Goal: Information Seeking & Learning: Learn about a topic

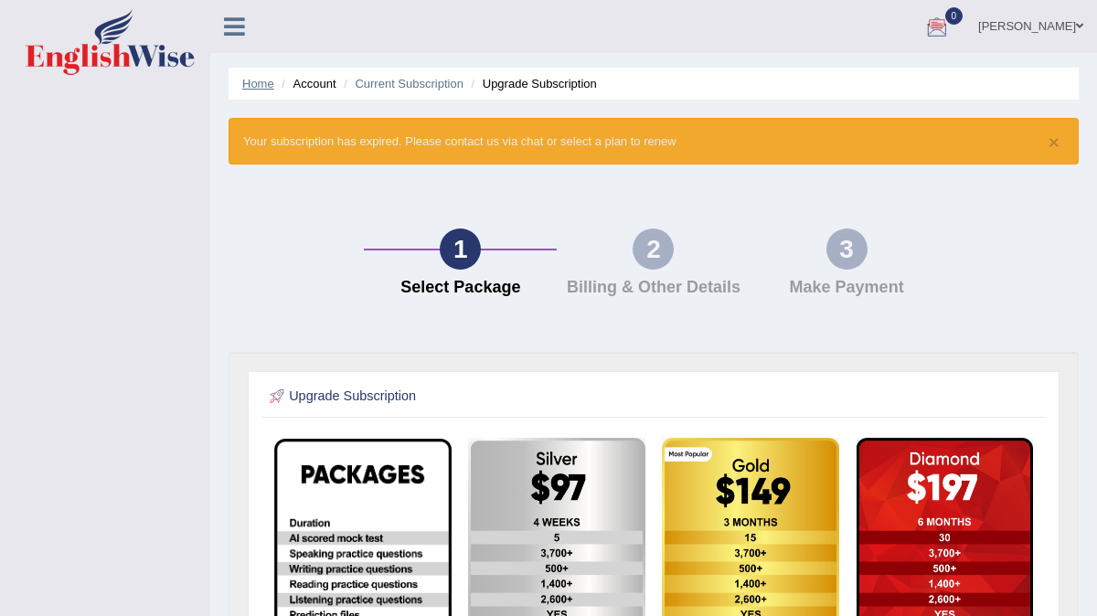
click at [271, 83] on link "Home" at bounding box center [258, 84] width 32 height 14
click at [322, 85] on li "Account" at bounding box center [306, 83] width 59 height 17
click at [252, 84] on link "Home" at bounding box center [258, 84] width 32 height 14
click at [1030, 21] on link "Prabhsimran kaur" at bounding box center [1031, 24] width 133 height 48
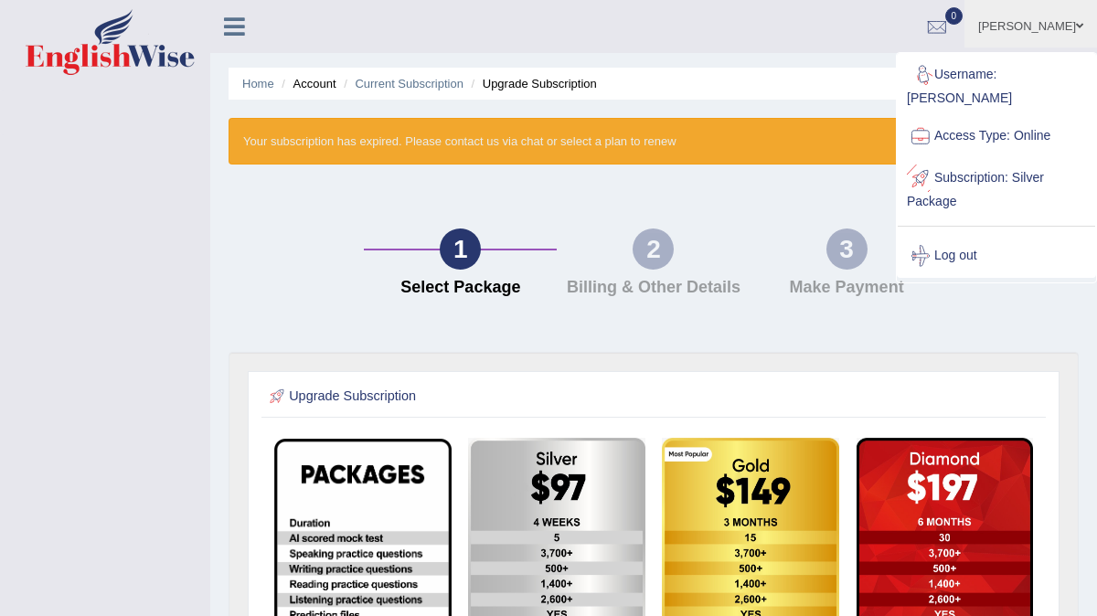
click at [964, 166] on link "Subscription: Silver Package" at bounding box center [996, 187] width 197 height 61
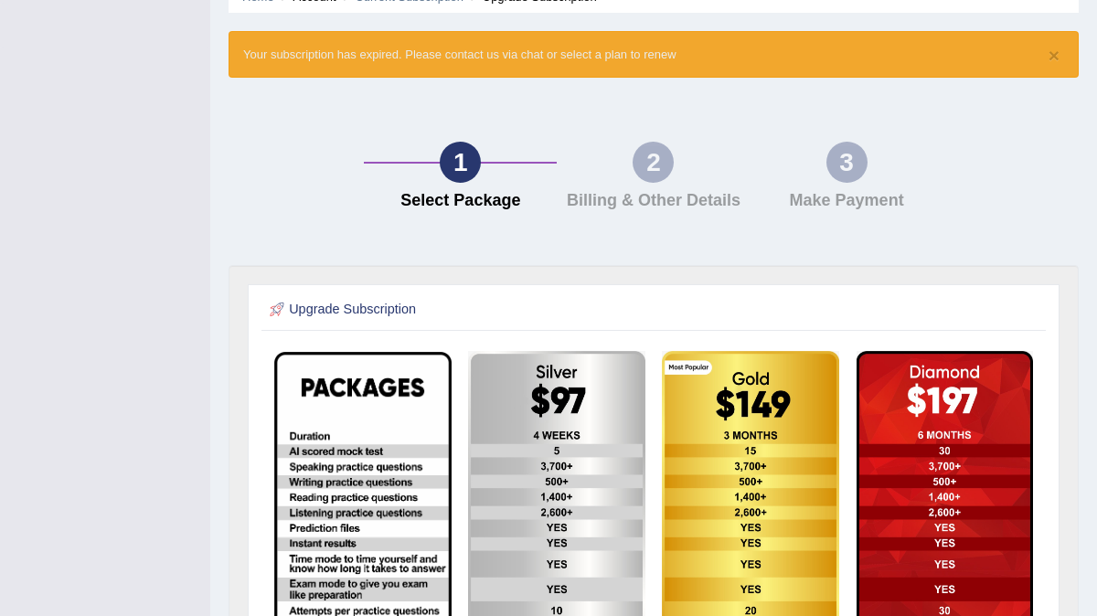
scroll to position [51, 0]
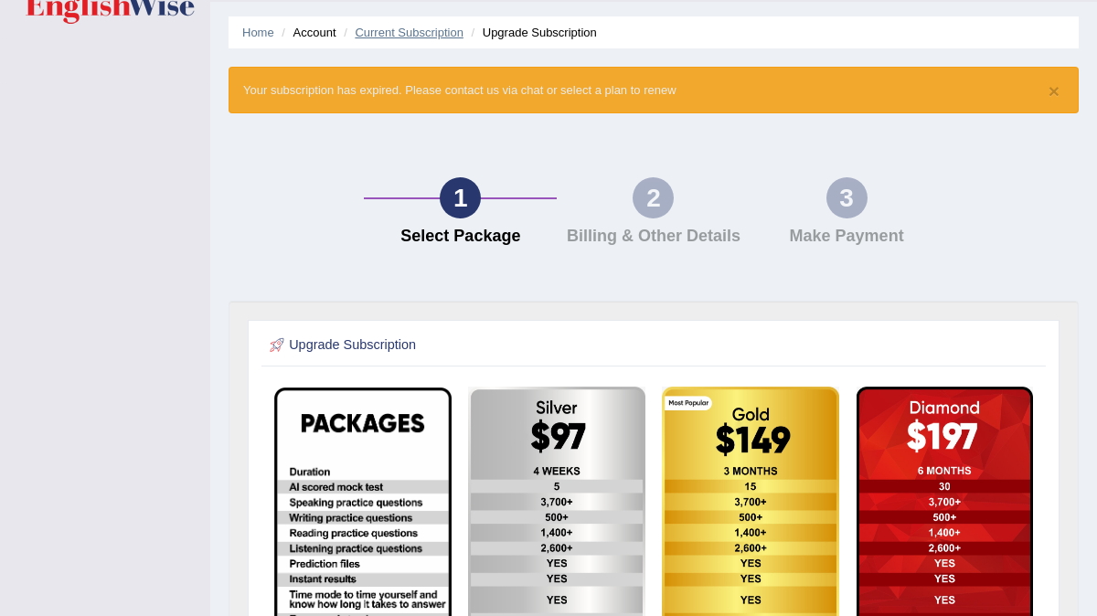
click at [454, 27] on link "Current Subscription" at bounding box center [409, 33] width 109 height 14
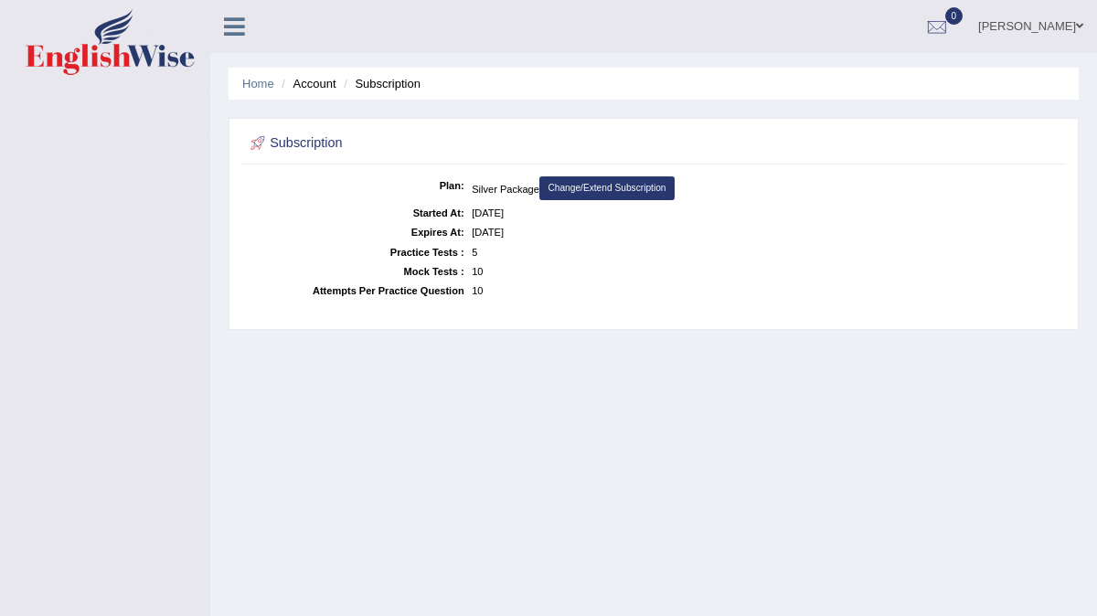
click at [312, 82] on li "Account" at bounding box center [306, 83] width 59 height 17
click at [264, 84] on link "Home" at bounding box center [258, 84] width 32 height 14
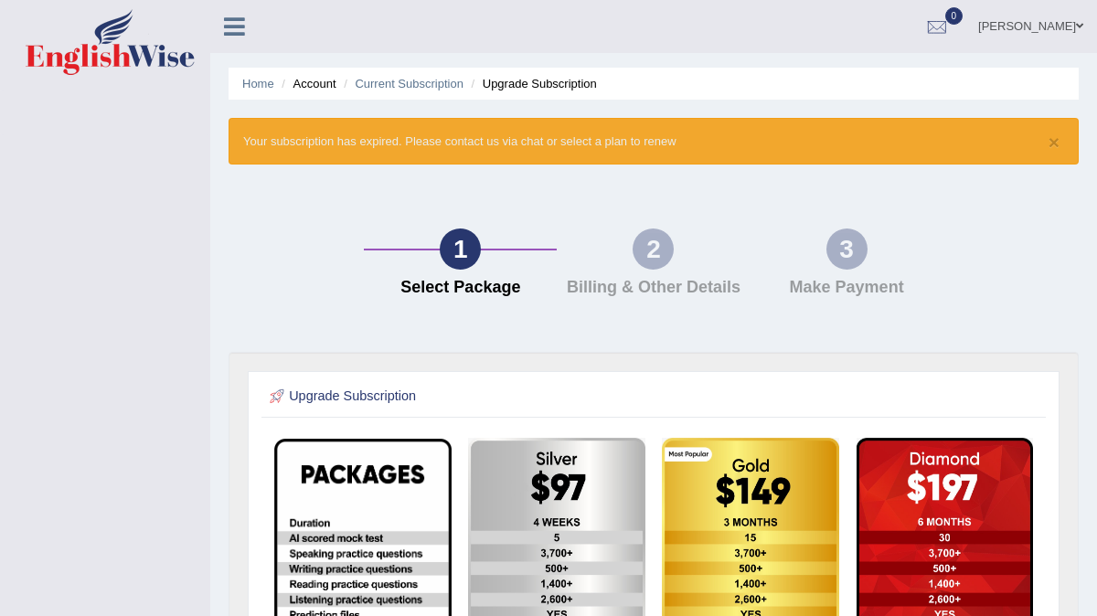
click at [309, 87] on li "Account" at bounding box center [306, 83] width 59 height 17
click at [247, 84] on link "Home" at bounding box center [258, 84] width 32 height 14
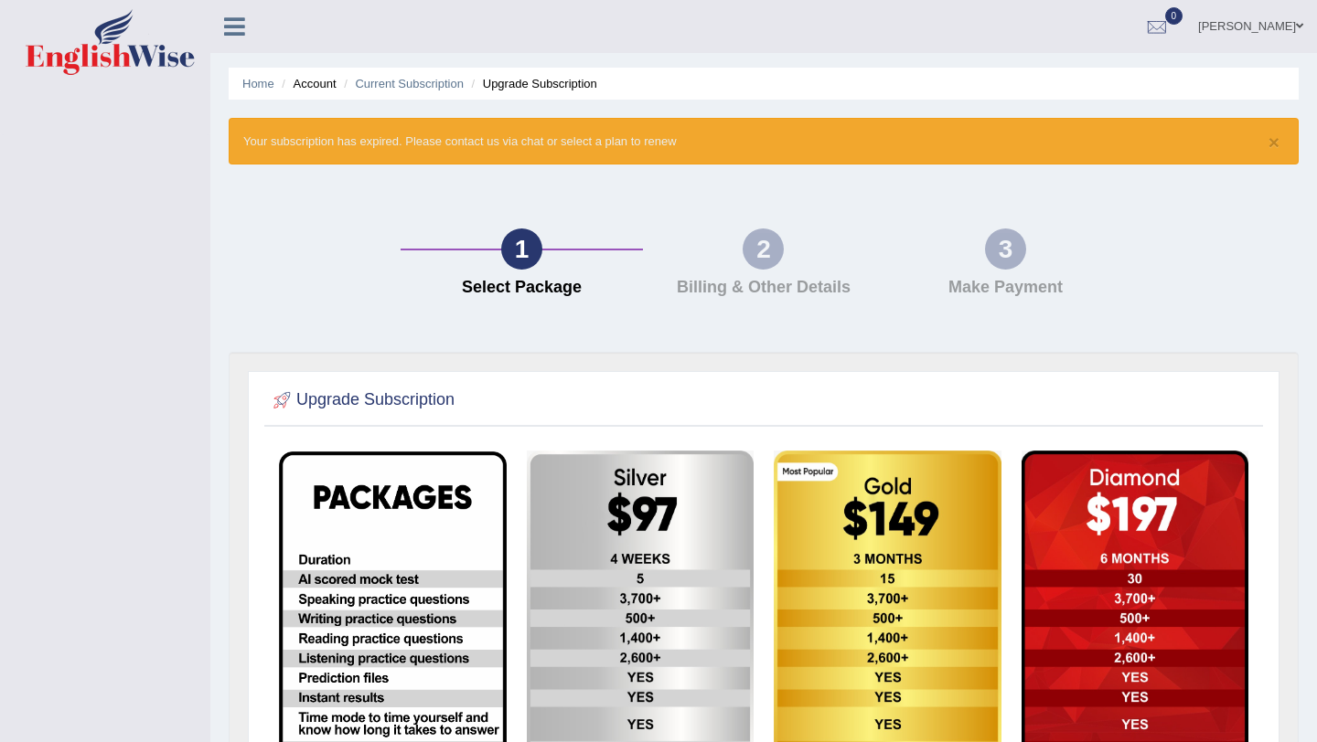
click at [1096, 24] on link "[PERSON_NAME]" at bounding box center [1250, 24] width 133 height 48
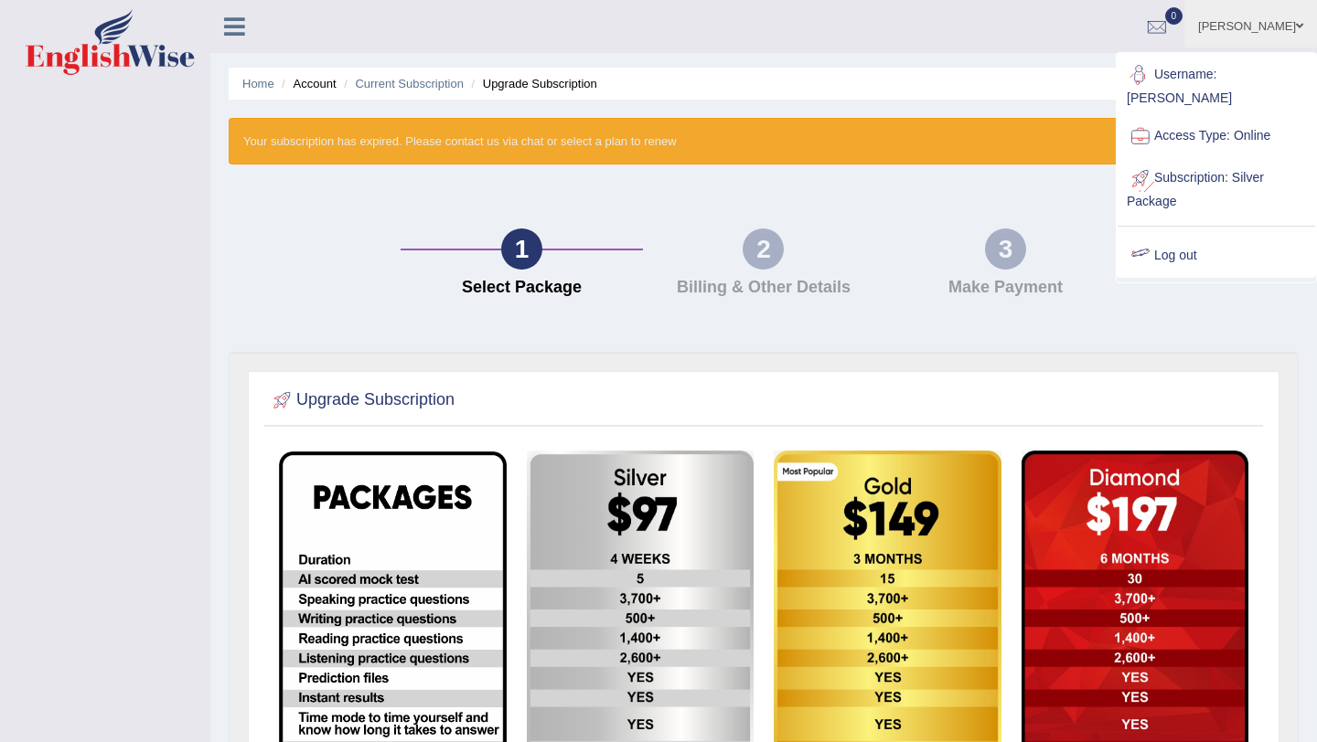
click at [1096, 235] on link "Log out" at bounding box center [1215, 256] width 197 height 42
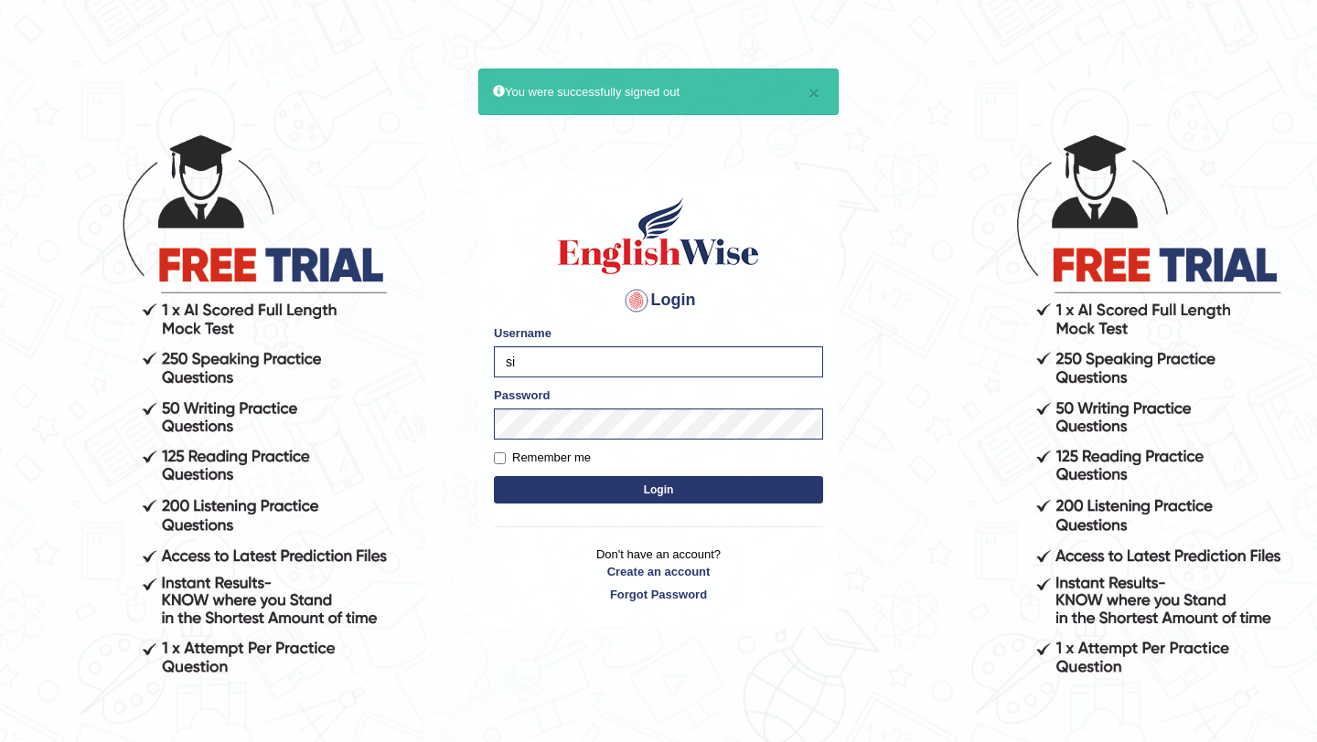
type input "s"
type input "Shail123"
click at [527, 494] on button "Login" at bounding box center [658, 489] width 329 height 27
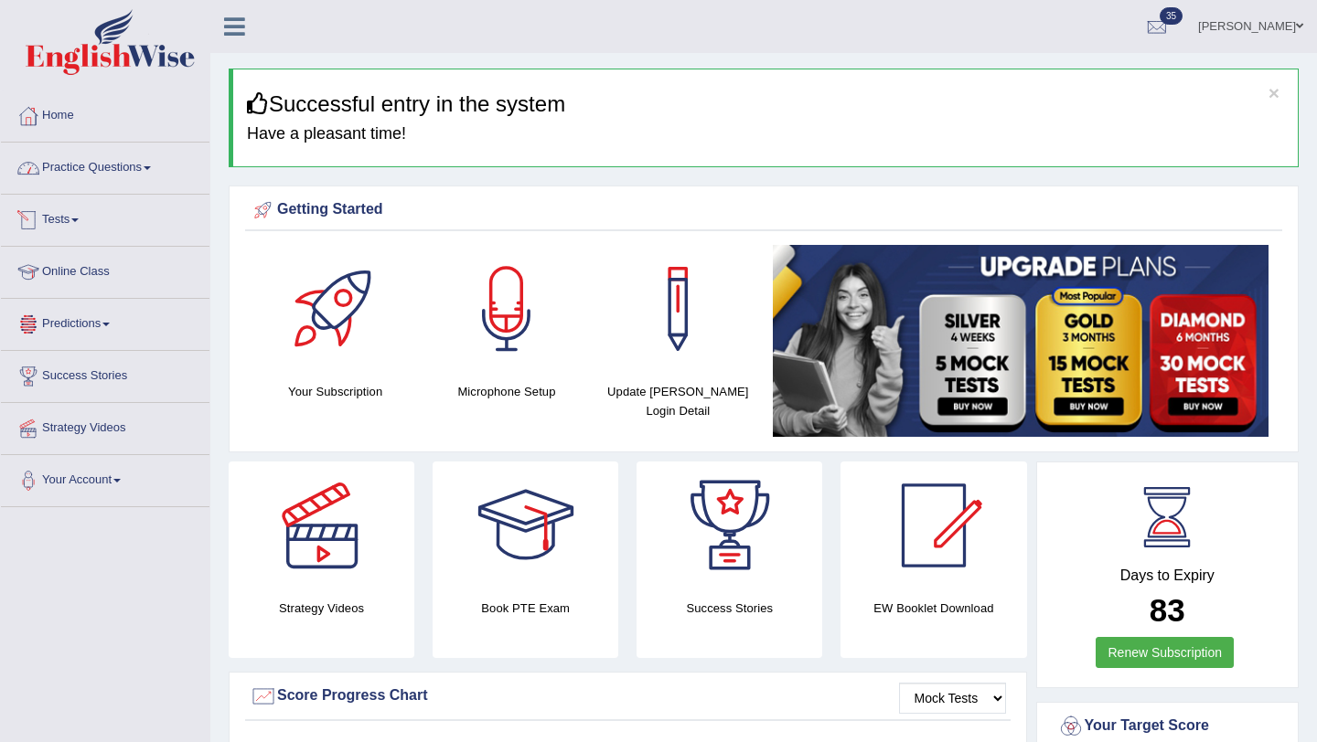
click at [155, 174] on link "Practice Questions" at bounding box center [105, 166] width 208 height 46
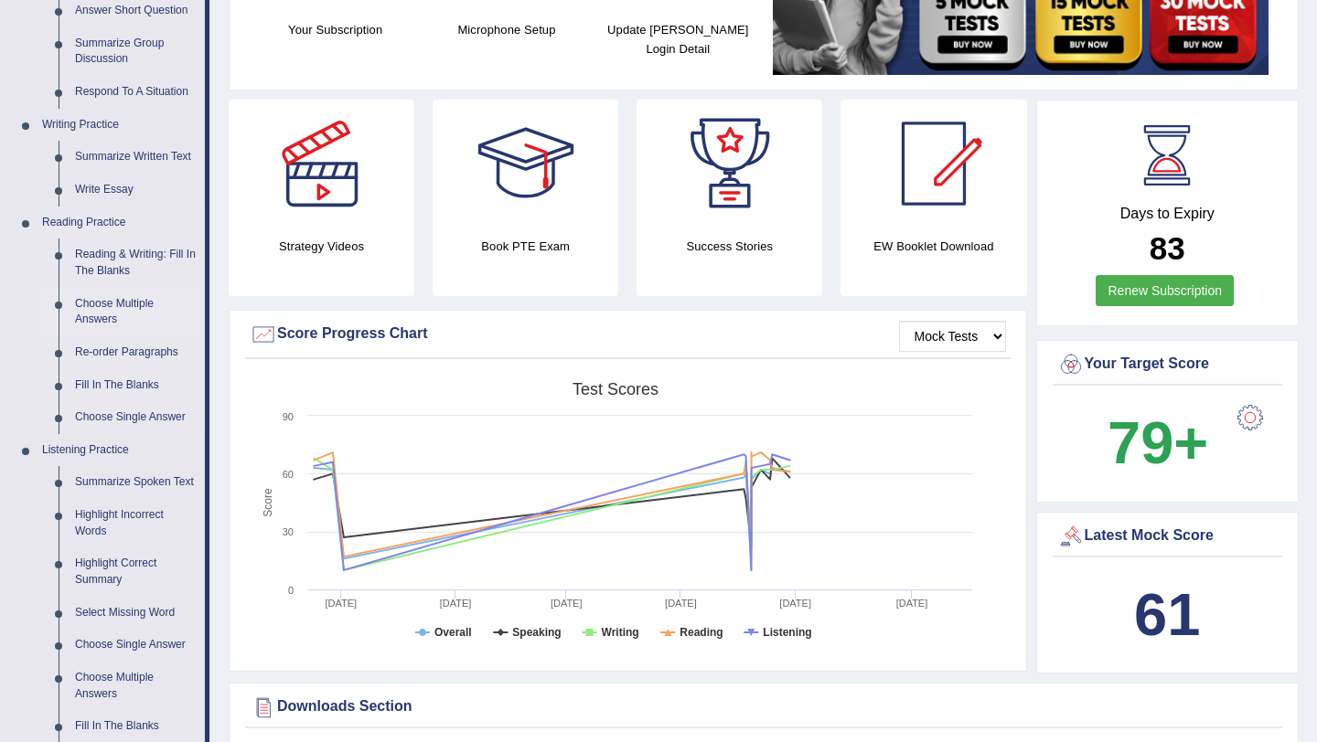
scroll to position [366, 0]
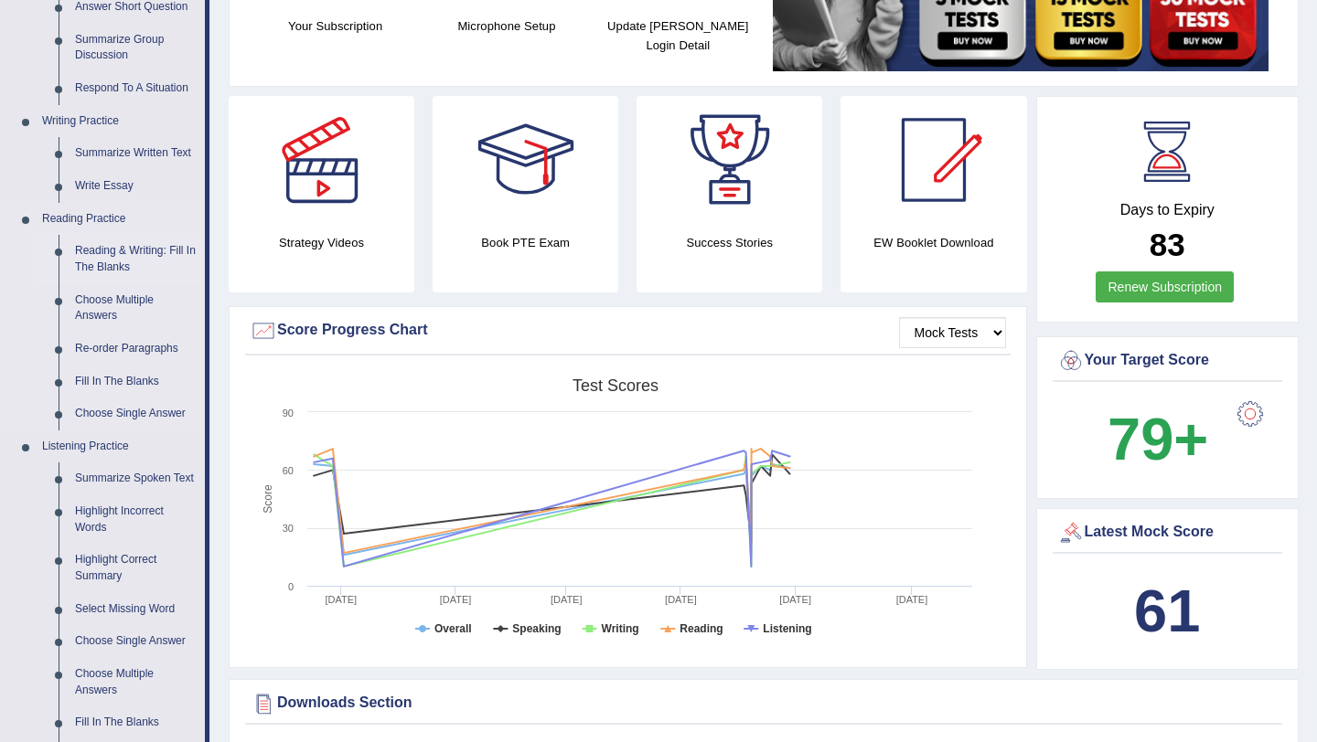
click at [94, 253] on link "Reading & Writing: Fill In The Blanks" at bounding box center [136, 259] width 138 height 48
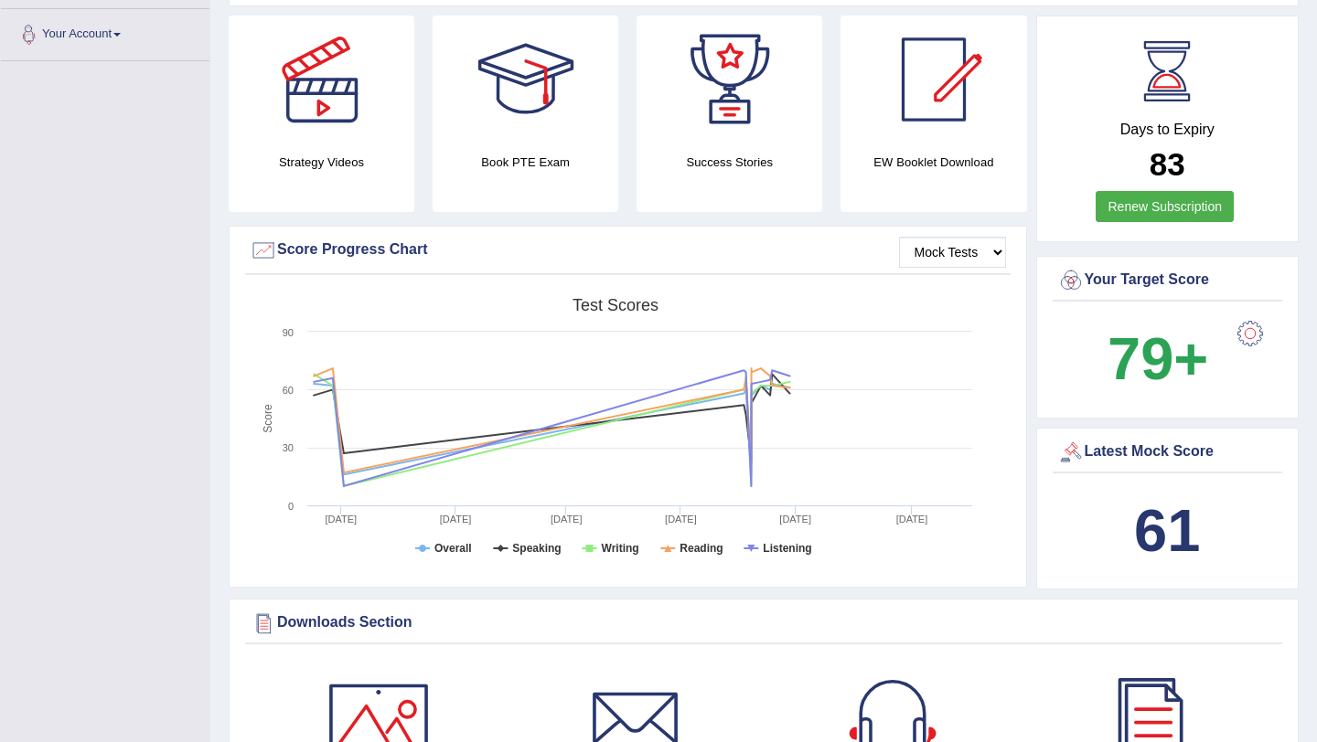
scroll to position [591, 0]
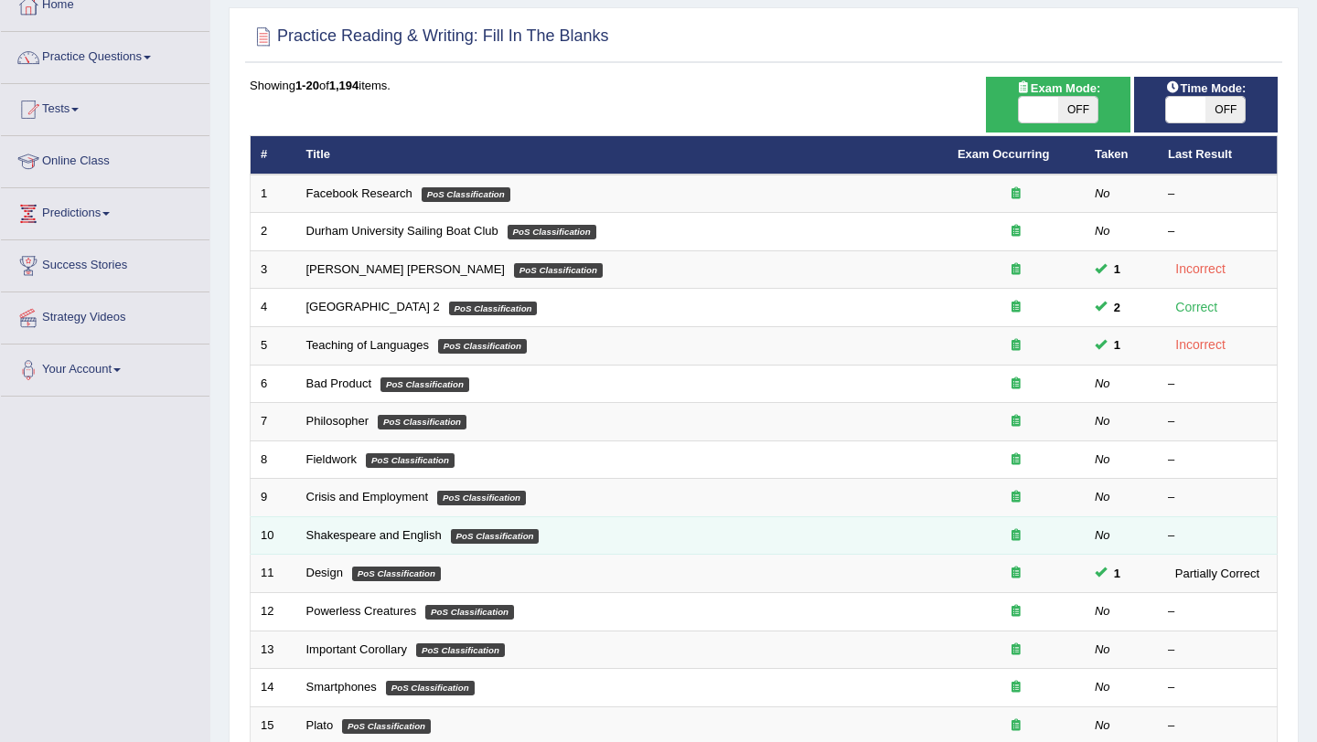
scroll to position [146, 0]
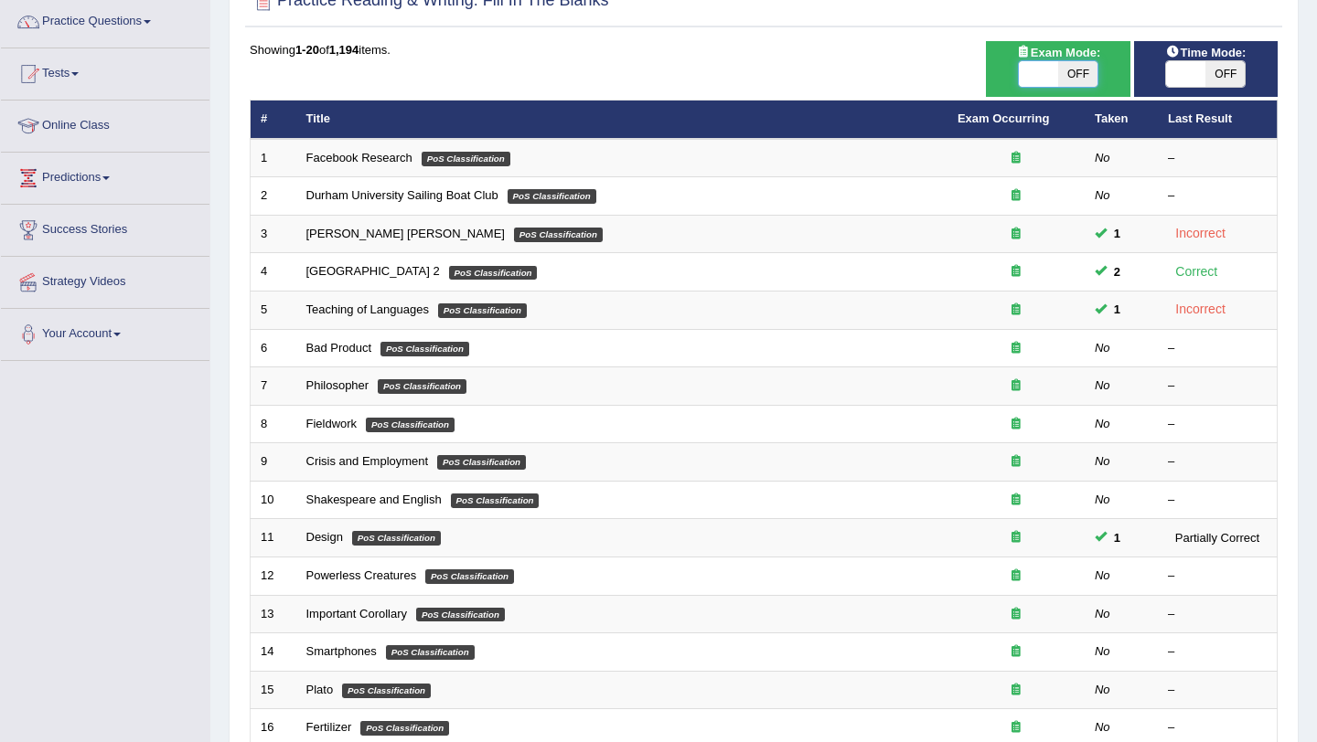
click at [1025, 80] on span at bounding box center [1038, 74] width 39 height 26
checkbox input "true"
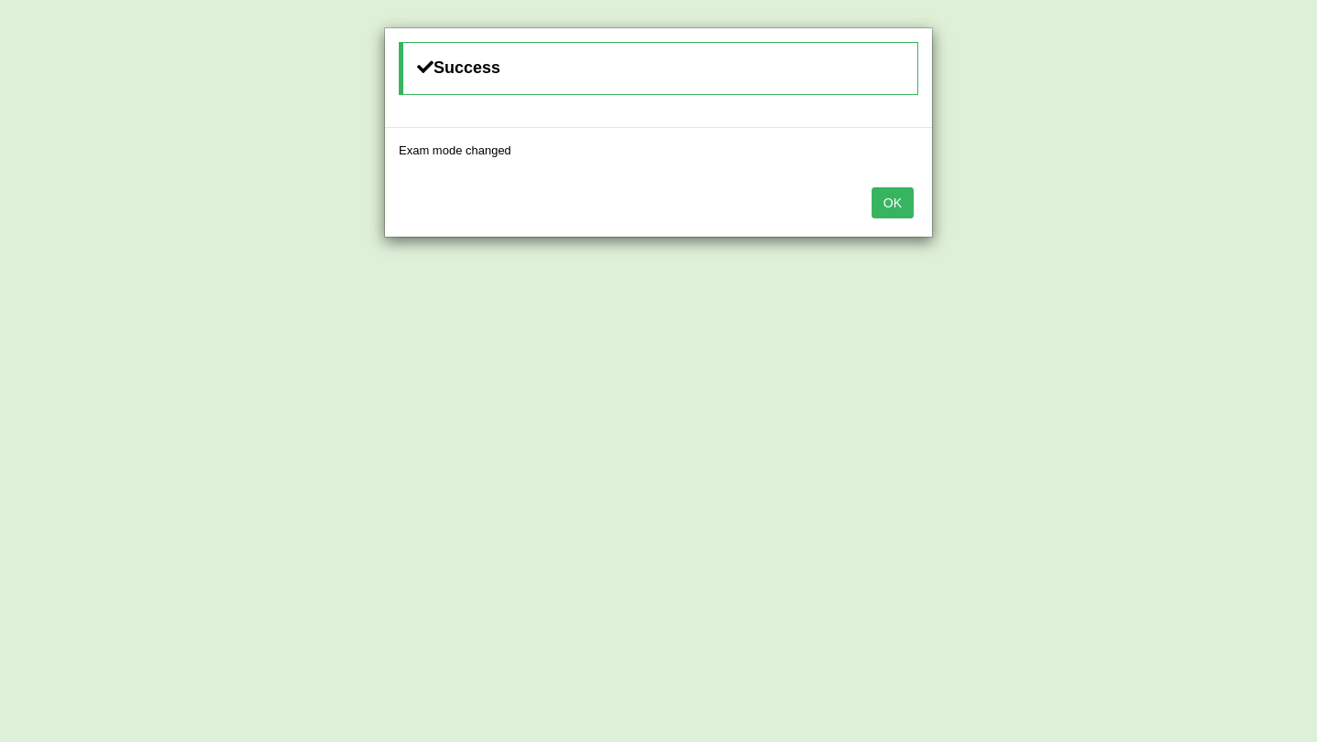
click at [881, 198] on button "OK" at bounding box center [892, 202] width 42 height 31
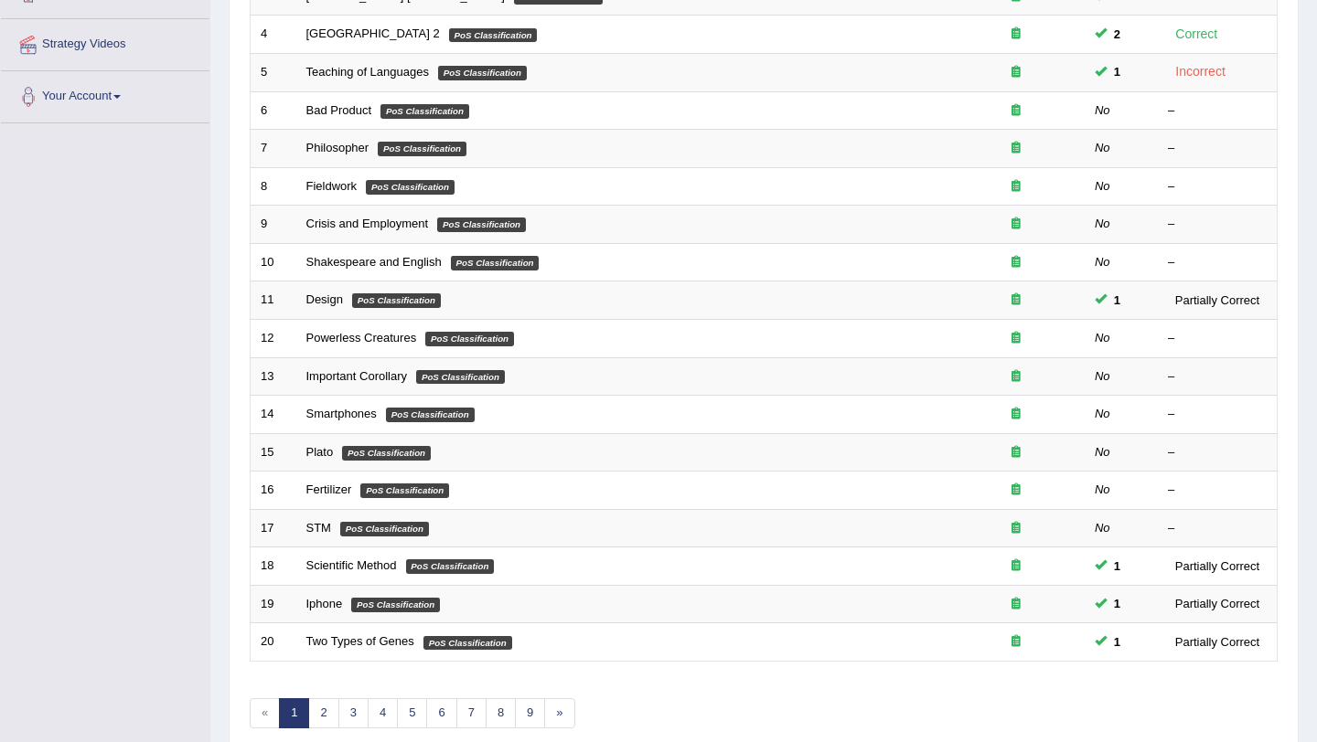
scroll to position [449, 0]
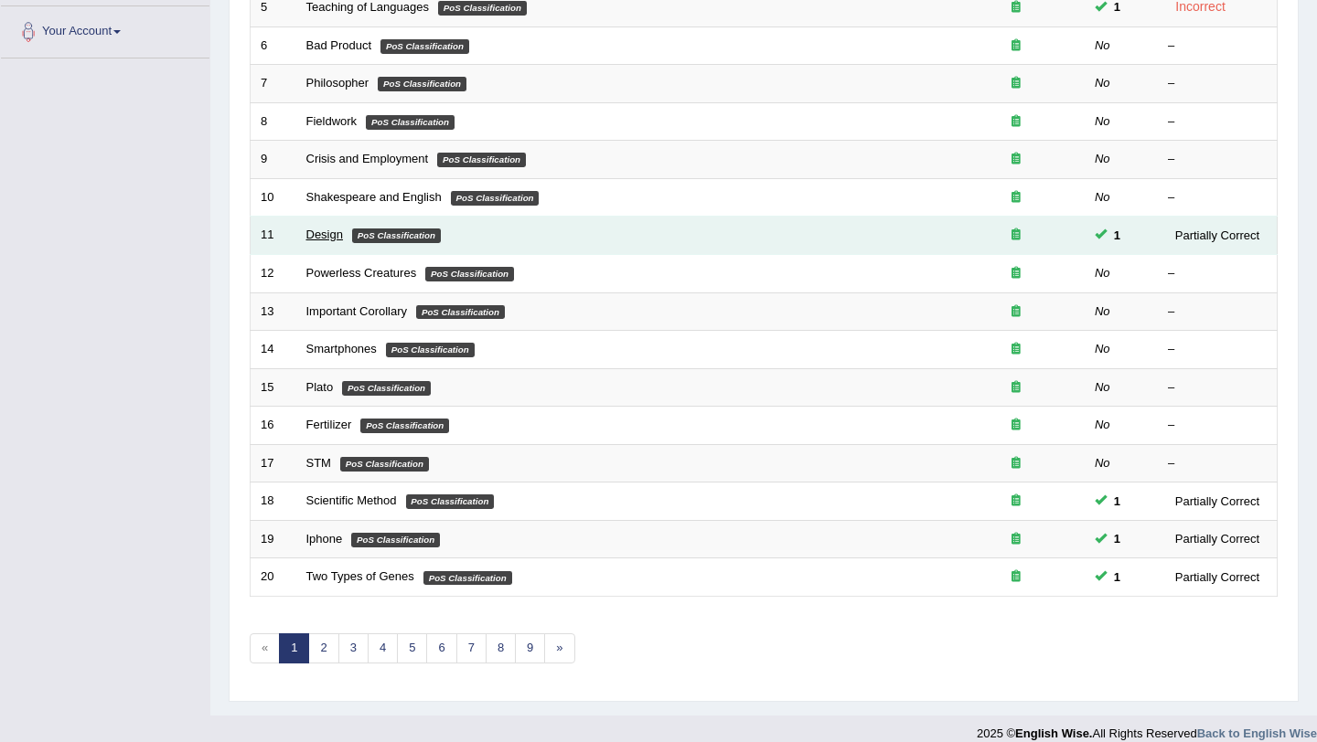
click at [326, 237] on link "Design" at bounding box center [324, 235] width 37 height 14
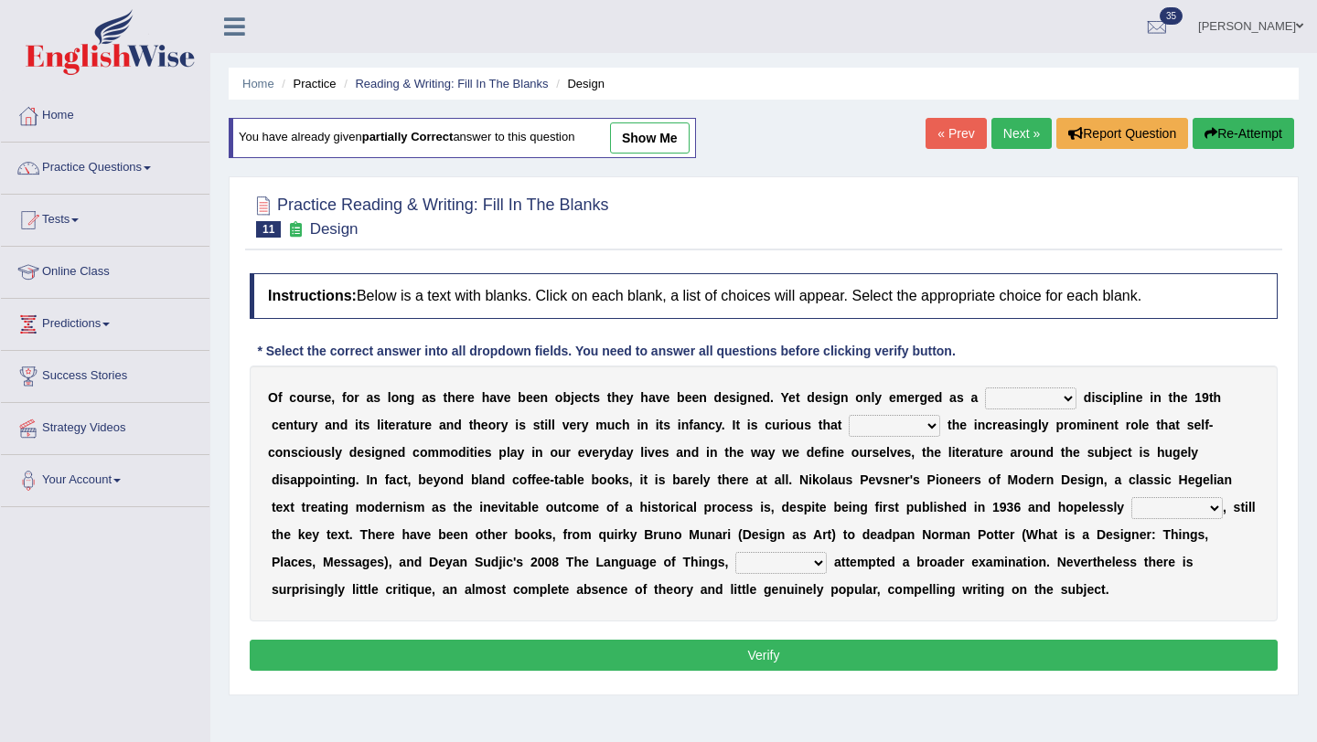
click at [1066, 398] on select "bilateral ubiquitous foremost dedicated" at bounding box center [1030, 399] width 91 height 22
select select "foremost"
click at [985, 388] on select "bilateral ubiquitous foremost dedicated" at bounding box center [1030, 399] width 91 height 22
click at [915, 426] on select "since despite within through" at bounding box center [894, 426] width 91 height 22
select select "through"
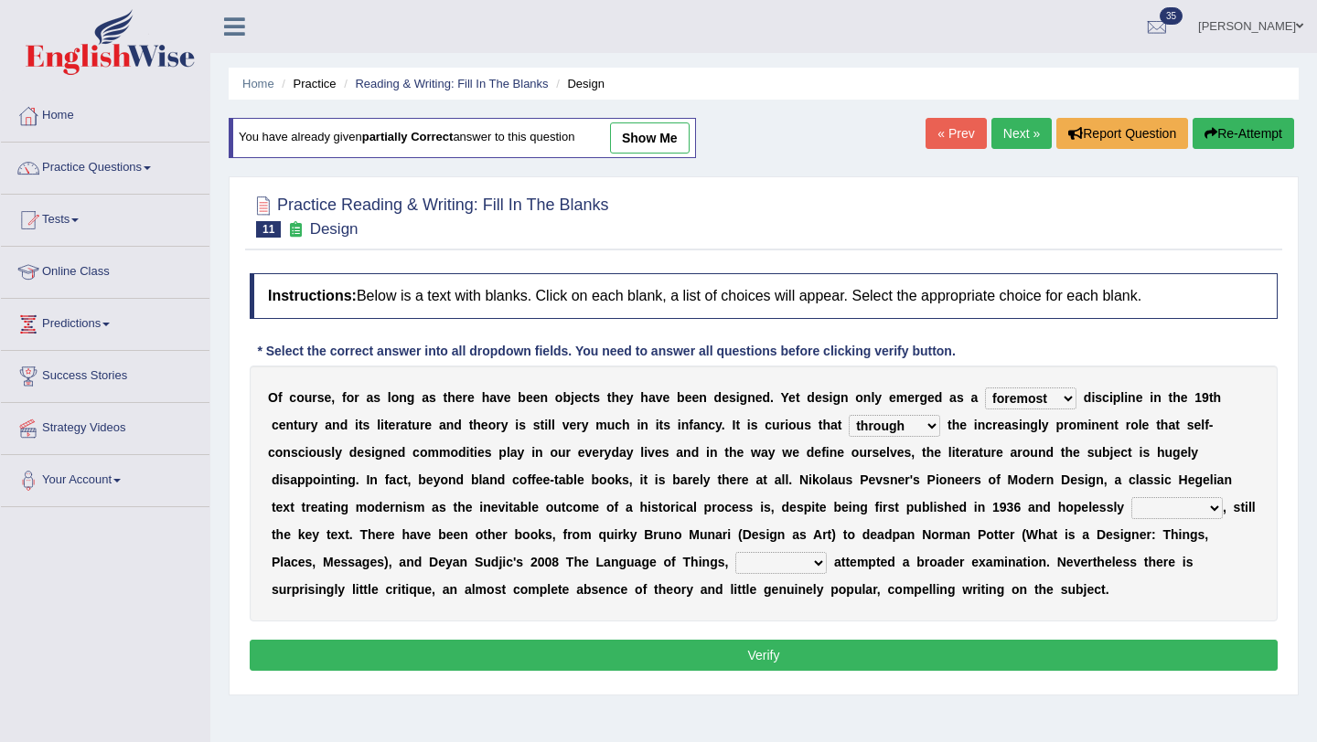
click at [849, 415] on select "since despite within through" at bounding box center [894, 426] width 91 height 22
click at [1190, 507] on select "dates dating date dated" at bounding box center [1176, 508] width 91 height 22
select select "dated"
click at [1131, 497] on select "dates dating date dated" at bounding box center [1176, 508] width 91 height 22
click at [765, 562] on select "which then however as" at bounding box center [780, 563] width 91 height 22
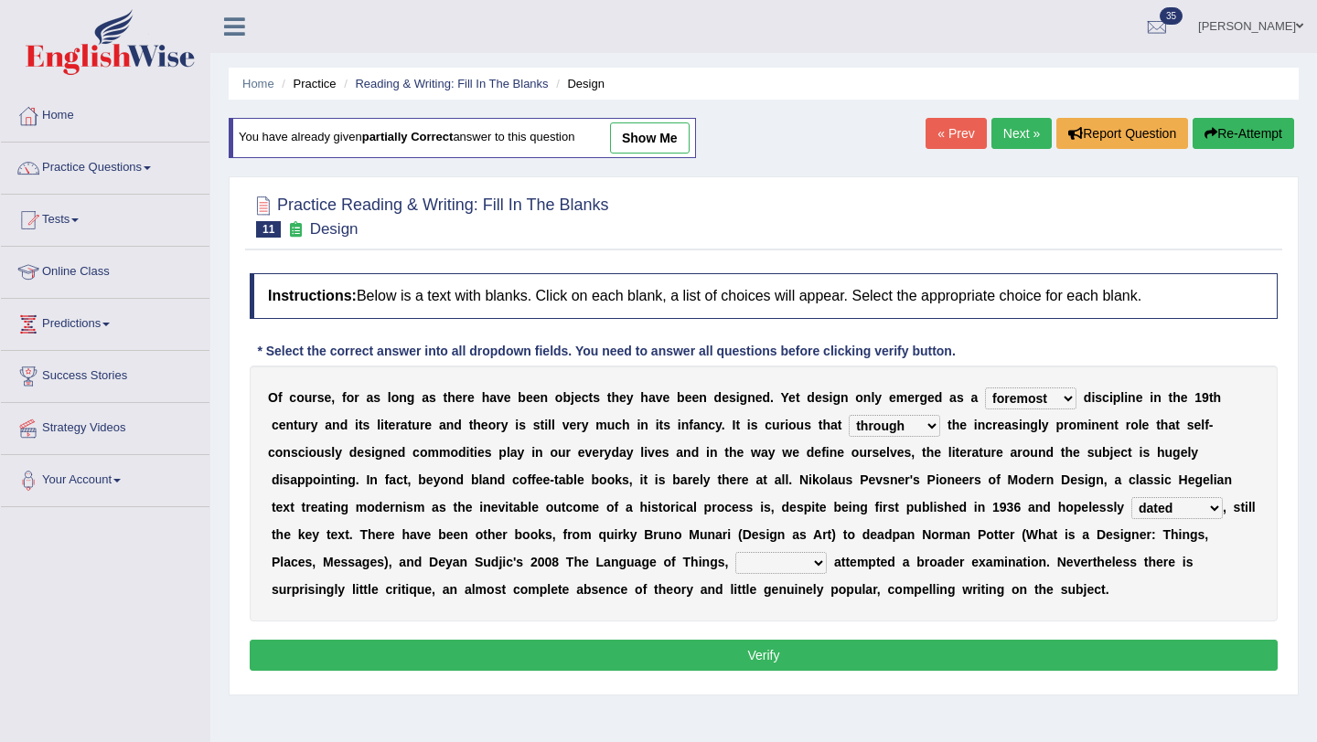
select select "however"
click at [735, 552] on select "which then however as" at bounding box center [780, 563] width 91 height 22
click at [726, 662] on button "Verify" at bounding box center [764, 655] width 1028 height 31
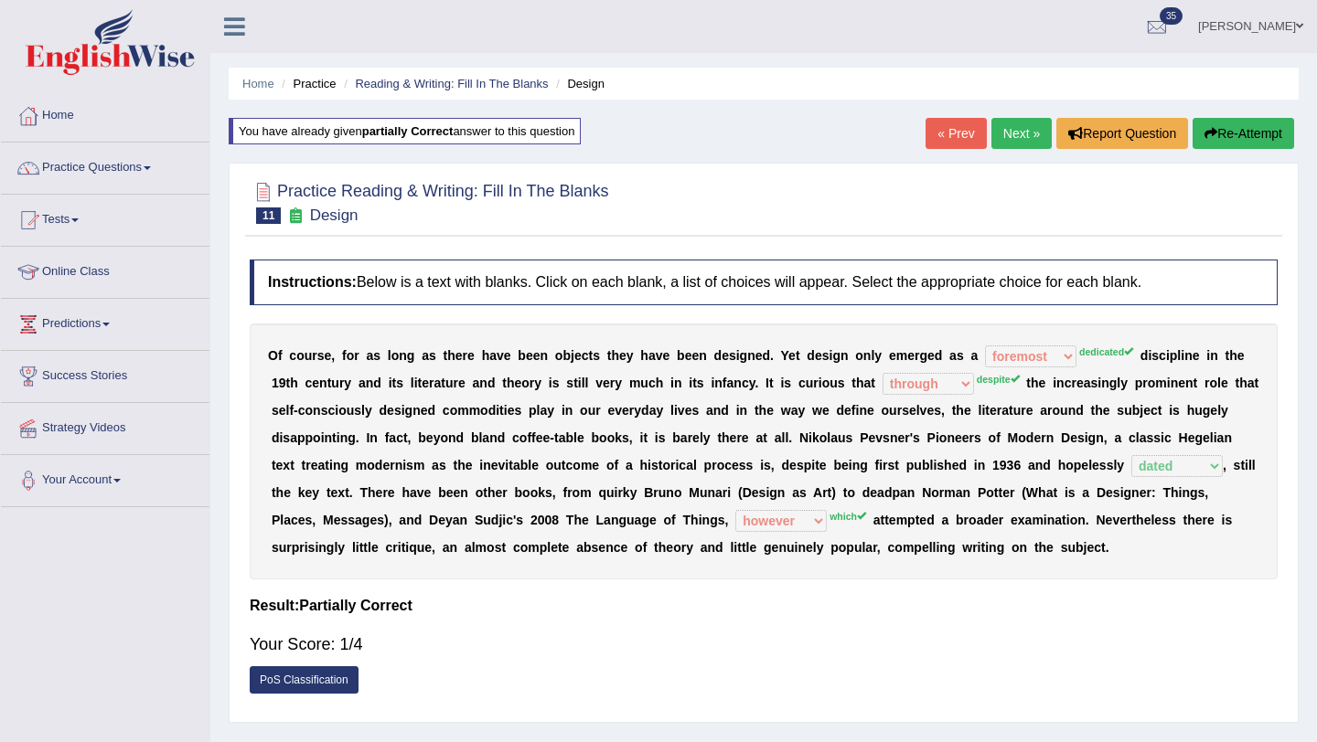
click at [1288, 27] on link "Shail wadhwa" at bounding box center [1250, 24] width 133 height 48
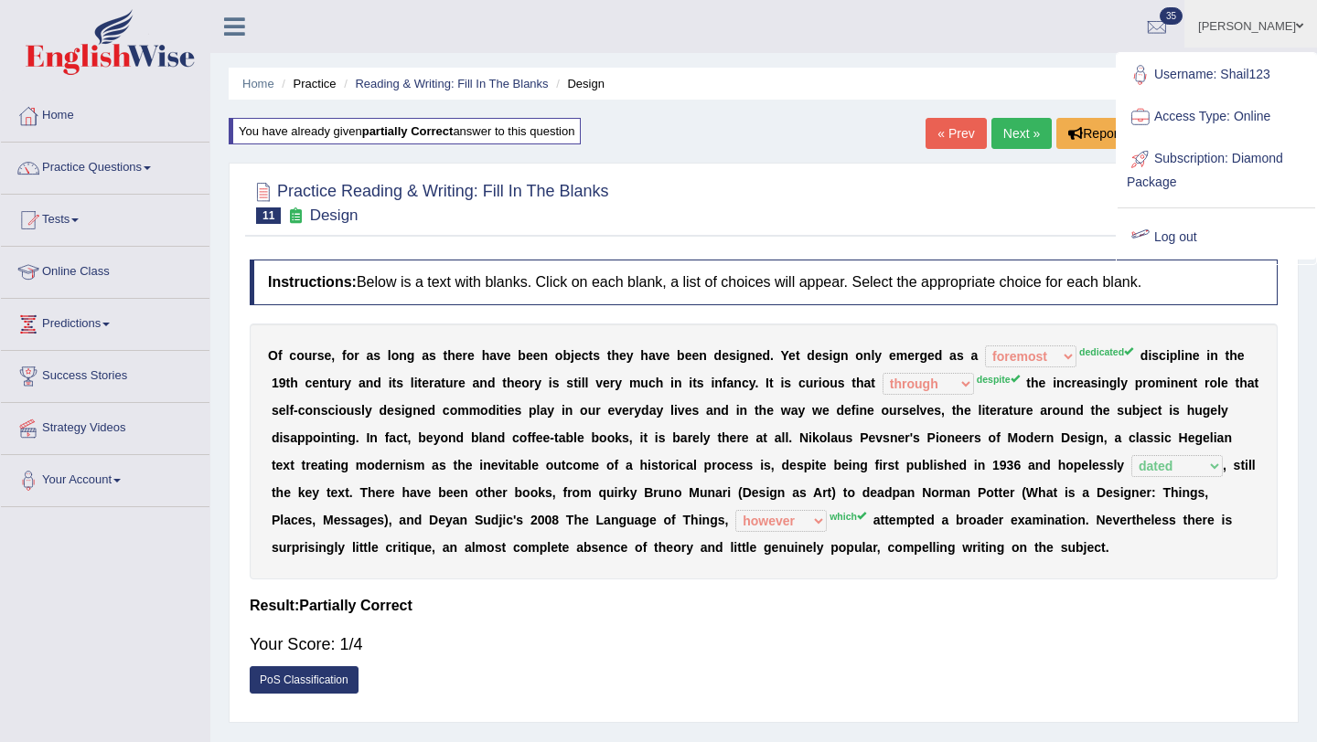
click at [1190, 238] on link "Log out" at bounding box center [1215, 238] width 197 height 42
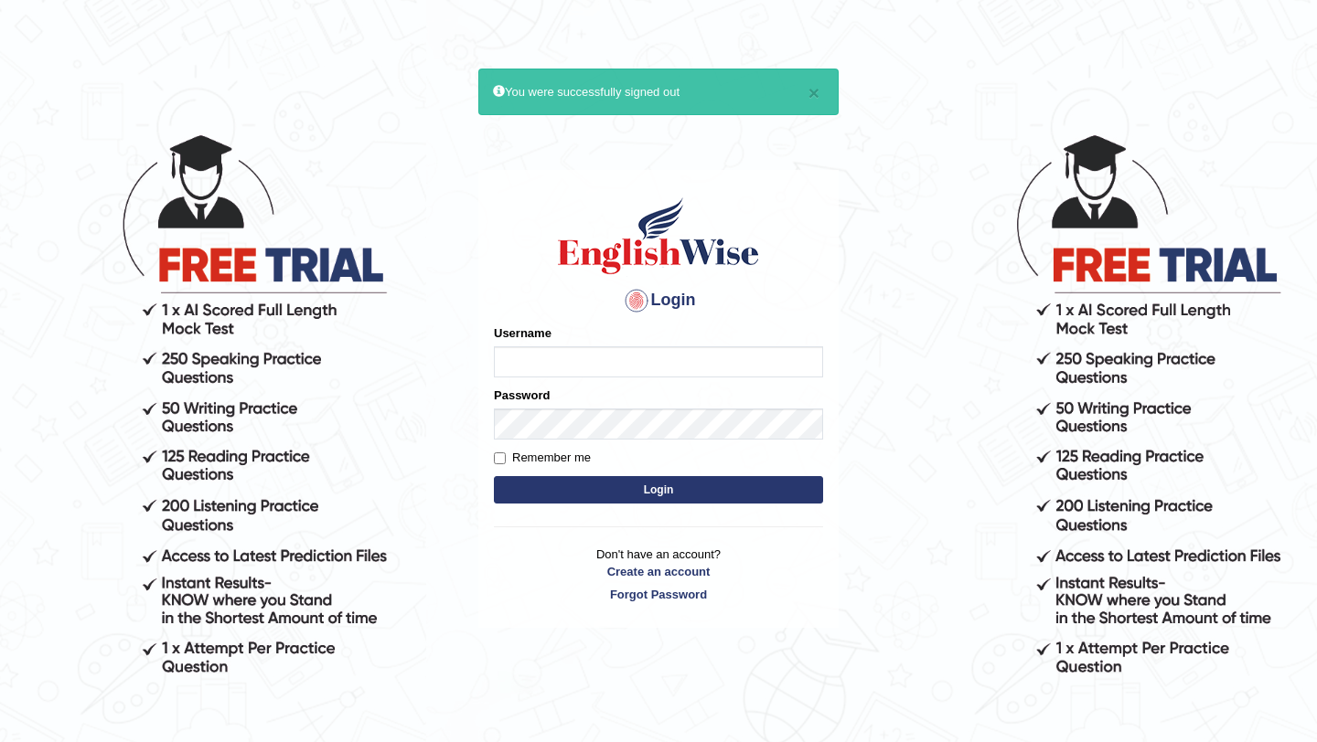
type input "simkaur"
click at [554, 492] on button "Login" at bounding box center [658, 489] width 329 height 27
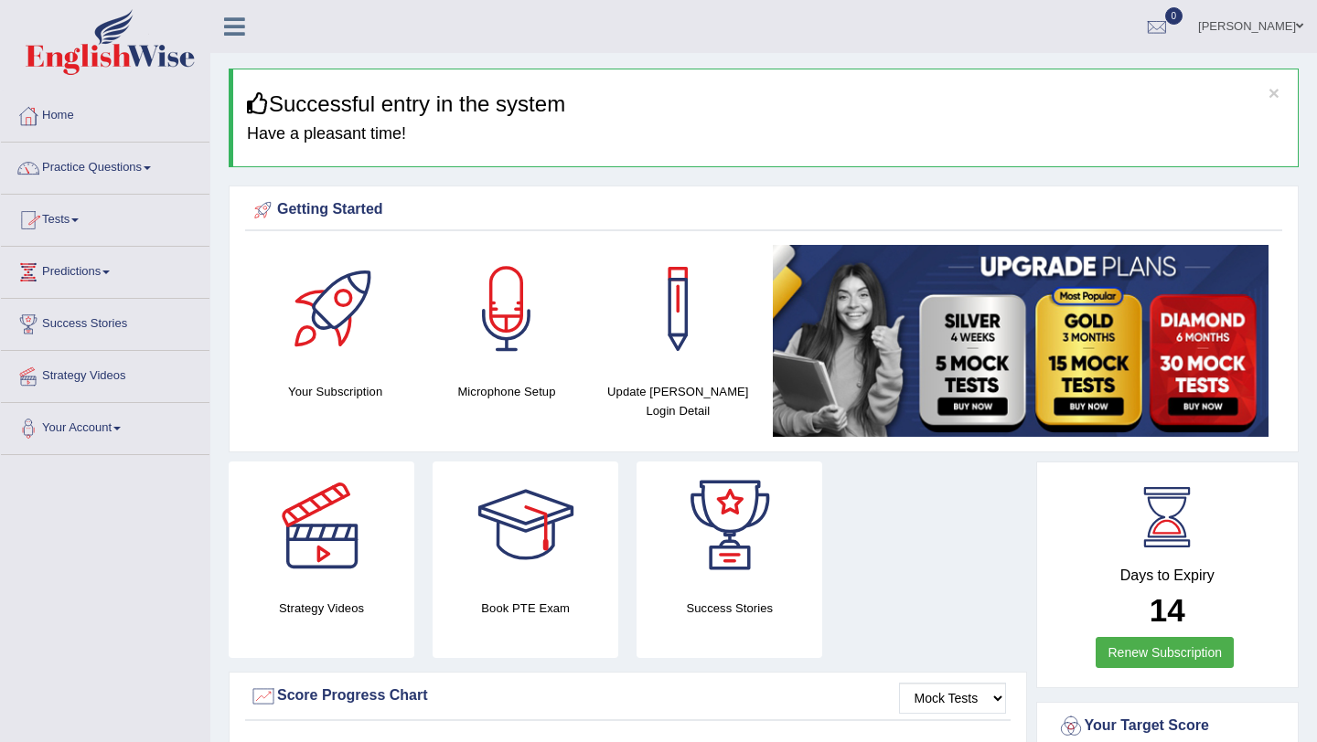
click at [93, 279] on link "Predictions" at bounding box center [105, 270] width 208 height 46
click at [106, 170] on link "Practice Questions" at bounding box center [105, 166] width 208 height 46
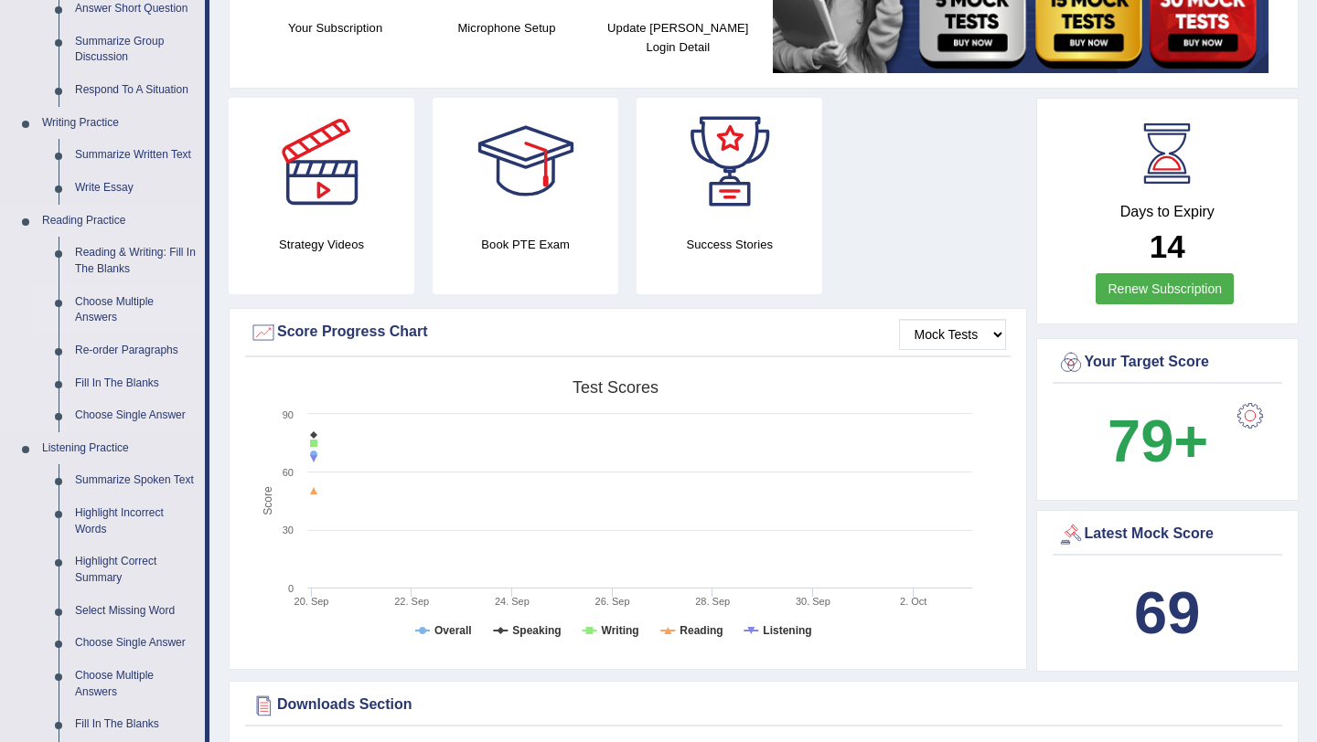
scroll to position [366, 0]
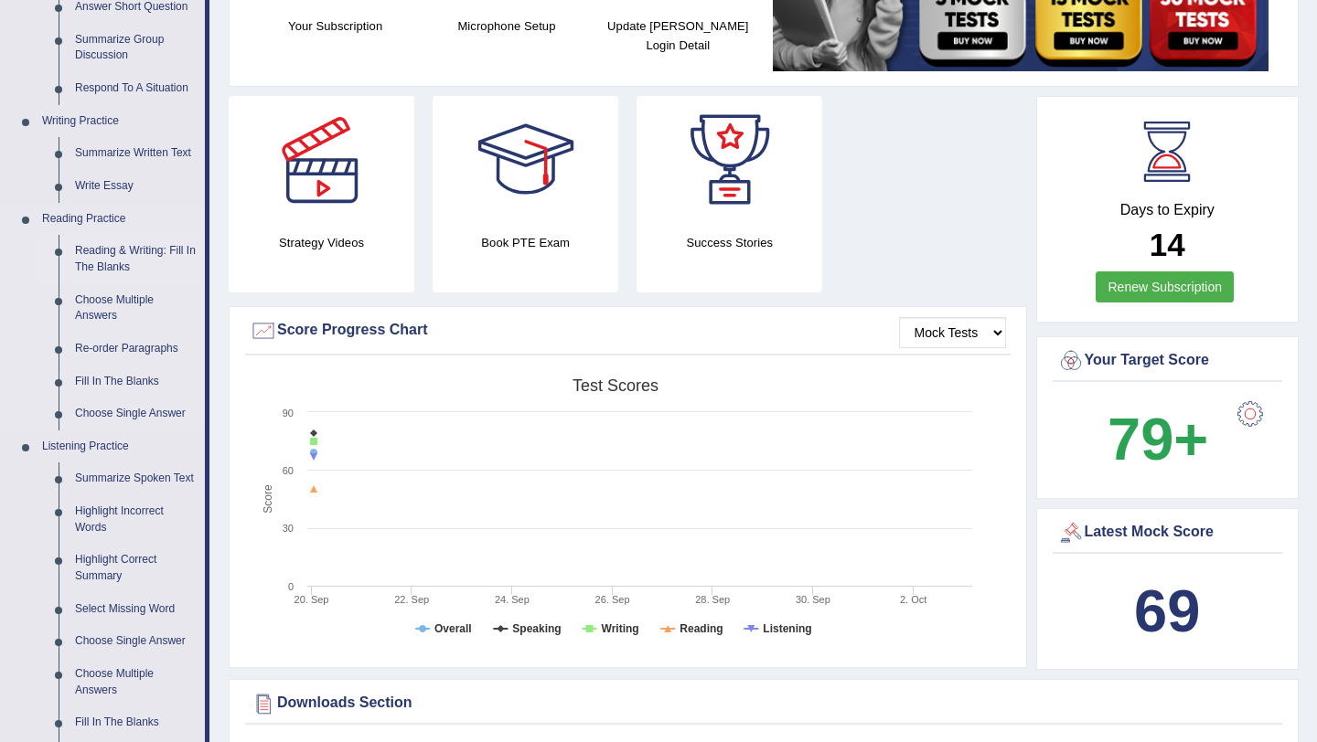
click at [122, 254] on link "Reading & Writing: Fill In The Blanks" at bounding box center [136, 259] width 138 height 48
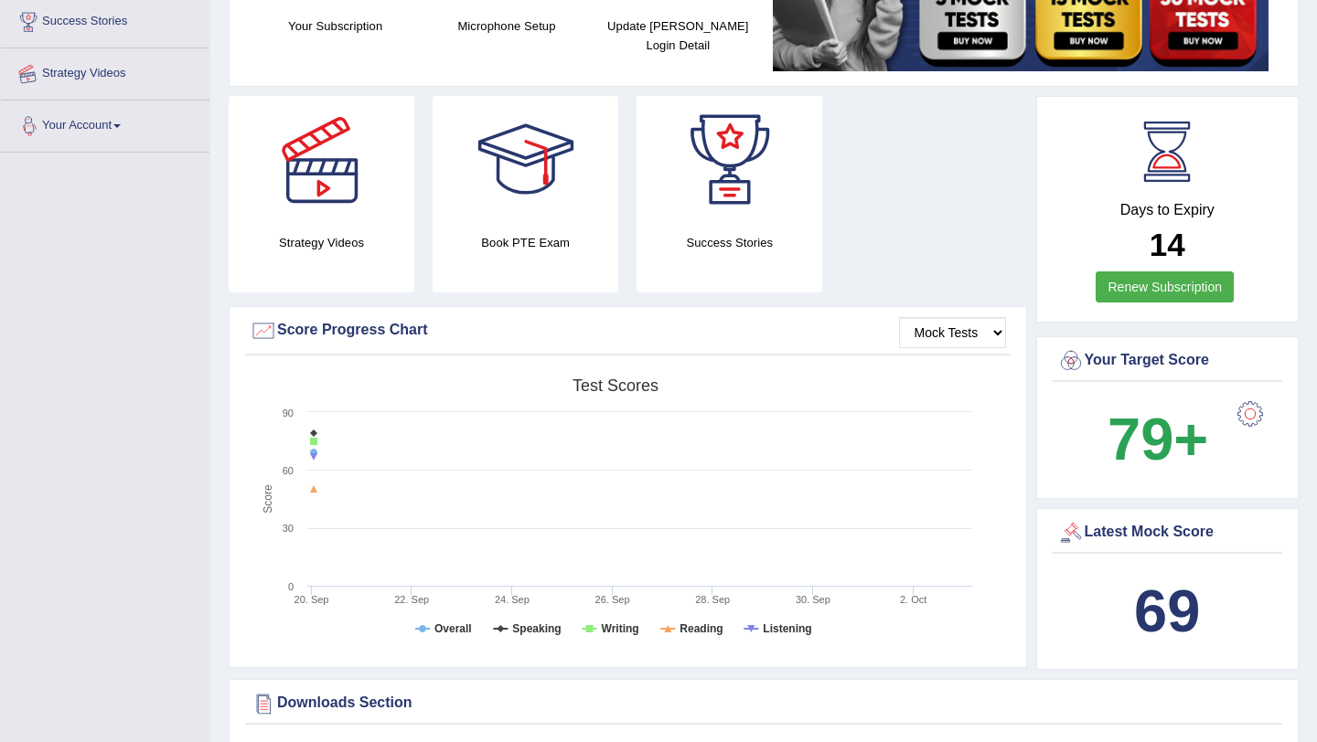
scroll to position [446, 0]
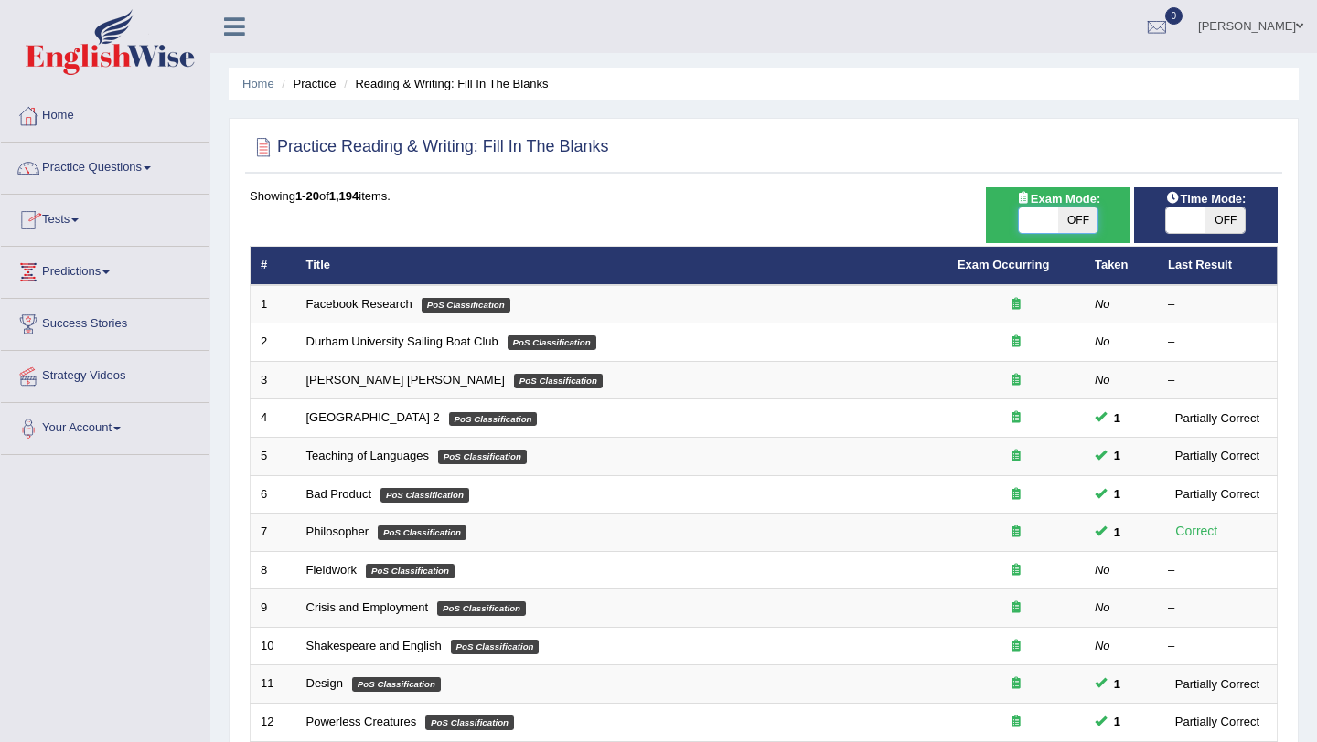
click at [1031, 223] on span at bounding box center [1038, 221] width 39 height 26
checkbox input "true"
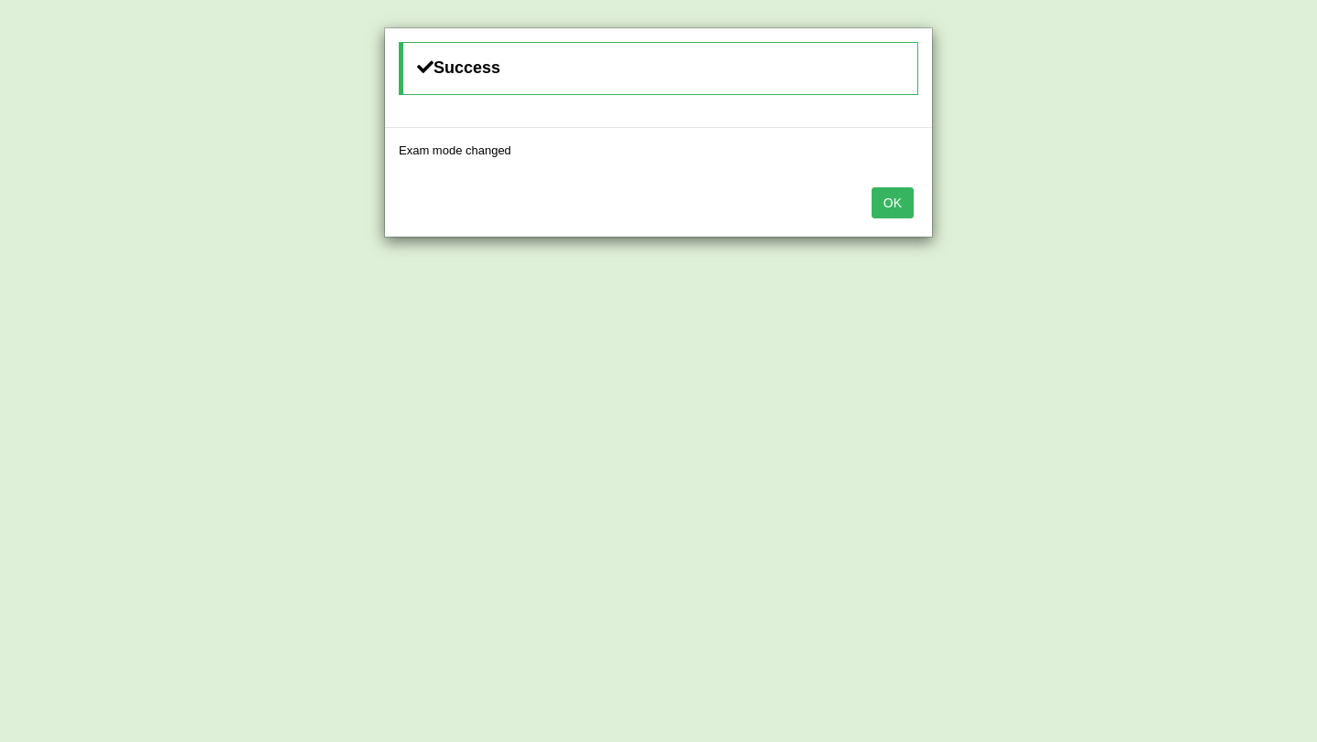
click at [895, 199] on button "OK" at bounding box center [892, 202] width 42 height 31
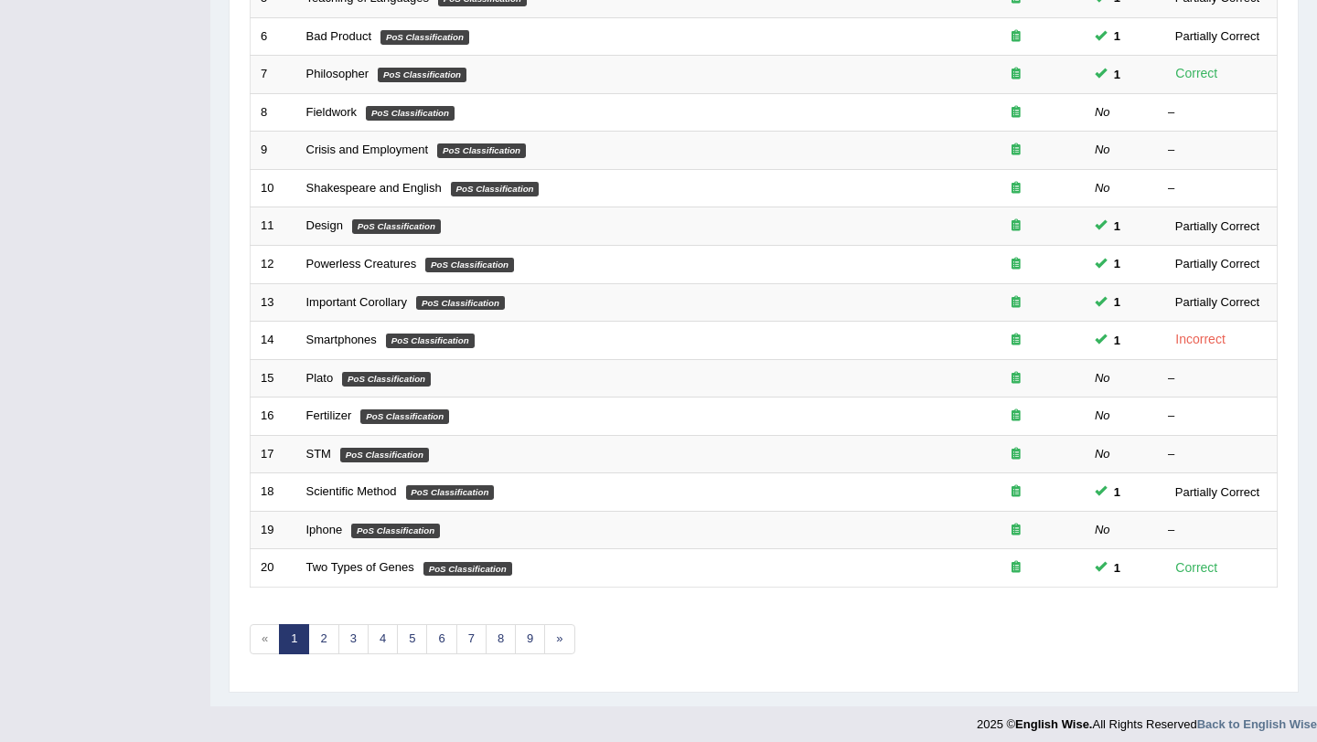
scroll to position [468, 0]
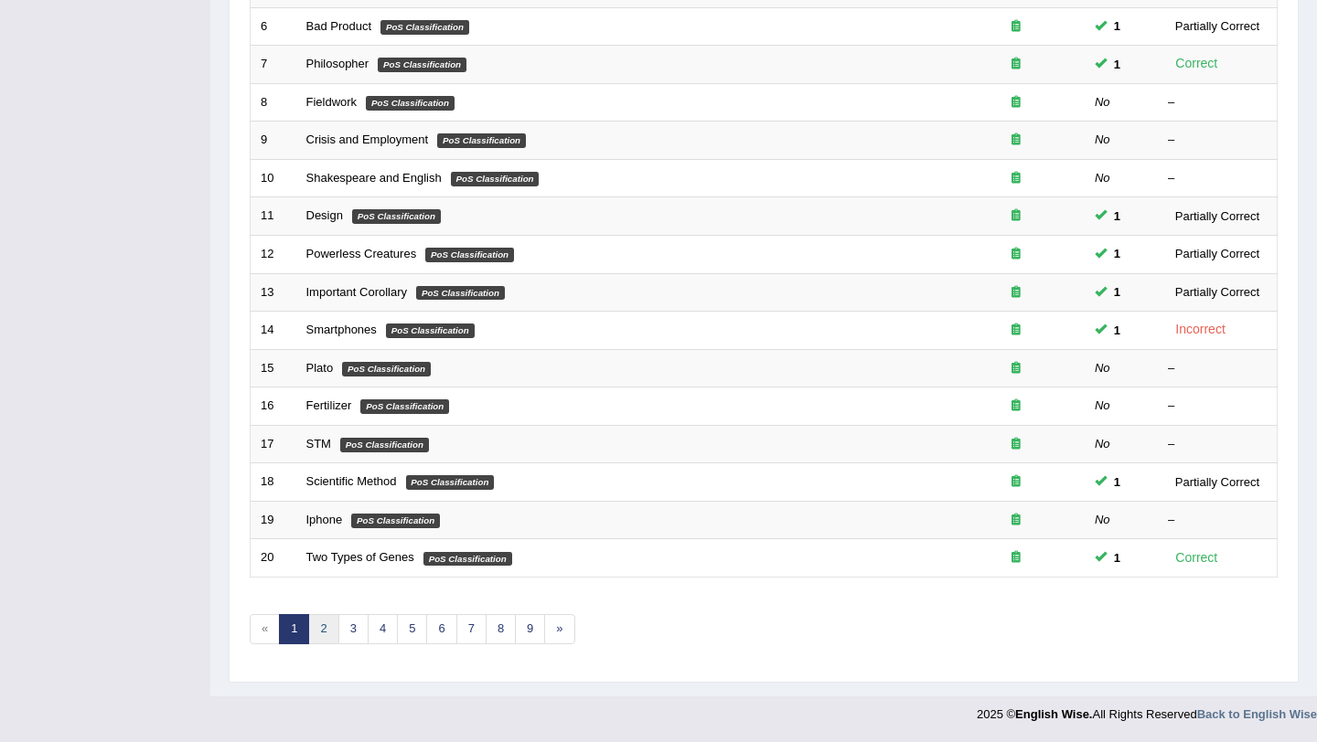
click at [328, 633] on link "2" at bounding box center [323, 629] width 30 height 30
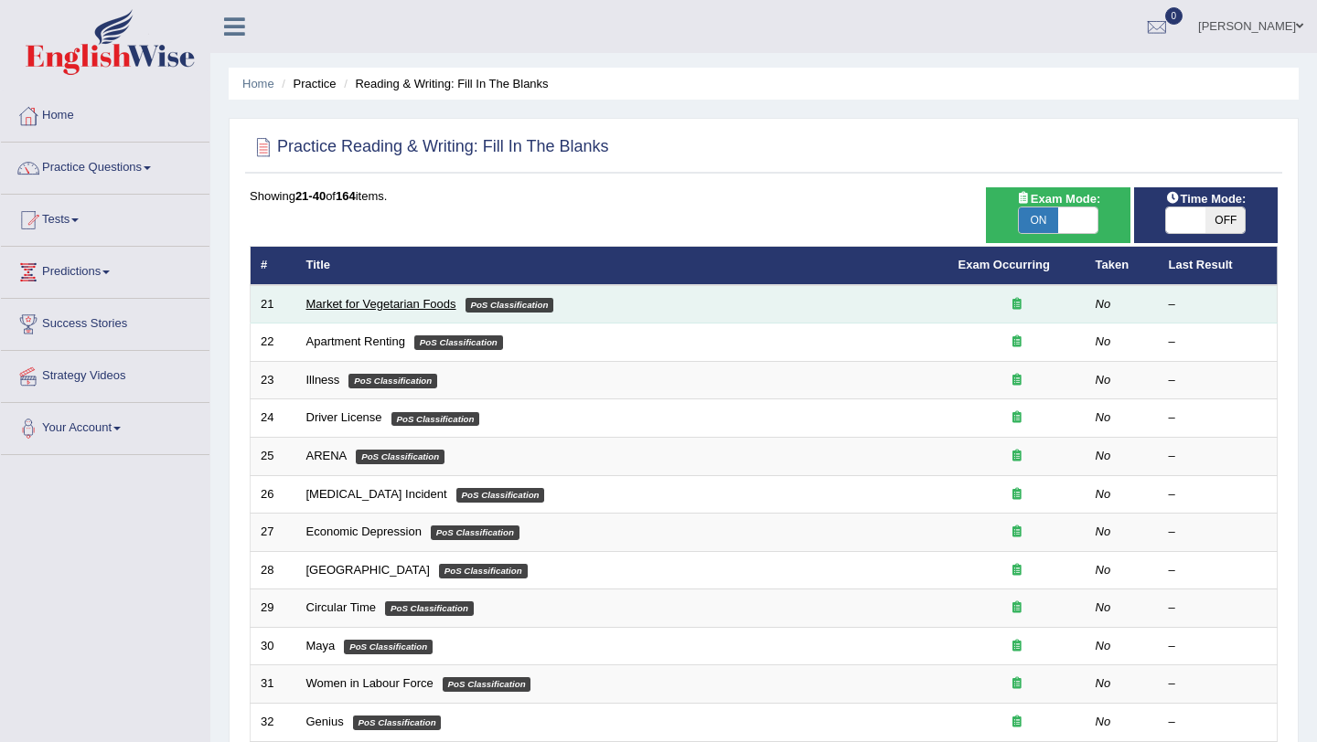
click at [384, 304] on link "Market for Vegetarian Foods" at bounding box center [381, 304] width 150 height 14
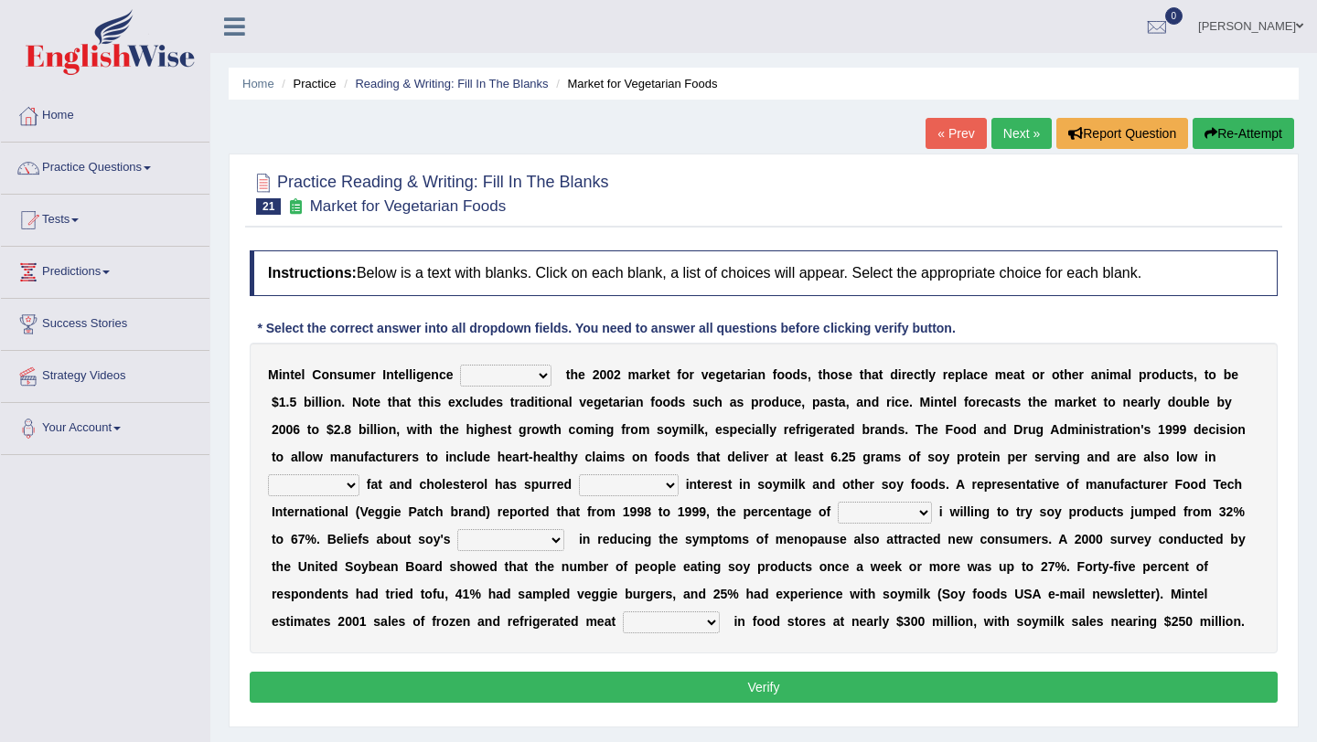
click at [538, 378] on select "deals fulfills creates estimates" at bounding box center [505, 376] width 91 height 22
select select "estimates"
click at [461, 365] on select "deals fulfills creates estimates" at bounding box center [505, 376] width 91 height 22
click at [347, 490] on select "saturated solid acid liquid" at bounding box center [313, 486] width 91 height 22
select select "saturated"
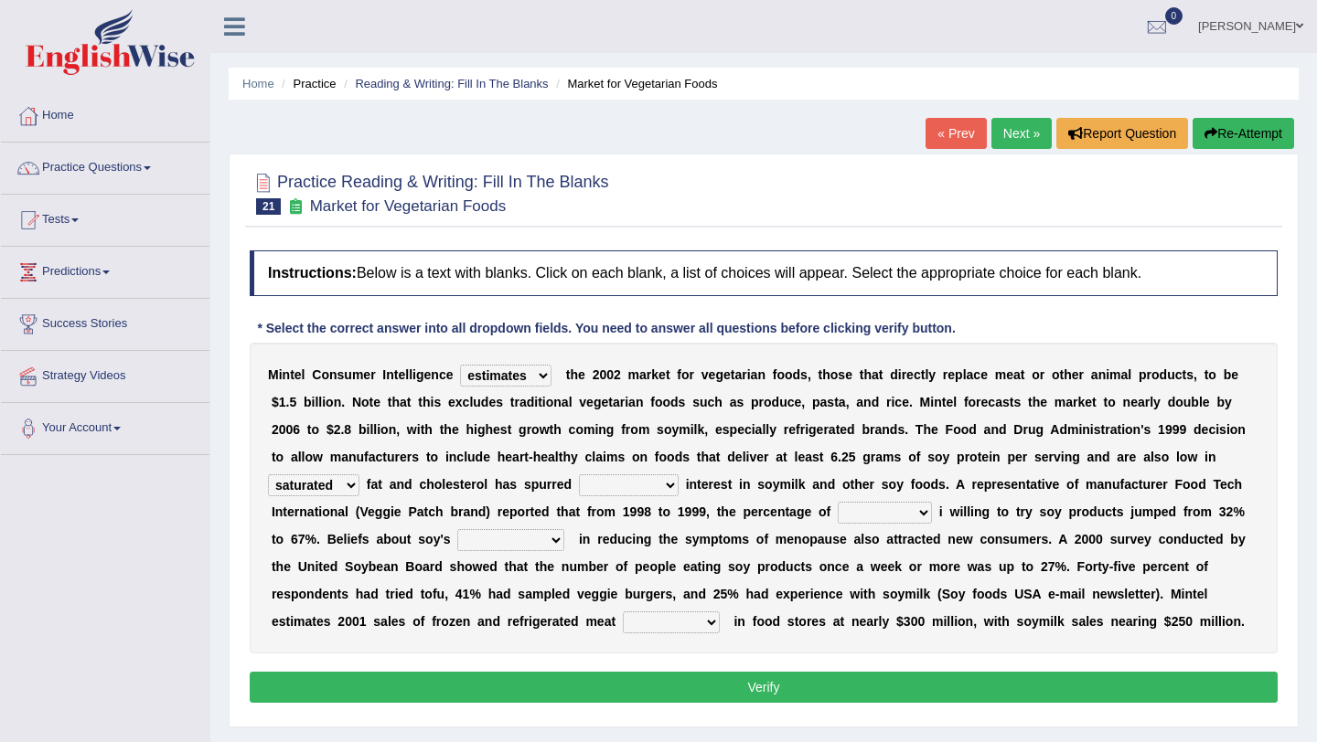
click at [268, 475] on select "saturated solid acid liquid" at bounding box center [313, 486] width 91 height 22
click at [659, 486] on select "good big tremendous extreme" at bounding box center [629, 486] width 100 height 22
select select "extreme"
click at [579, 475] on select "good big tremendous extreme" at bounding box center [629, 486] width 100 height 22
click at [925, 509] on select "guests consumers customers clients" at bounding box center [885, 513] width 94 height 22
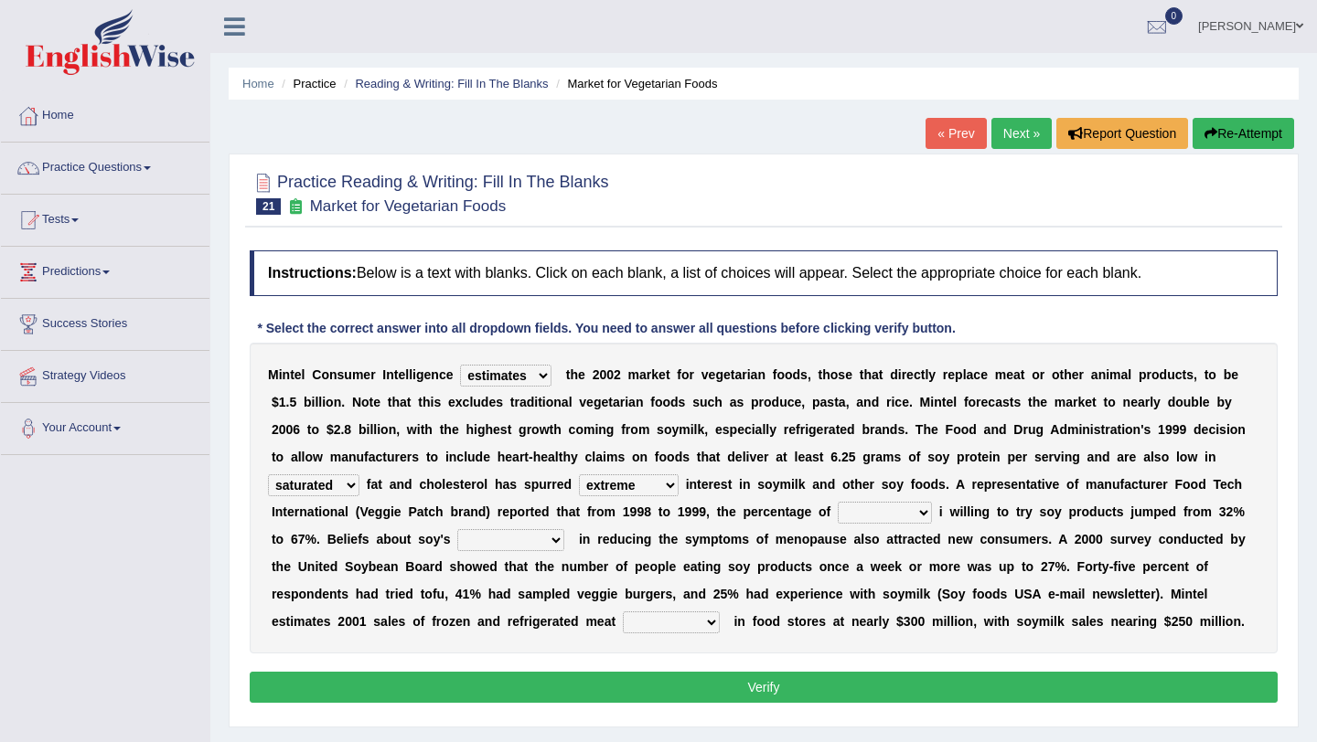
select select "consumers"
click at [838, 502] on select "guests consumers customers clients" at bounding box center [885, 513] width 94 height 22
click at [548, 538] on select "effectiveness timeliness efficiency goodness" at bounding box center [510, 540] width 107 height 22
select select "efficiency"
click at [458, 529] on select "effectiveness timeliness efficiency goodness" at bounding box center [510, 540] width 107 height 22
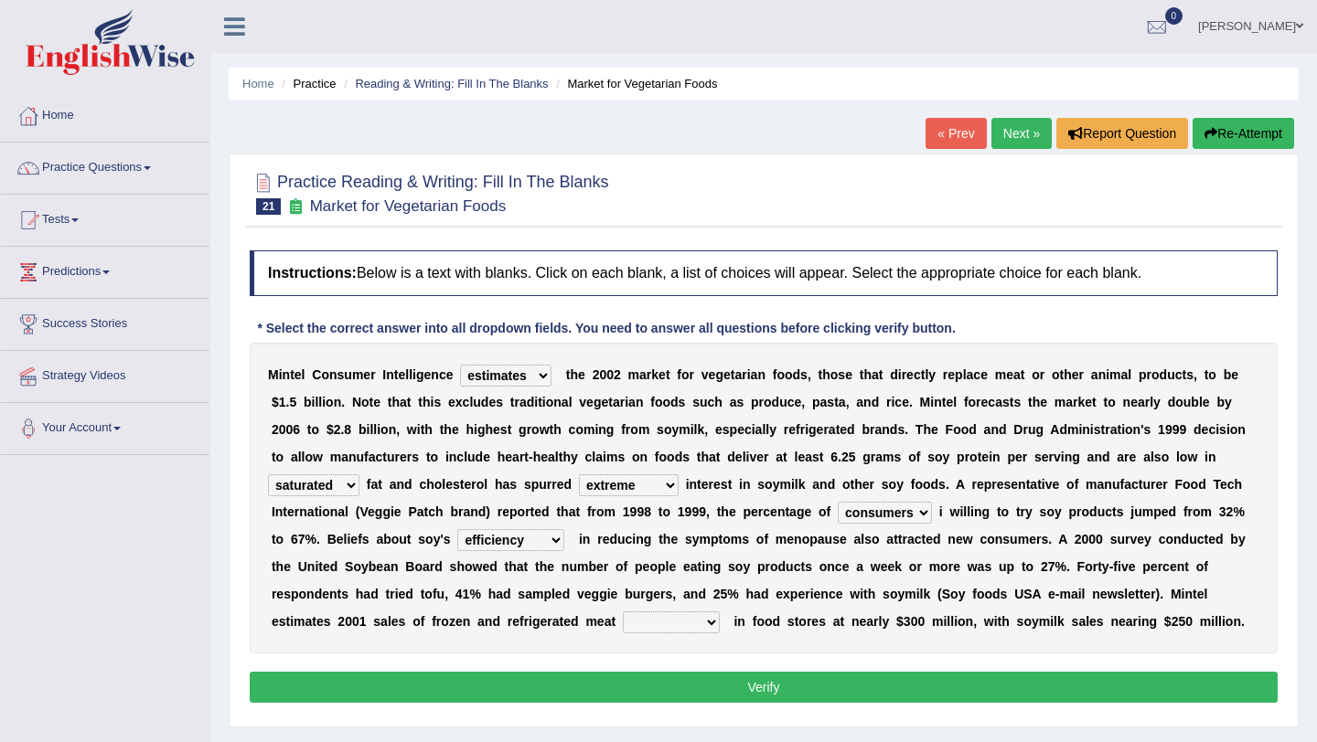
click at [710, 620] on select "foods choices staffs alternatives" at bounding box center [671, 623] width 97 height 22
select select "alternatives"
click at [624, 612] on select "foods choices staffs alternatives" at bounding box center [671, 623] width 97 height 22
click at [744, 685] on button "Verify" at bounding box center [764, 687] width 1028 height 31
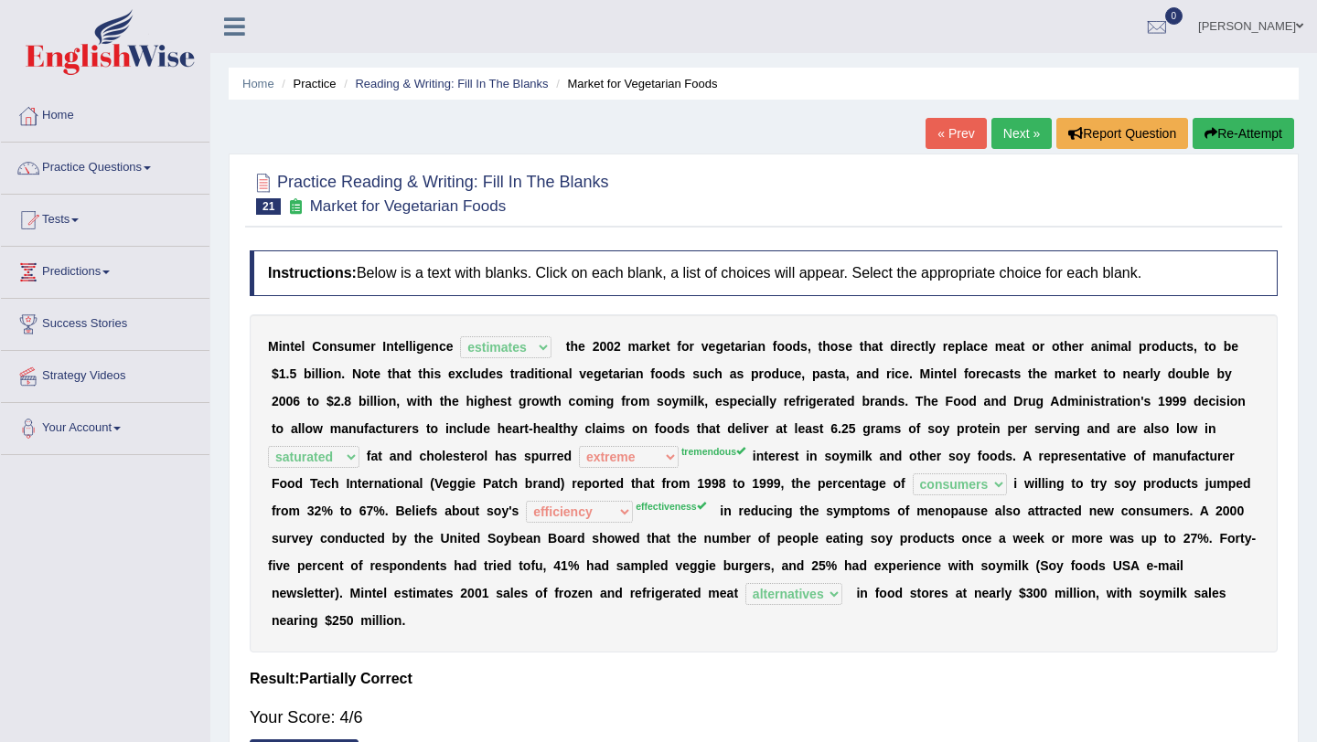
click at [1024, 134] on link "Next »" at bounding box center [1021, 133] width 60 height 31
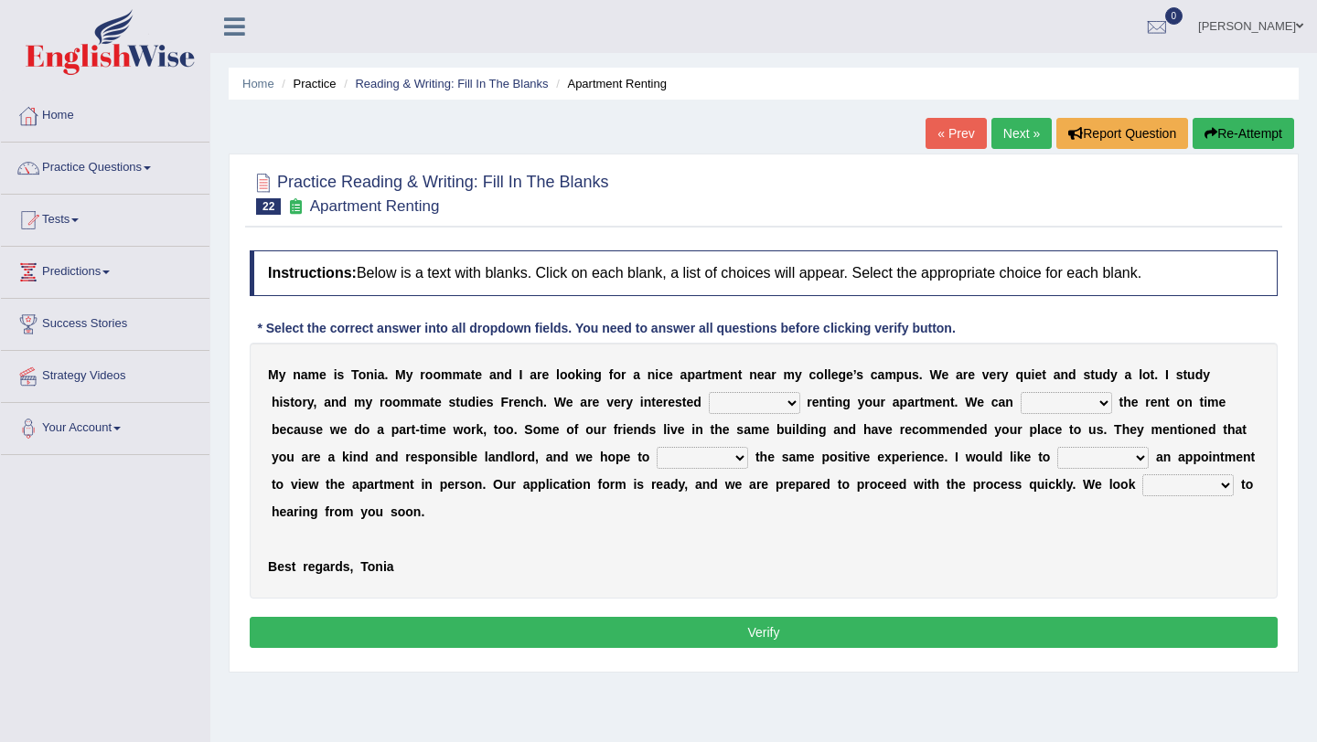
click at [773, 405] on select "for about at in" at bounding box center [754, 403] width 91 height 22
select select "in"
click at [709, 392] on select "for about at in" at bounding box center [754, 403] width 91 height 22
click at [1078, 406] on select "afford get pay bring" at bounding box center [1065, 403] width 91 height 22
select select "pay"
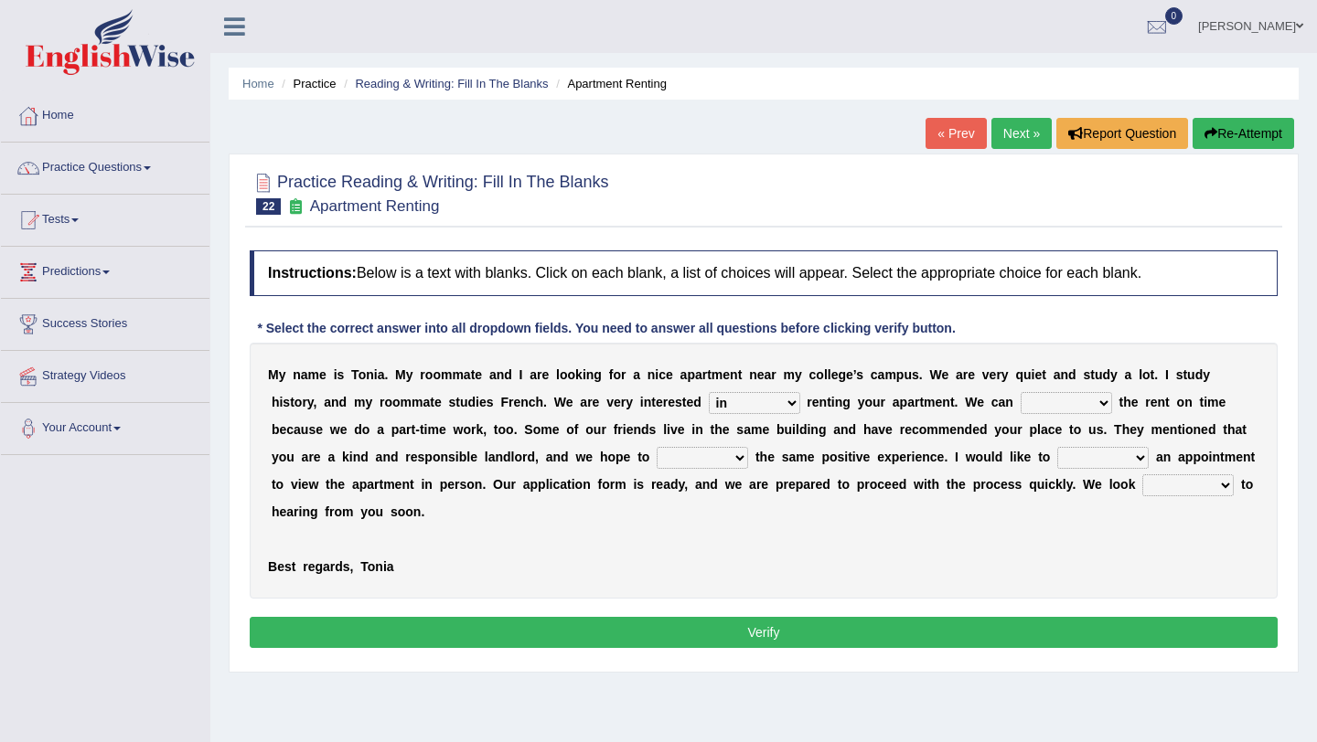
click at [1020, 392] on select "afford get pay bring" at bounding box center [1065, 403] width 91 height 22
click at [725, 455] on select "form meet have decide" at bounding box center [701, 458] width 91 height 22
select select "have"
click at [656, 447] on select "form meet have decide" at bounding box center [701, 458] width 91 height 22
click at [1135, 456] on select "own recall revise make" at bounding box center [1102, 458] width 91 height 22
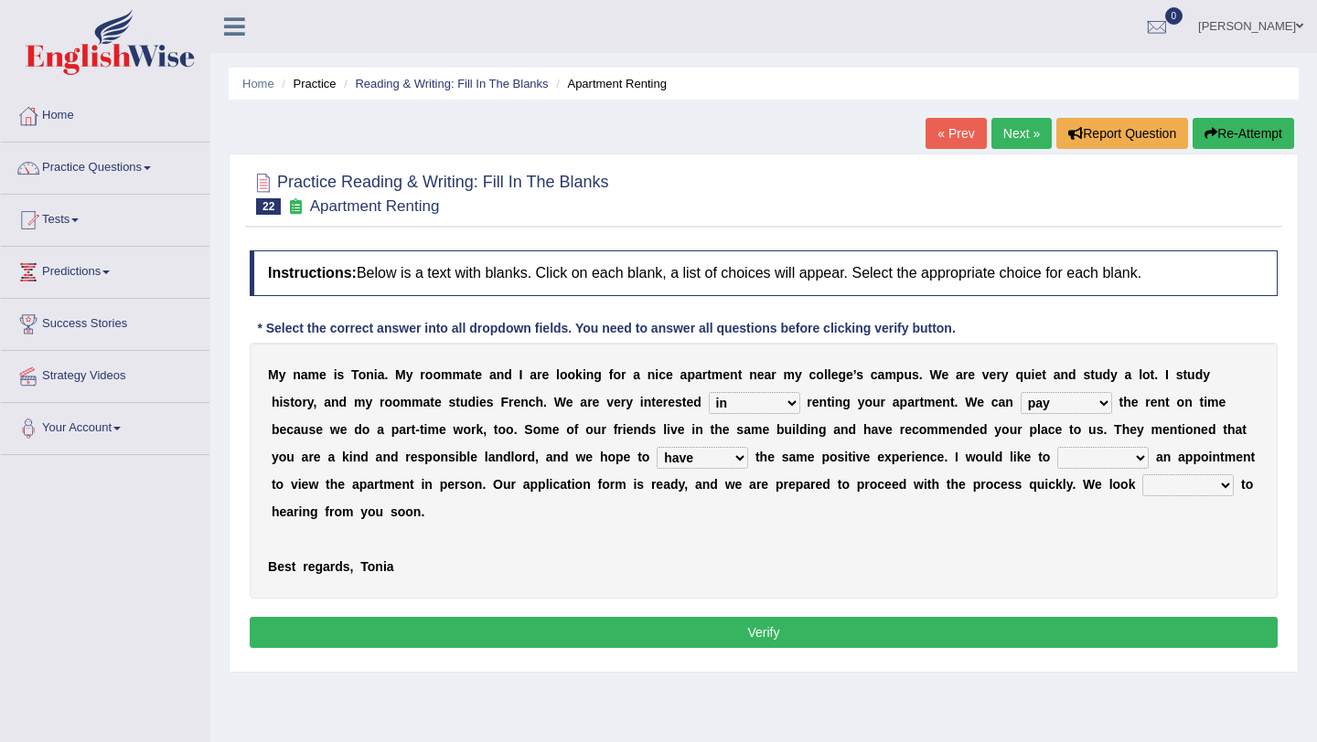
select select "make"
click at [1057, 447] on select "own recall revise make" at bounding box center [1102, 458] width 91 height 22
click at [1205, 483] on select "around out in forward" at bounding box center [1187, 486] width 91 height 22
select select "forward"
click at [1143, 475] on select "around out in forward" at bounding box center [1187, 486] width 91 height 22
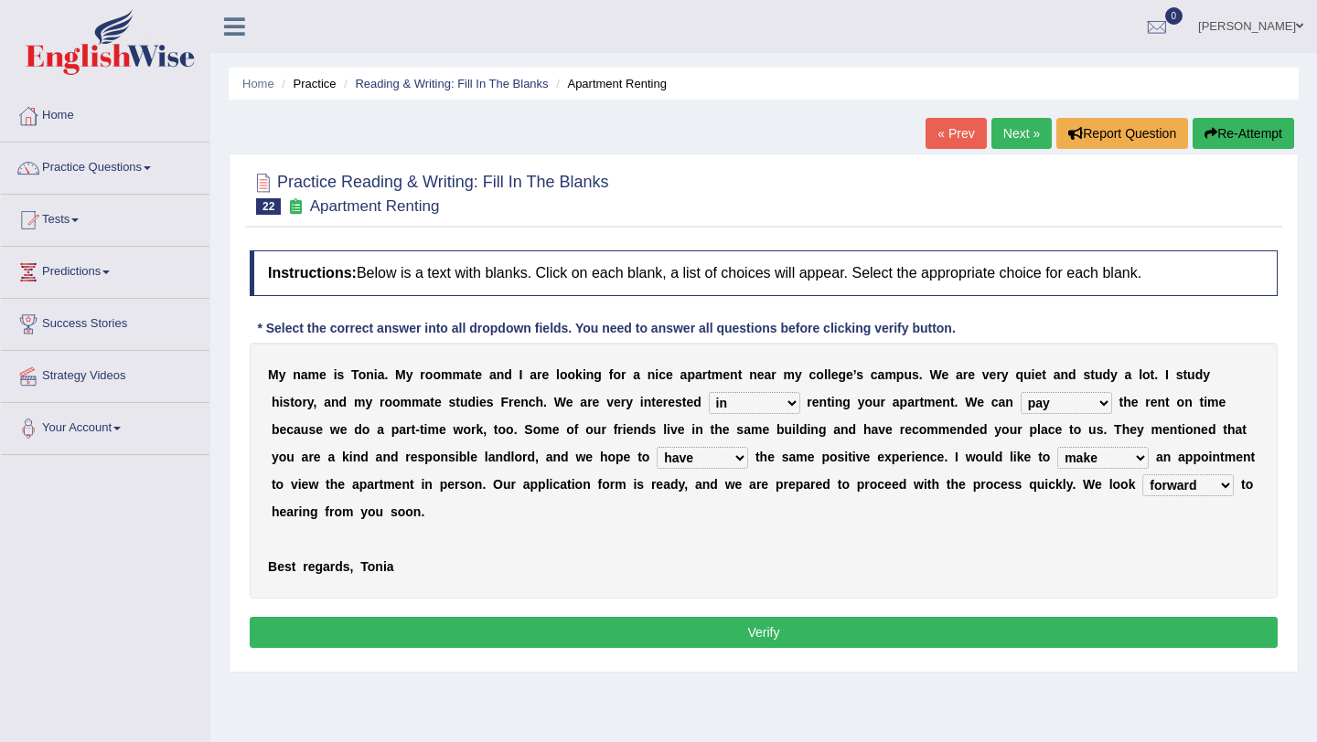
click at [802, 629] on button "Verify" at bounding box center [764, 632] width 1028 height 31
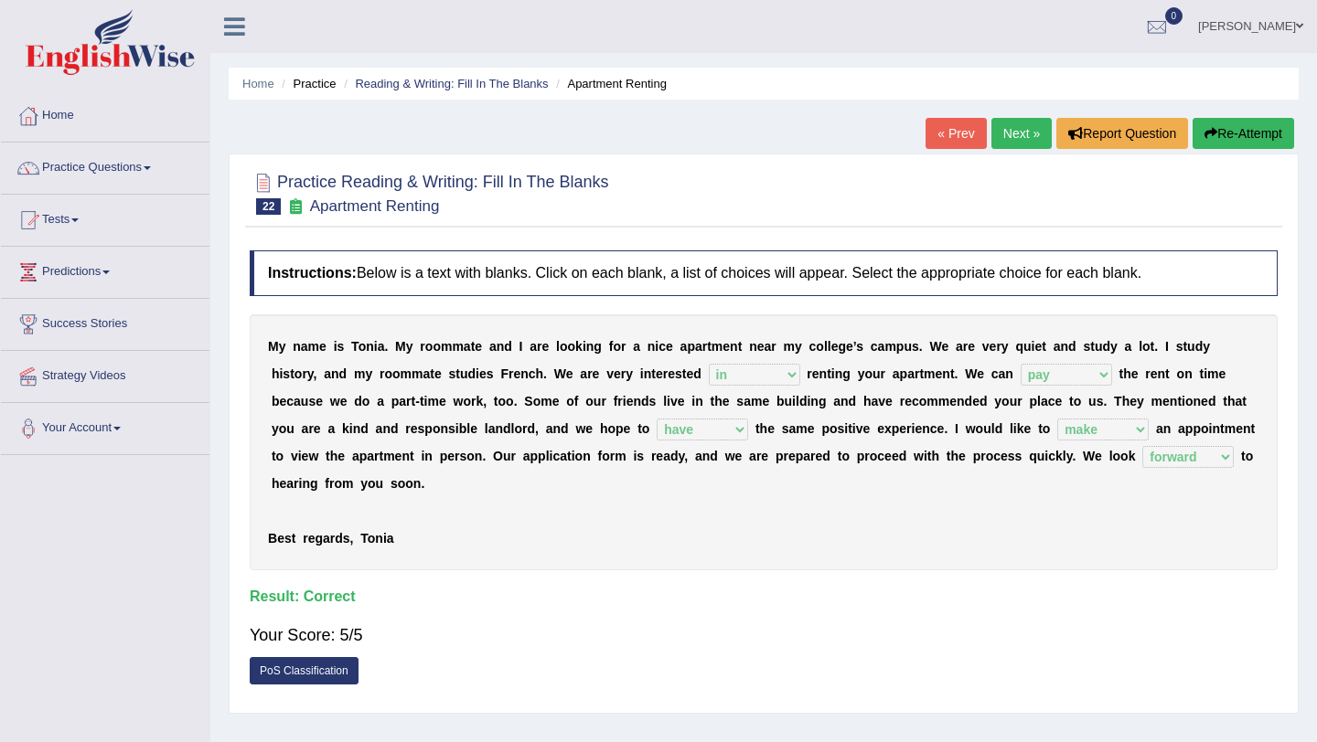
click at [1007, 129] on link "Next »" at bounding box center [1021, 133] width 60 height 31
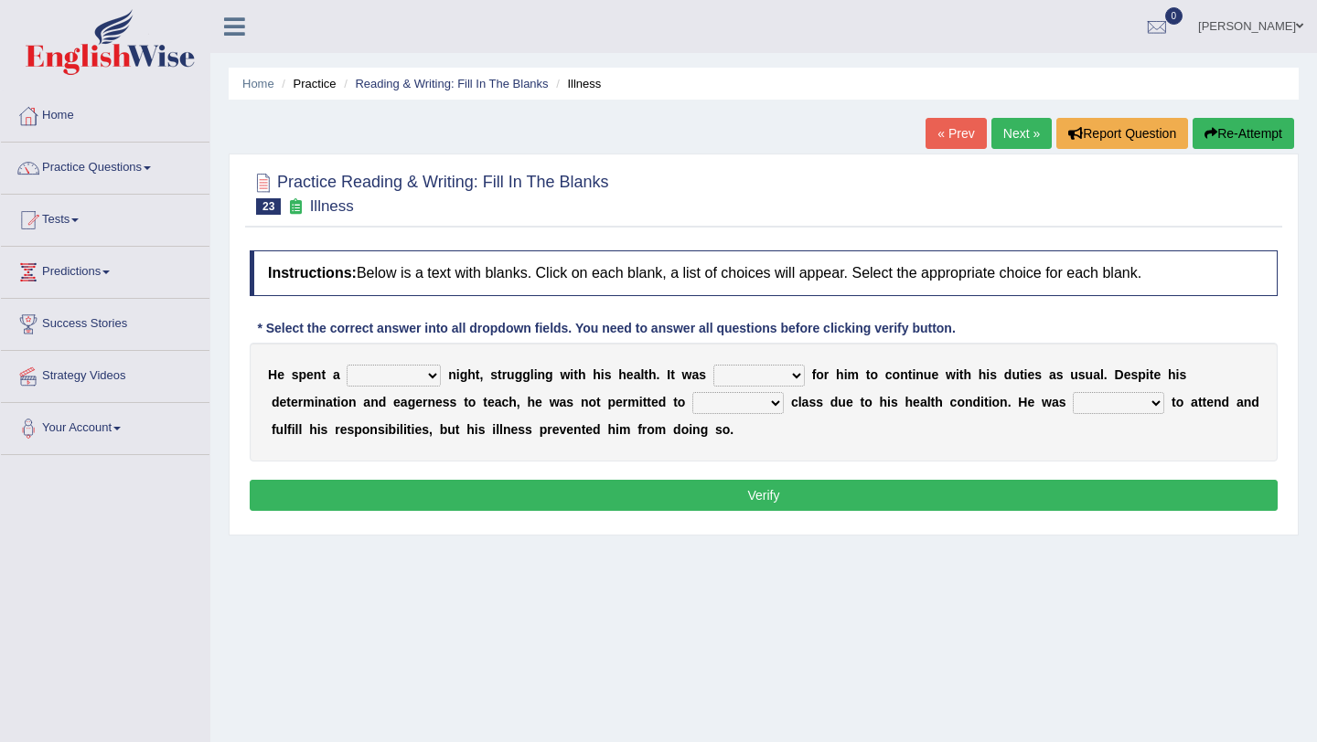
click at [426, 378] on select "cheerful restful meaningful painful" at bounding box center [394, 376] width 94 height 22
select select "painful"
click at [347, 365] on select "cheerful restful meaningful painful" at bounding box center [394, 376] width 94 height 22
click at [788, 374] on select "enjoyable simple difficult natural" at bounding box center [758, 376] width 91 height 22
select select "difficult"
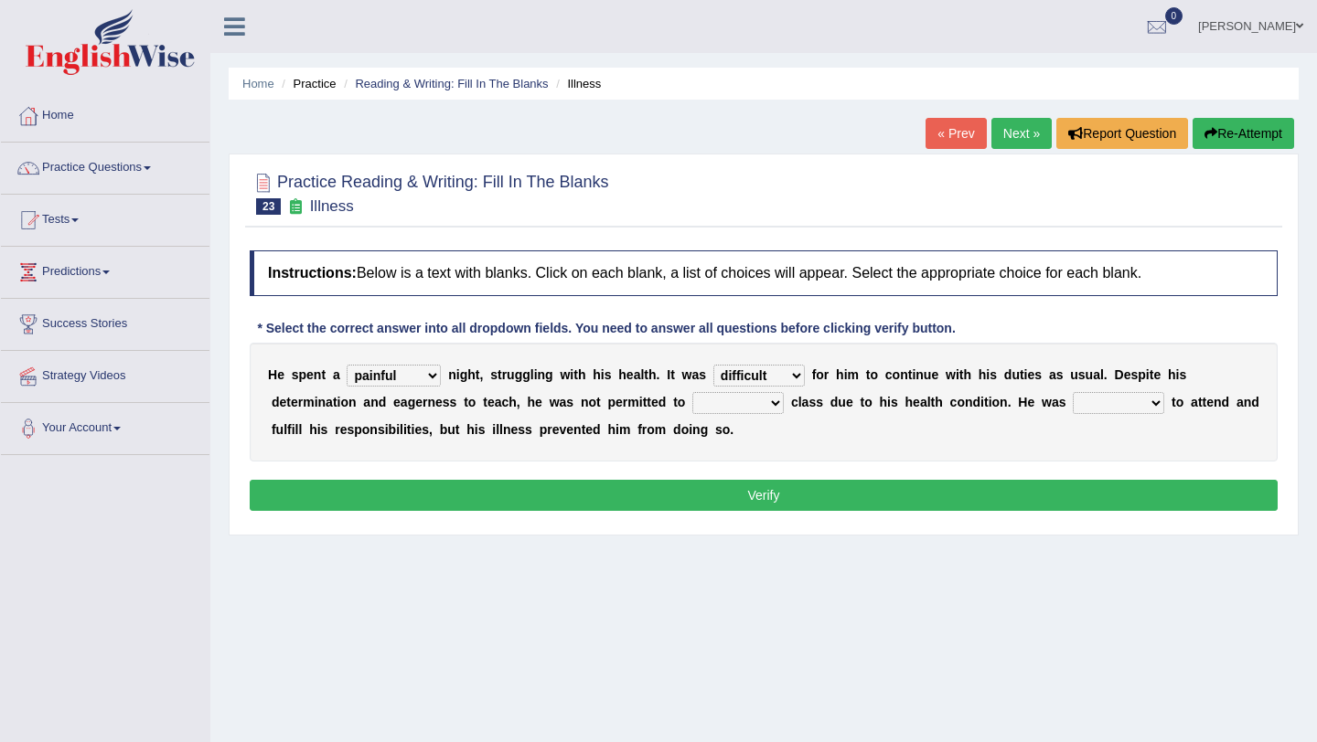
click at [713, 365] on select "enjoyable simple difficult natural" at bounding box center [758, 376] width 91 height 22
click at [773, 404] on select "teach leave cancel attend" at bounding box center [737, 403] width 91 height 22
select select "leave"
click at [695, 392] on select "teach leave cancel attend" at bounding box center [737, 403] width 91 height 22
click at [1143, 406] on select "anxious forced lazy happy" at bounding box center [1118, 403] width 91 height 22
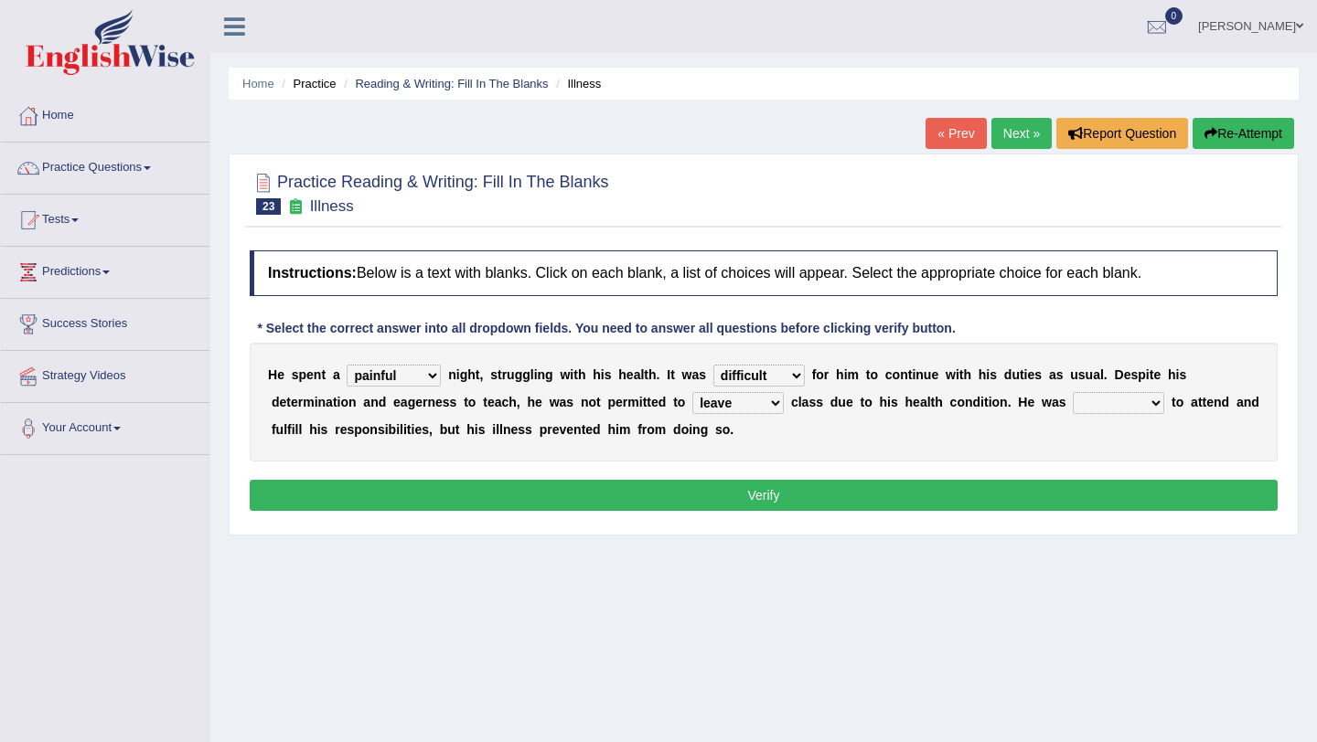
select select "forced"
click at [1075, 392] on select "anxious forced lazy happy" at bounding box center [1118, 403] width 91 height 22
click at [920, 488] on button "Verify" at bounding box center [764, 495] width 1028 height 31
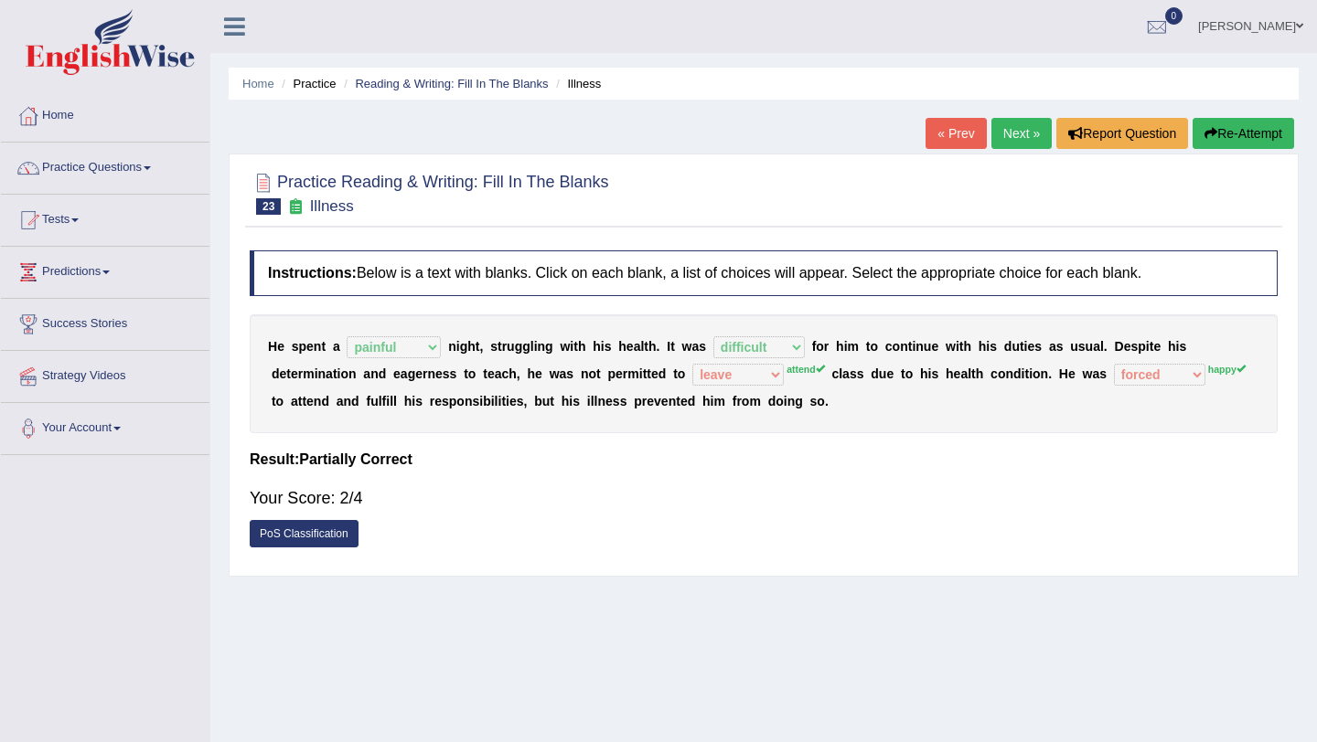
click at [1009, 126] on link "Next »" at bounding box center [1021, 133] width 60 height 31
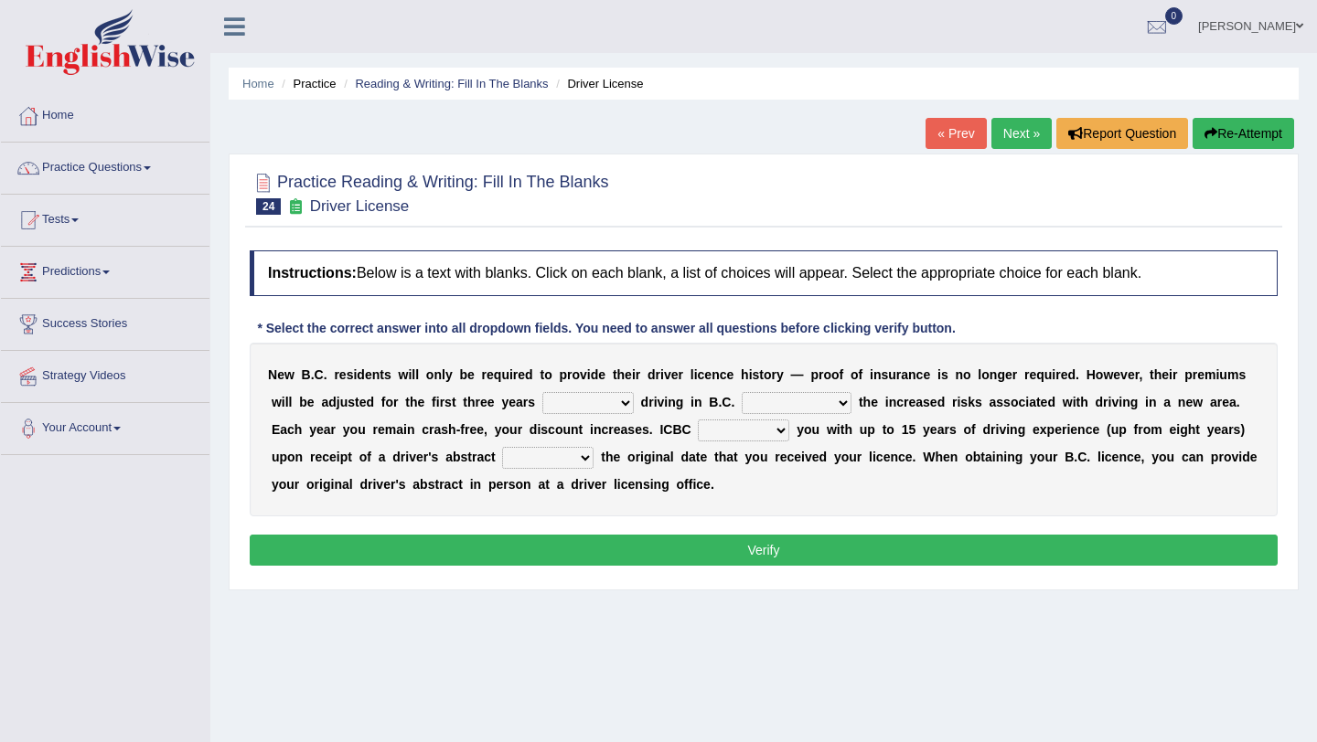
click at [622, 406] on select "within among against of" at bounding box center [587, 403] width 91 height 22
select select "of"
click at [542, 392] on select "within among against of" at bounding box center [587, 403] width 91 height 22
click at [822, 404] on select "depending on as for due to thanks to" at bounding box center [797, 403] width 110 height 22
select select "depending on"
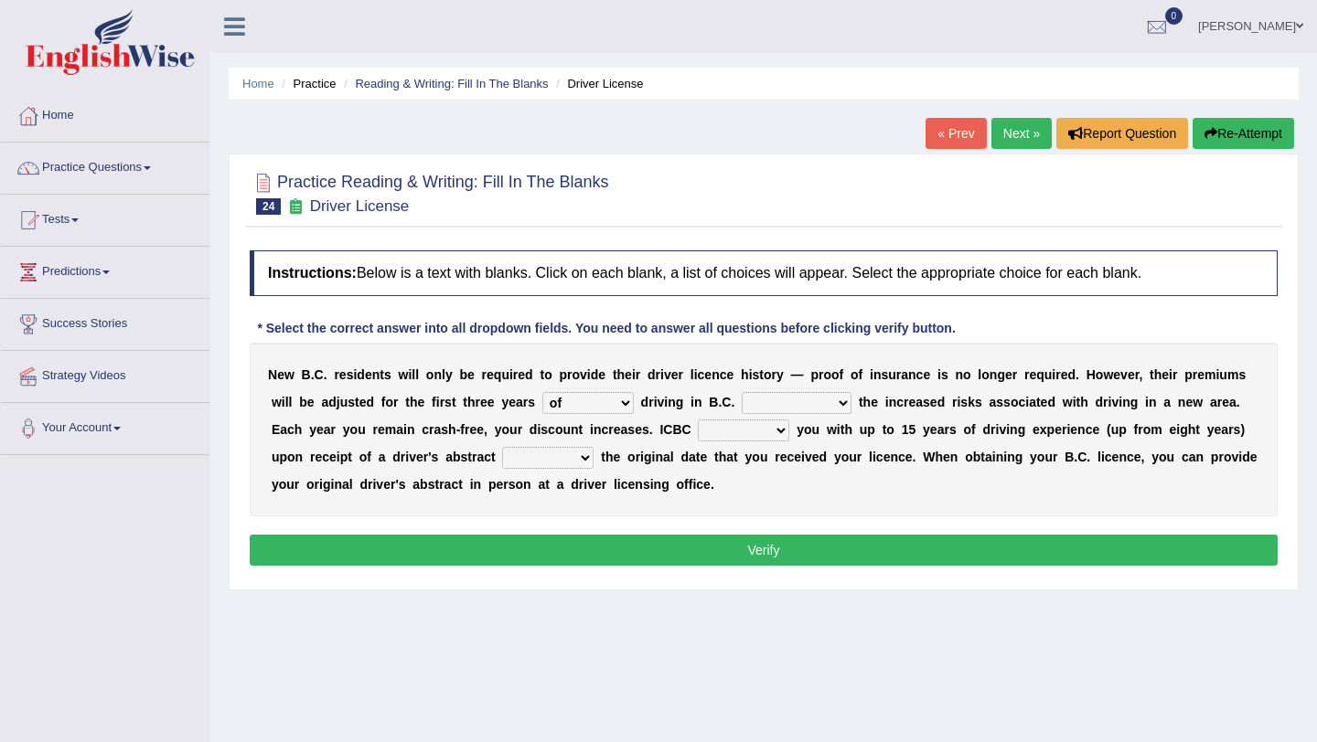
click at [742, 392] on select "depending on as for due to thanks to" at bounding box center [797, 403] width 110 height 22
click at [769, 432] on select "credited crediting credit will credit" at bounding box center [743, 431] width 91 height 22
select select "will credit"
click at [698, 420] on select "credited crediting credit will credit" at bounding box center [743, 431] width 91 height 22
click at [586, 458] on select "showing show shows shown" at bounding box center [547, 458] width 91 height 22
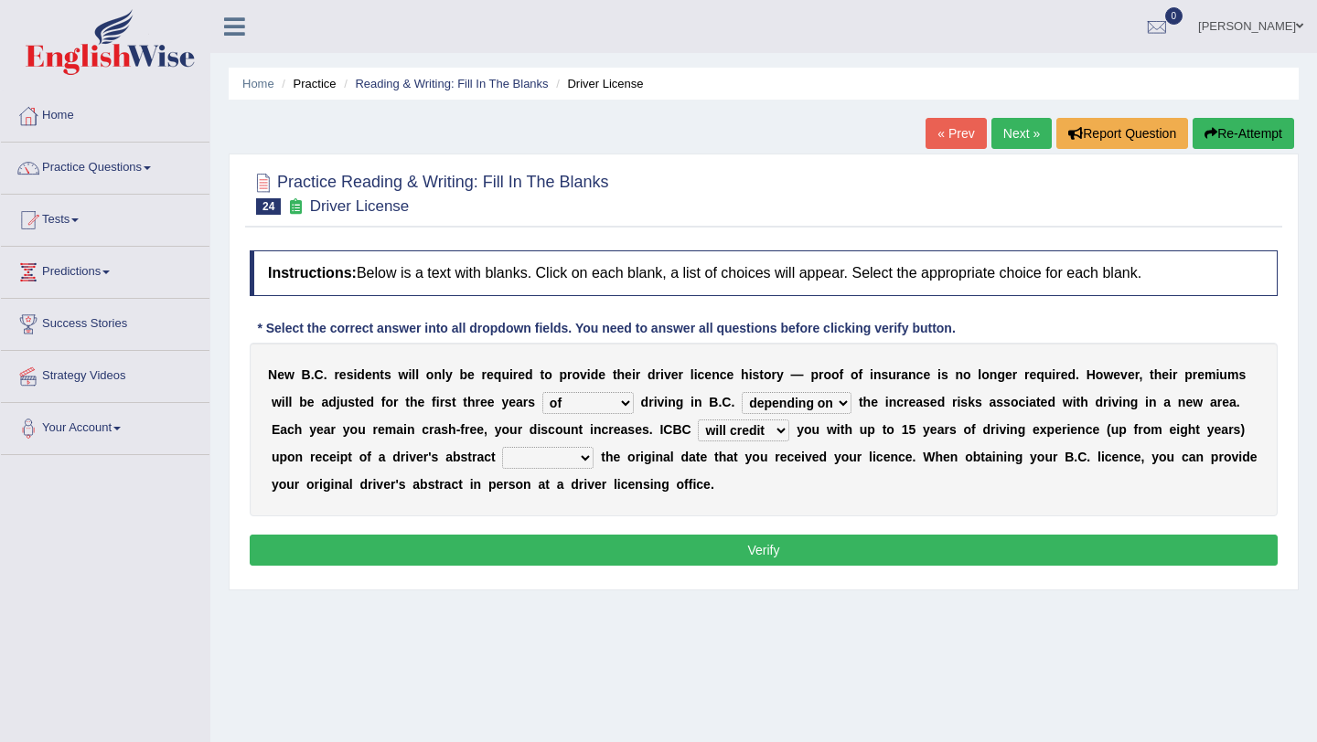
select select "showing"
click at [503, 447] on select "showing show shows shown" at bounding box center [547, 458] width 91 height 22
click at [834, 399] on select "depending on as for due to thanks to" at bounding box center [797, 403] width 110 height 22
click at [742, 392] on select "depending on as for due to thanks to" at bounding box center [797, 403] width 110 height 22
click at [749, 552] on button "Verify" at bounding box center [764, 550] width 1028 height 31
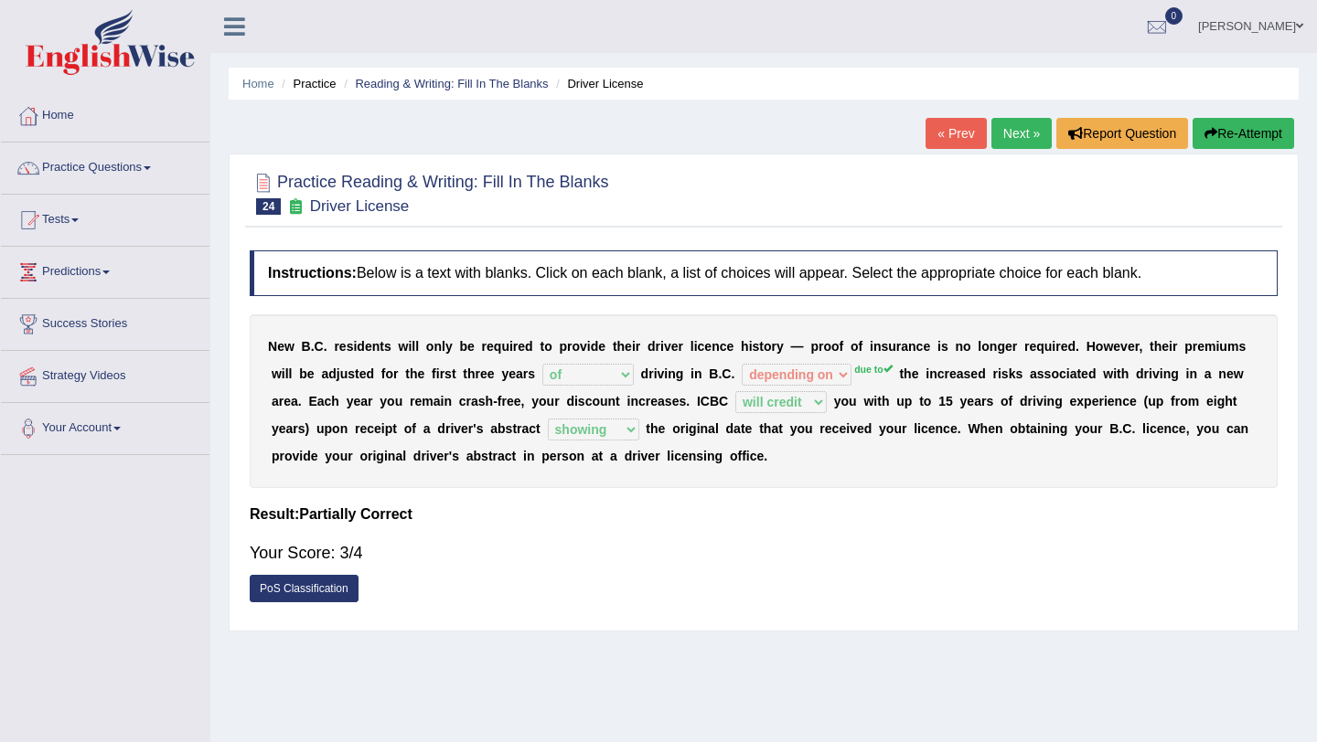
click at [1006, 133] on link "Next »" at bounding box center [1021, 133] width 60 height 31
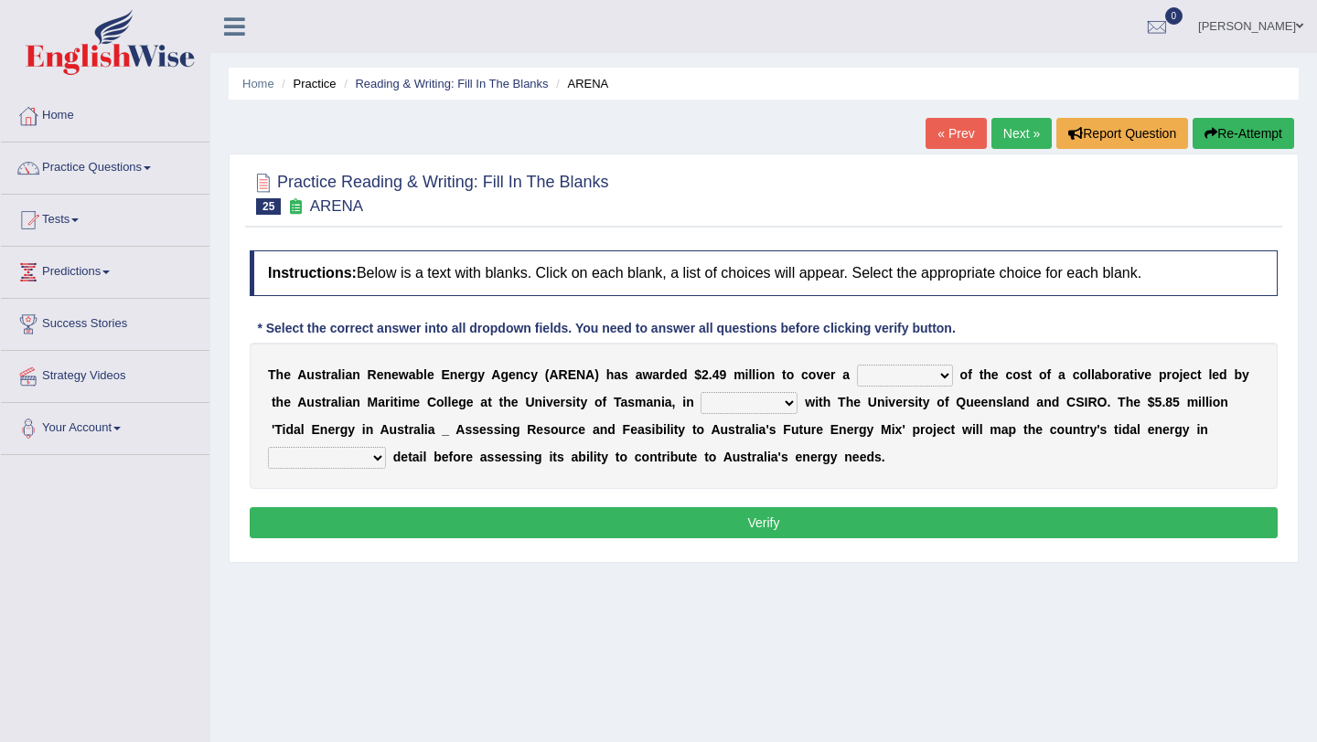
click at [945, 375] on select "wholesome total portion worth" at bounding box center [905, 376] width 96 height 22
select select "total"
click at [857, 365] on select "wholesome total portion worth" at bounding box center [905, 376] width 96 height 22
click at [923, 374] on select "wholesome total portion worth" at bounding box center [905, 376] width 96 height 22
click at [927, 378] on select "wholesome total portion worth" at bounding box center [905, 376] width 96 height 22
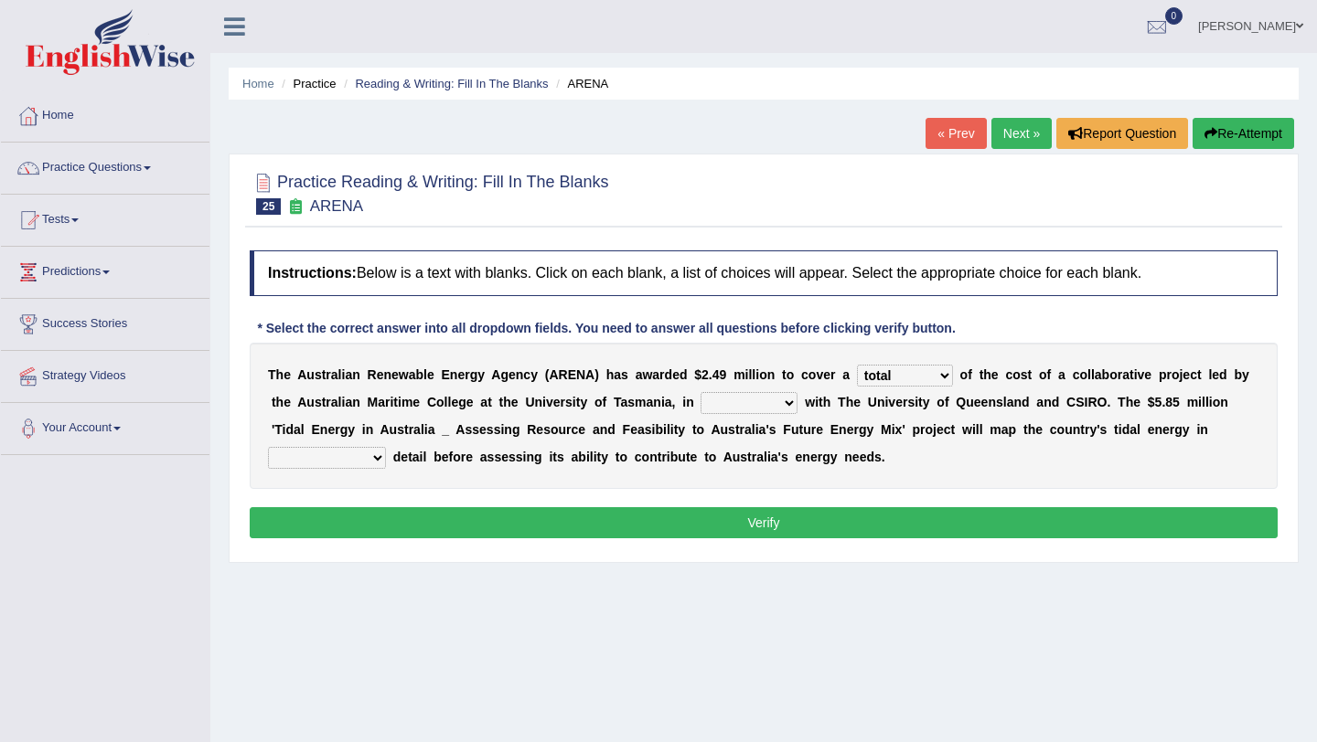
click at [782, 400] on select "disguise contrast partnership revenge" at bounding box center [748, 403] width 97 height 22
select select "partnership"
click at [700, 392] on select "disguise contrast partnership revenge" at bounding box center [748, 403] width 97 height 22
click at [373, 460] on select "unexpected unforgiven universal unprecedented" at bounding box center [327, 458] width 118 height 22
select select "unprecedented"
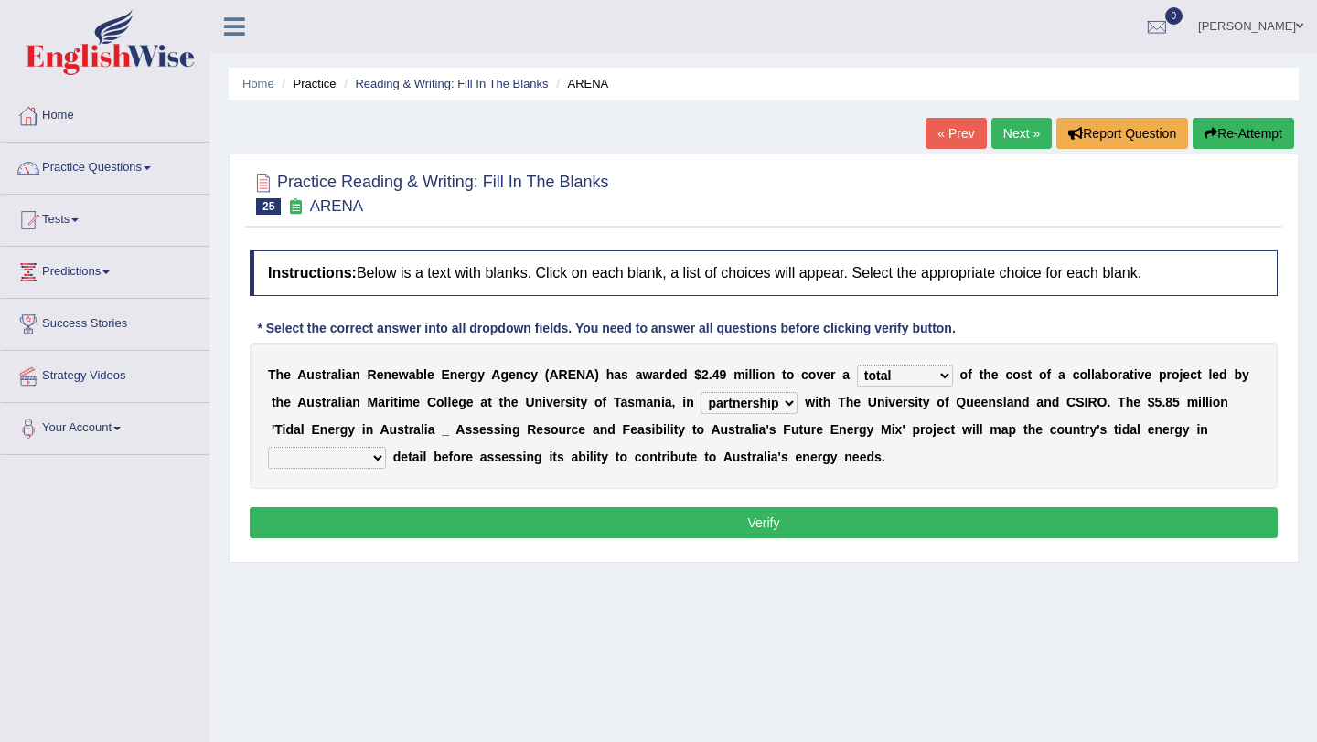
click at [268, 447] on select "unexpected unforgiven universal unprecedented" at bounding box center [327, 458] width 118 height 22
click at [433, 524] on button "Verify" at bounding box center [764, 522] width 1028 height 31
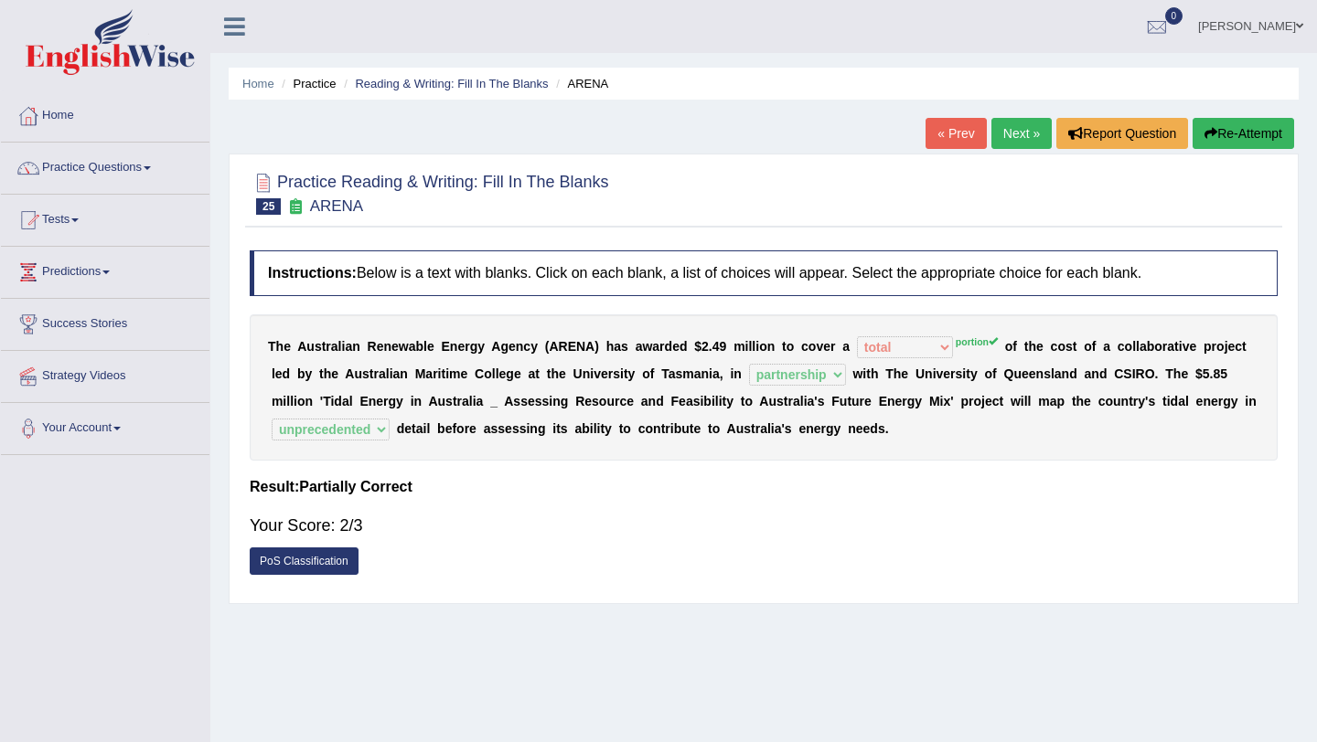
click at [1018, 155] on div "Practice Reading & Writing: Fill In The Blanks 25 ARENA Instructions: Below is …" at bounding box center [764, 379] width 1070 height 451
click at [1016, 134] on link "Next »" at bounding box center [1021, 133] width 60 height 31
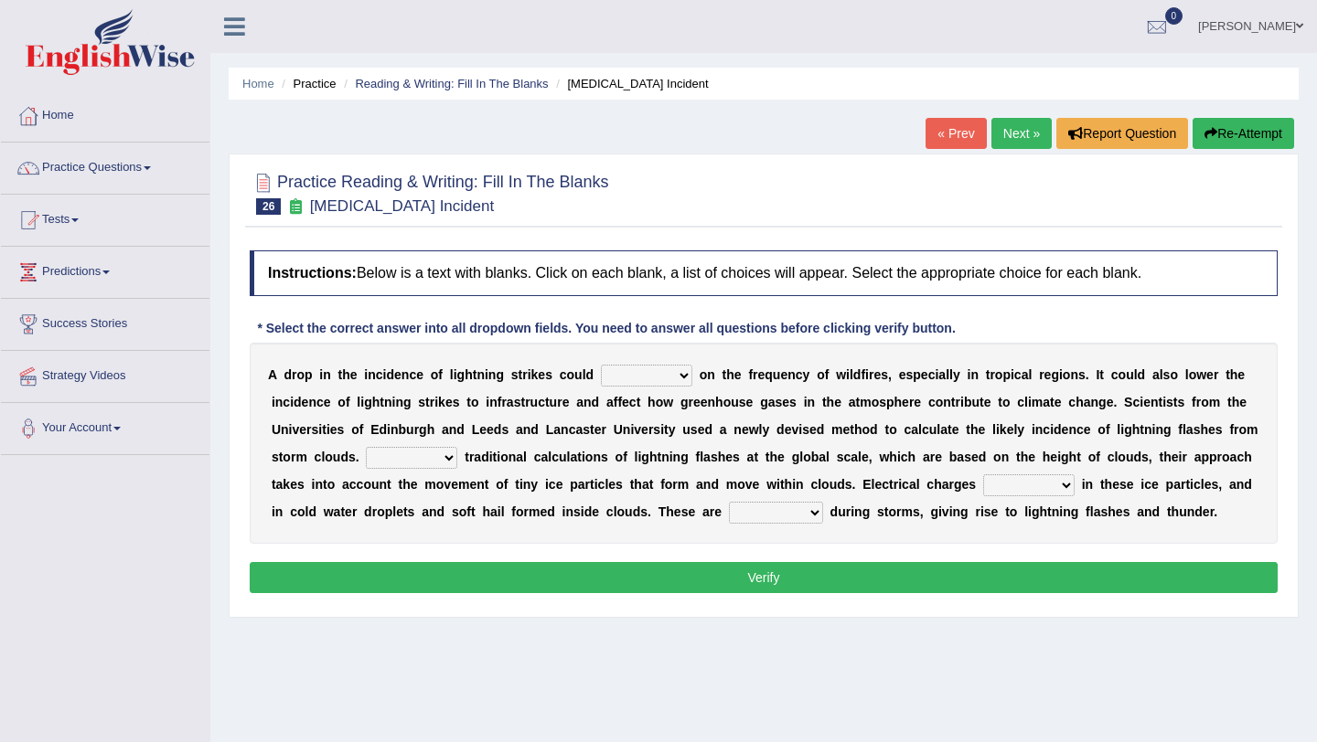
click at [666, 378] on select "dwell focus impact depend" at bounding box center [646, 376] width 91 height 22
select select "impact"
click at [601, 365] on select "dwell focus impact depend" at bounding box center [646, 376] width 91 height 22
click at [442, 458] on select "Unlike Unless Except Besides" at bounding box center [411, 458] width 91 height 22
select select "Unlike"
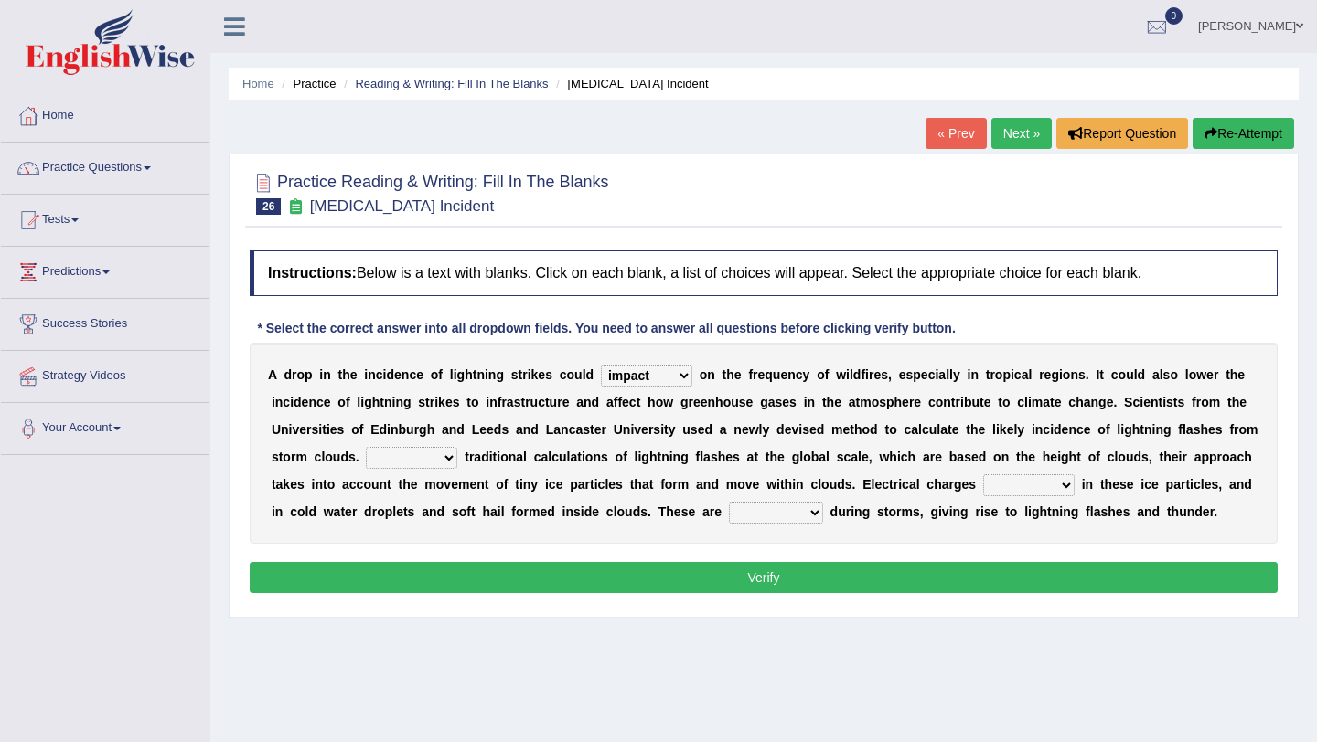
click at [366, 447] on select "Unlike Unless Except Besides" at bounding box center [411, 458] width 91 height 22
click at [1055, 486] on select "run off build up mess up zoom in" at bounding box center [1028, 486] width 91 height 22
select select "build up"
click at [983, 475] on select "run off build up mess up zoom in" at bounding box center [1028, 486] width 91 height 22
click at [804, 513] on select "collected diverted rounded discharged" at bounding box center [776, 513] width 94 height 22
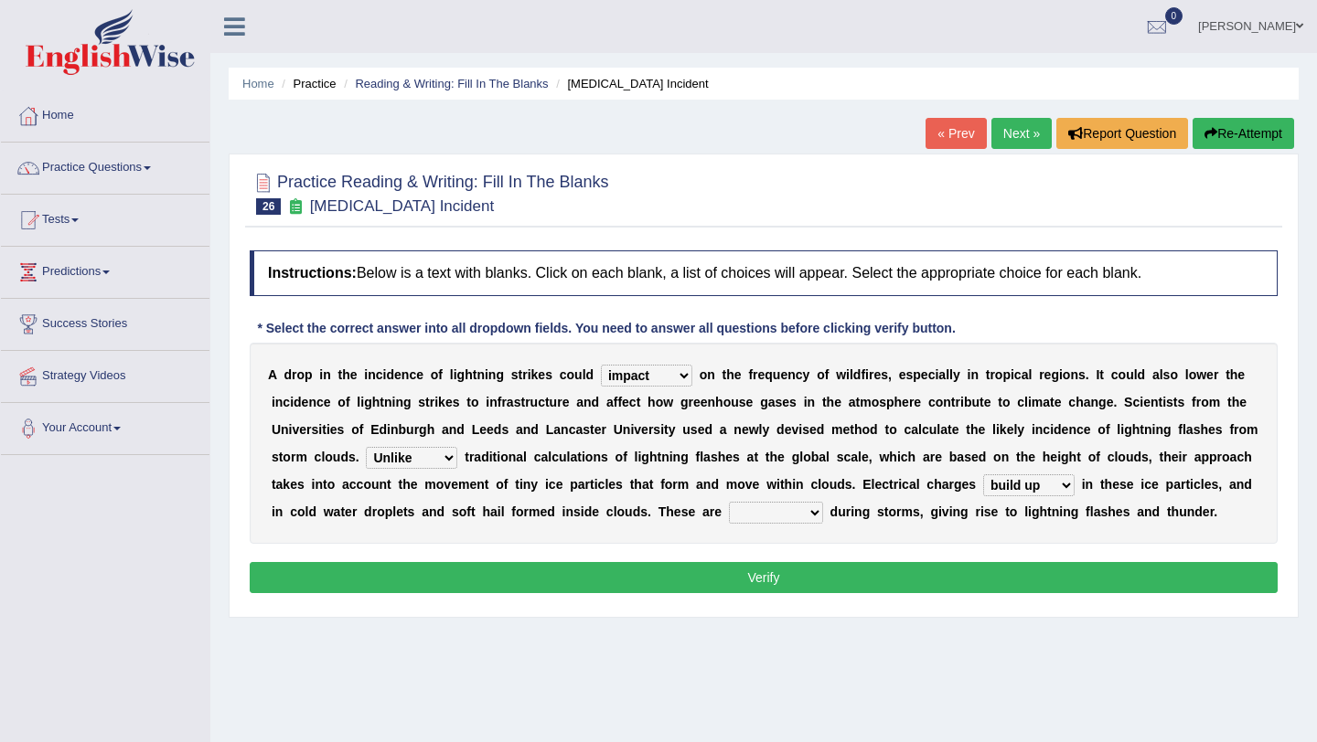
select select "collected"
click at [729, 502] on select "collected diverted rounded discharged" at bounding box center [776, 513] width 94 height 22
click at [781, 574] on button "Verify" at bounding box center [764, 577] width 1028 height 31
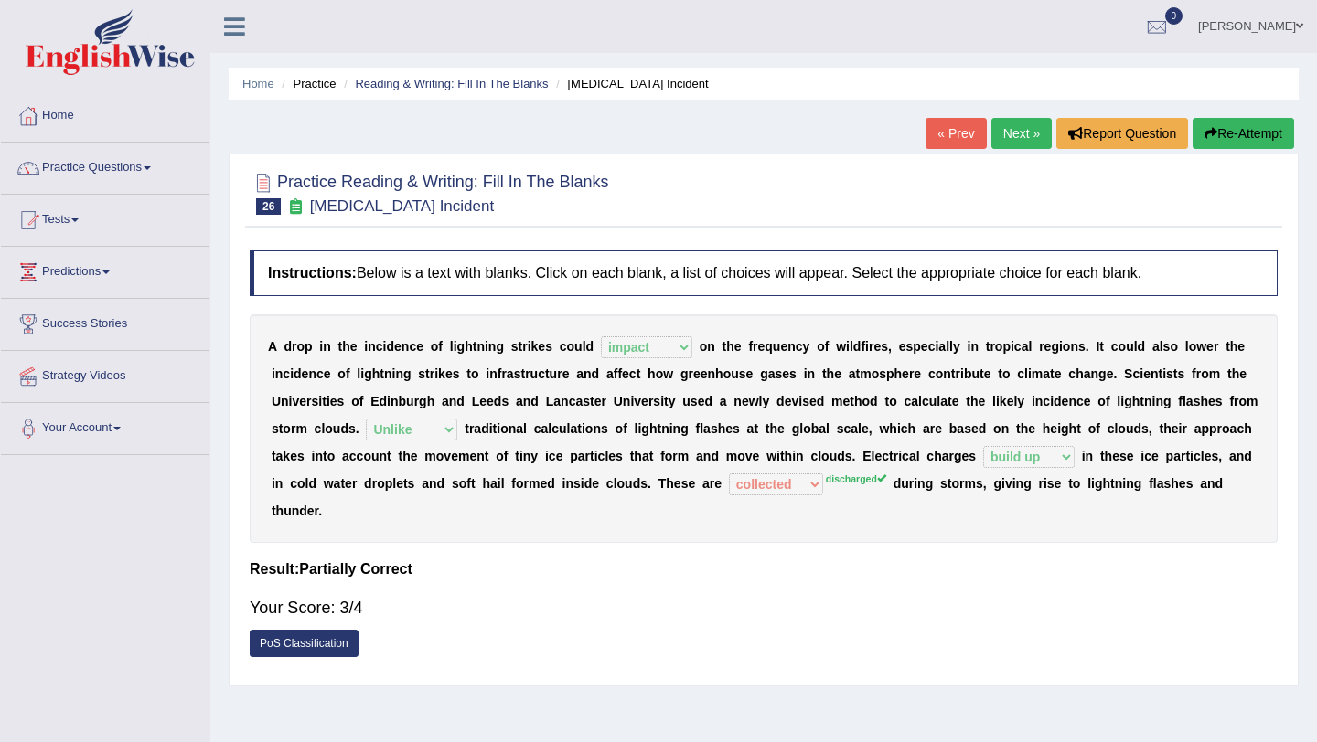
click at [1023, 141] on link "Next »" at bounding box center [1021, 133] width 60 height 31
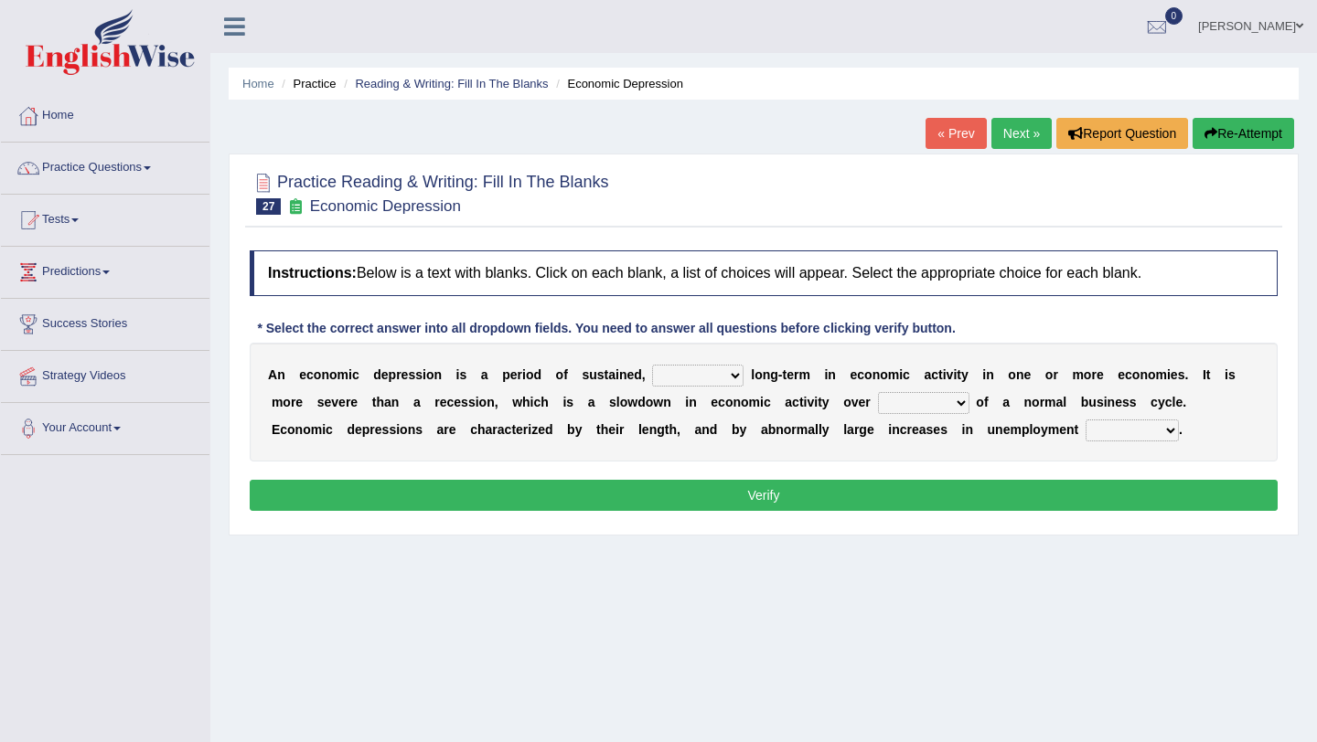
click at [707, 378] on select "variation promotion downturn reduction" at bounding box center [697, 376] width 91 height 22
click at [942, 402] on select "an era the course a tally the year" at bounding box center [923, 403] width 91 height 22
select select "the year"
click at [878, 392] on select "an era the course a tally the year" at bounding box center [923, 403] width 91 height 22
click at [1085, 429] on select "calculation bias ratio rate" at bounding box center [1131, 431] width 93 height 22
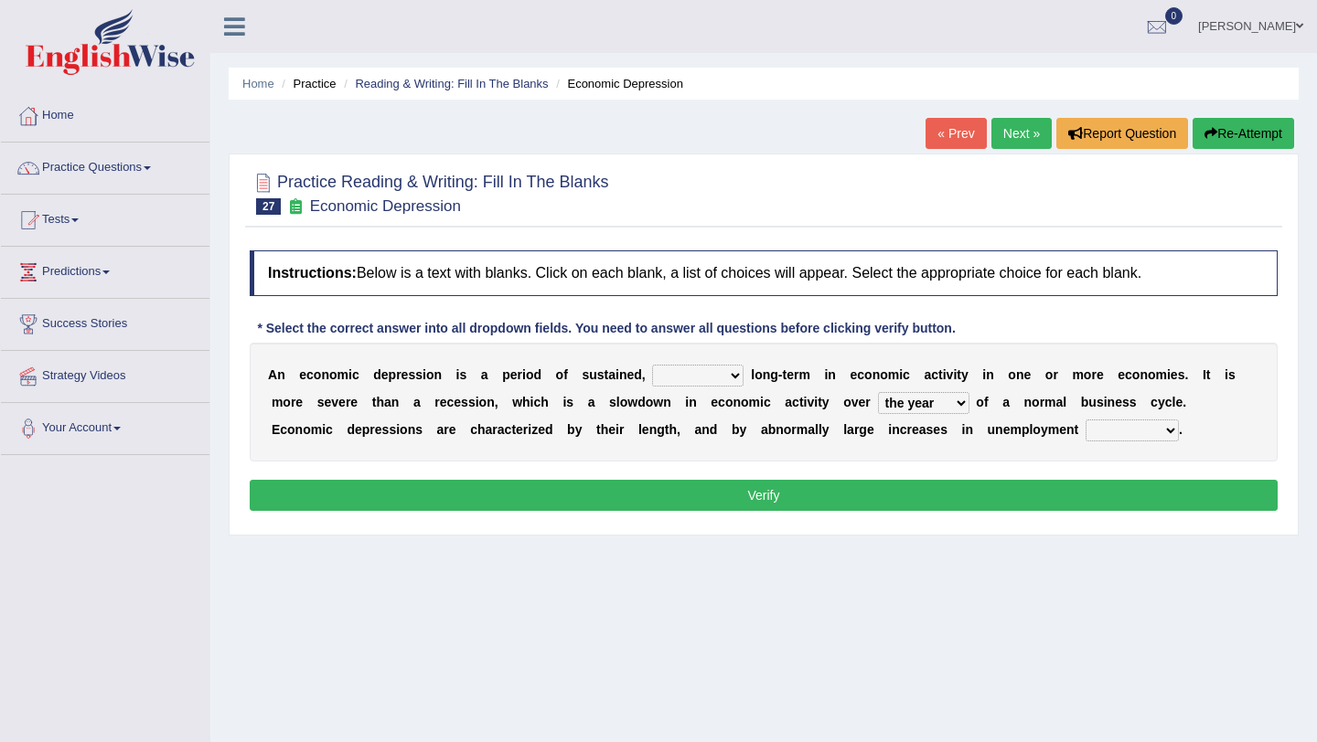
select select "rate"
click at [1085, 420] on select "calculation bias ratio rate" at bounding box center [1131, 431] width 93 height 22
click at [724, 375] on select "variation promotion downturn reduction" at bounding box center [697, 376] width 91 height 22
select select "downturn"
click at [652, 365] on select "variation promotion downturn reduction" at bounding box center [697, 376] width 91 height 22
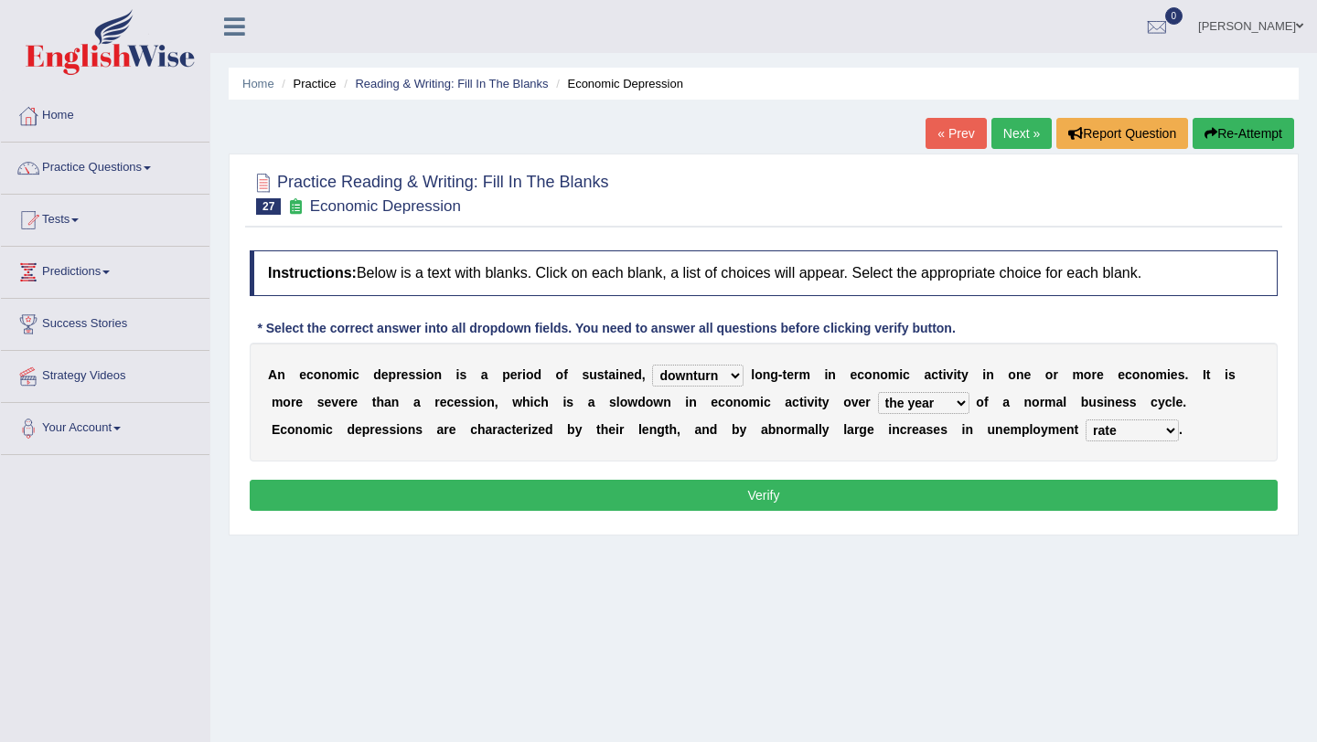
click at [936, 408] on select "an era the course a tally the year" at bounding box center [923, 403] width 91 height 22
select select "the course"
click at [878, 392] on select "an era the course a tally the year" at bounding box center [923, 403] width 91 height 22
click at [982, 501] on button "Verify" at bounding box center [764, 495] width 1028 height 31
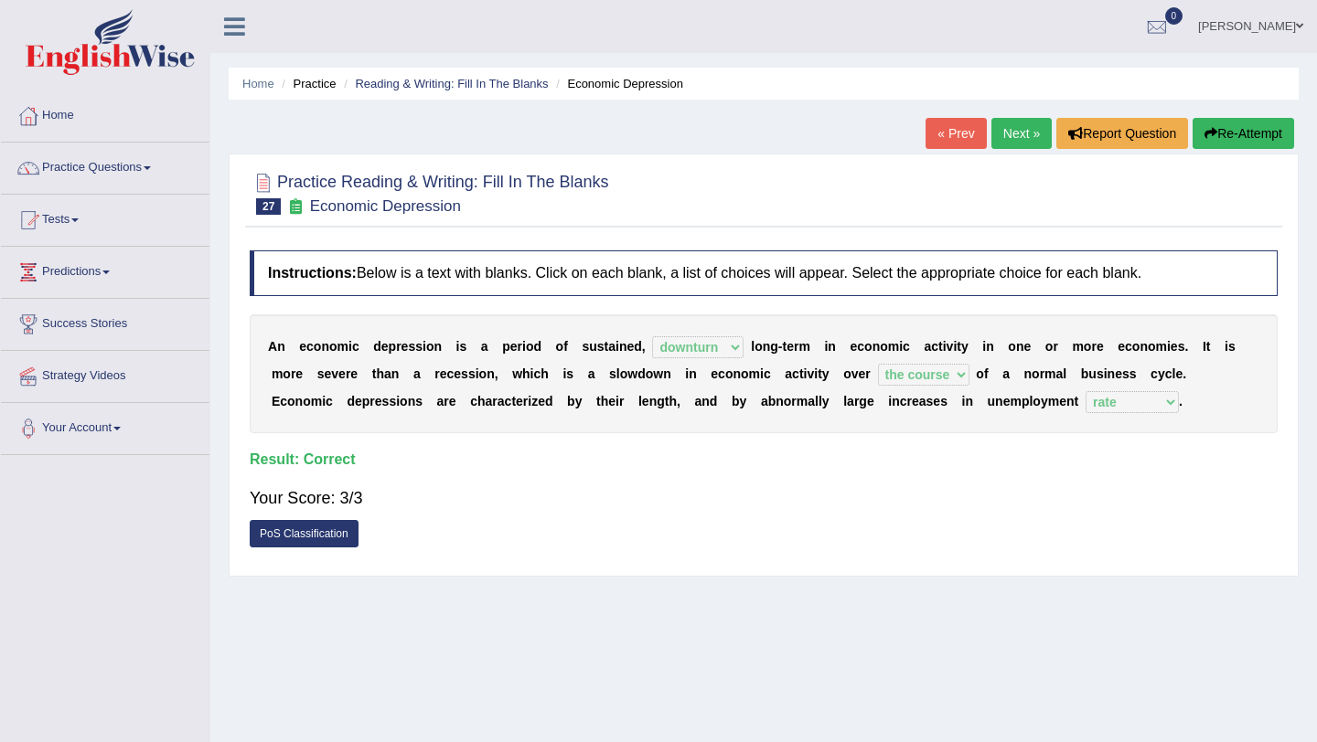
click at [1021, 120] on link "Next »" at bounding box center [1021, 133] width 60 height 31
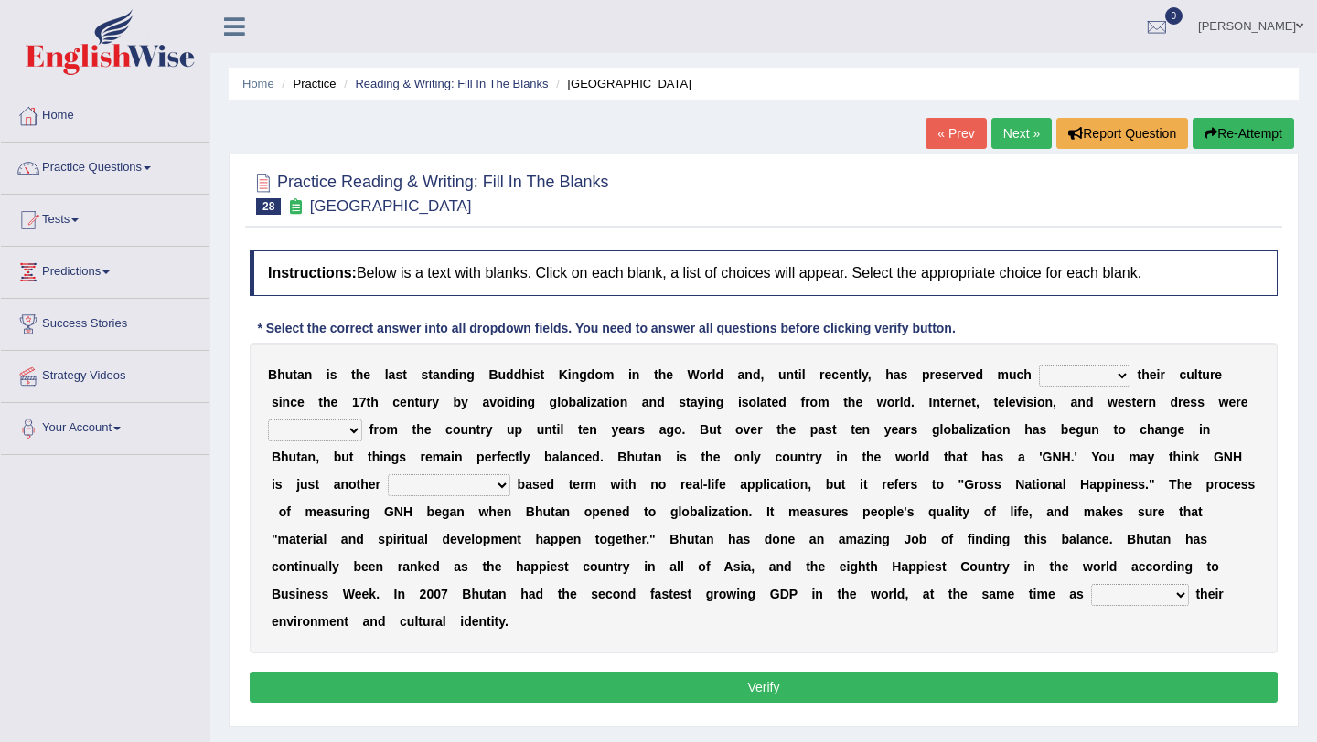
click at [1096, 375] on select "of about to for" at bounding box center [1084, 376] width 91 height 22
select select "of"
click at [1039, 365] on select "of about to for" at bounding box center [1084, 376] width 91 height 22
click at [337, 432] on select "summoned observed displayed banned" at bounding box center [315, 431] width 94 height 22
click at [499, 487] on select "statistically barely overwhelmingly roughly" at bounding box center [449, 486] width 123 height 22
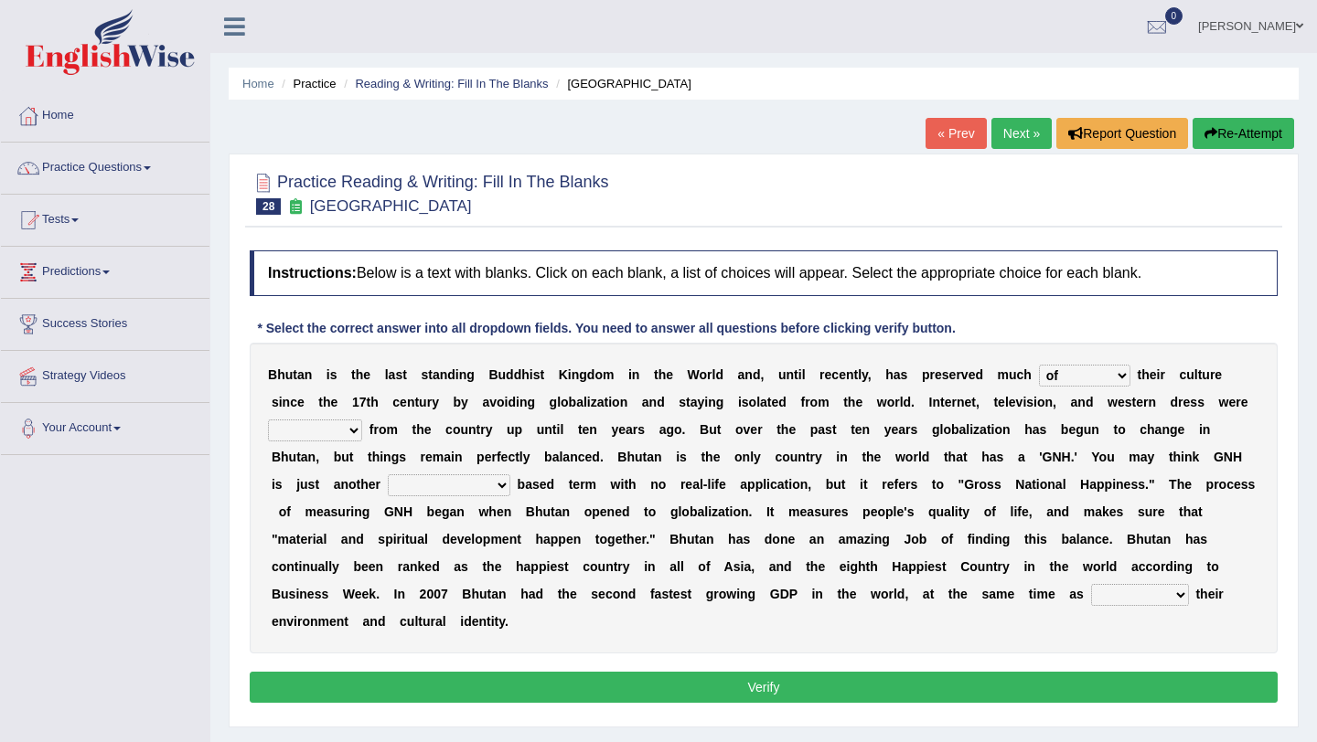
select select "statistically"
click at [388, 475] on select "statistically barely overwhelmingly roughly" at bounding box center [449, 486] width 123 height 22
click at [1150, 595] on select "demeaning intruding maintaining mourning" at bounding box center [1140, 595] width 98 height 22
select select "maintaining"
click at [1091, 584] on select "demeaning intruding maintaining mourning" at bounding box center [1140, 595] width 98 height 22
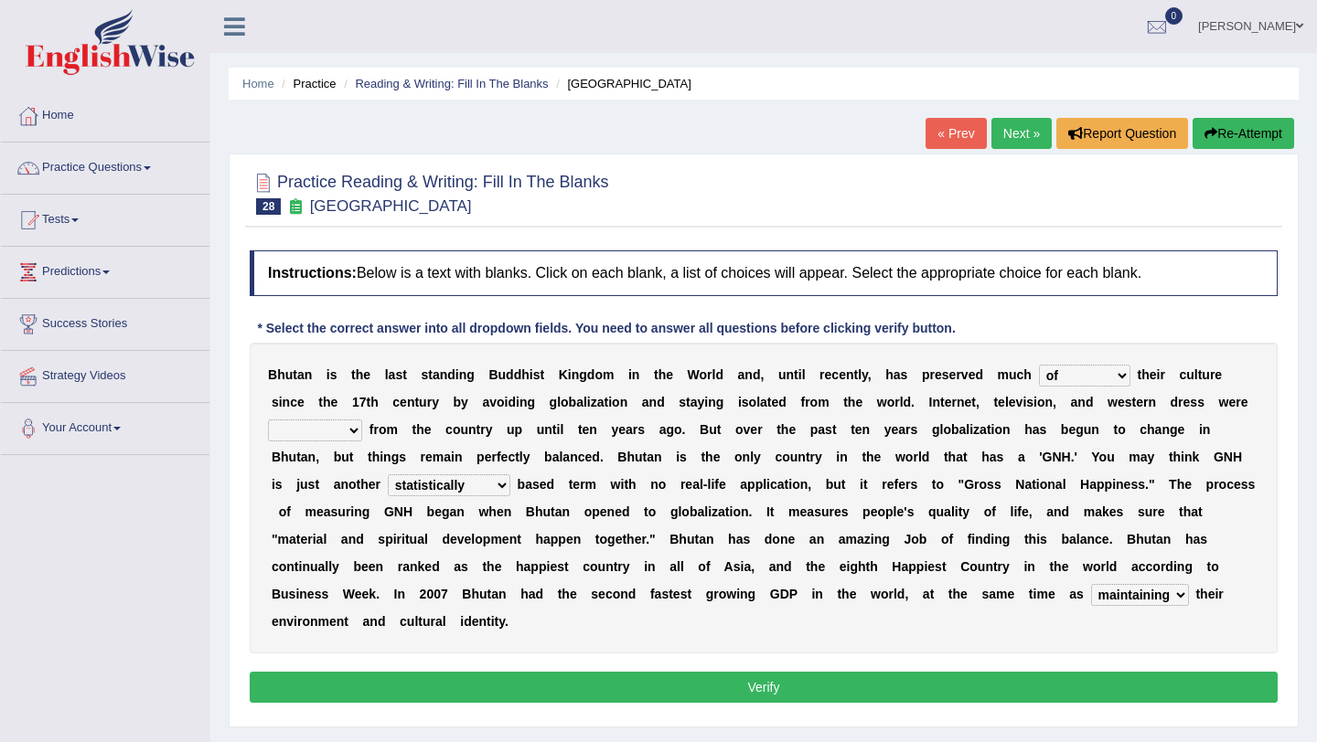
click at [329, 429] on select "summoned observed displayed banned" at bounding box center [315, 431] width 94 height 22
select select "banned"
click at [268, 420] on select "summoned observed displayed banned" at bounding box center [315, 431] width 94 height 22
click at [749, 683] on button "Verify" at bounding box center [764, 687] width 1028 height 31
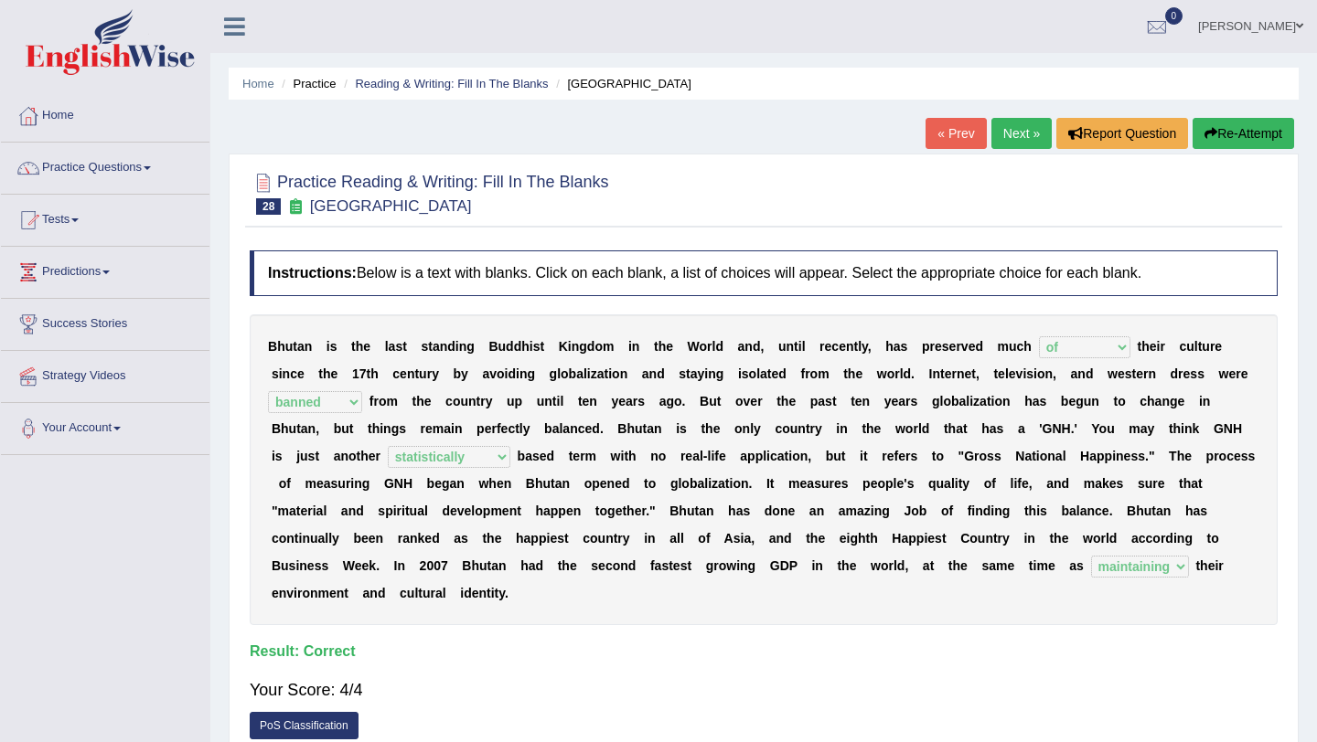
click at [993, 139] on link "Next »" at bounding box center [1021, 133] width 60 height 31
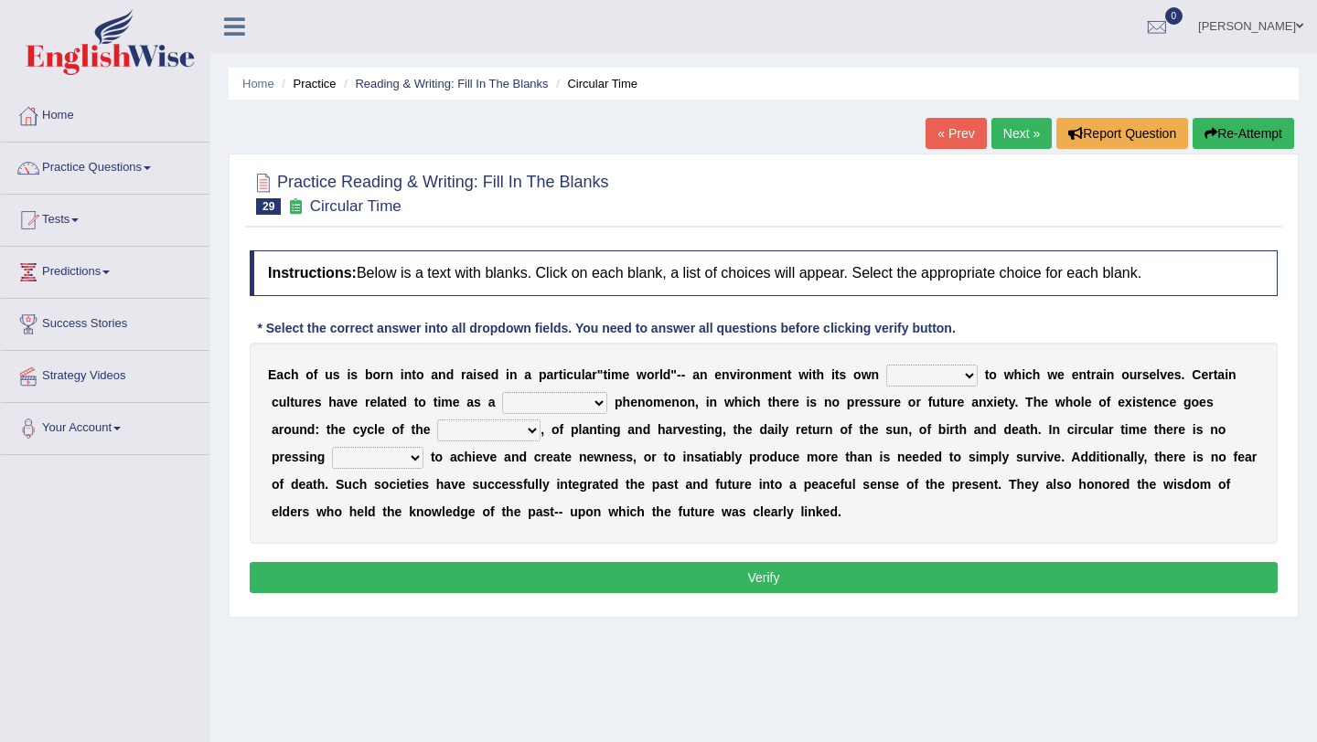
click at [953, 374] on select "area shape rhythm inclination" at bounding box center [931, 376] width 91 height 22
click at [578, 404] on select "cyclical conventional recycling cylindrical" at bounding box center [554, 403] width 105 height 22
click at [590, 406] on select "cyclical conventional recycling cylindrical" at bounding box center [554, 403] width 105 height 22
select select "cyclical"
click at [502, 392] on select "cyclical conventional recycling cylindrical" at bounding box center [554, 403] width 105 height 22
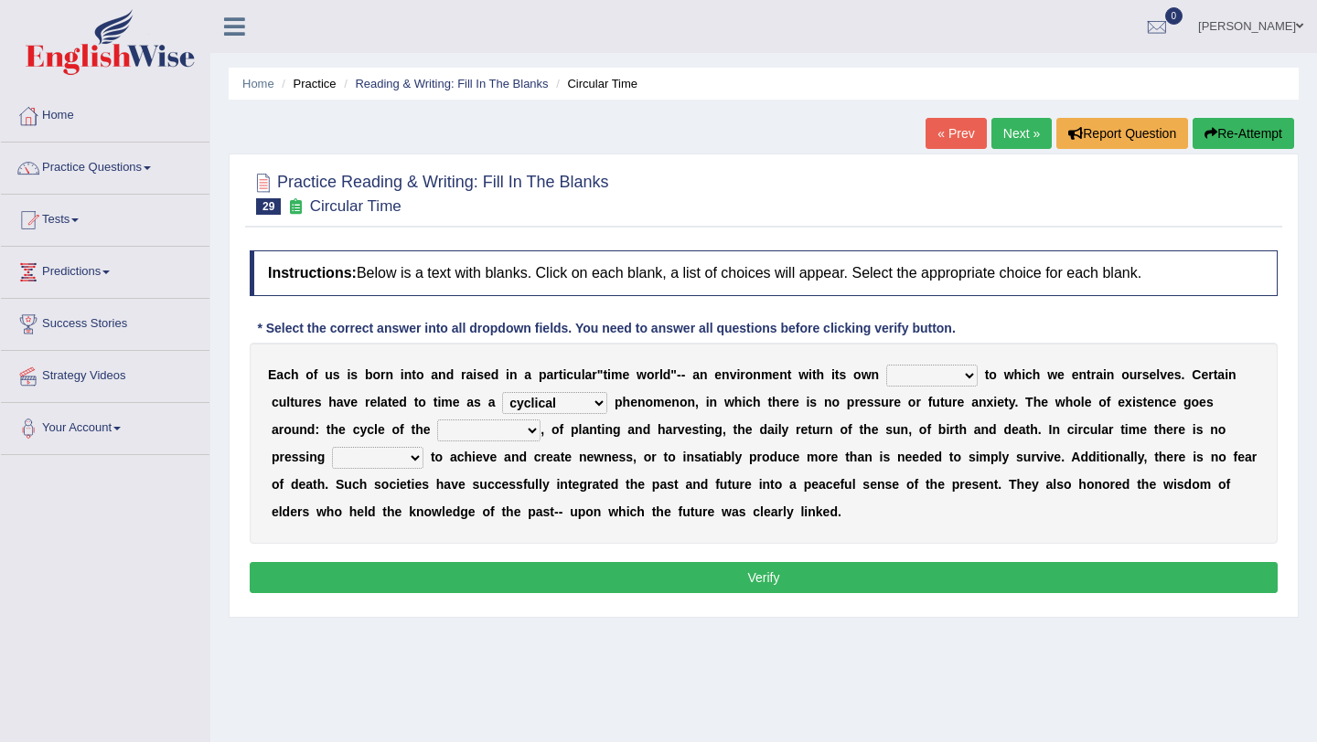
click at [534, 432] on select "days seasons arrangement periods" at bounding box center [488, 431] width 103 height 22
select select "seasons"
click at [437, 420] on select "days seasons arrangement periods" at bounding box center [488, 431] width 103 height 22
click at [418, 454] on select "issue point cause need" at bounding box center [377, 458] width 91 height 22
click at [401, 456] on select "issue point cause need" at bounding box center [377, 458] width 91 height 22
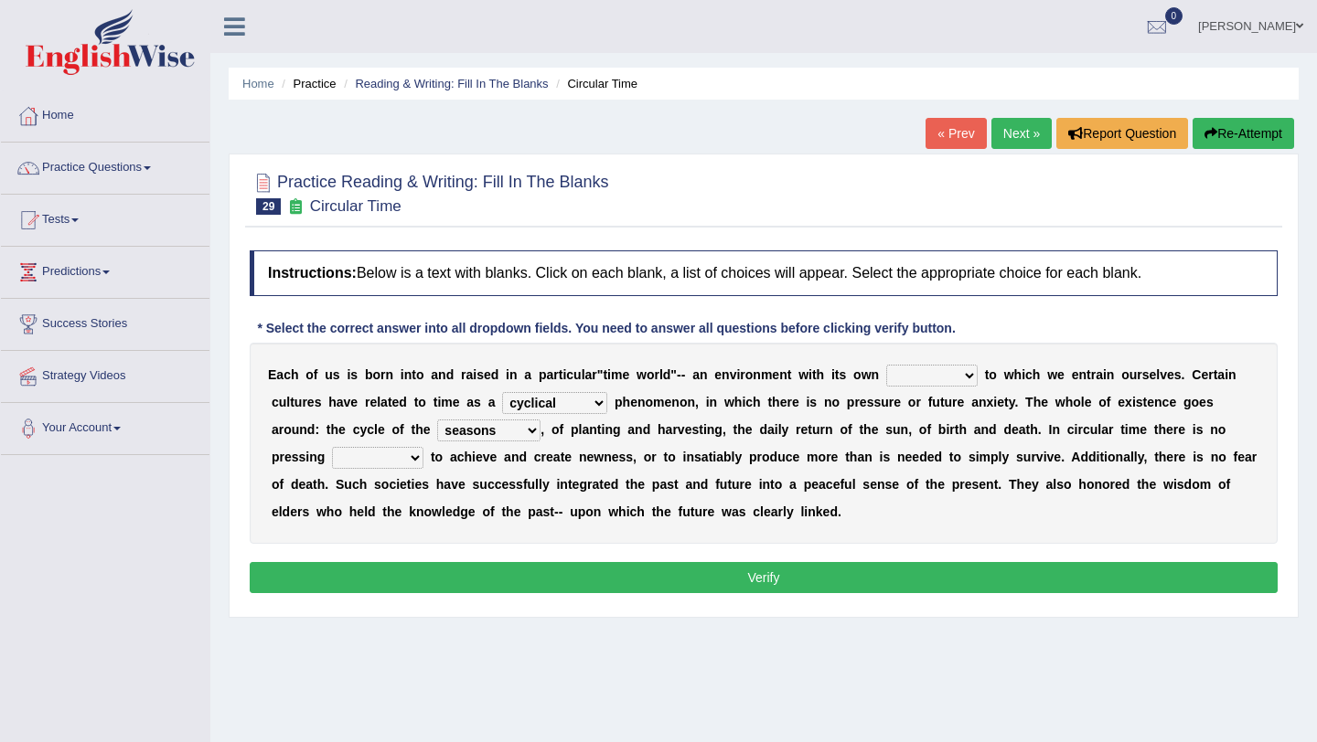
select select "need"
click at [332, 447] on select "issue point cause need" at bounding box center [377, 458] width 91 height 22
click at [958, 371] on select "area shape rhythm inclination" at bounding box center [931, 376] width 91 height 22
select select "rhythm"
click at [886, 365] on select "area shape rhythm inclination" at bounding box center [931, 376] width 91 height 22
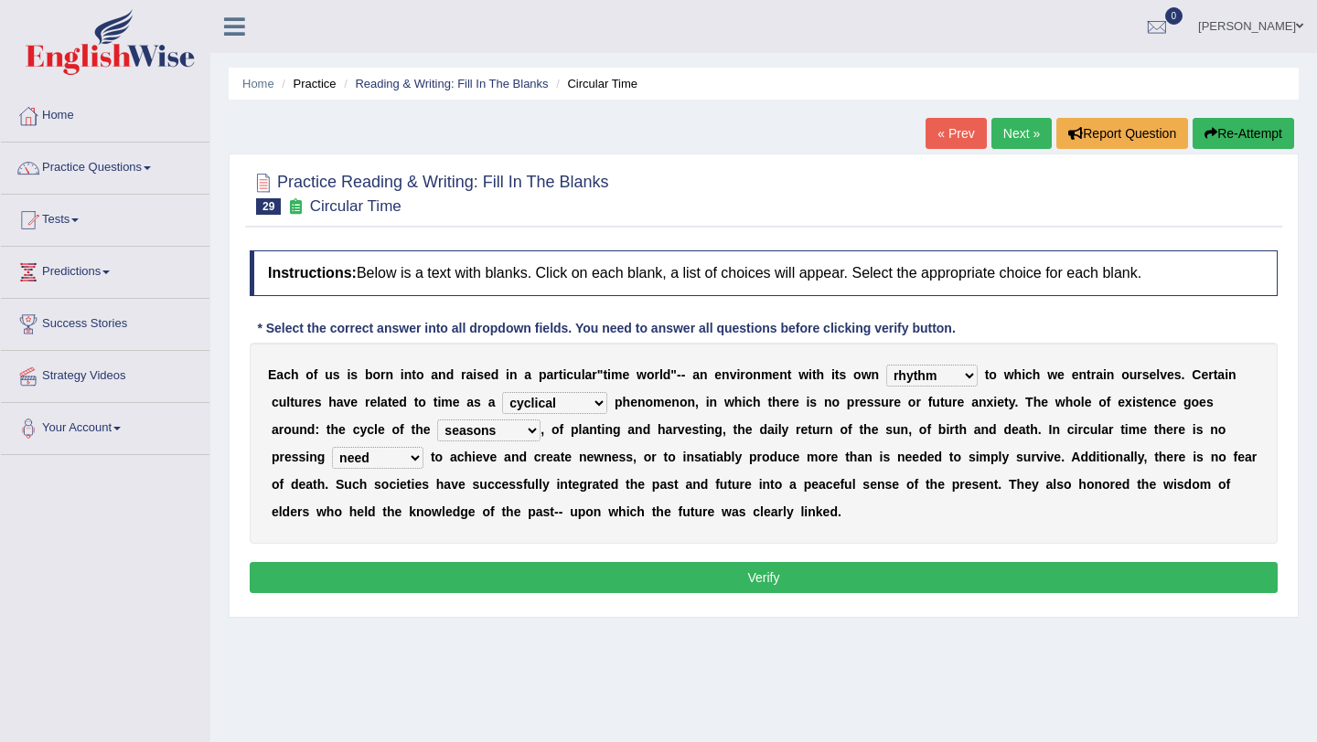
click at [825, 574] on button "Verify" at bounding box center [764, 577] width 1028 height 31
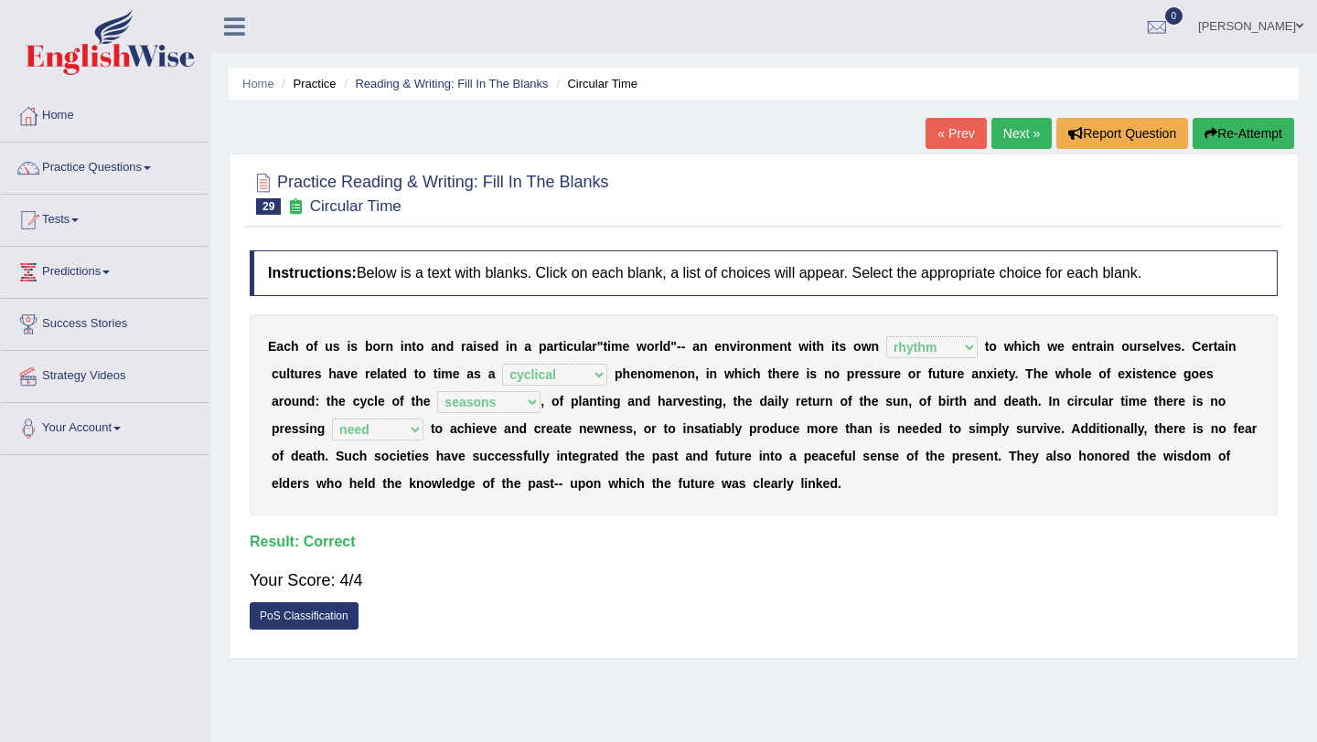
drag, startPoint x: 351, startPoint y: 397, endPoint x: 408, endPoint y: 405, distance: 57.3
click at [408, 405] on div "E a c h o f u s i s b o r n i n t o a n d r a i s e d i n a p a r t i c u l a r…" at bounding box center [764, 415] width 1028 height 201
click at [1022, 125] on link "Next »" at bounding box center [1021, 133] width 60 height 31
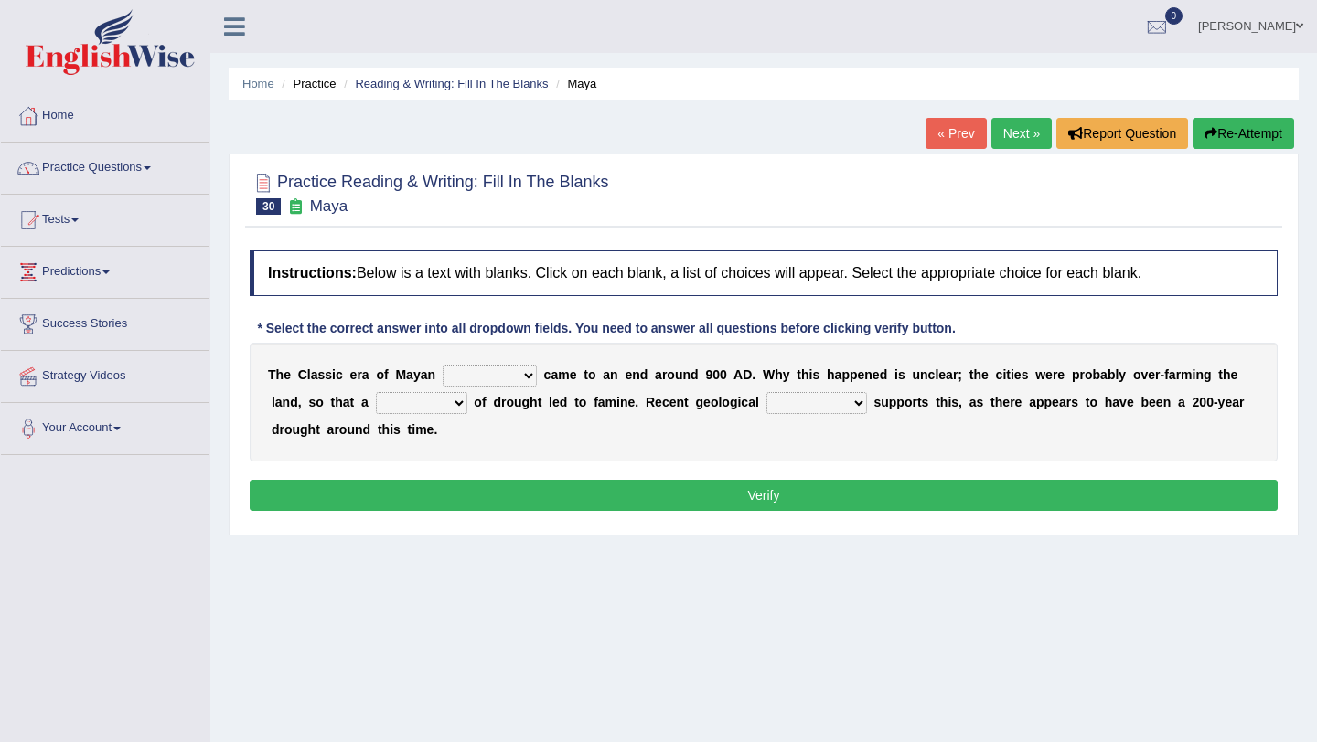
click at [1005, 125] on link "Next »" at bounding box center [1021, 133] width 60 height 31
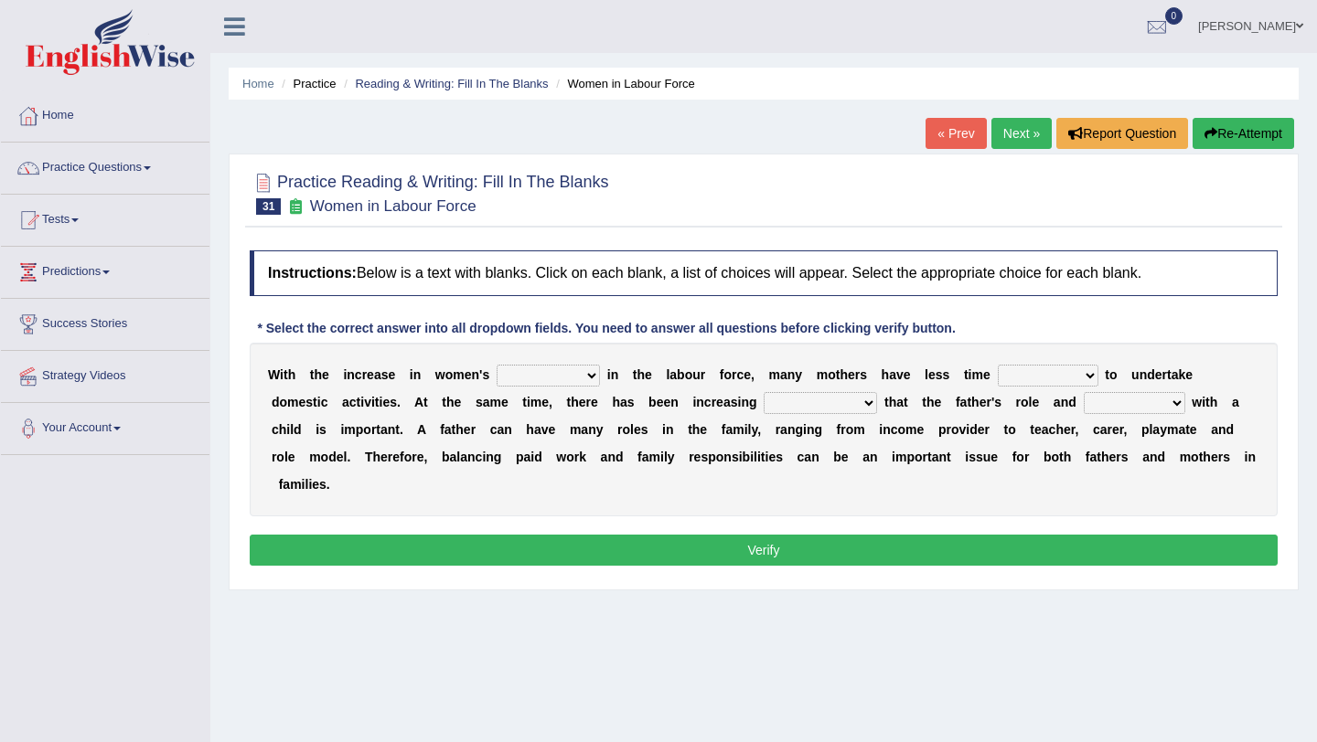
click at [1005, 129] on link "Next »" at bounding box center [1021, 133] width 60 height 31
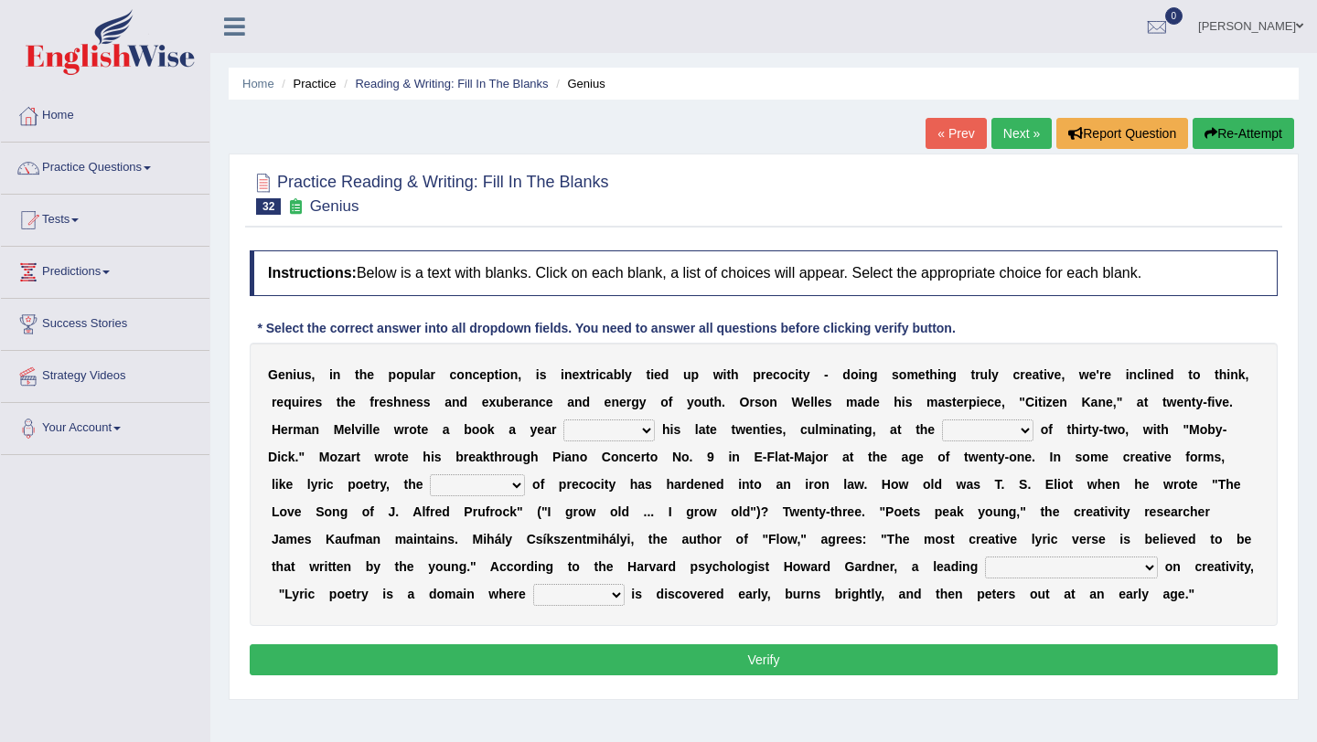
click at [648, 433] on select "on without through over" at bounding box center [608, 431] width 91 height 22
select select "on"
click at [565, 420] on select "on without through over" at bounding box center [608, 431] width 91 height 22
click at [1026, 430] on select "proportion rate age cost" at bounding box center [987, 431] width 91 height 22
select select "age"
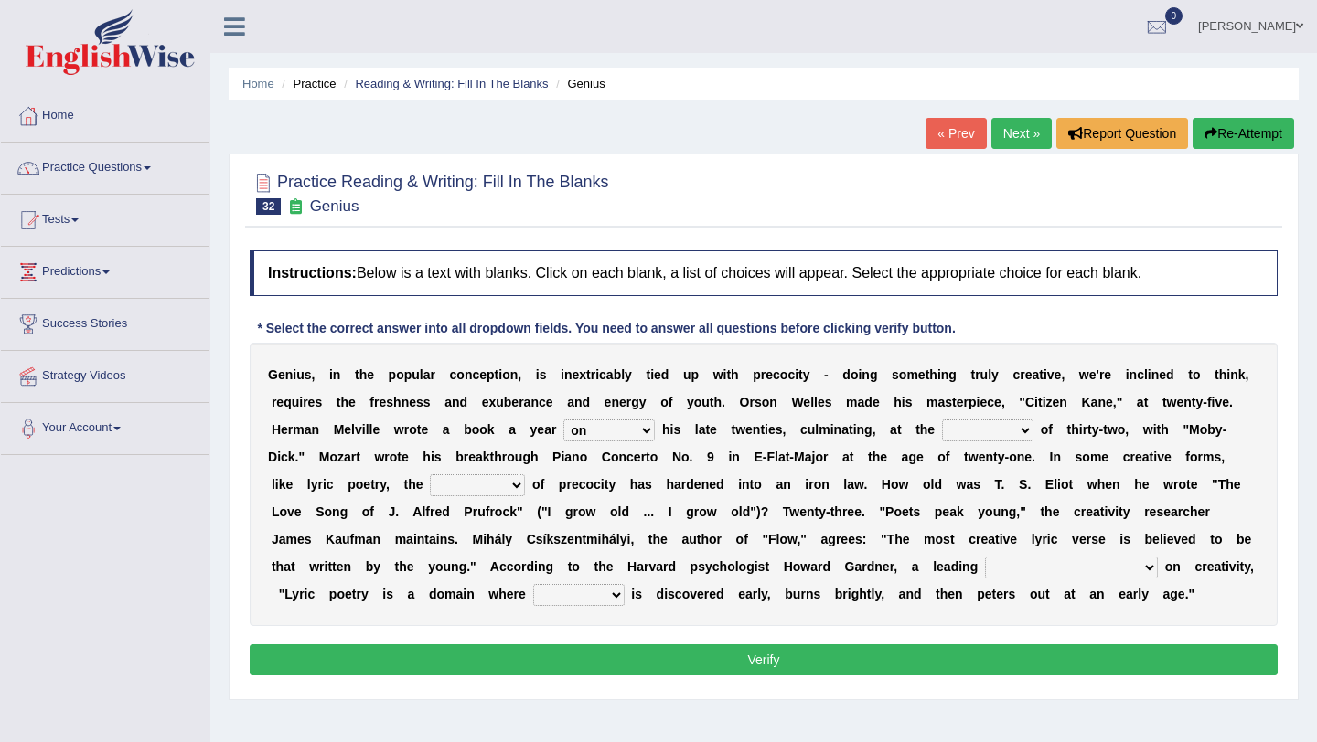
click at [944, 420] on select "proportion rate age cost" at bounding box center [987, 431] width 91 height 22
click at [496, 484] on select "junction importance structure inferiority" at bounding box center [477, 486] width 95 height 22
select select "importance"
click at [430, 475] on select "junction importance structure inferiority" at bounding box center [477, 486] width 95 height 22
click at [1057, 566] on select "master supremacy authority atheist" at bounding box center [1071, 568] width 173 height 22
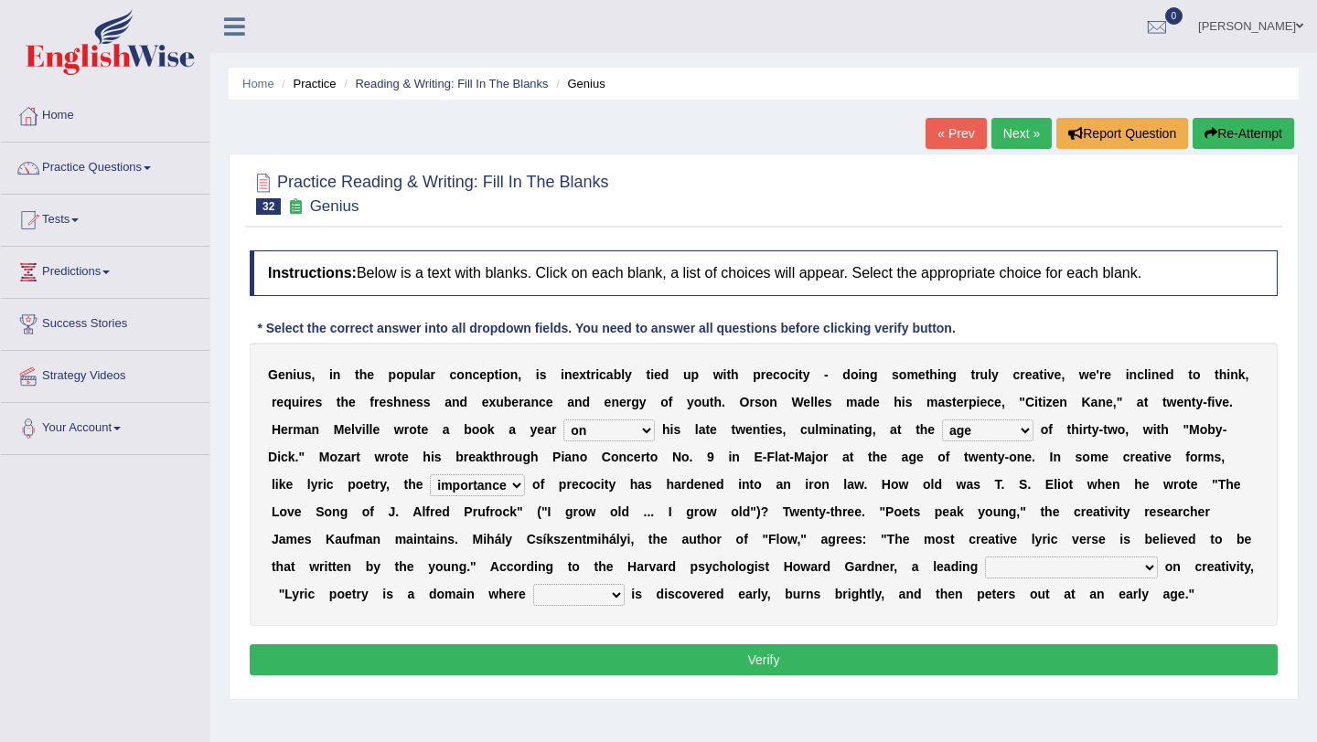
select select "master"
click at [985, 557] on select "master supremacy authority atheist" at bounding box center [1071, 568] width 173 height 22
click at [550, 595] on select "fire derk offender talent" at bounding box center [578, 595] width 91 height 22
select select "talent"
click at [533, 584] on select "fire derk offender talent" at bounding box center [578, 595] width 91 height 22
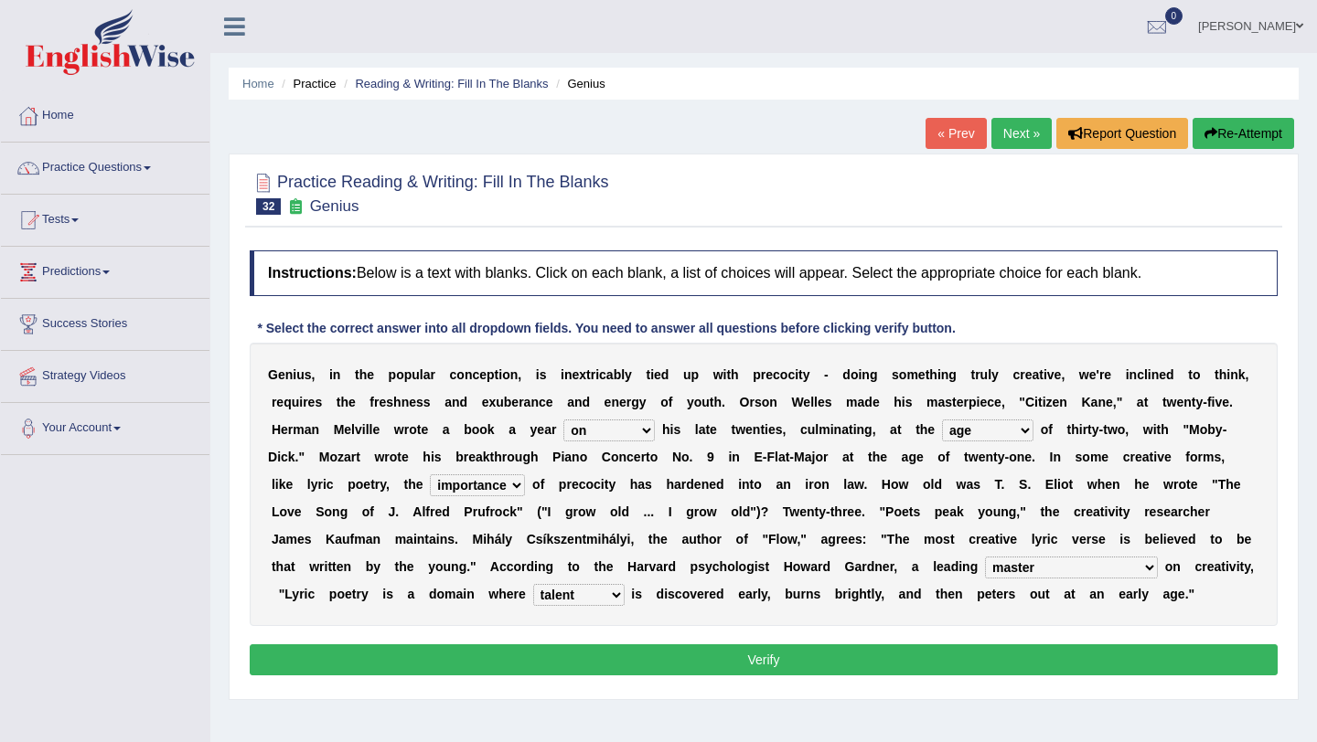
click at [740, 657] on button "Verify" at bounding box center [764, 660] width 1028 height 31
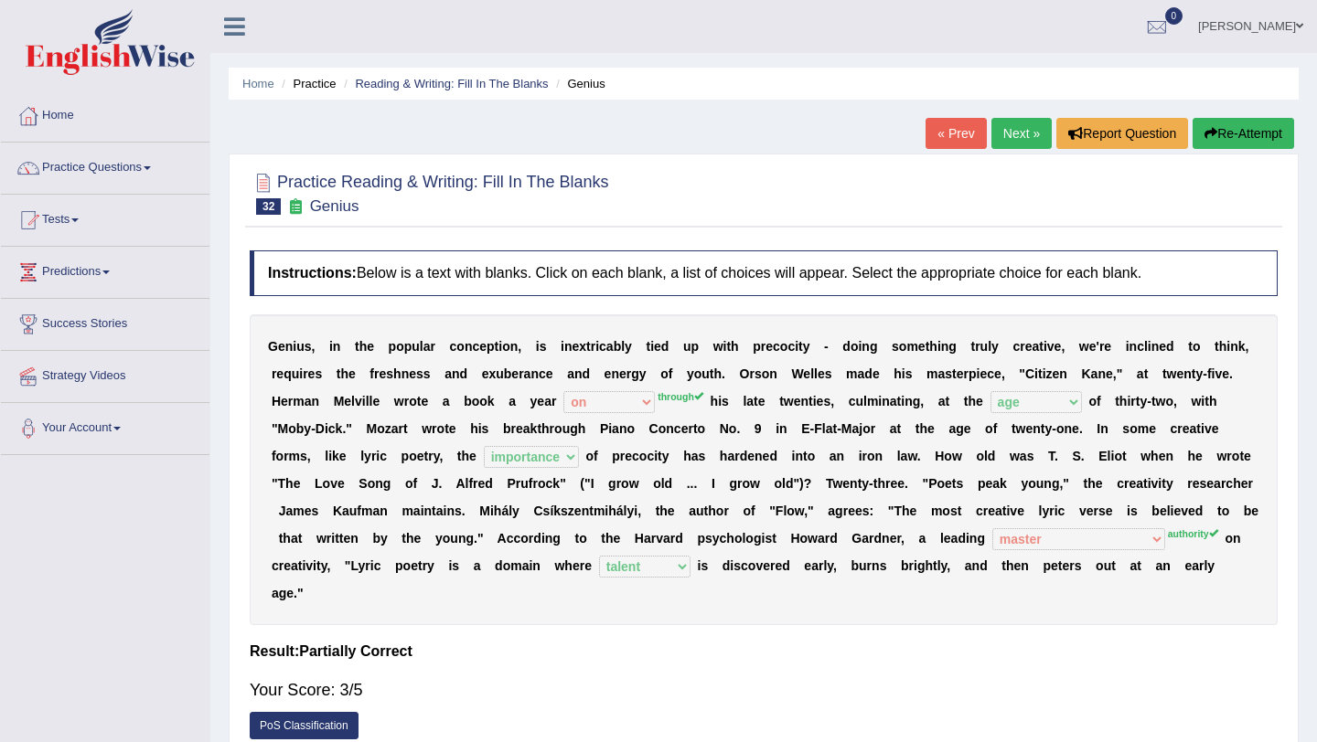
click at [1006, 133] on link "Next »" at bounding box center [1021, 133] width 60 height 31
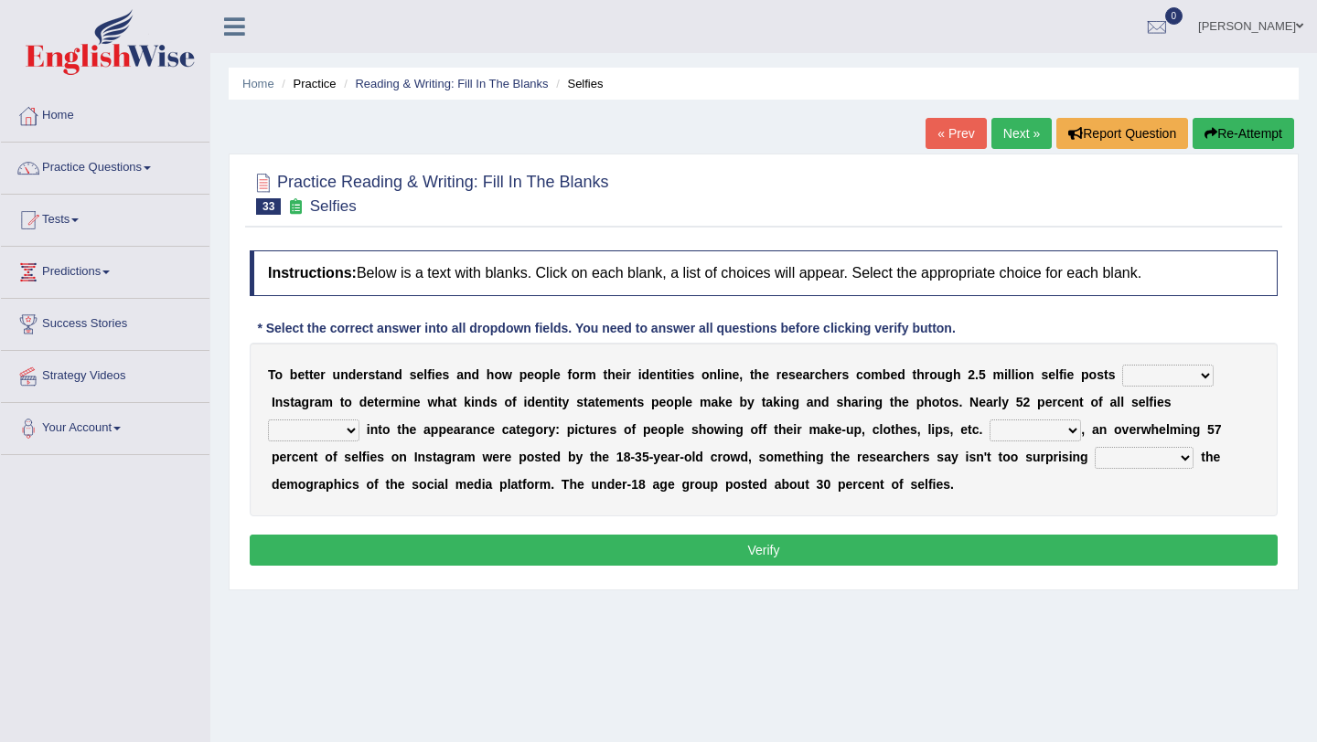
click at [1011, 131] on link "Next »" at bounding box center [1021, 133] width 60 height 31
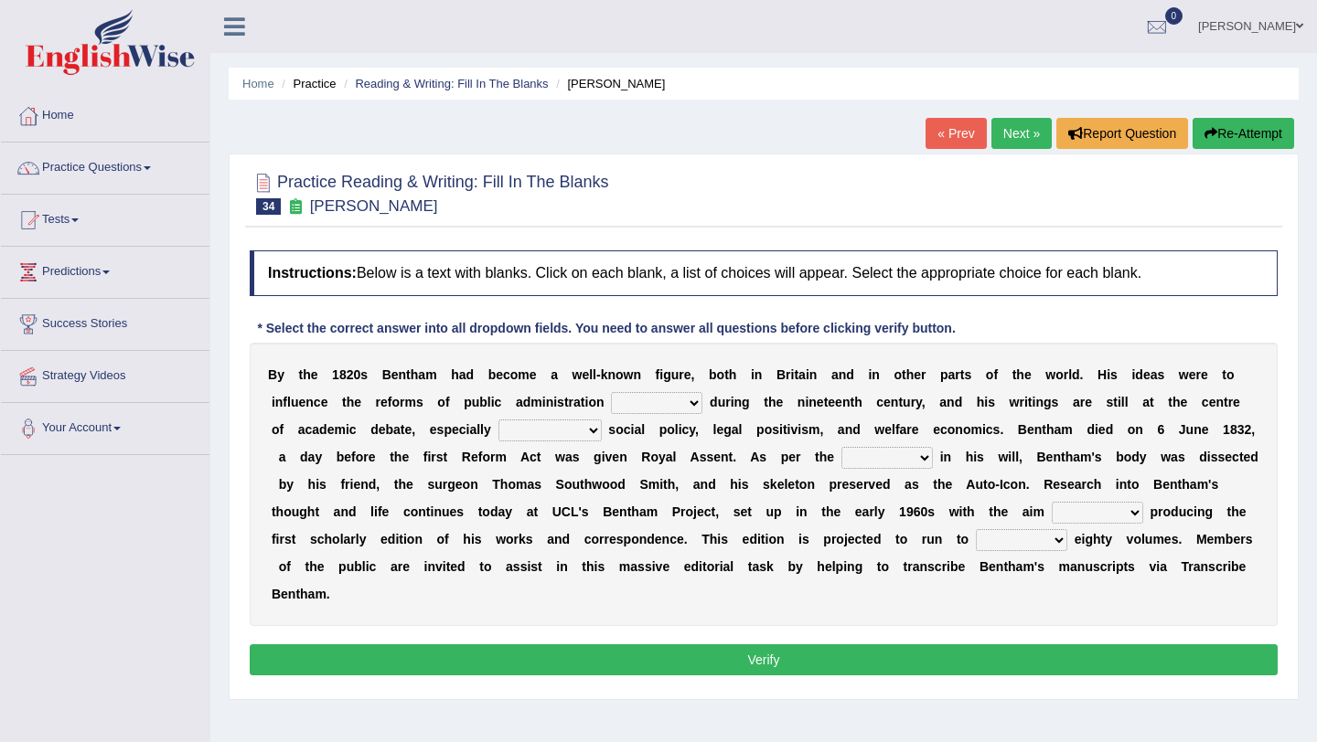
click at [684, 403] on select "made caused taken happened" at bounding box center [656, 403] width 91 height 22
select select "happened"
click at [611, 392] on select "made caused taken happened" at bounding box center [656, 403] width 91 height 22
click at [593, 427] on select "as regards compared to as long as in case of" at bounding box center [549, 431] width 103 height 22
click at [920, 454] on select "directions parts categories levels" at bounding box center [886, 458] width 91 height 22
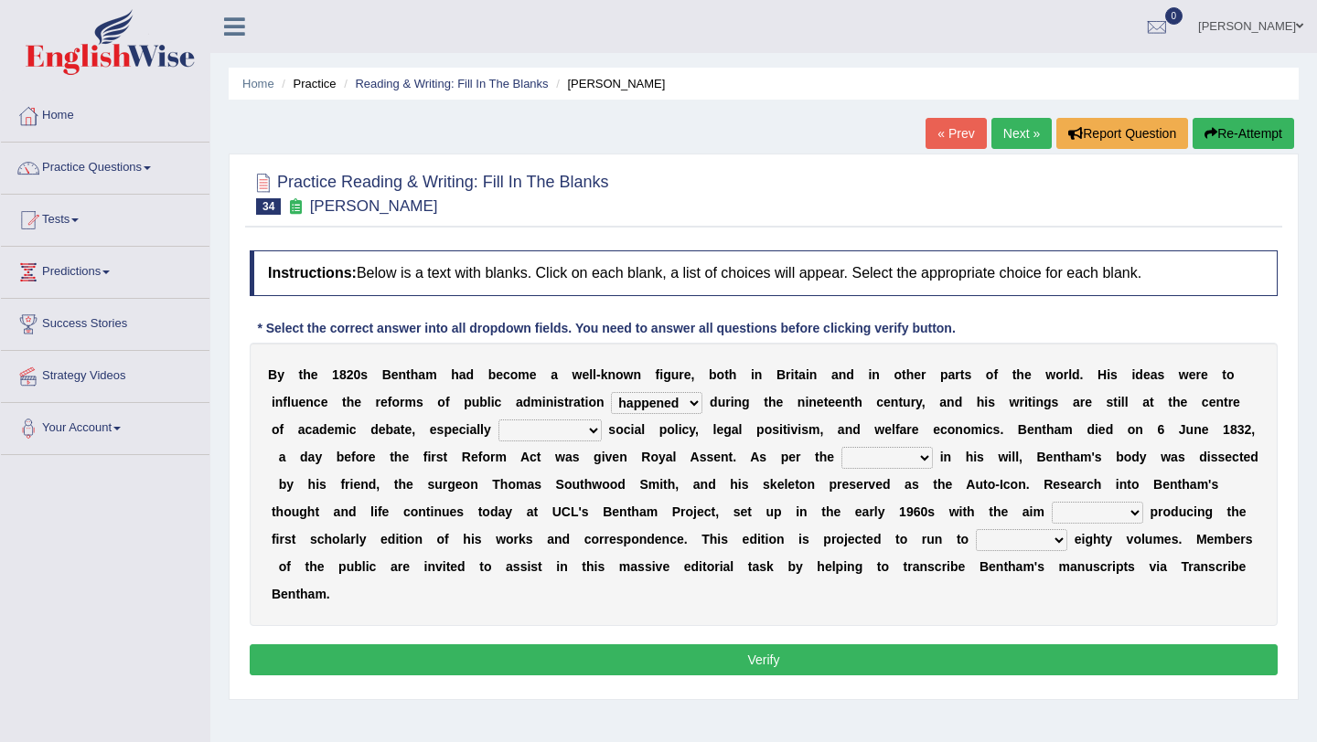
select select "directions"
click at [841, 447] on select "directions parts categories levels" at bounding box center [886, 458] width 91 height 22
click at [1119, 514] on select "for about as of" at bounding box center [1096, 513] width 91 height 22
select select "of"
click at [1051, 502] on select "for about as of" at bounding box center [1096, 513] width 91 height 22
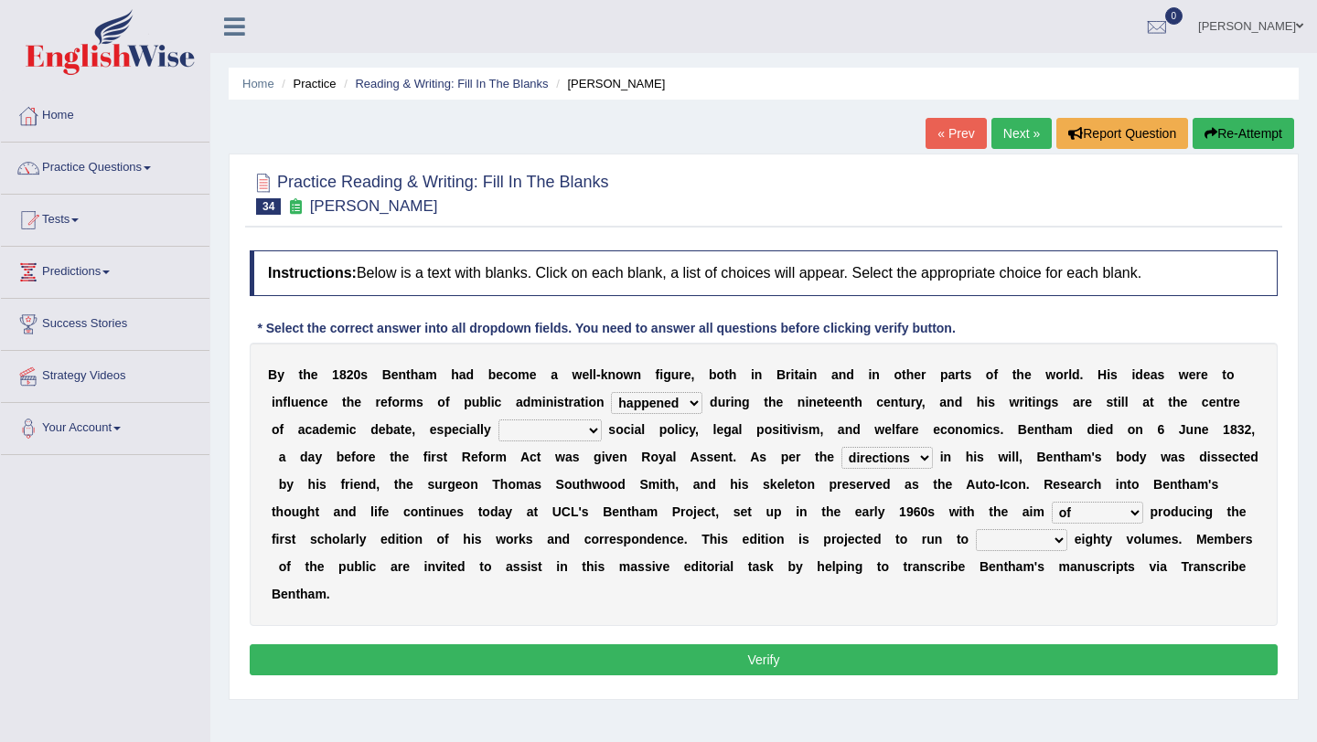
click at [1026, 543] on select "mostly almost just some" at bounding box center [1021, 540] width 91 height 22
select select "almost"
click at [976, 529] on select "mostly almost just some" at bounding box center [1021, 540] width 91 height 22
click at [587, 433] on select "as regards compared to as long as in case of" at bounding box center [549, 431] width 103 height 22
select select "compared to"
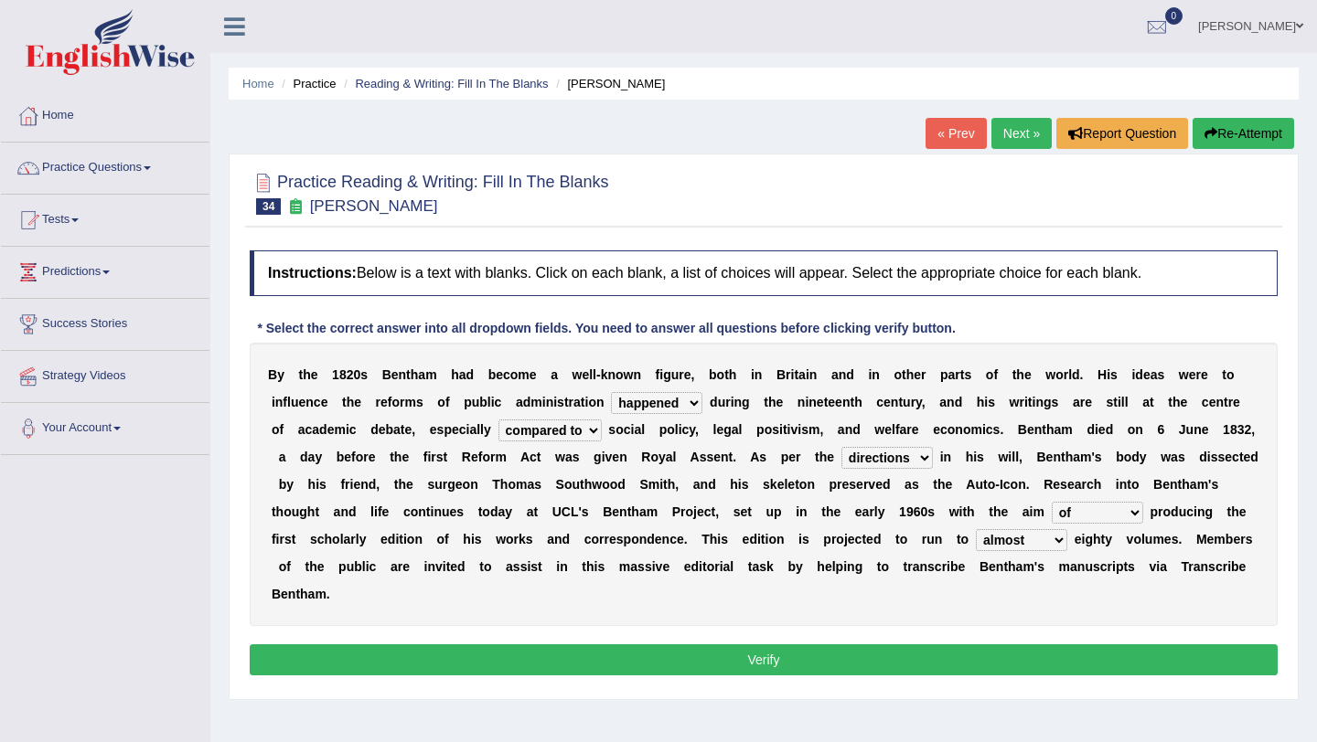
click at [499, 420] on select "as regards compared to as long as in case of" at bounding box center [549, 431] width 103 height 22
click at [686, 657] on button "Verify" at bounding box center [764, 660] width 1028 height 31
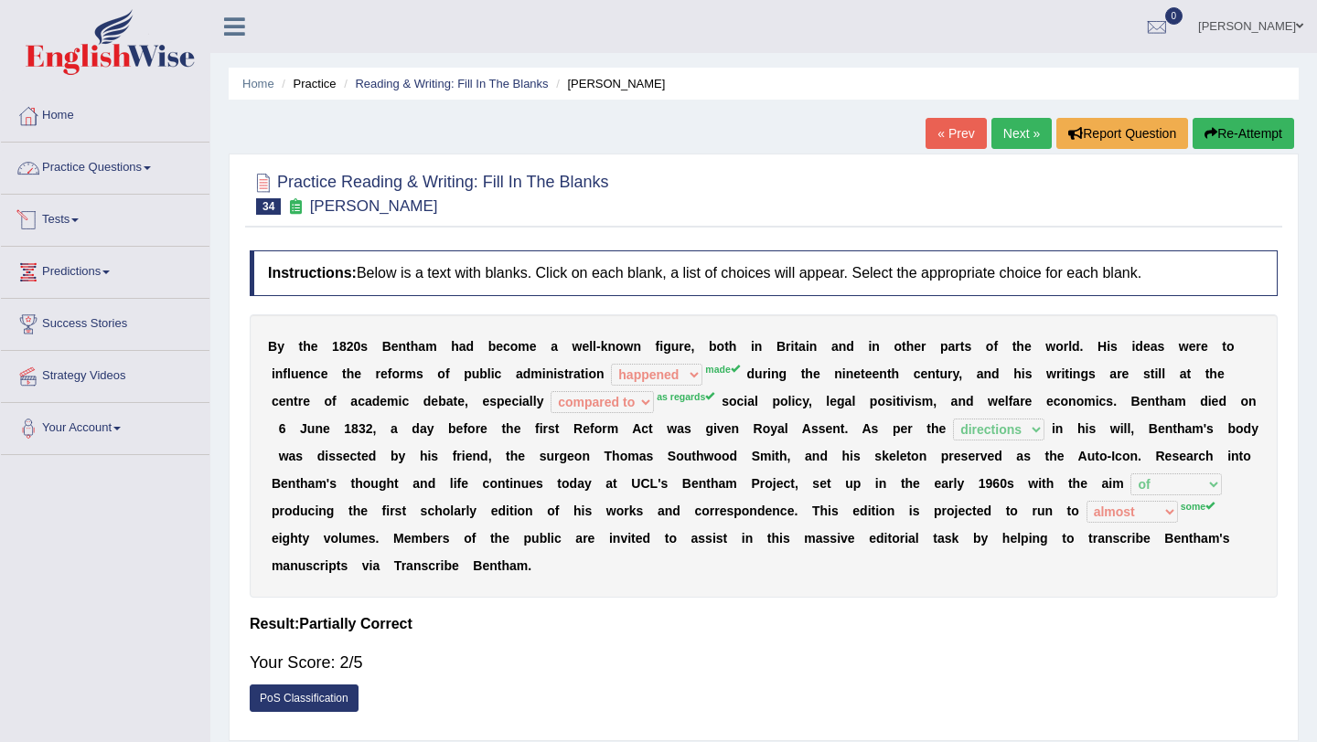
click at [146, 167] on link "Practice Questions" at bounding box center [105, 166] width 208 height 46
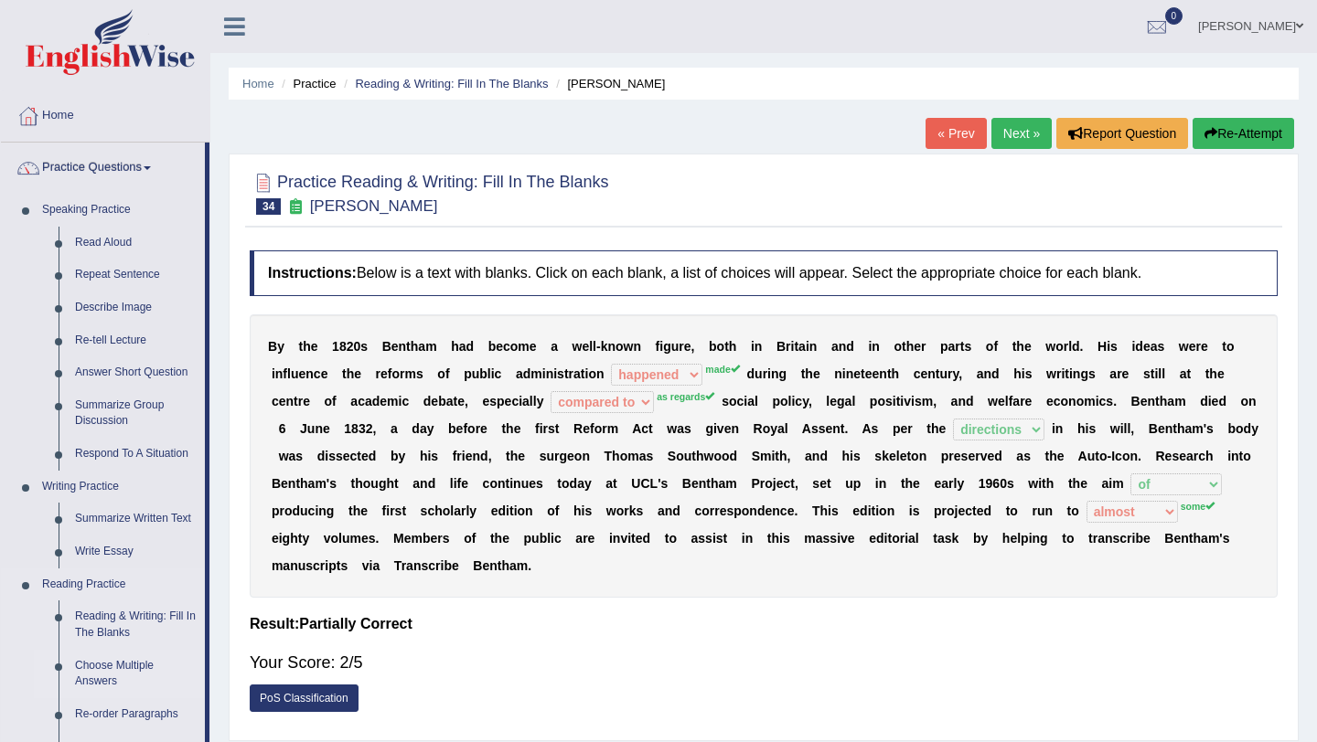
click at [161, 662] on link "Choose Multiple Answers" at bounding box center [136, 674] width 138 height 48
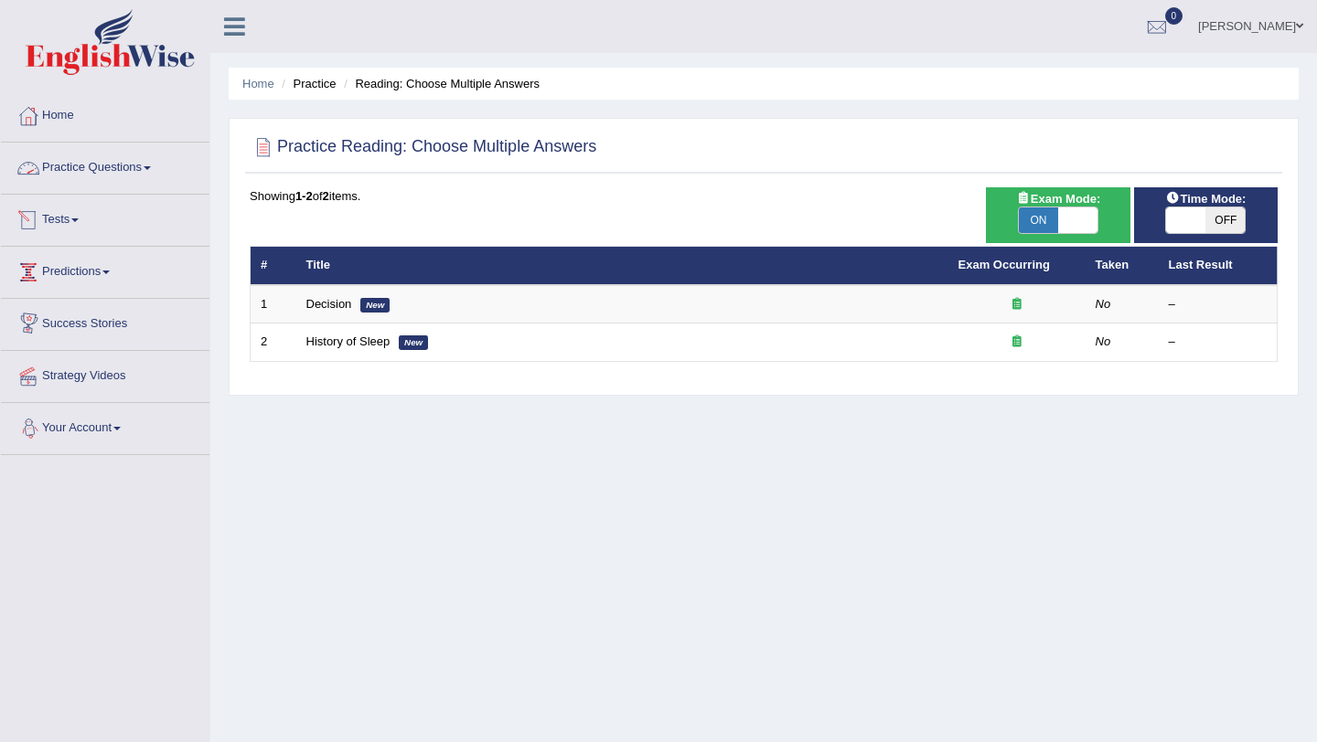
click at [92, 165] on link "Practice Questions" at bounding box center [105, 166] width 208 height 46
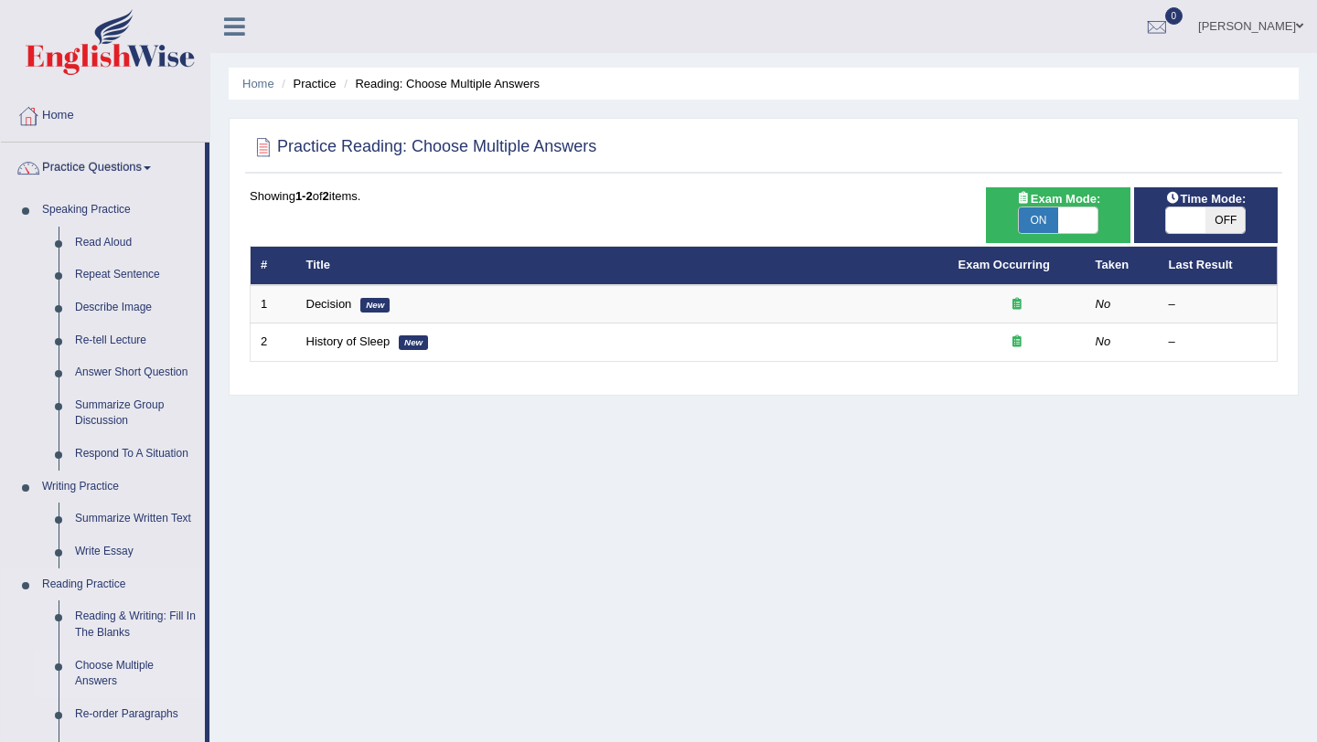
click at [161, 650] on link "Choose Multiple Answers" at bounding box center [136, 674] width 138 height 48
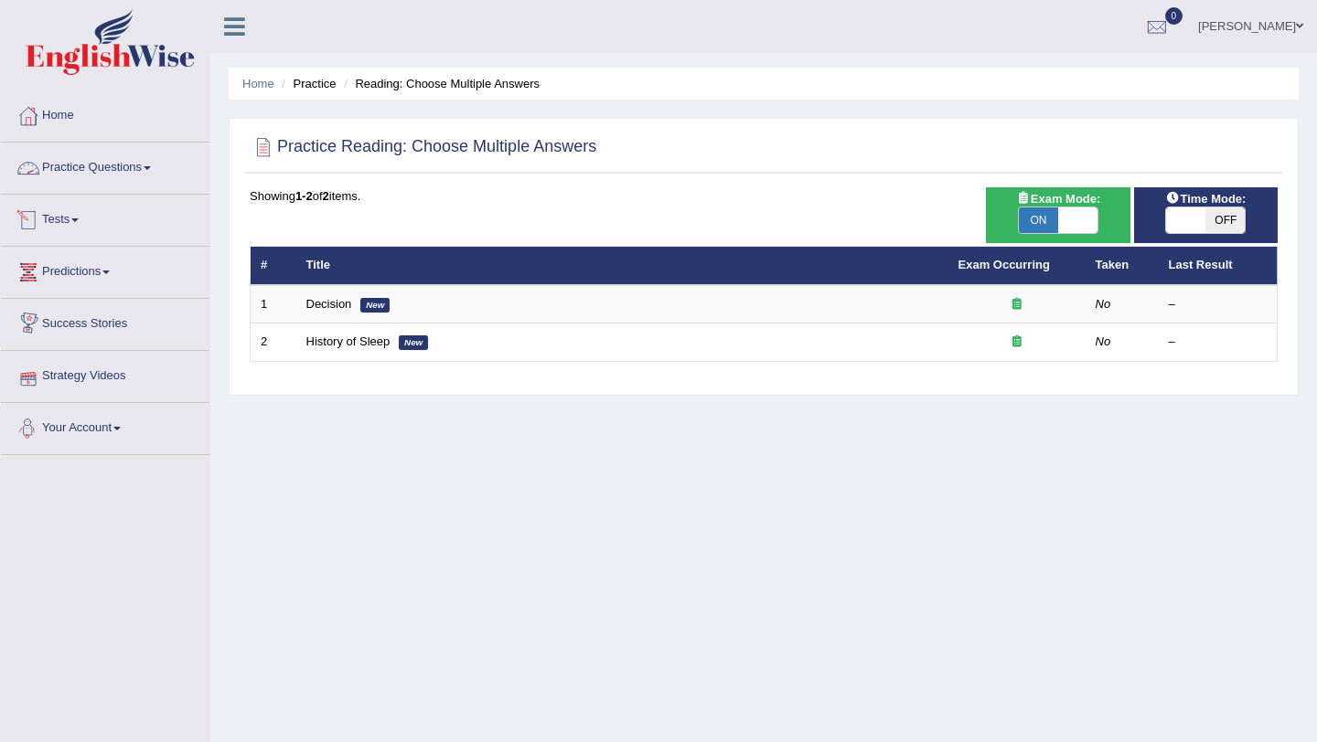
click at [126, 168] on link "Practice Questions" at bounding box center [105, 166] width 208 height 46
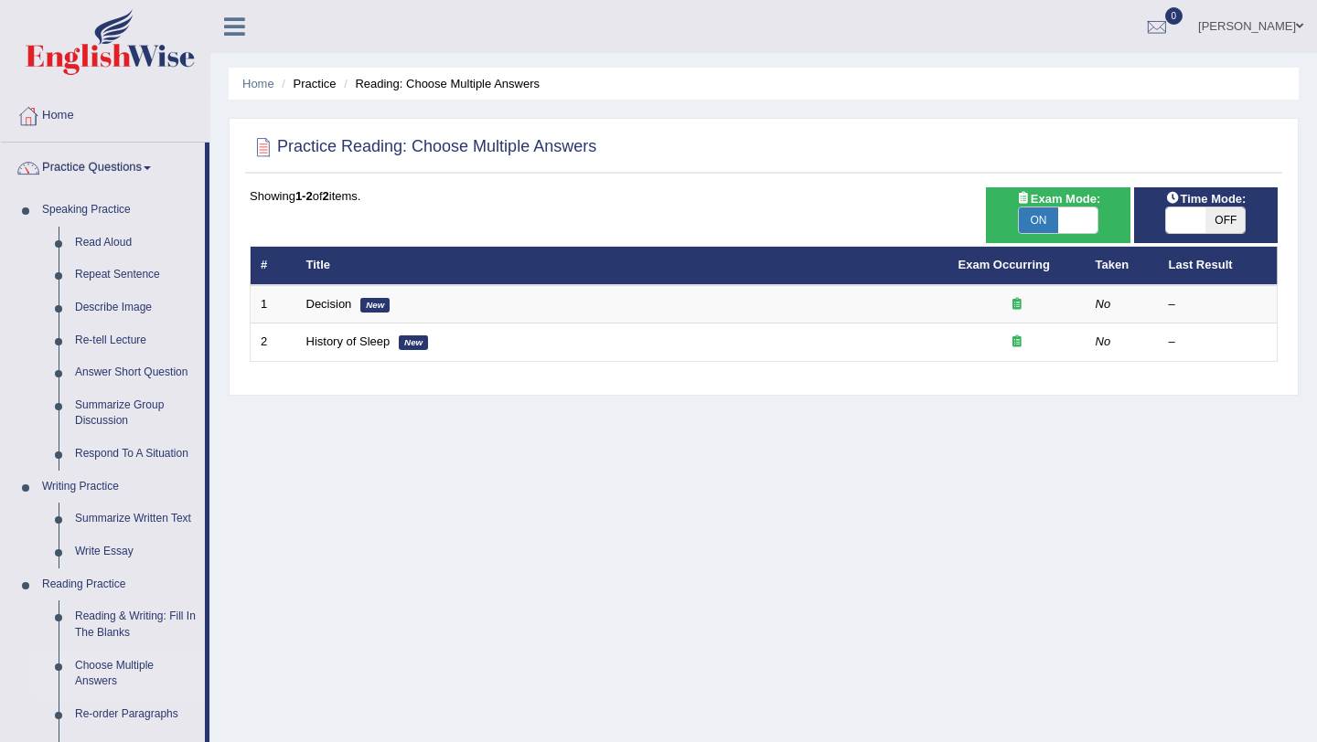
click at [251, 534] on div "Home Practice Reading: Choose Multiple Answers Practice Reading: Choose Multipl…" at bounding box center [763, 457] width 1106 height 914
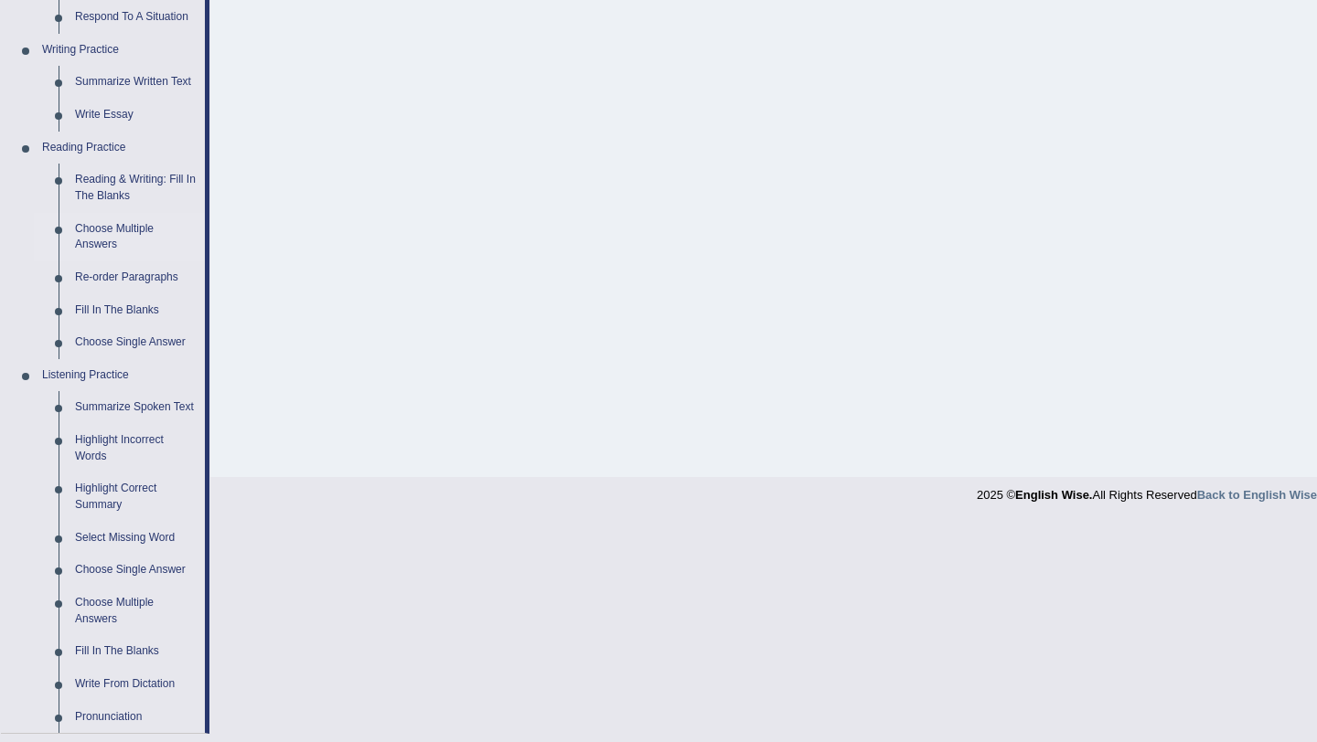
scroll to position [439, 0]
click at [106, 304] on link "Fill In The Blanks" at bounding box center [136, 309] width 138 height 33
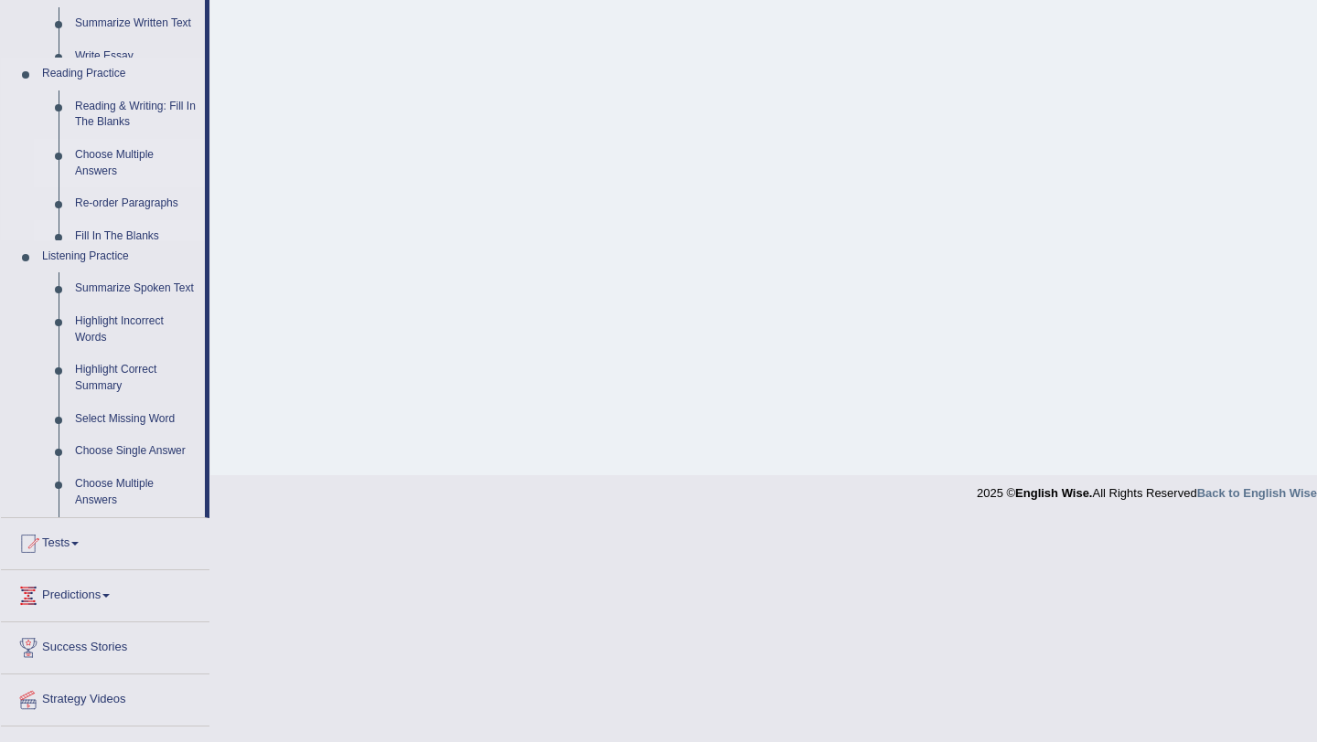
scroll to position [218, 0]
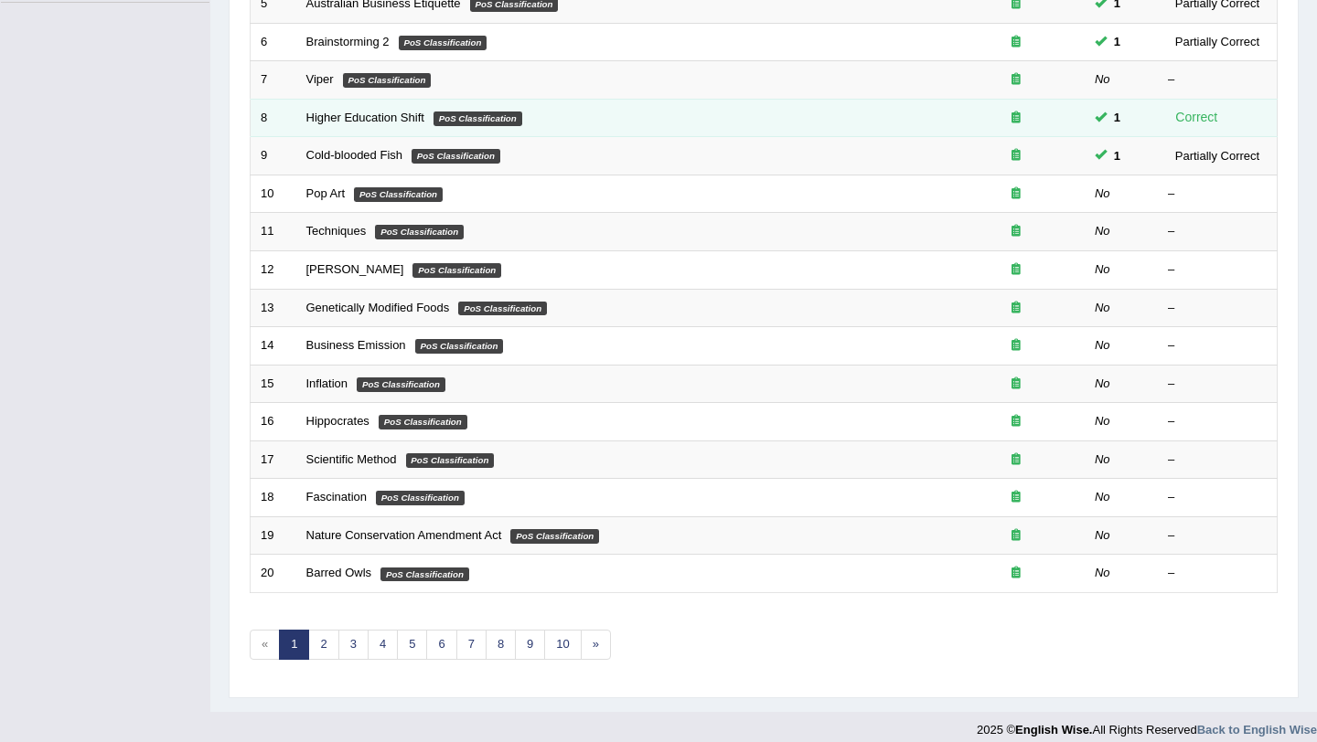
scroll to position [468, 0]
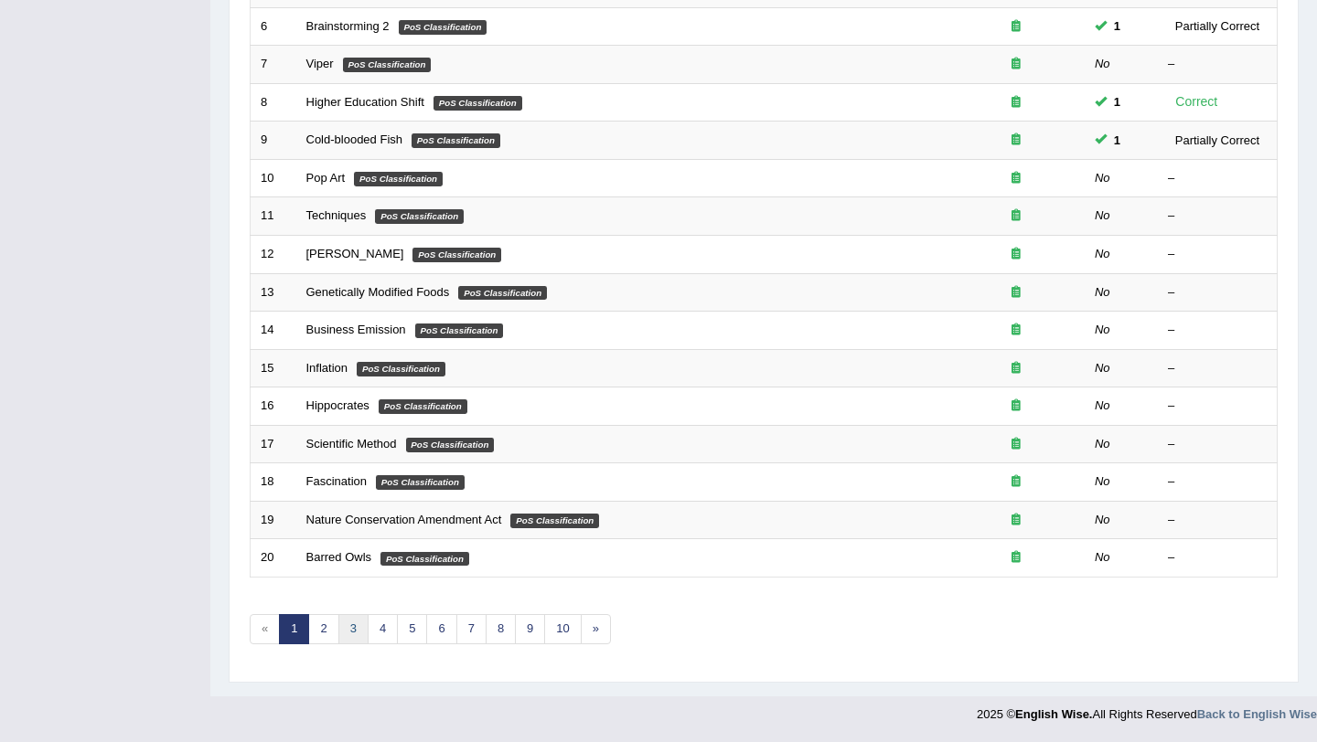
click at [346, 635] on link "3" at bounding box center [353, 629] width 30 height 30
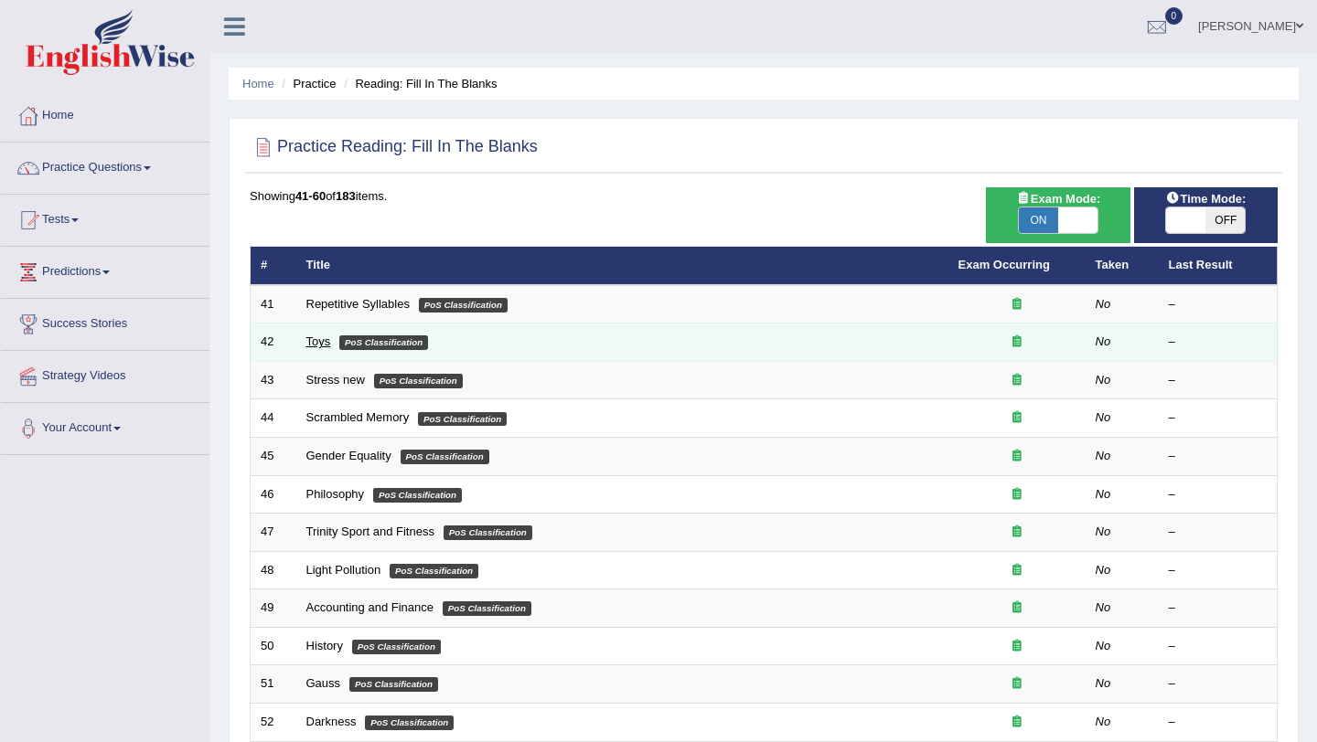
click at [315, 339] on link "Toys" at bounding box center [318, 342] width 25 height 14
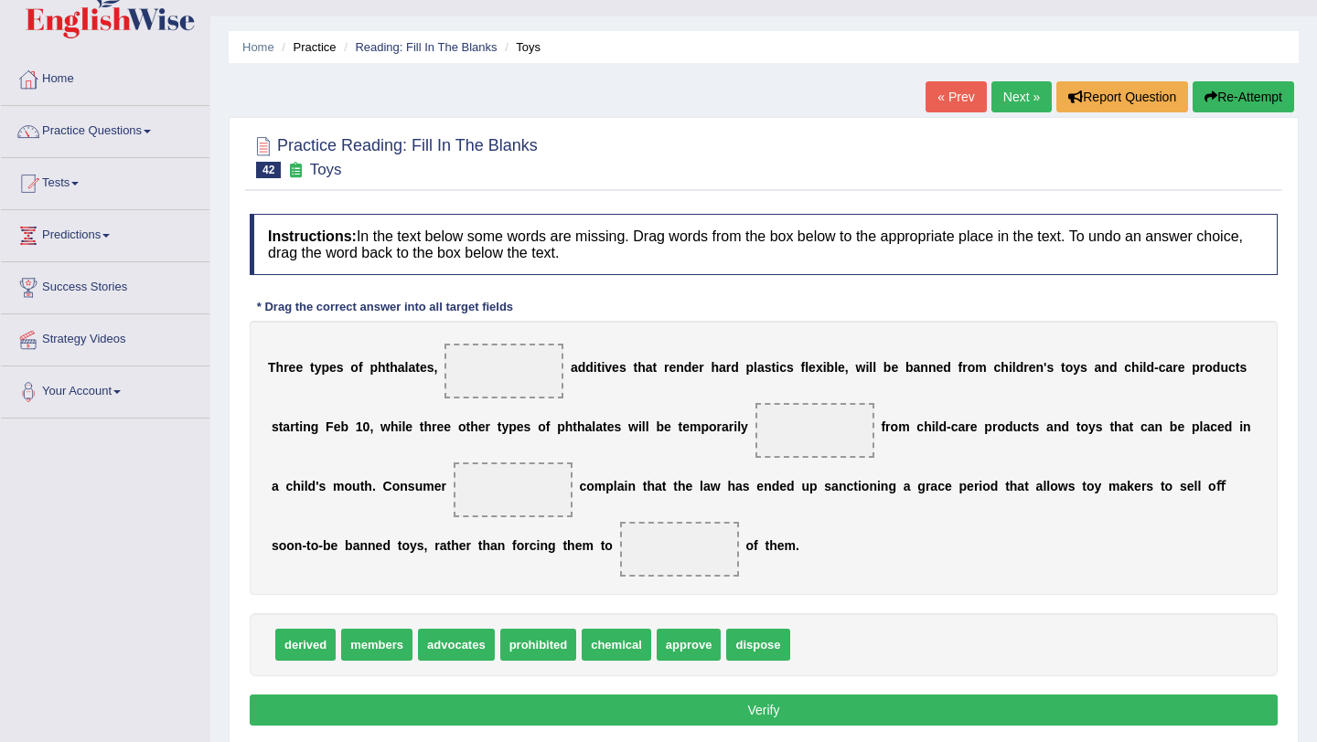
scroll to position [73, 0]
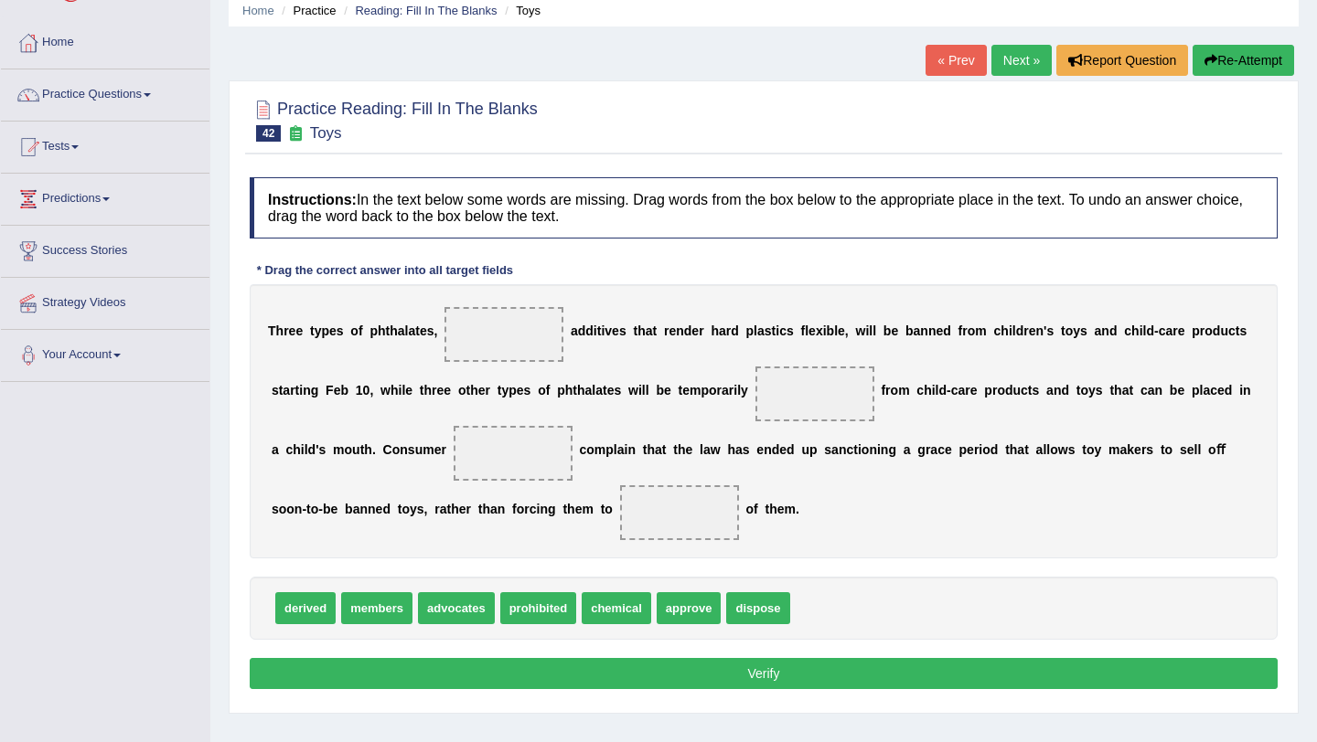
drag, startPoint x: 370, startPoint y: 330, endPoint x: 398, endPoint y: 517, distance: 188.5
click at [401, 379] on div "T h r e e t y p e s o f p h t h a l a t e s , a d d i t i v e s t h a t r e n d…" at bounding box center [764, 421] width 1028 height 274
drag, startPoint x: 541, startPoint y: 611, endPoint x: 518, endPoint y: 341, distance: 270.8
drag, startPoint x: 507, startPoint y: 332, endPoint x: 779, endPoint y: 609, distance: 388.6
drag, startPoint x: 539, startPoint y: 611, endPoint x: 516, endPoint y: 334, distance: 278.0
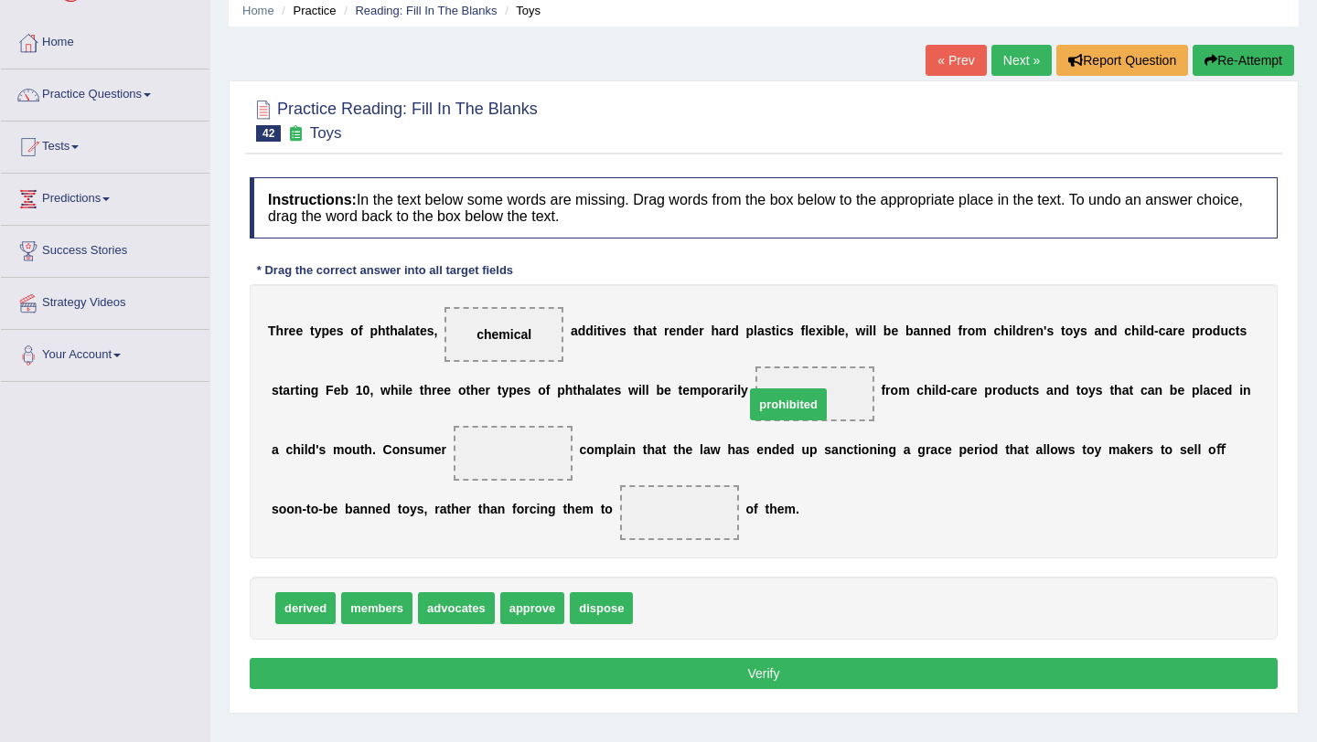
drag, startPoint x: 679, startPoint y: 609, endPoint x: 791, endPoint y: 406, distance: 231.6
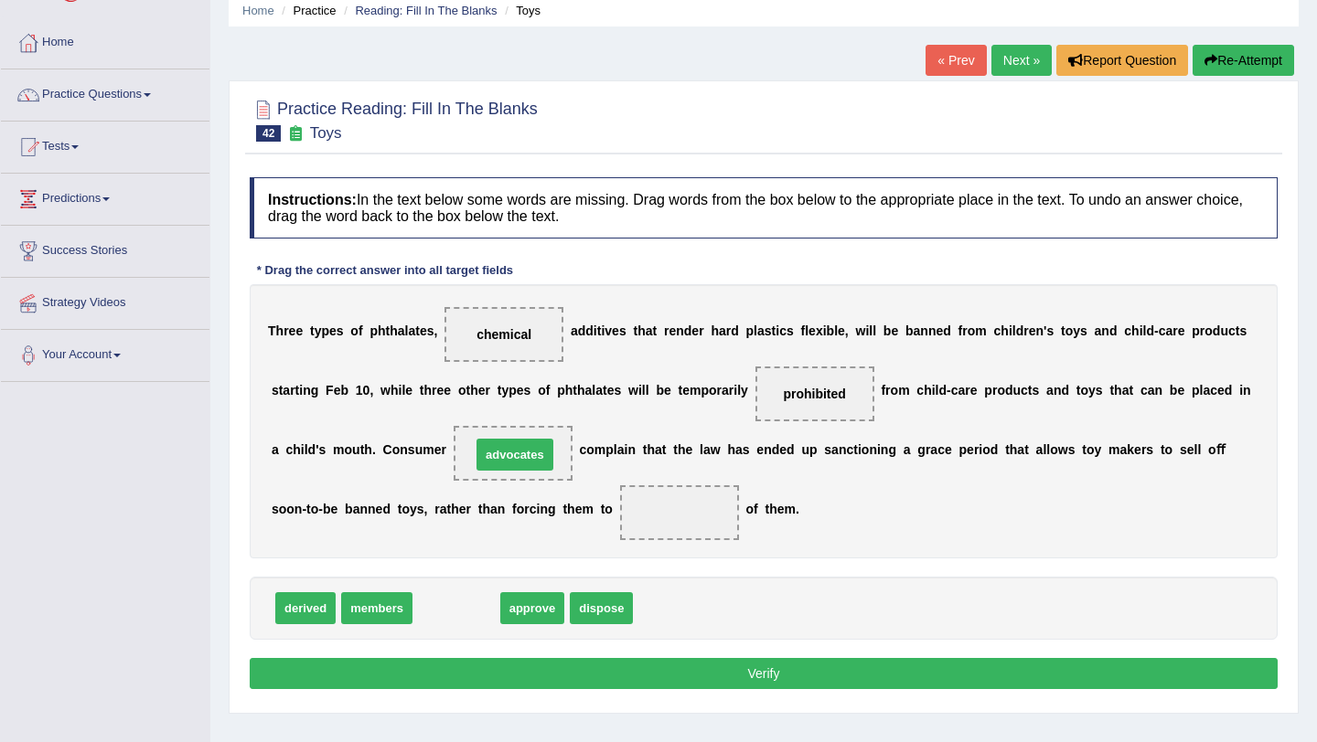
drag, startPoint x: 465, startPoint y: 611, endPoint x: 524, endPoint y: 457, distance: 164.4
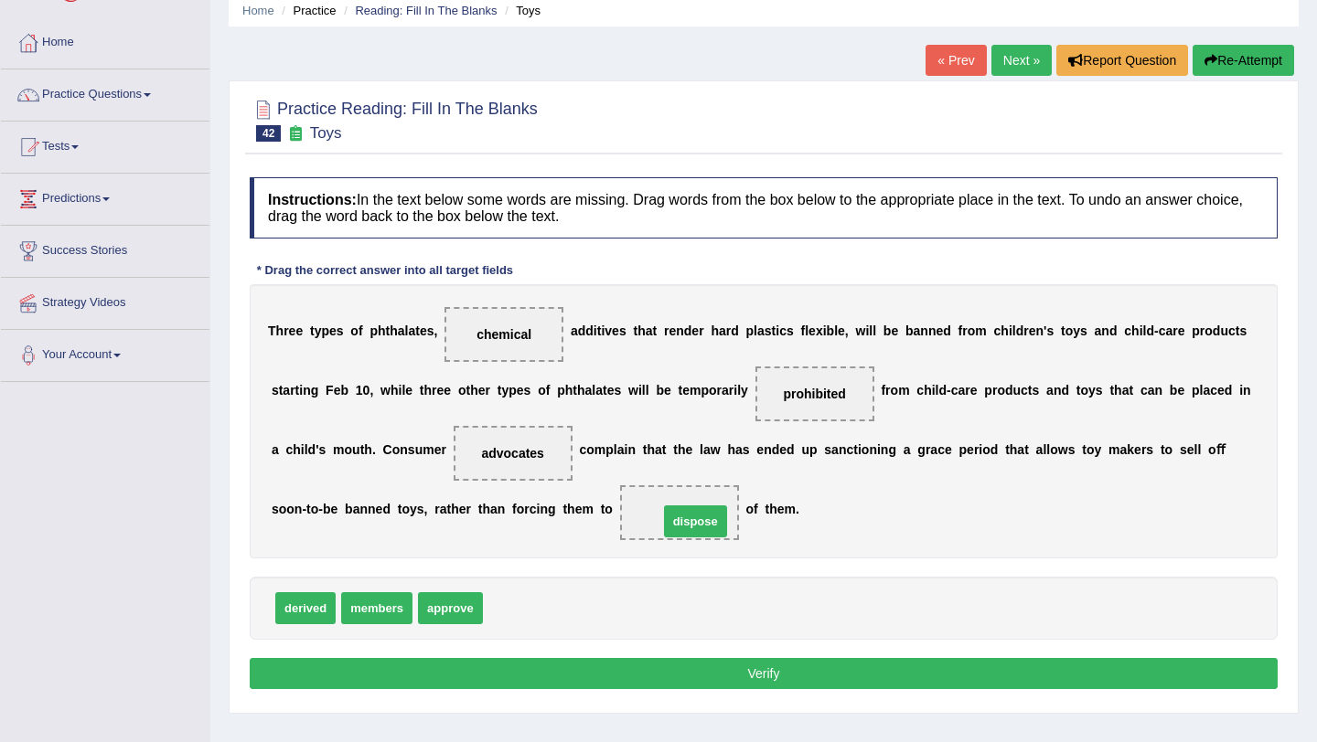
drag, startPoint x: 526, startPoint y: 609, endPoint x: 701, endPoint y: 522, distance: 195.9
click at [747, 678] on button "Verify" at bounding box center [764, 673] width 1028 height 31
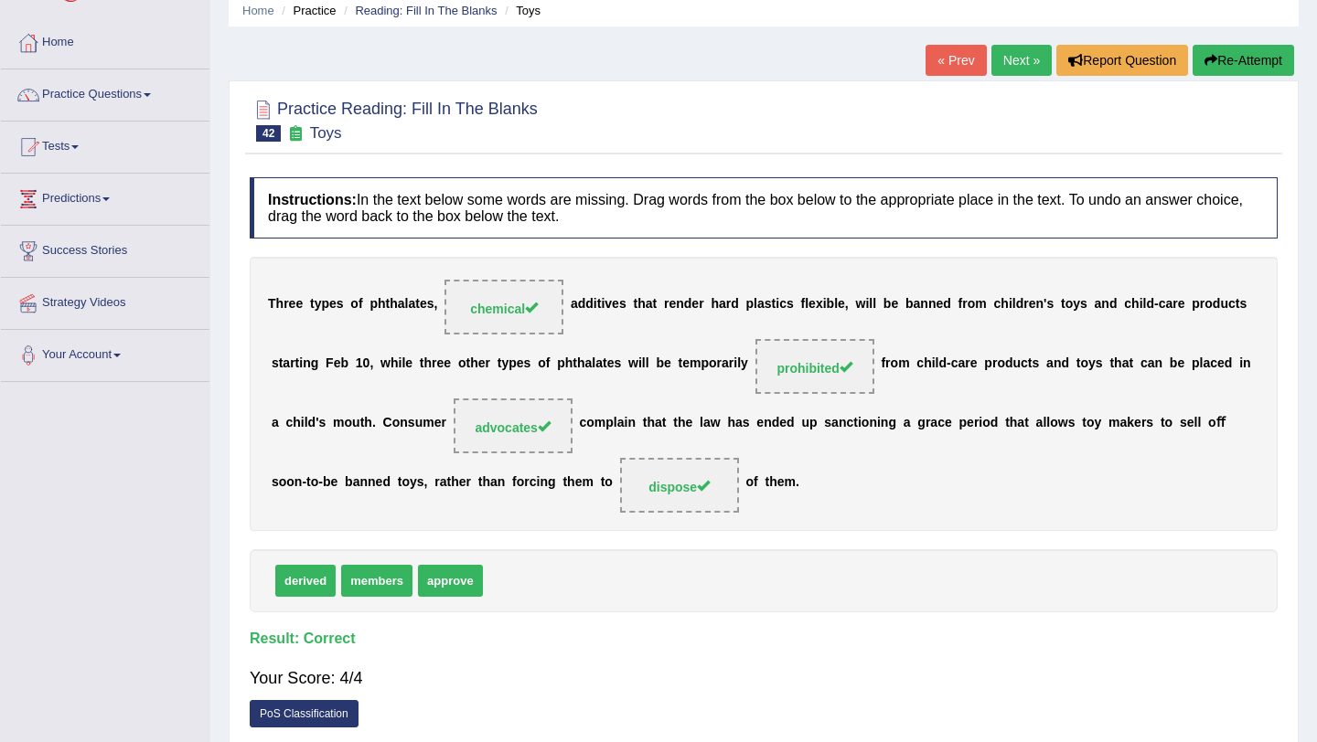
click at [1013, 50] on link "Next »" at bounding box center [1021, 60] width 60 height 31
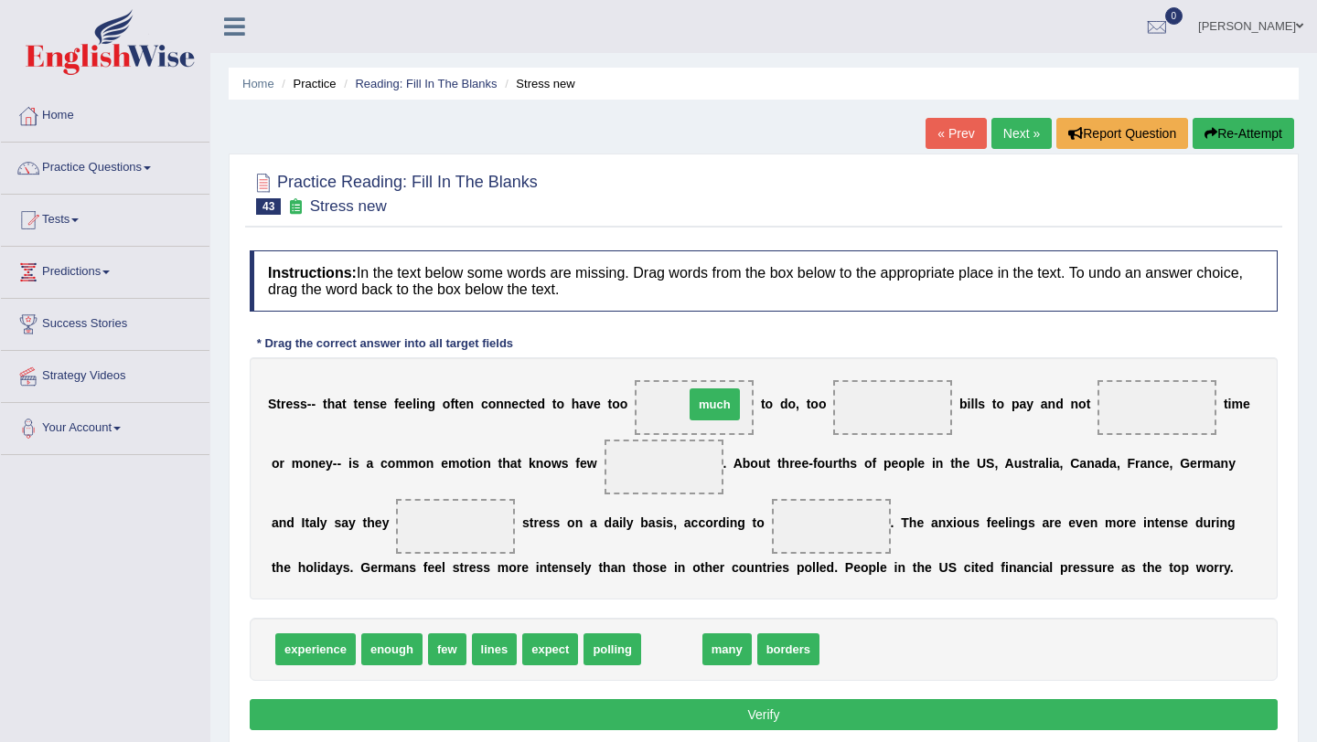
drag, startPoint x: 672, startPoint y: 653, endPoint x: 716, endPoint y: 408, distance: 248.9
drag, startPoint x: 667, startPoint y: 655, endPoint x: 891, endPoint y: 421, distance: 324.0
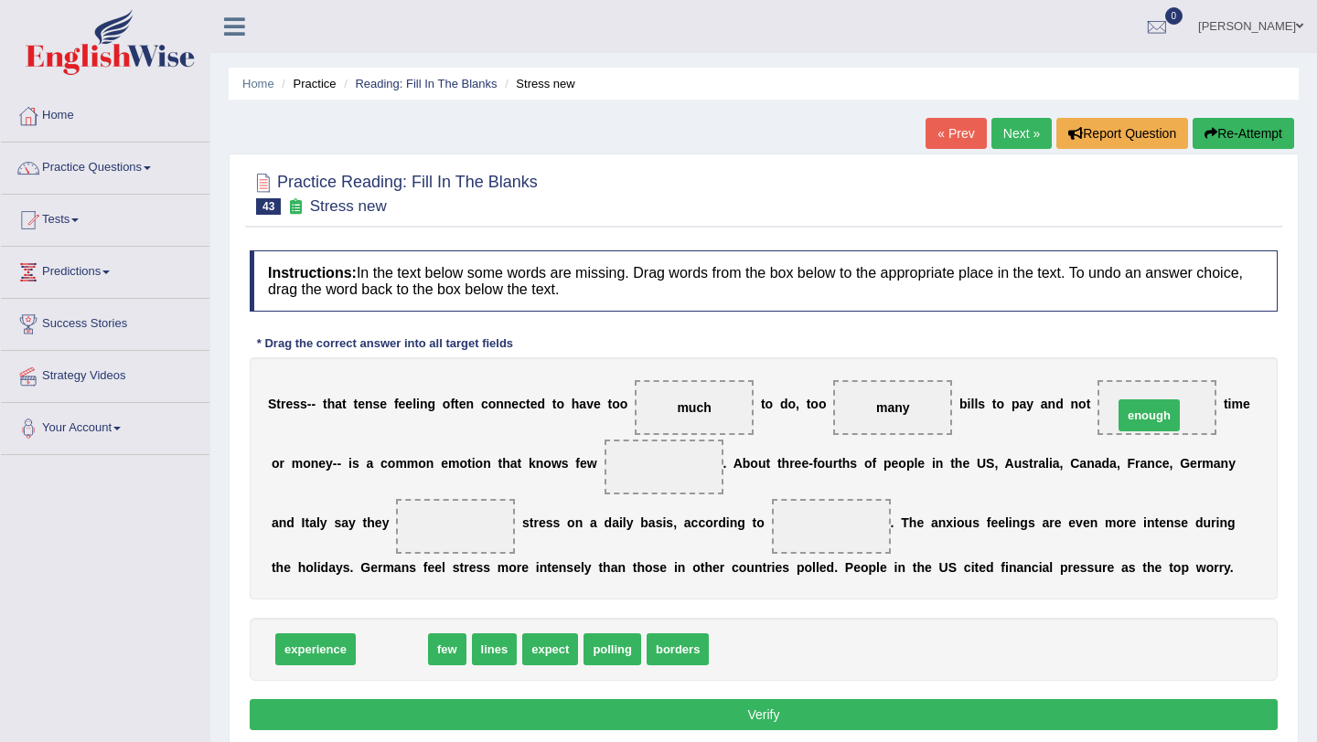
drag, startPoint x: 398, startPoint y: 651, endPoint x: 1157, endPoint y: 412, distance: 795.5
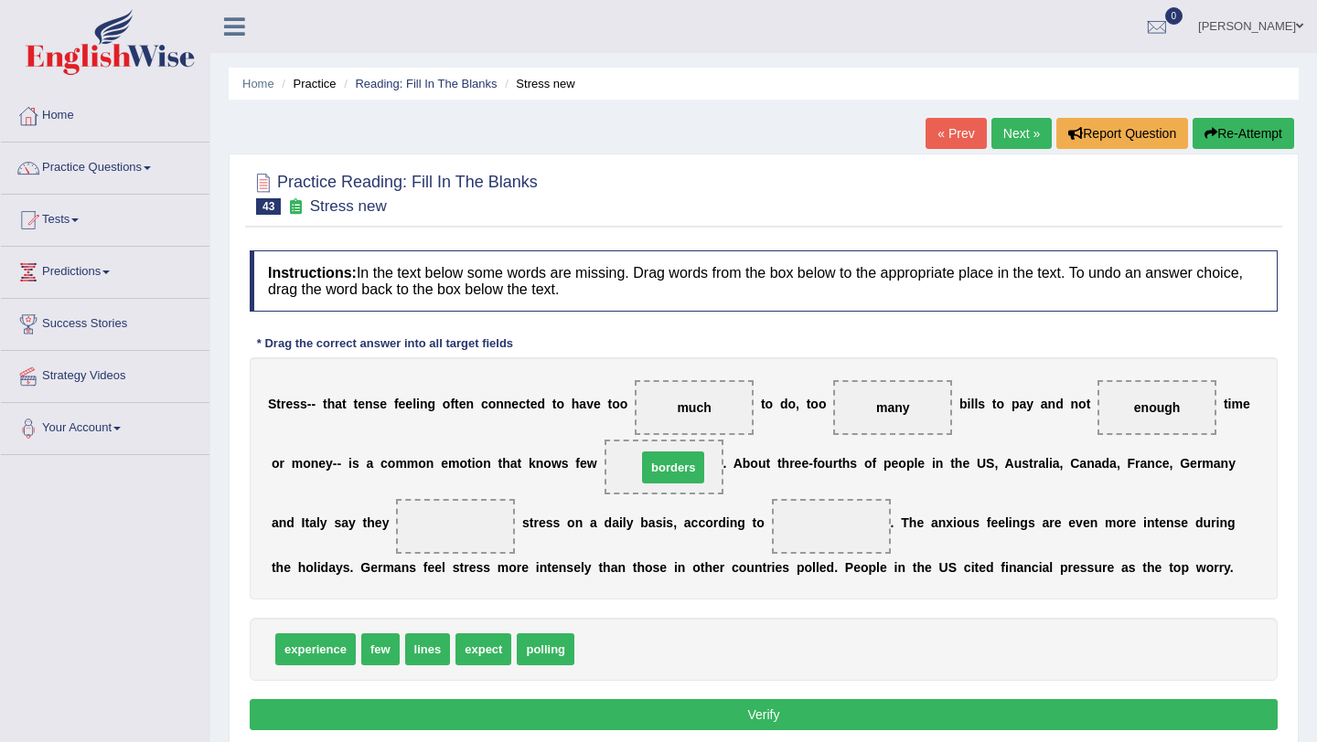
drag, startPoint x: 615, startPoint y: 652, endPoint x: 678, endPoint y: 471, distance: 191.4
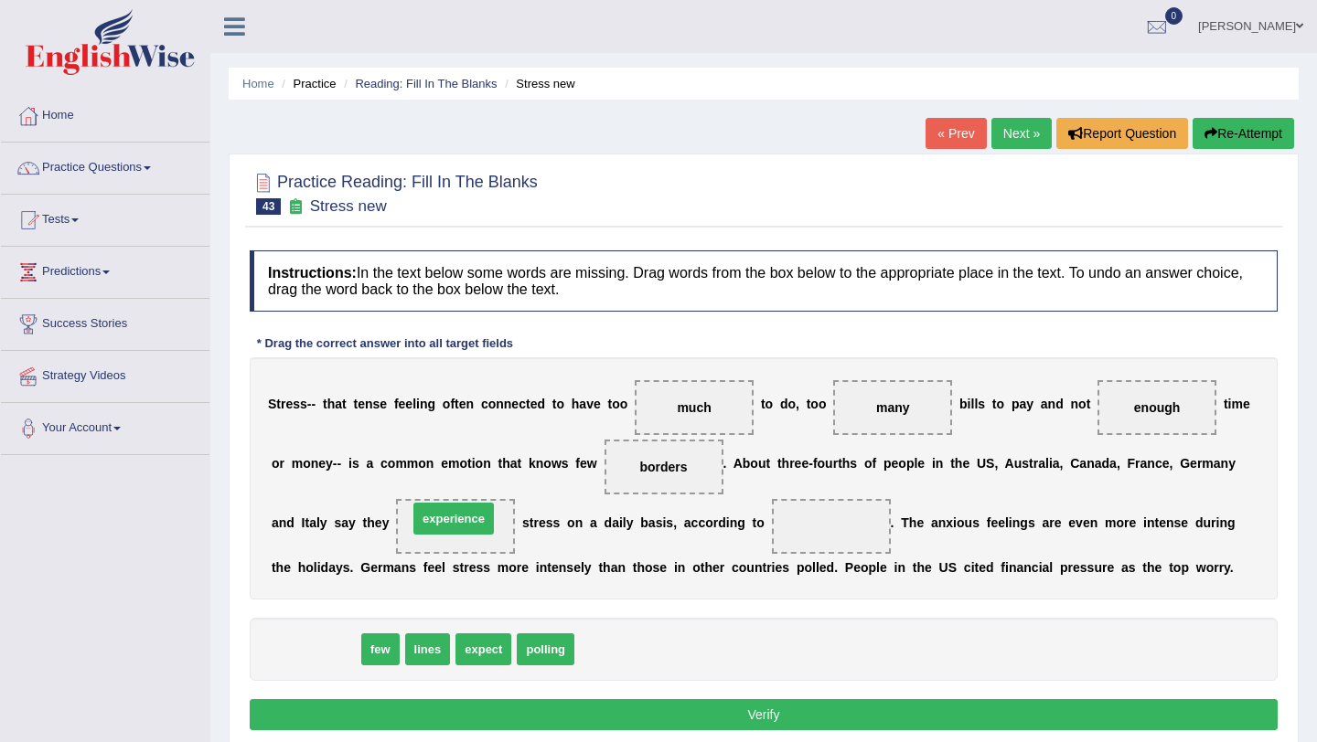
drag, startPoint x: 323, startPoint y: 659, endPoint x: 465, endPoint y: 533, distance: 190.4
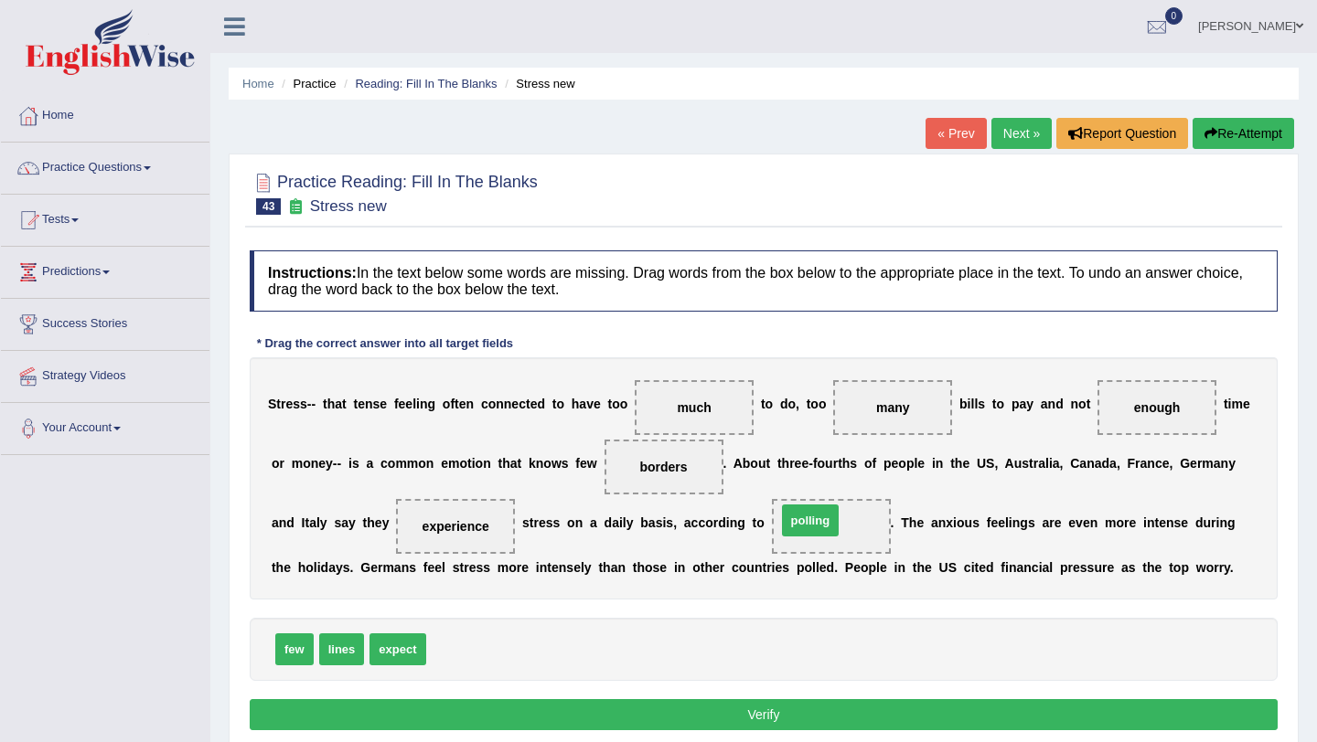
drag, startPoint x: 460, startPoint y: 653, endPoint x: 810, endPoint y: 526, distance: 372.5
click at [735, 717] on button "Verify" at bounding box center [764, 714] width 1028 height 31
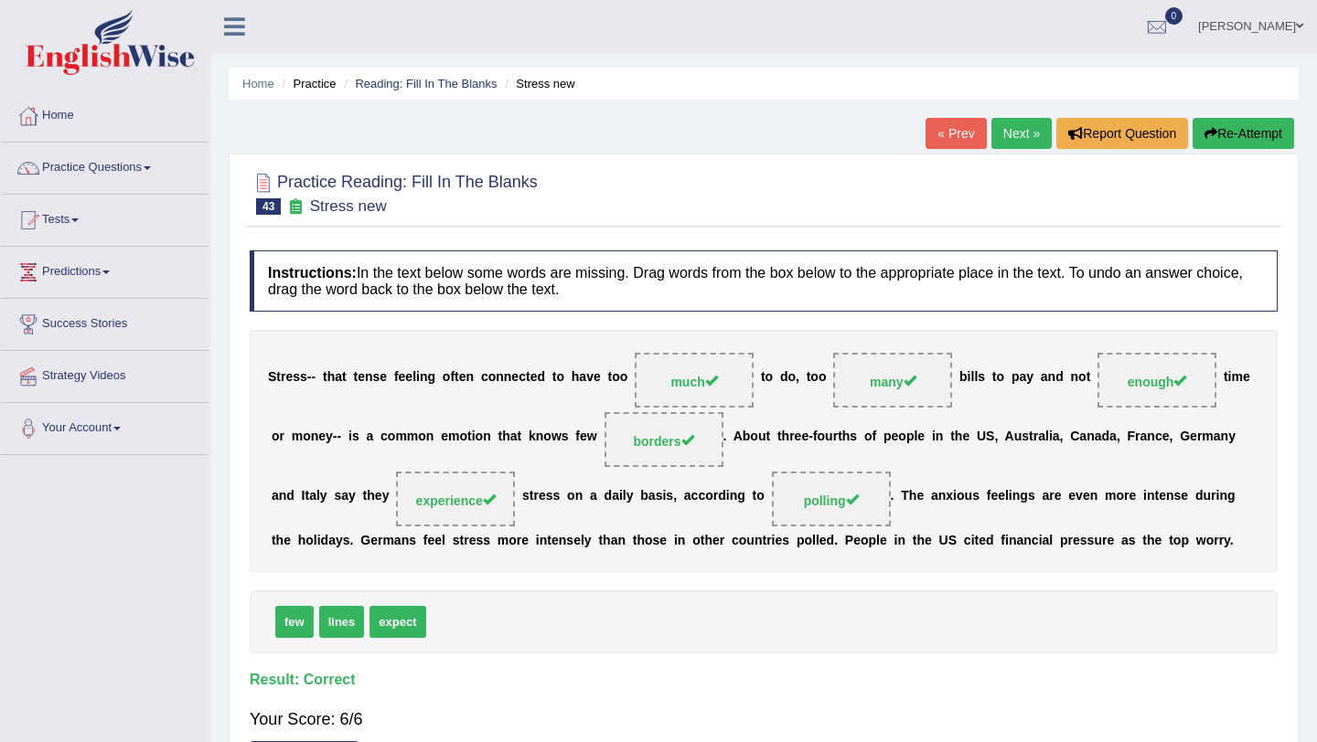
click at [1028, 128] on link "Next »" at bounding box center [1021, 133] width 60 height 31
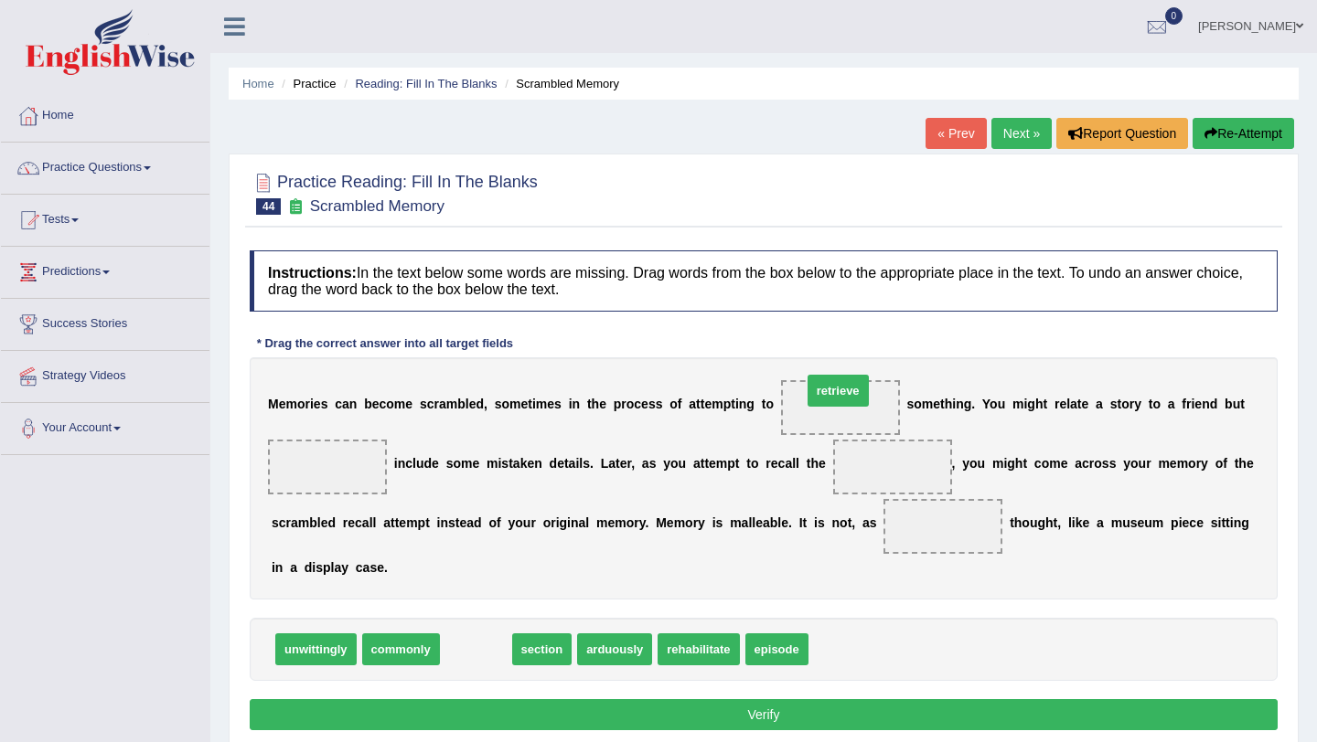
drag, startPoint x: 482, startPoint y: 654, endPoint x: 845, endPoint y: 396, distance: 445.3
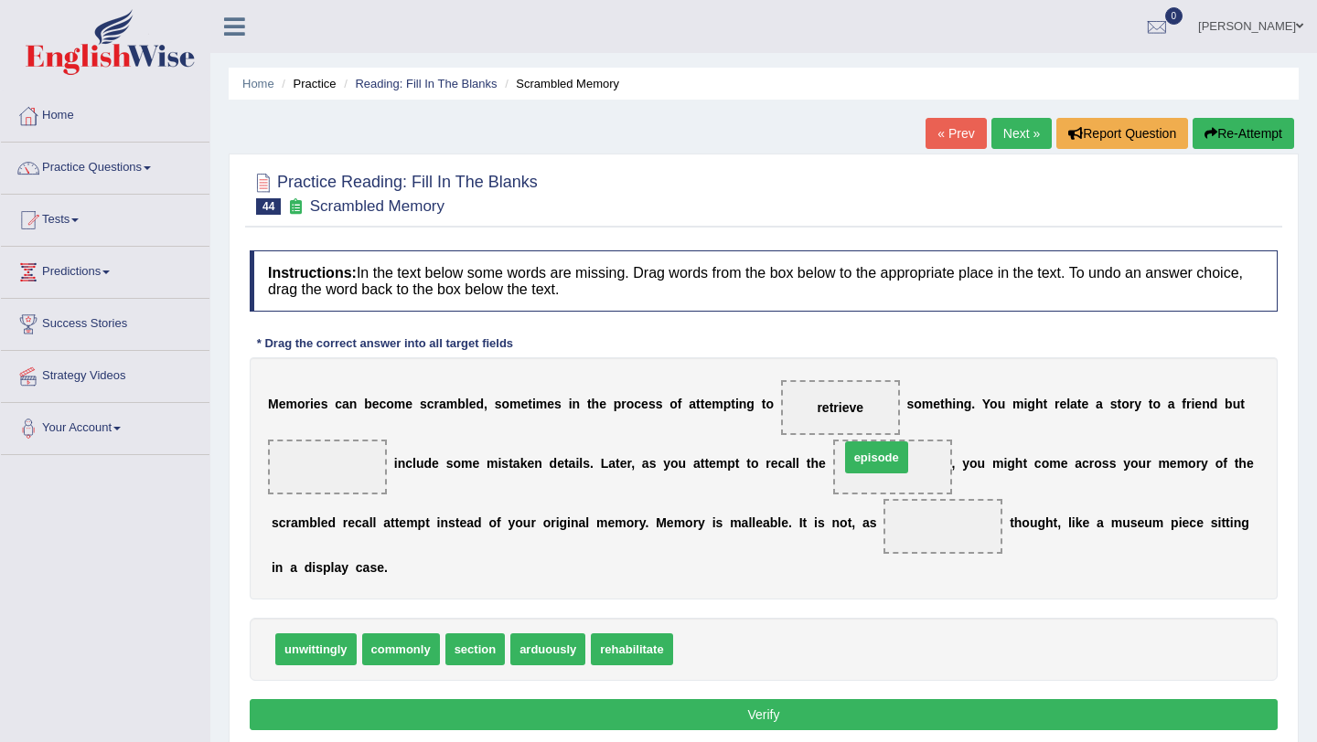
drag, startPoint x: 705, startPoint y: 644, endPoint x: 871, endPoint y: 453, distance: 253.4
drag, startPoint x: 397, startPoint y: 646, endPoint x: 325, endPoint y: 461, distance: 199.2
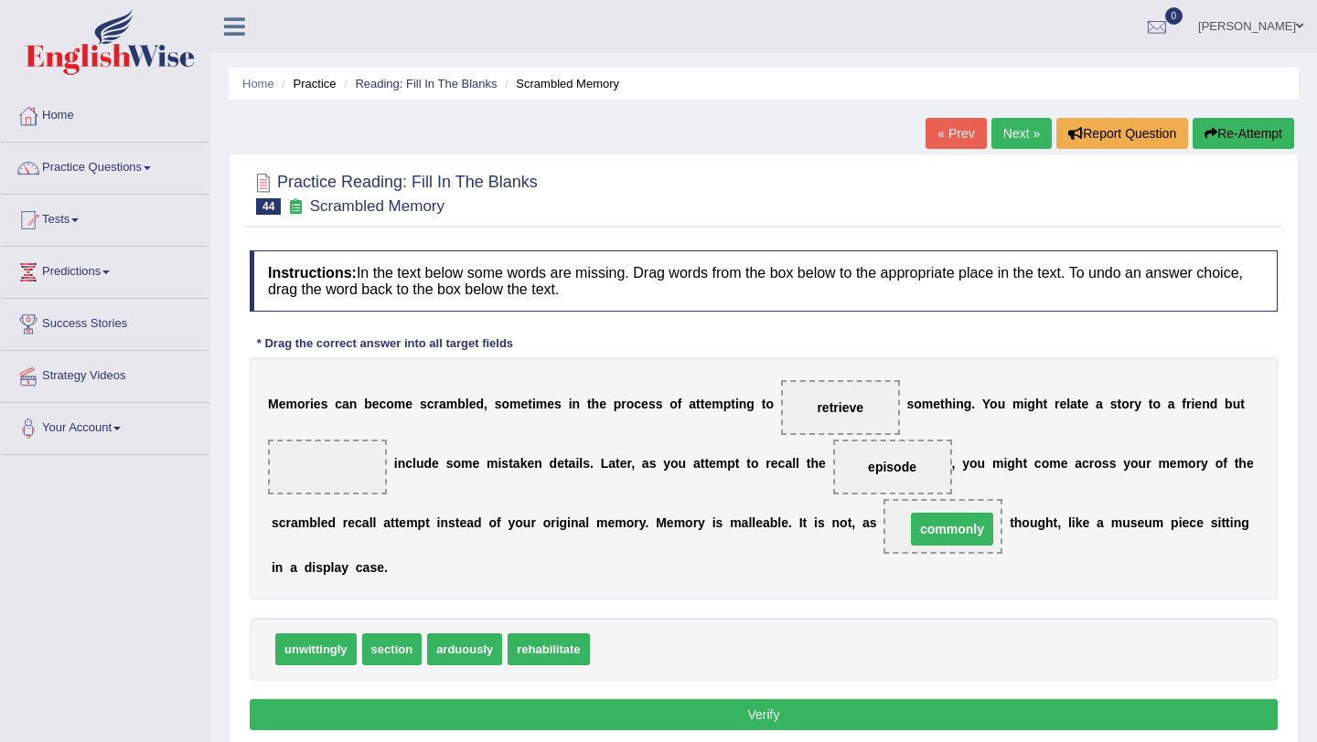
drag, startPoint x: 339, startPoint y: 464, endPoint x: 964, endPoint y: 527, distance: 627.6
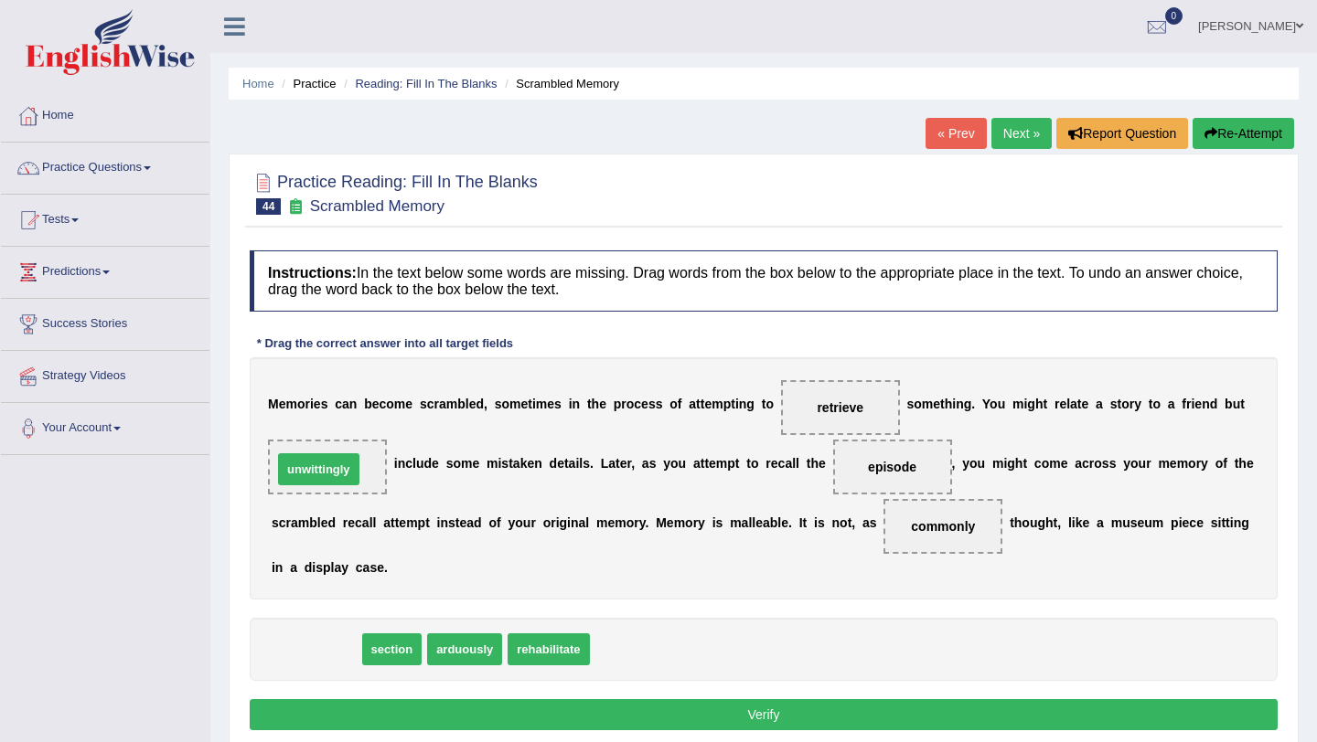
drag, startPoint x: 329, startPoint y: 651, endPoint x: 334, endPoint y: 471, distance: 180.2
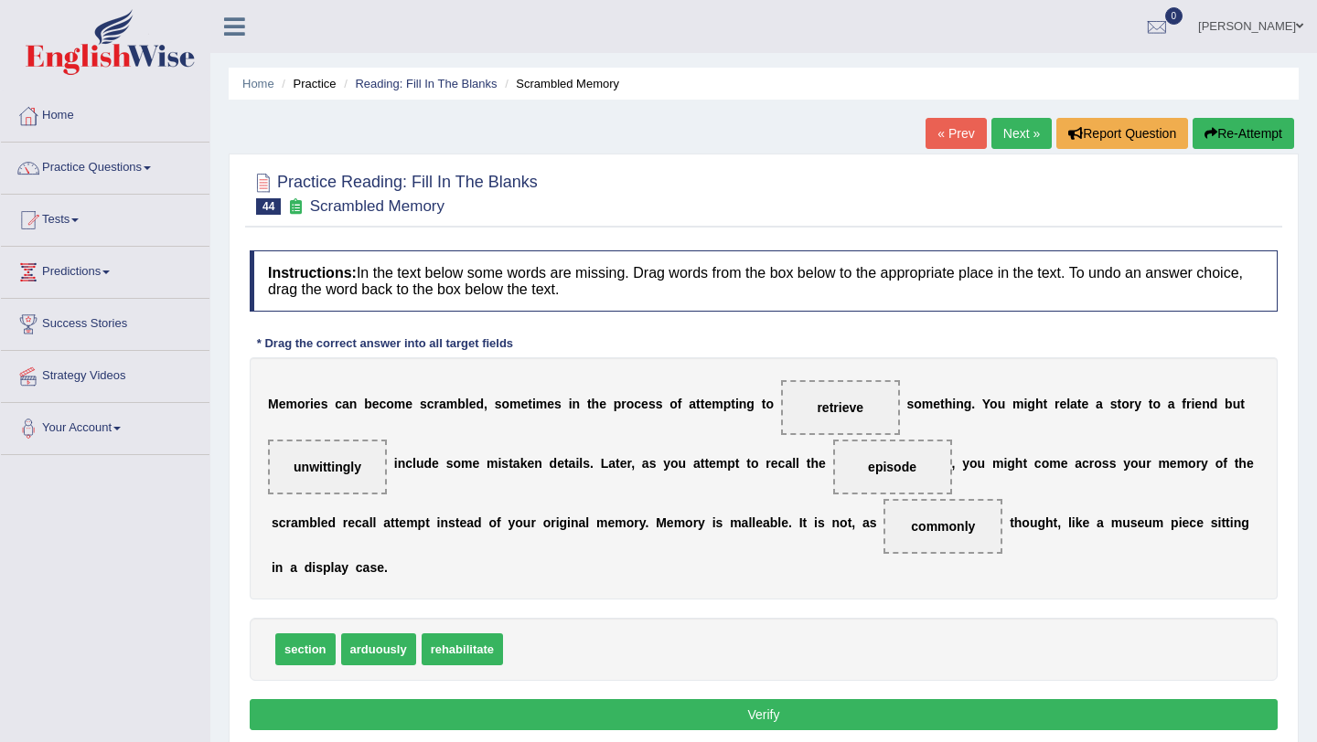
click at [757, 710] on button "Verify" at bounding box center [764, 714] width 1028 height 31
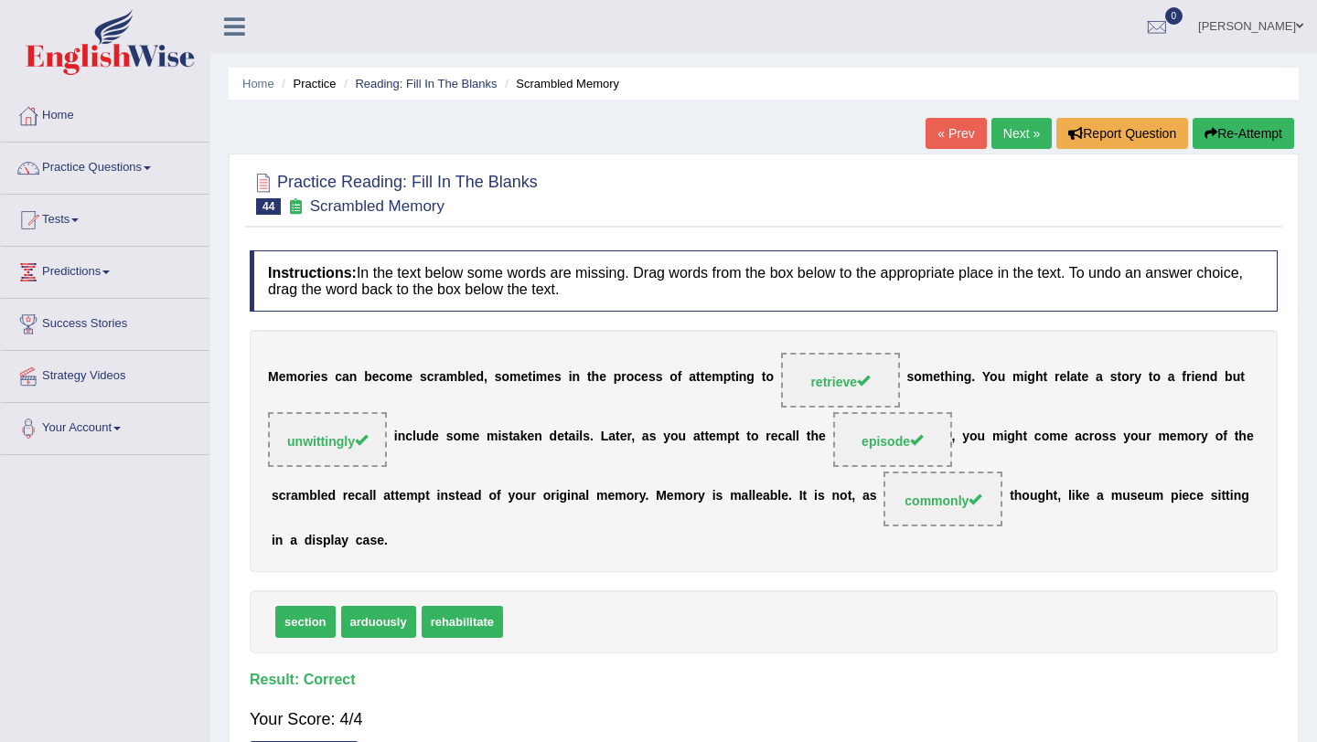
click at [1001, 133] on link "Next »" at bounding box center [1021, 133] width 60 height 31
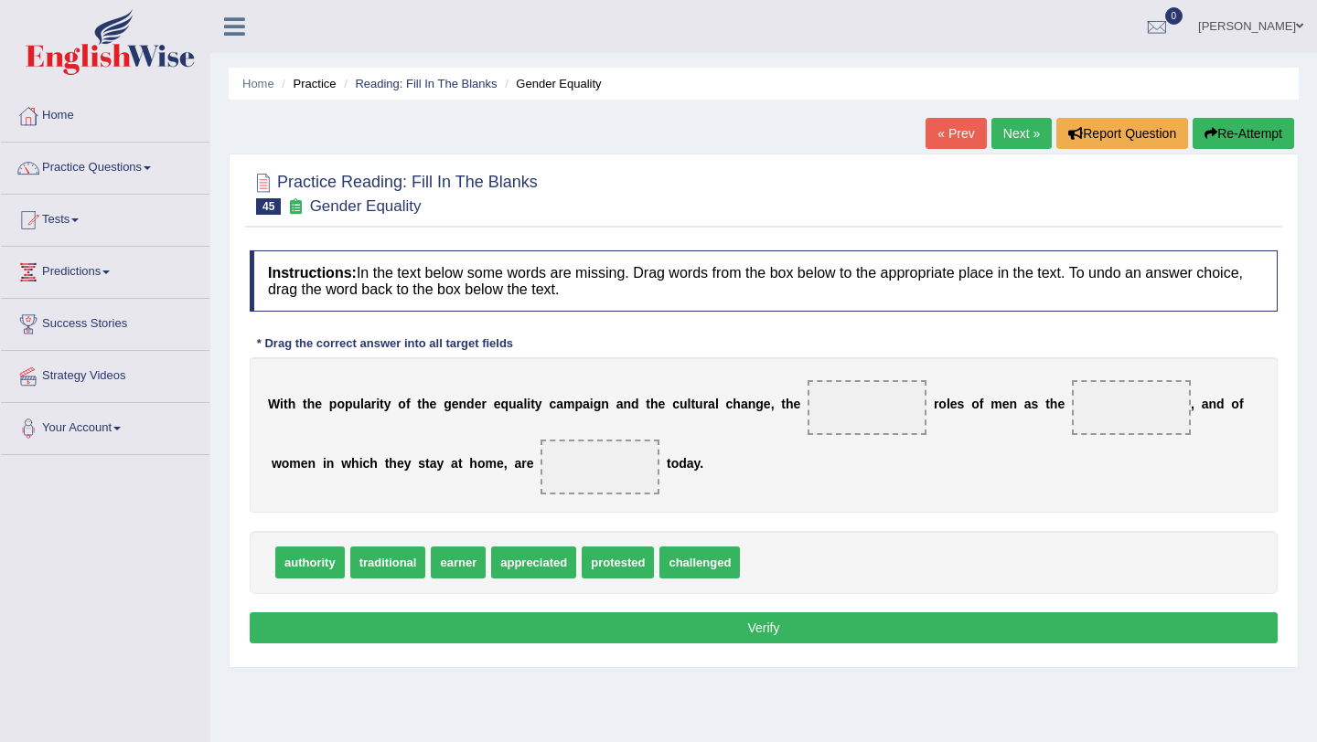
click at [1019, 126] on link "Next »" at bounding box center [1021, 133] width 60 height 31
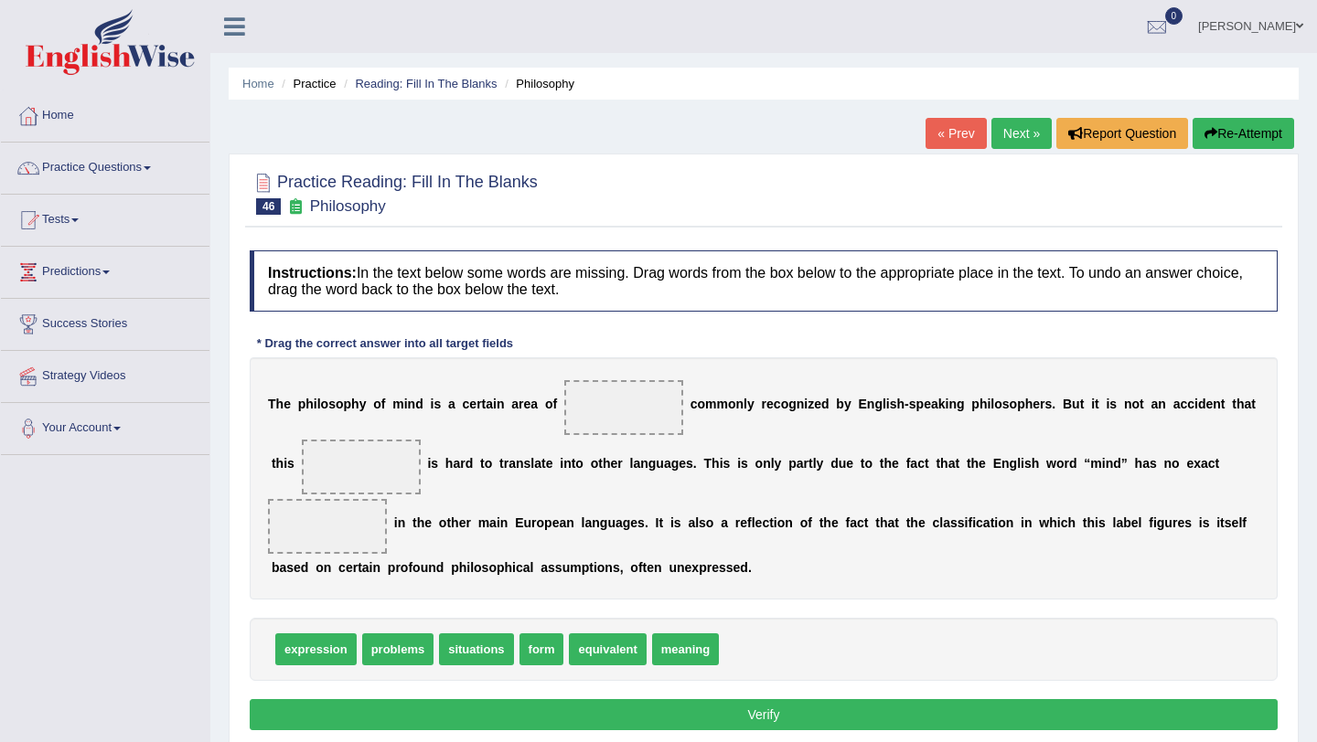
click at [999, 138] on link "Next »" at bounding box center [1021, 133] width 60 height 31
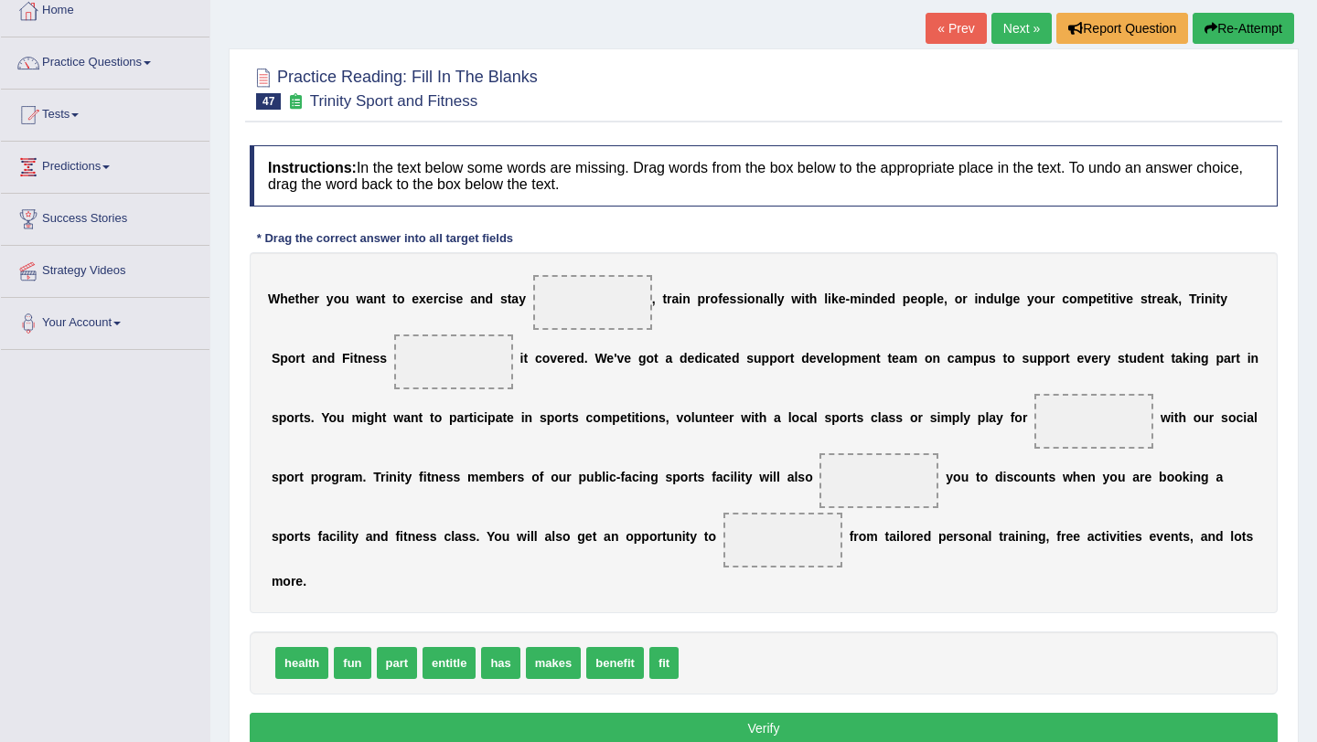
scroll to position [110, 0]
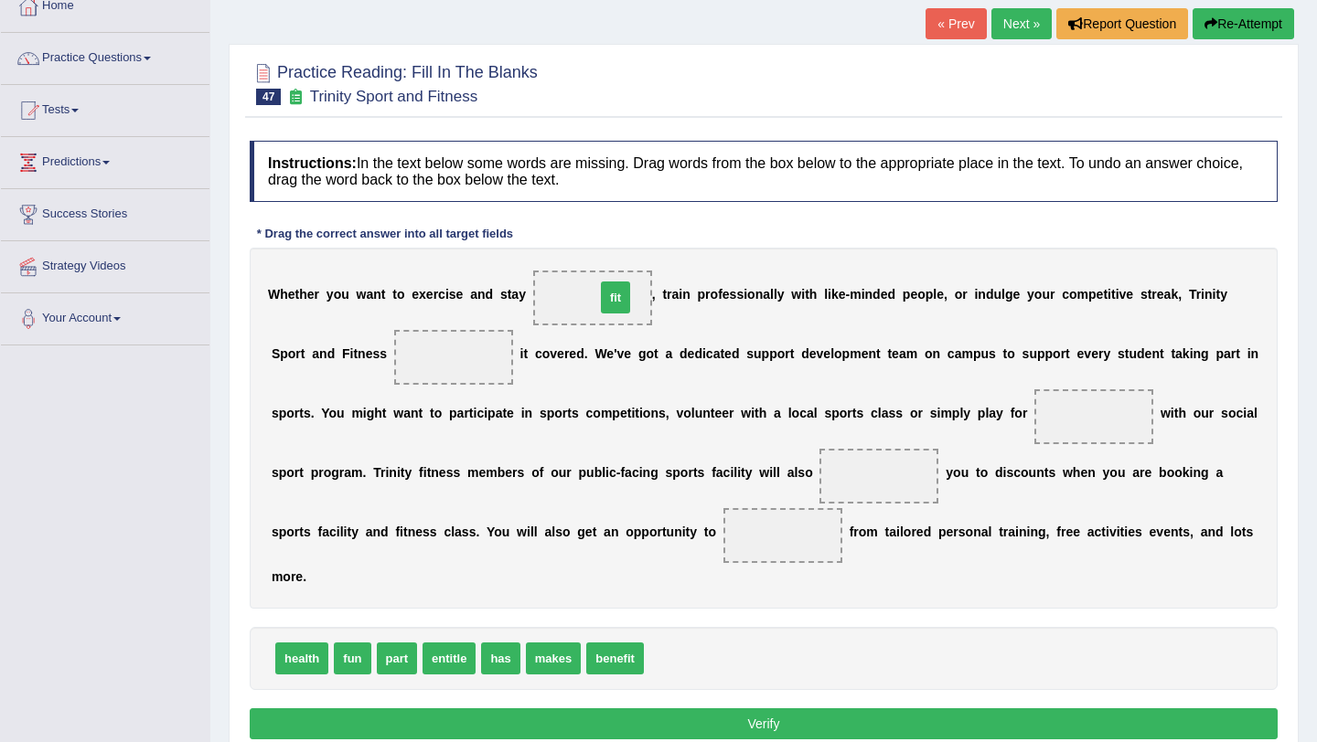
drag, startPoint x: 670, startPoint y: 664, endPoint x: 625, endPoint y: 301, distance: 365.7
drag, startPoint x: 558, startPoint y: 662, endPoint x: 460, endPoint y: 366, distance: 312.0
drag, startPoint x: 351, startPoint y: 663, endPoint x: 1025, endPoint y: 439, distance: 710.1
click at [1025, 439] on span "fun" at bounding box center [1006, 438] width 37 height 32
drag, startPoint x: 350, startPoint y: 660, endPoint x: 1051, endPoint y: 423, distance: 740.2
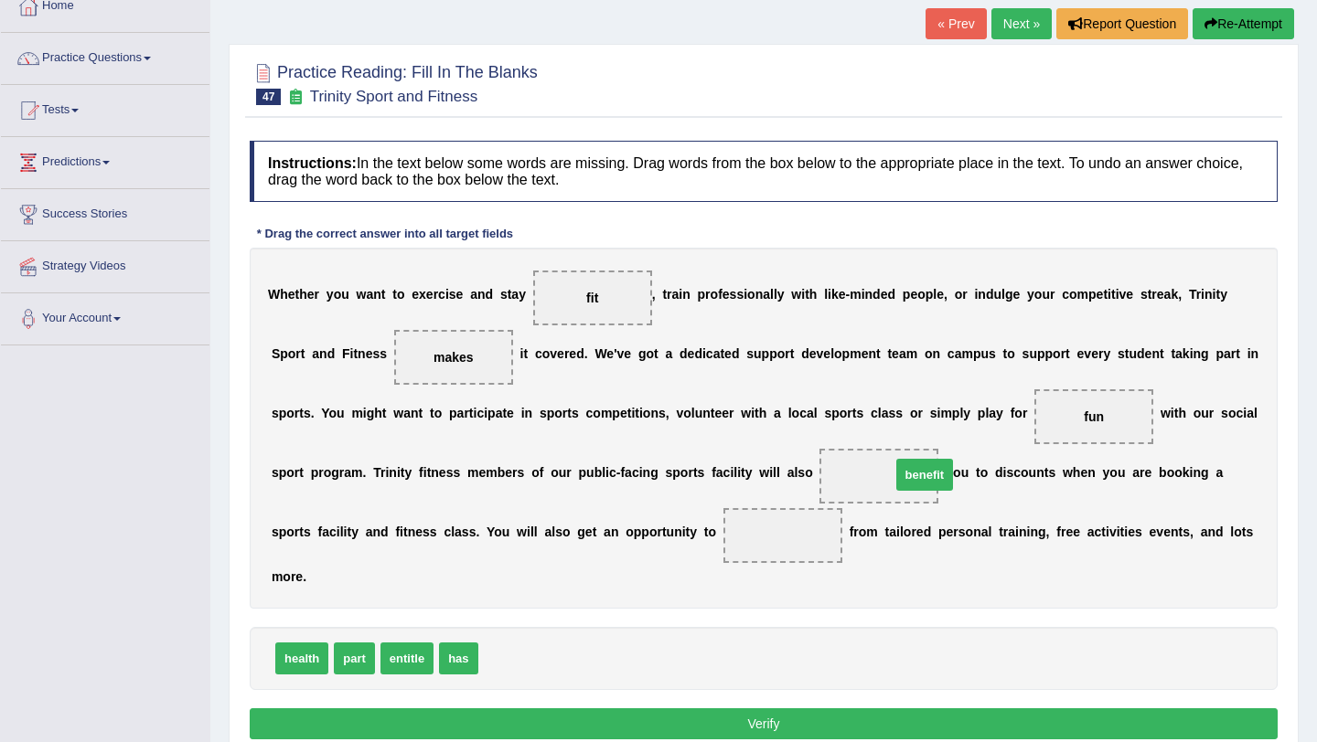
drag, startPoint x: 508, startPoint y: 661, endPoint x: 922, endPoint y: 476, distance: 452.7
drag, startPoint x: 413, startPoint y: 654, endPoint x: 779, endPoint y: 529, distance: 386.3
click at [701, 722] on button "Verify" at bounding box center [764, 724] width 1028 height 31
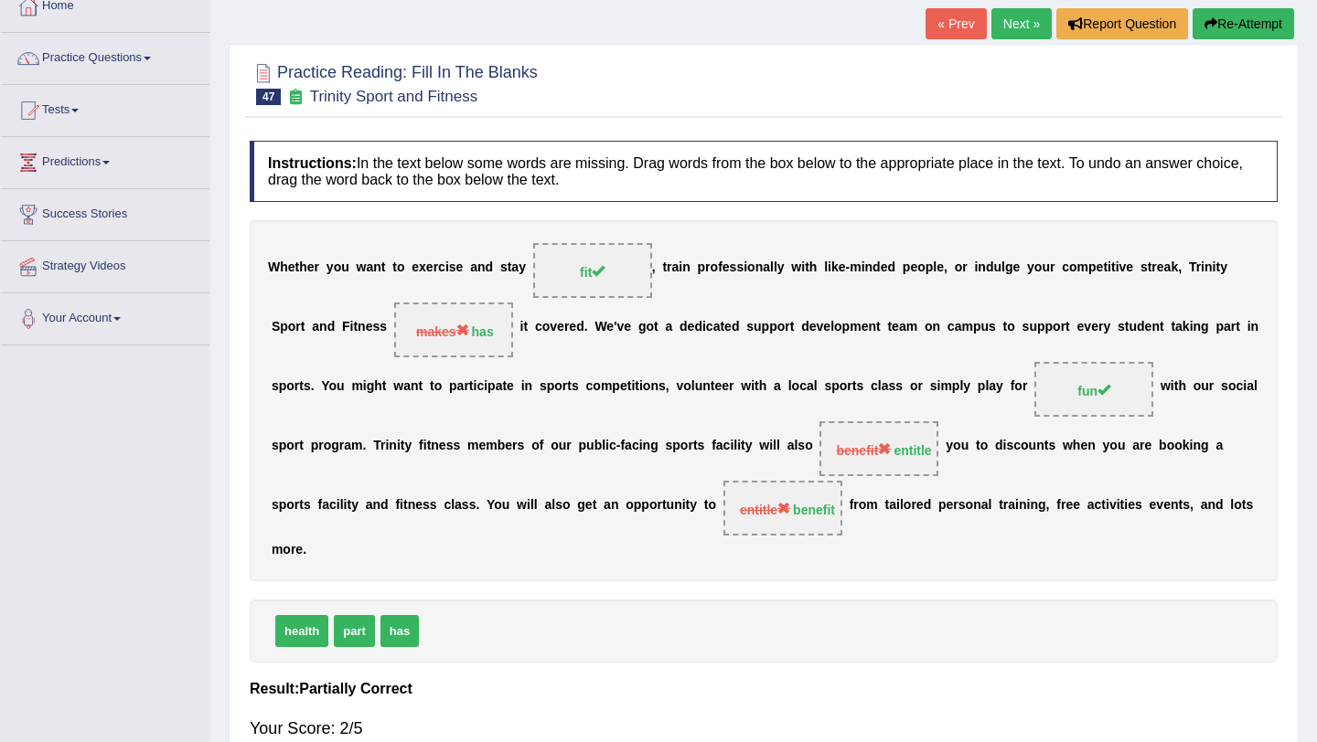
click at [1009, 18] on link "Next »" at bounding box center [1021, 23] width 60 height 31
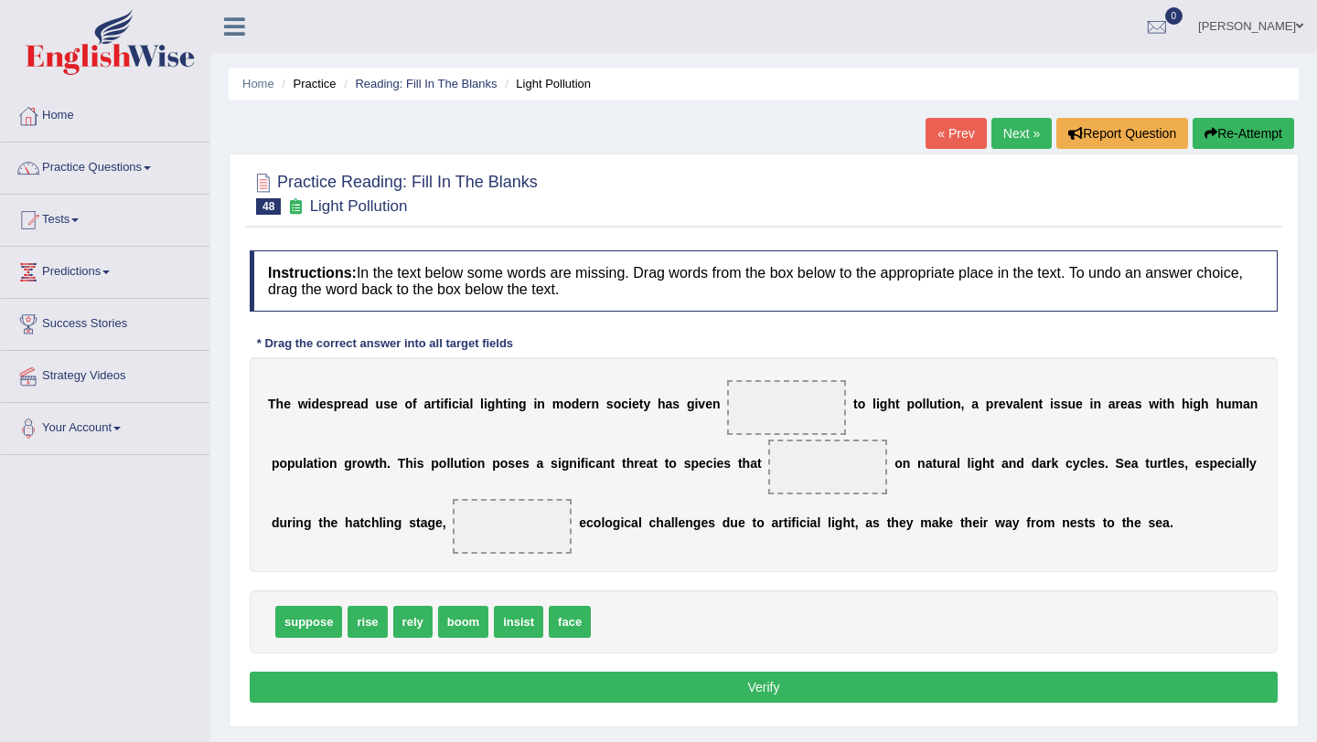
click at [1014, 128] on link "Next »" at bounding box center [1021, 133] width 60 height 31
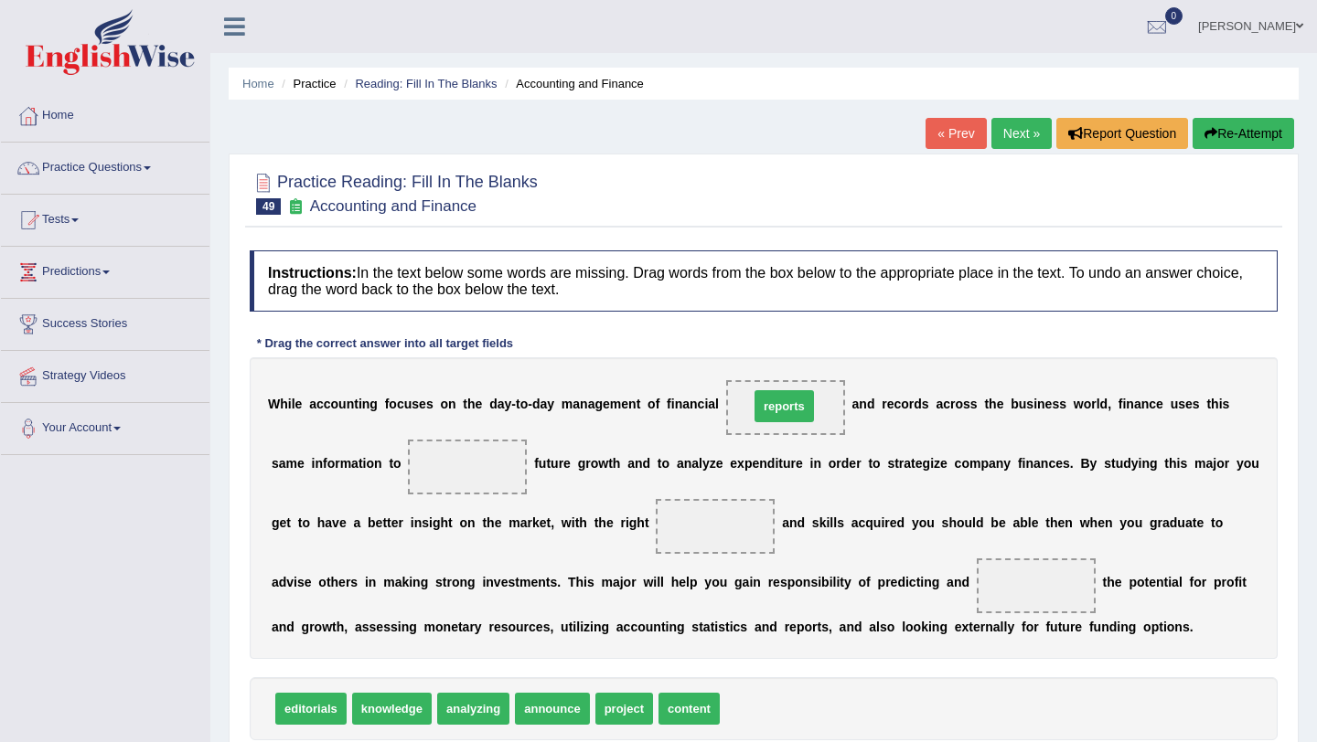
drag, startPoint x: 773, startPoint y: 707, endPoint x: 804, endPoint y: 406, distance: 302.4
drag, startPoint x: 633, startPoint y: 707, endPoint x: 478, endPoint y: 467, distance: 285.1
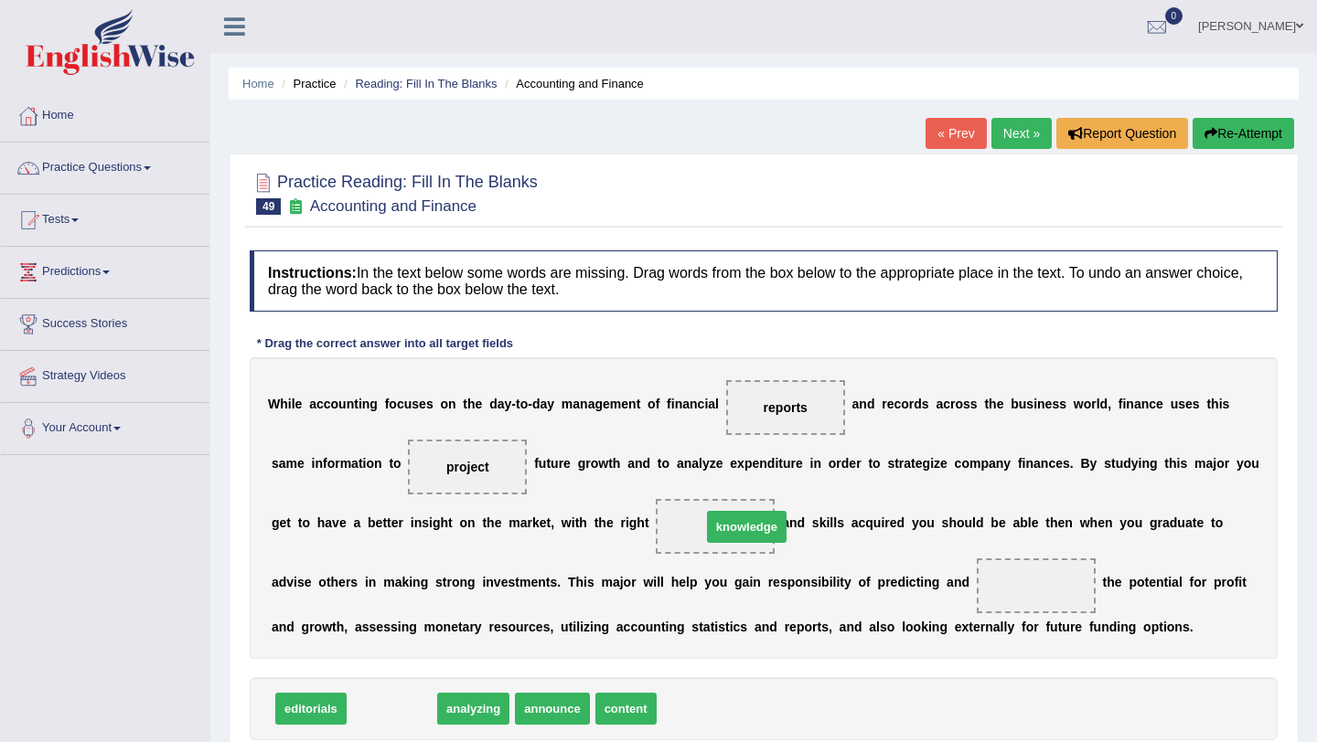
drag, startPoint x: 406, startPoint y: 713, endPoint x: 763, endPoint y: 530, distance: 400.7
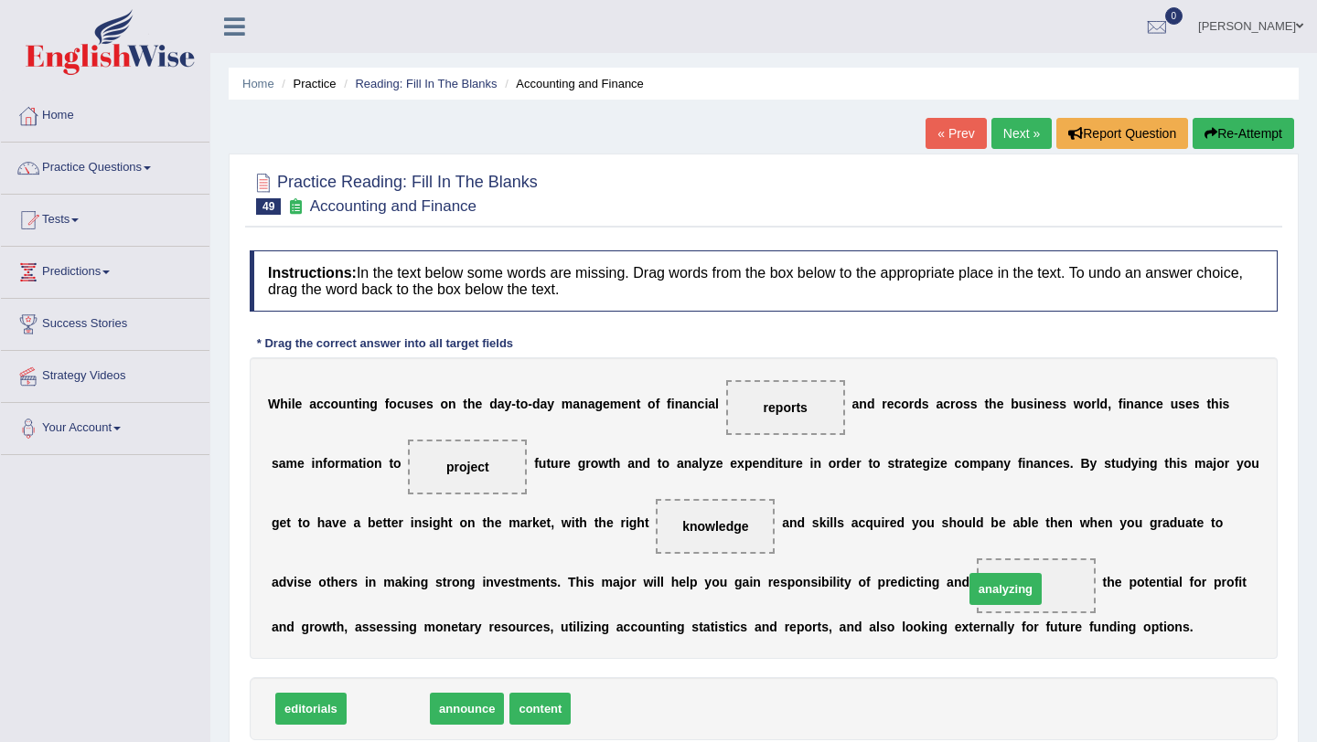
drag, startPoint x: 381, startPoint y: 715, endPoint x: 1003, endPoint y: 593, distance: 633.5
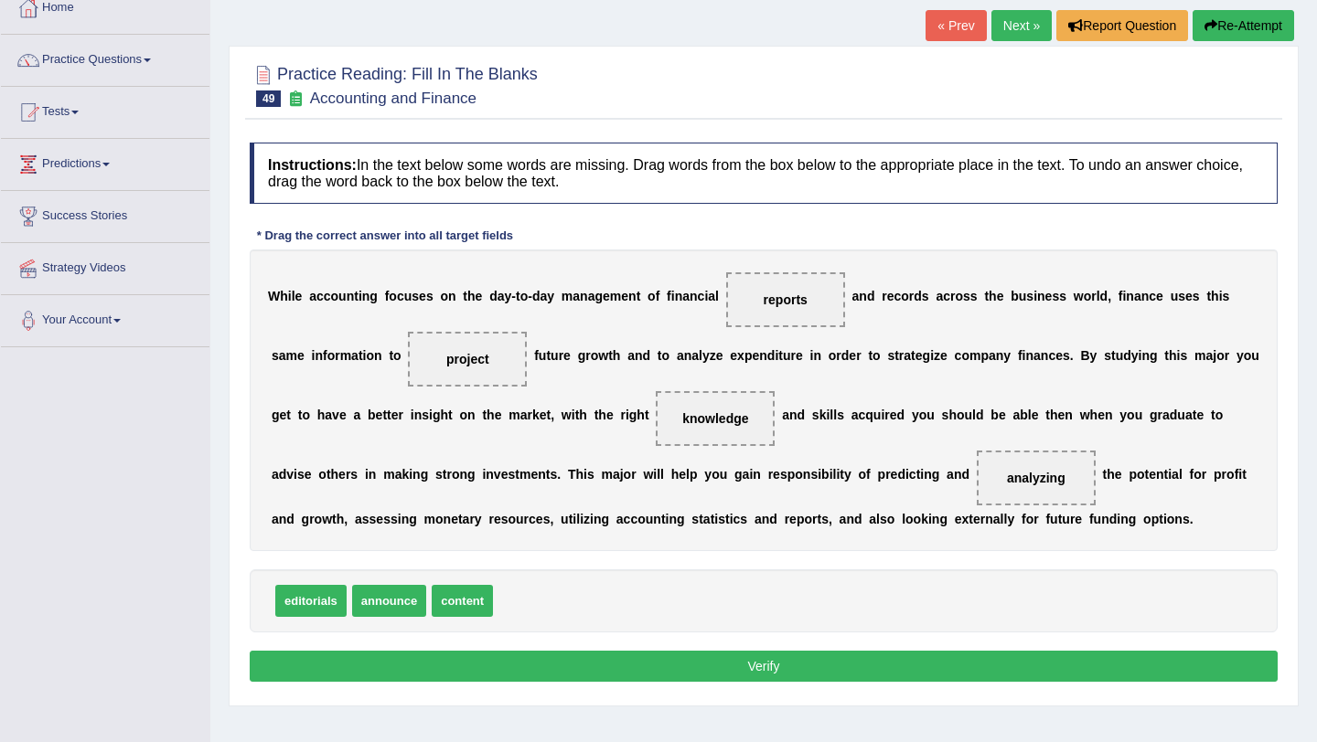
scroll to position [110, 0]
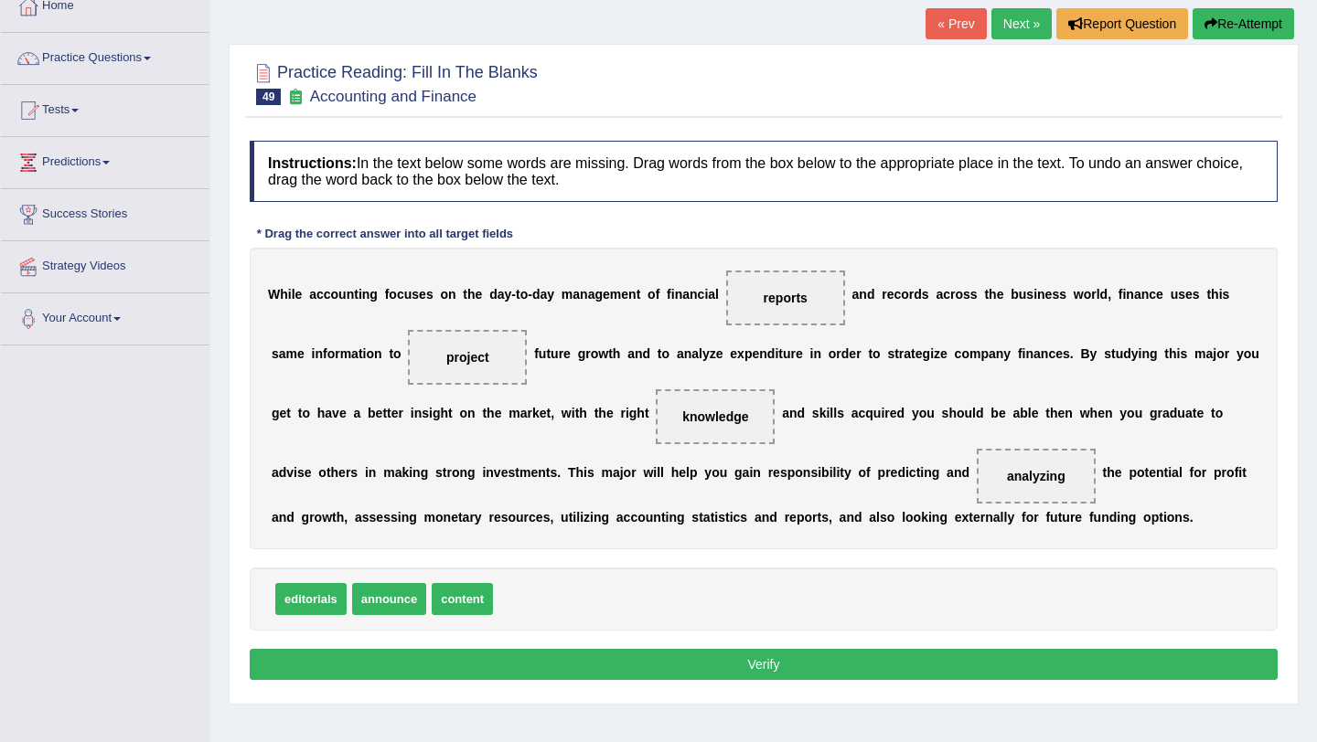
click at [471, 673] on button "Verify" at bounding box center [764, 664] width 1028 height 31
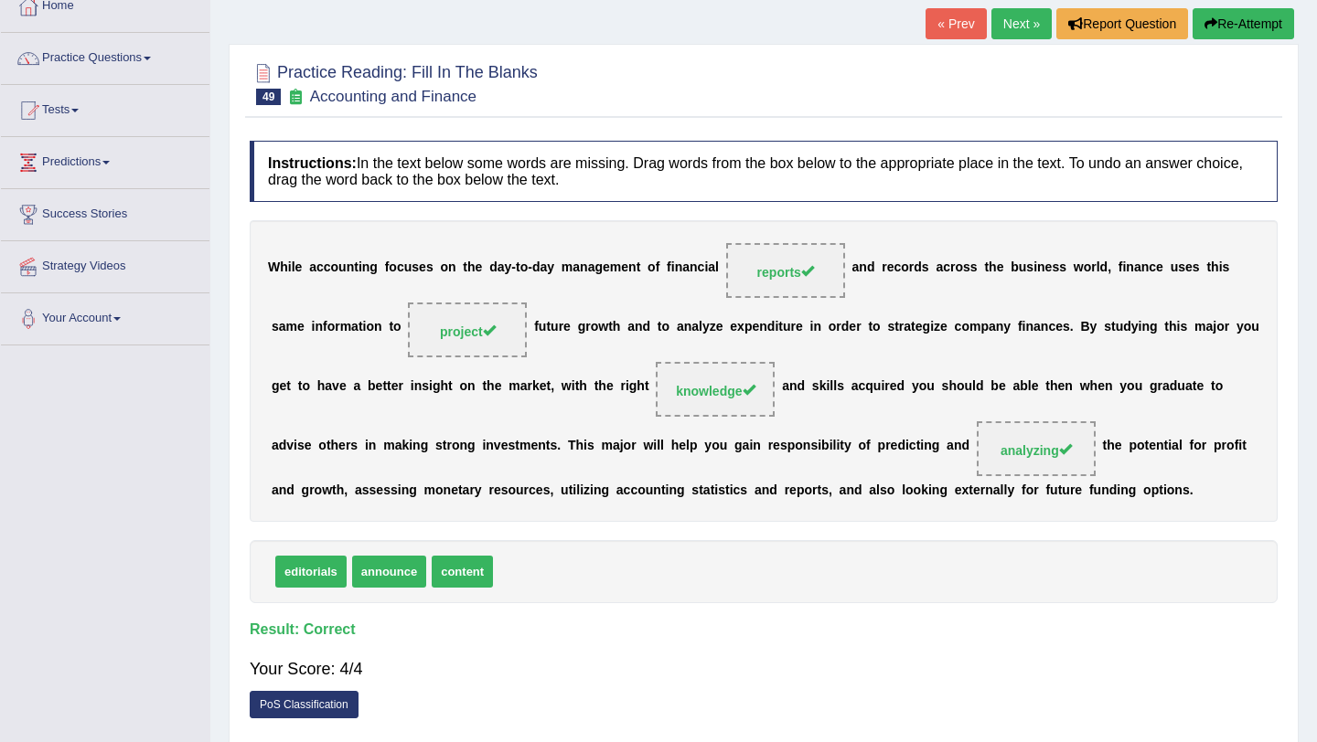
click at [1006, 27] on link "Next »" at bounding box center [1021, 23] width 60 height 31
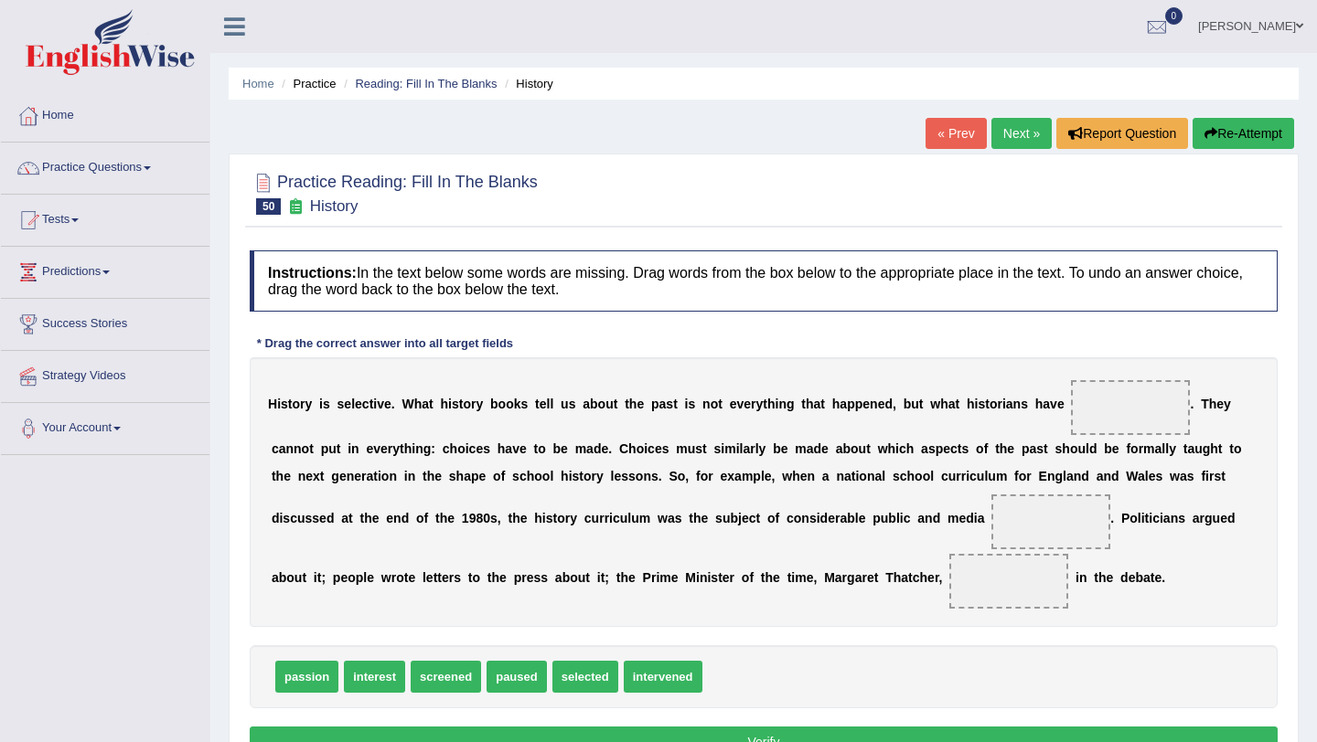
click at [1013, 132] on link "Next »" at bounding box center [1021, 133] width 60 height 31
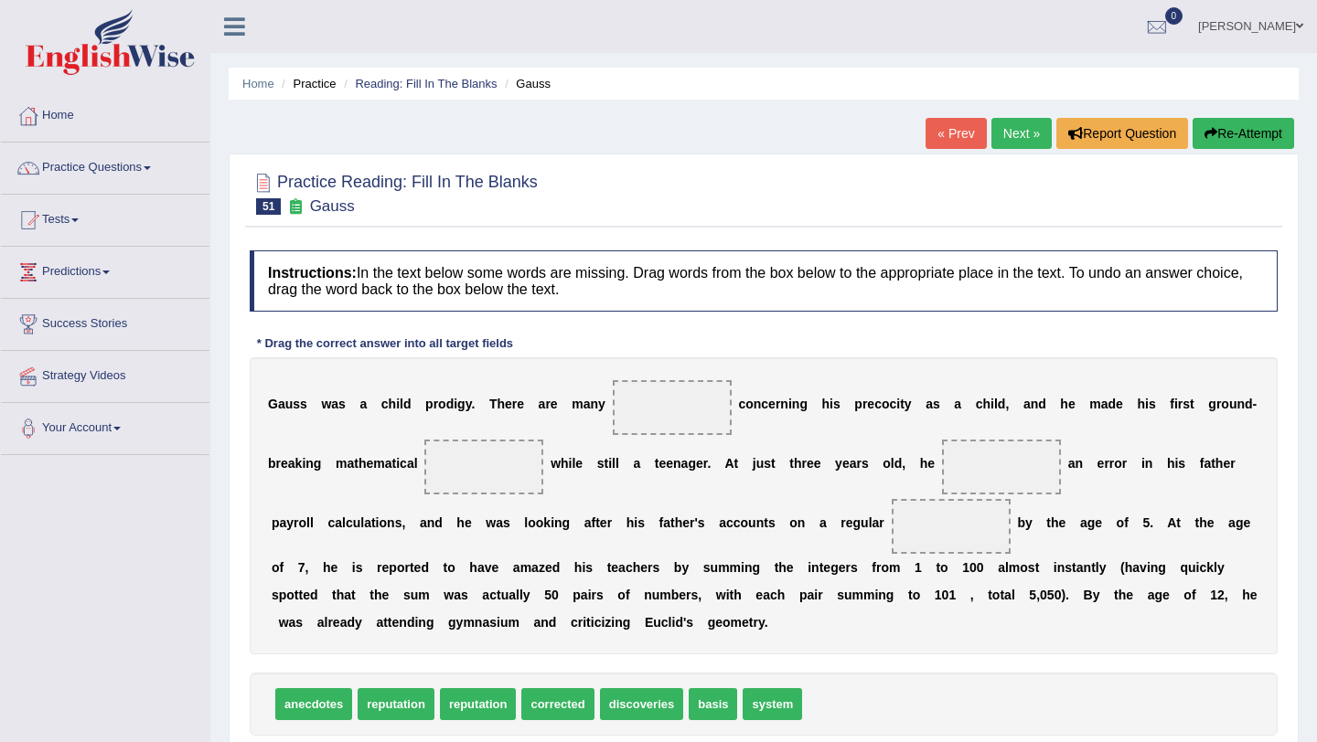
click at [1013, 132] on link "Next »" at bounding box center [1021, 133] width 60 height 31
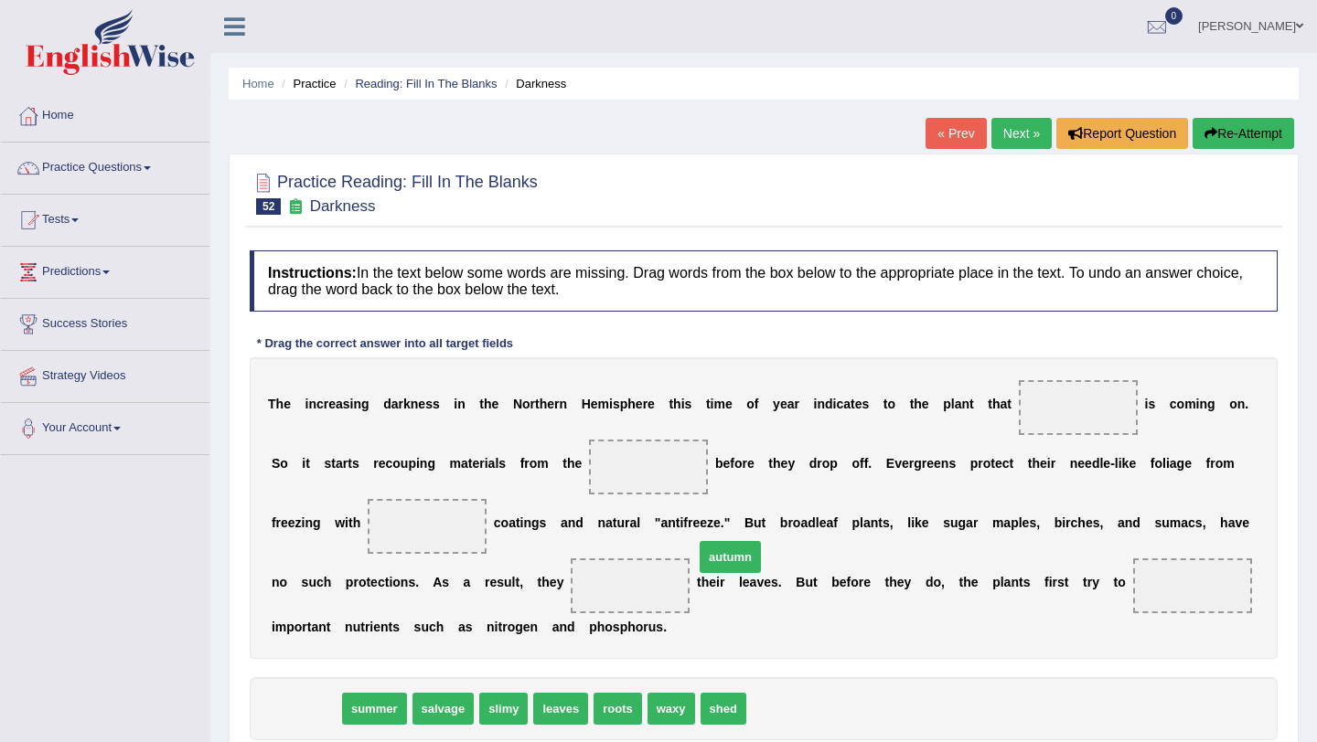
drag, startPoint x: 304, startPoint y: 705, endPoint x: 729, endPoint y: 550, distance: 451.8
click at [729, 551] on span "autumn" at bounding box center [729, 557] width 61 height 32
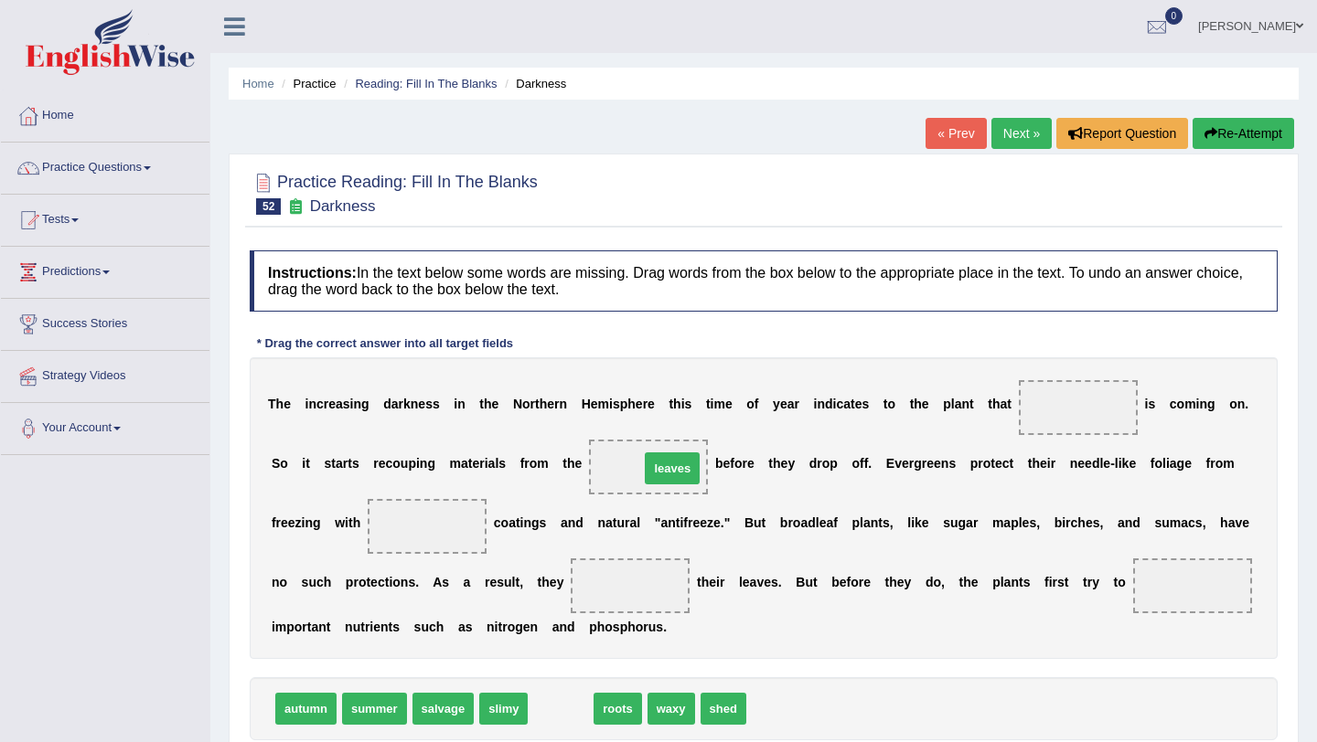
drag, startPoint x: 570, startPoint y: 707, endPoint x: 680, endPoint y: 466, distance: 264.7
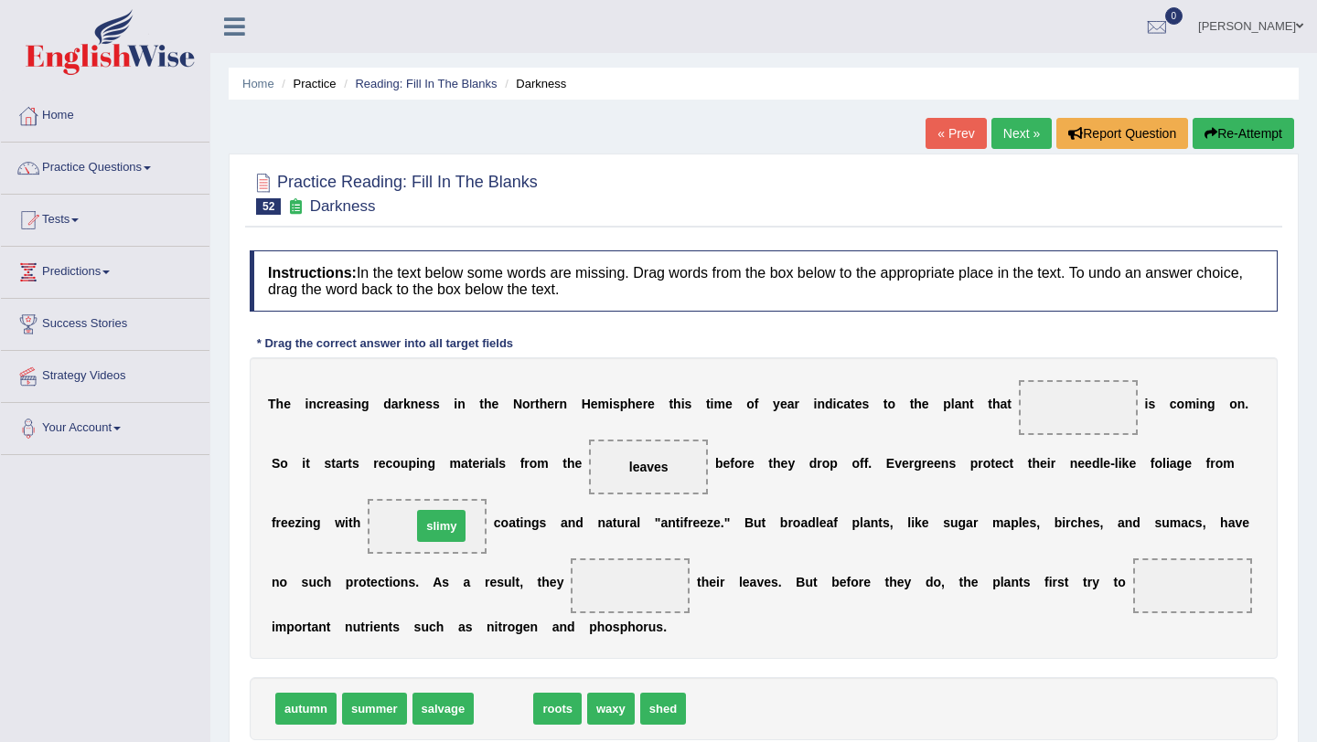
drag, startPoint x: 505, startPoint y: 714, endPoint x: 442, endPoint y: 530, distance: 194.3
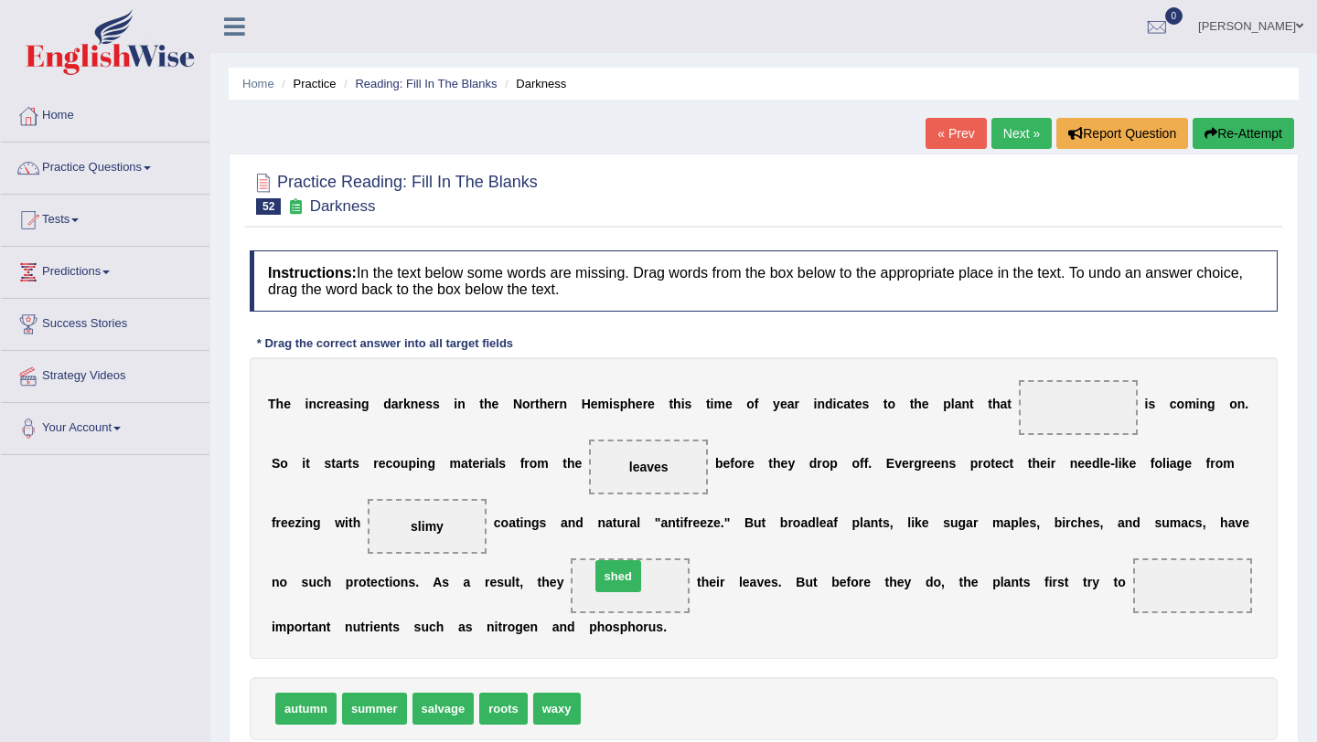
drag, startPoint x: 615, startPoint y: 708, endPoint x: 624, endPoint y: 575, distance: 132.9
drag, startPoint x: 551, startPoint y: 709, endPoint x: 417, endPoint y: 526, distance: 227.0
drag, startPoint x: 448, startPoint y: 709, endPoint x: 938, endPoint y: 612, distance: 499.6
click at [639, 643] on span "salvage" at bounding box center [608, 659] width 62 height 32
drag, startPoint x: 432, startPoint y: 712, endPoint x: 1014, endPoint y: 537, distance: 608.3
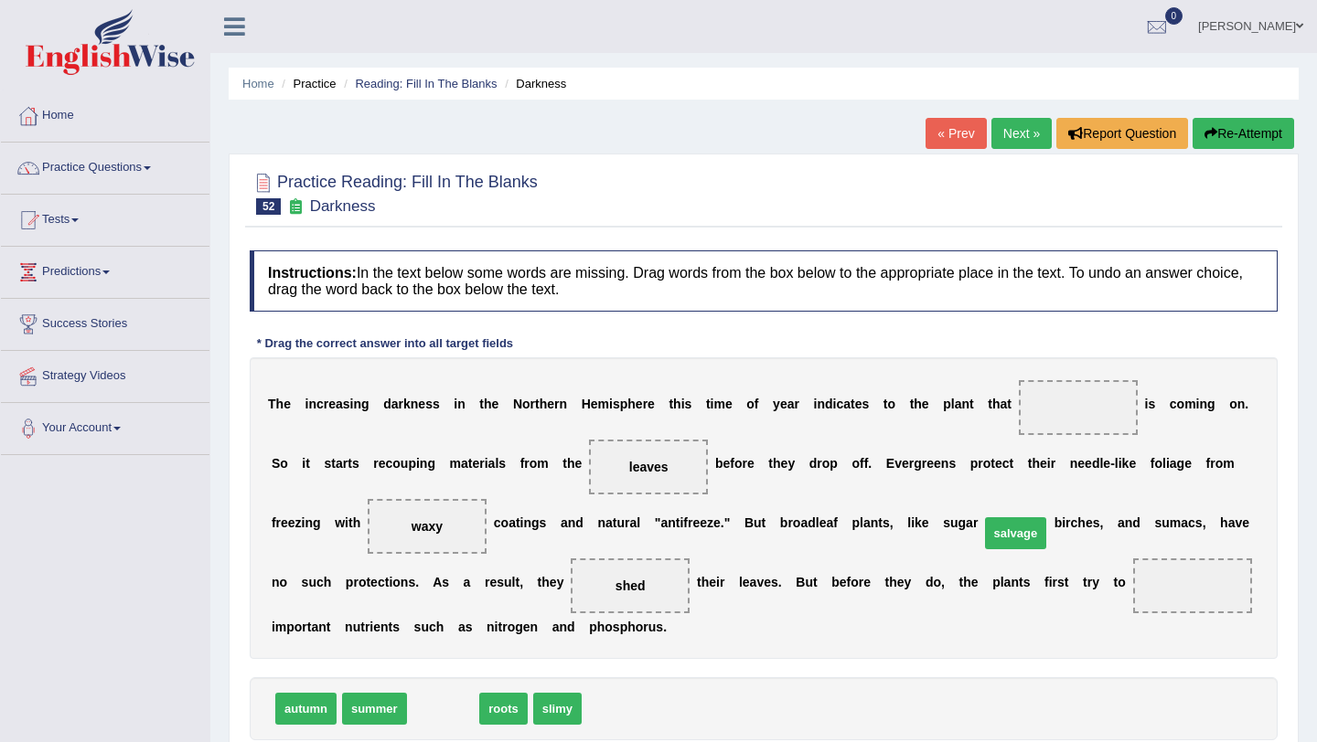
click at [1014, 537] on span "salvage" at bounding box center [1016, 534] width 62 height 32
drag, startPoint x: 441, startPoint y: 709, endPoint x: 1178, endPoint y: 580, distance: 748.2
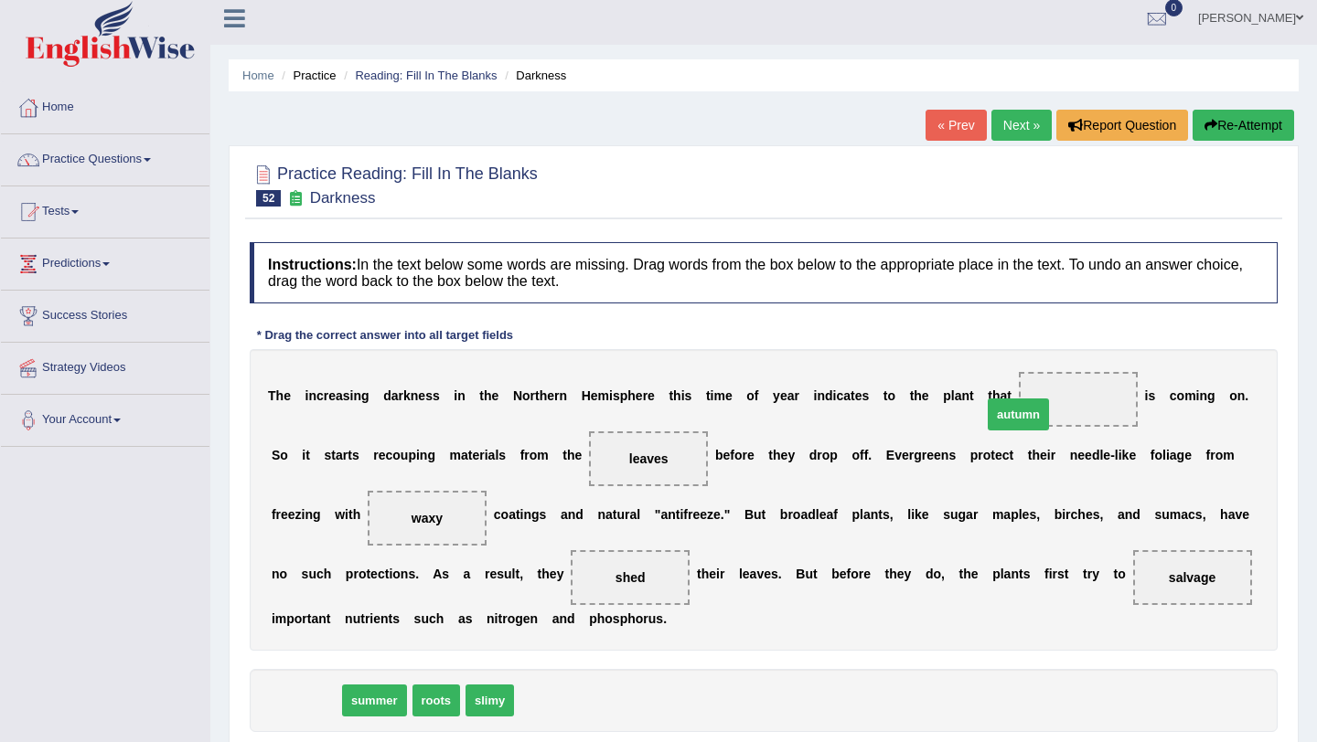
scroll to position [14, 0]
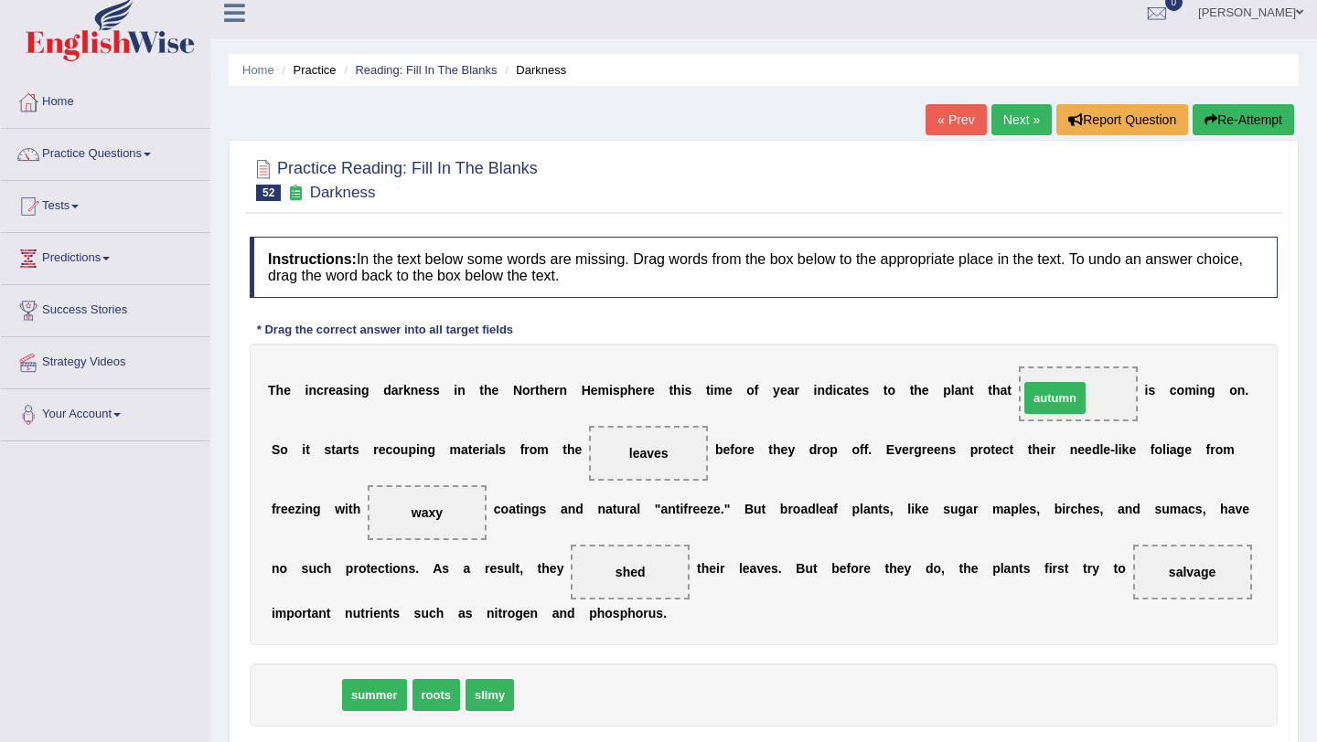
drag, startPoint x: 311, startPoint y: 710, endPoint x: 1061, endPoint y: 404, distance: 809.9
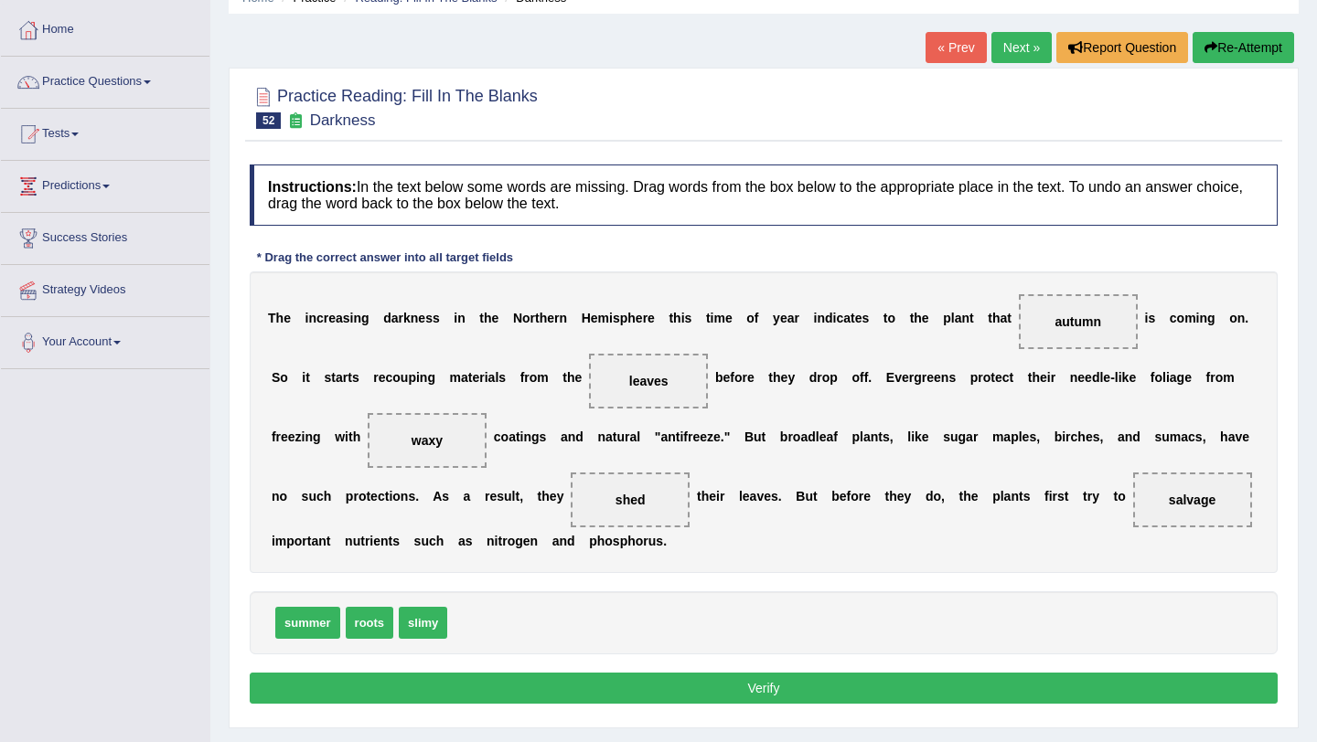
scroll to position [87, 0]
click at [875, 695] on button "Verify" at bounding box center [764, 687] width 1028 height 31
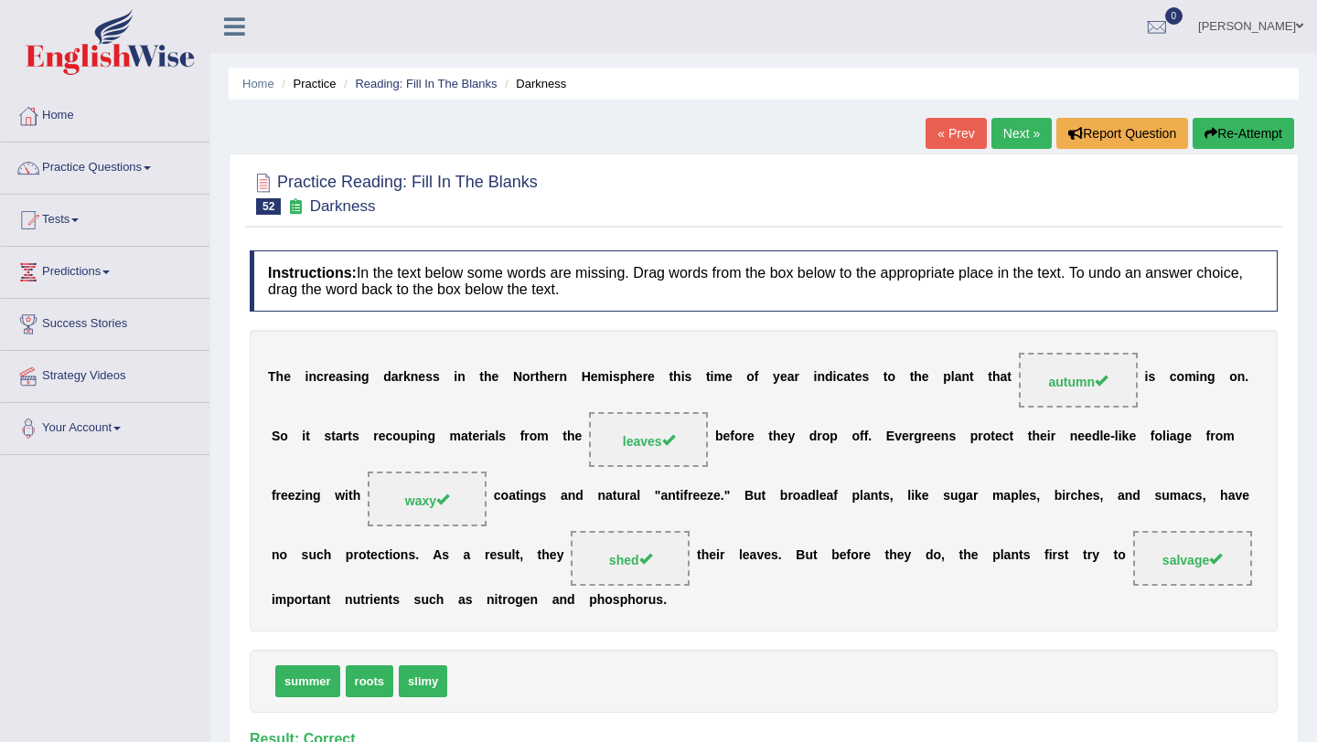
scroll to position [0, 0]
